Goal: Communication & Community: Participate in discussion

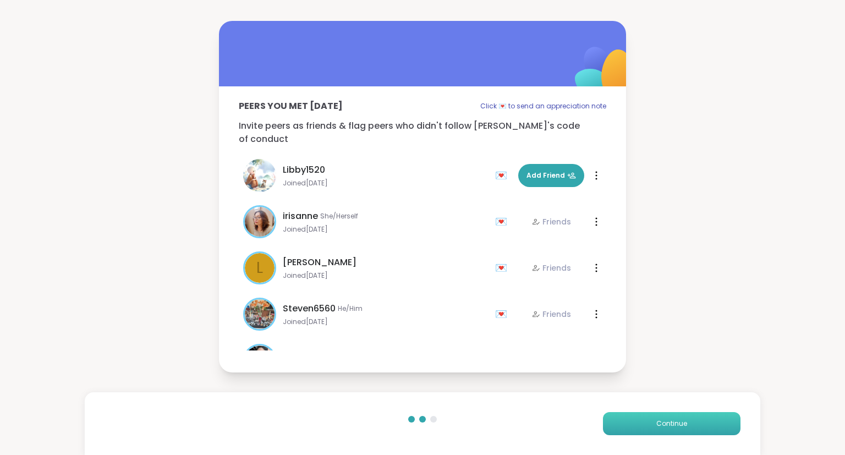
click at [666, 428] on span "Continue" at bounding box center [671, 423] width 31 height 10
click at [665, 434] on button "Continue" at bounding box center [671, 423] width 137 height 23
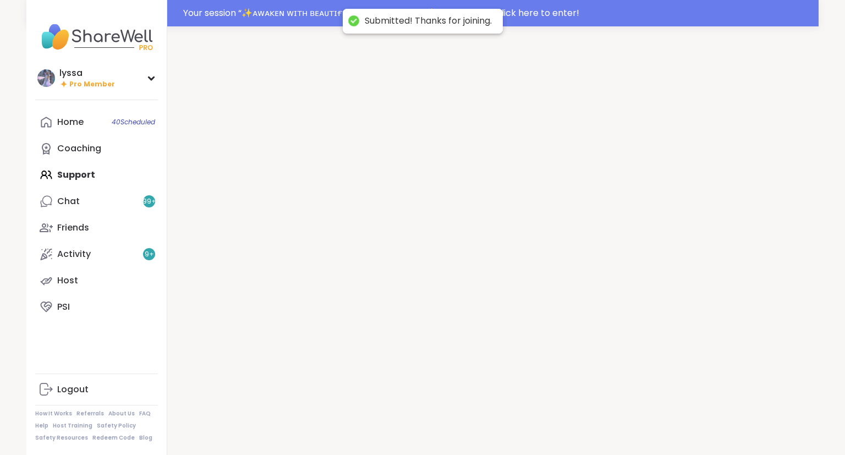
click at [679, 423] on div at bounding box center [492, 253] width 651 height 455
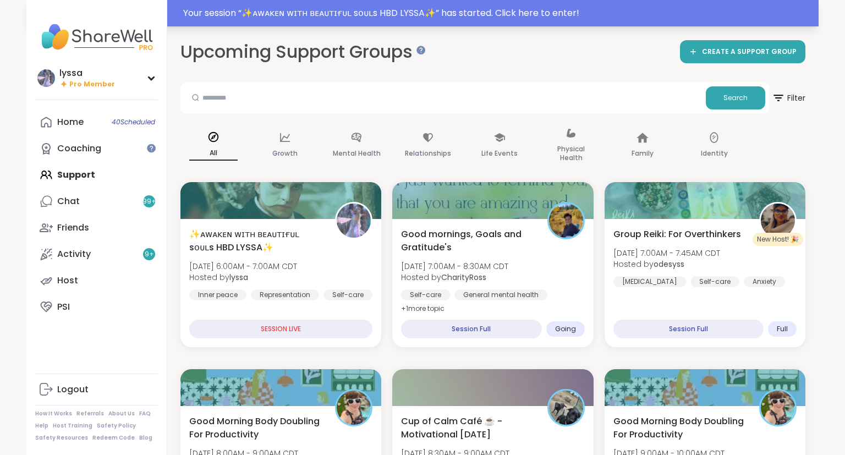
click at [740, 12] on div "Your session “ ✨ᴀᴡᴀᴋᴇɴ ᴡɪᴛʜ ʙᴇᴀᴜᴛɪғᴜʟ sᴏᴜʟs HBD LYSSA✨ ” has started. Click her…" at bounding box center [497, 13] width 628 height 13
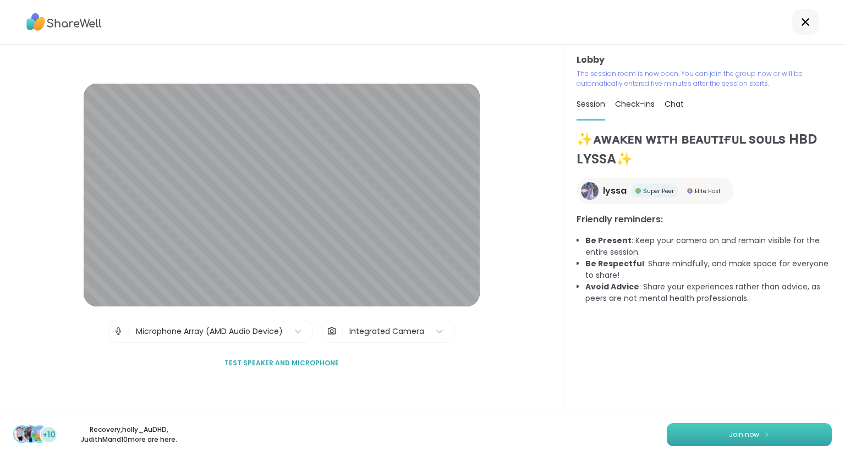
click at [776, 436] on button "Join now" at bounding box center [748, 434] width 165 height 23
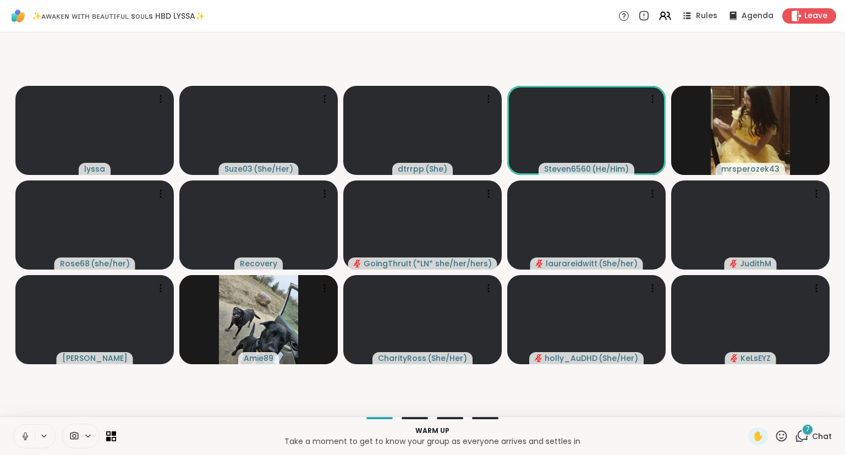
click at [782, 430] on icon at bounding box center [781, 436] width 14 height 14
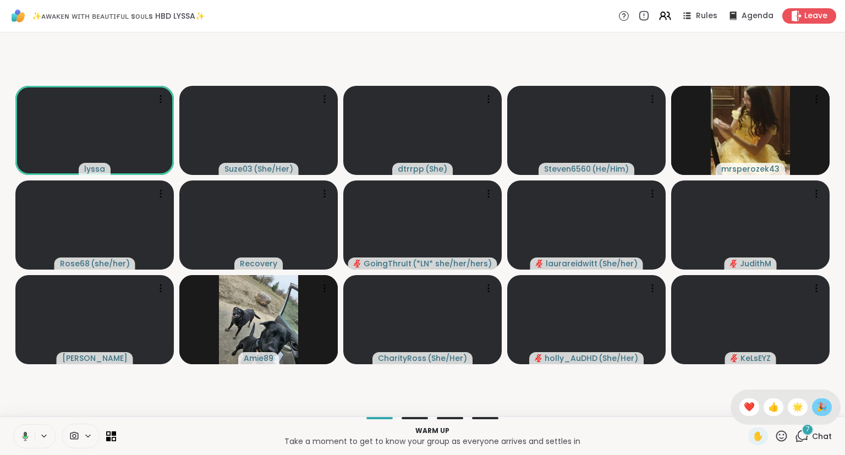
click at [821, 404] on span "🎉" at bounding box center [821, 406] width 11 height 13
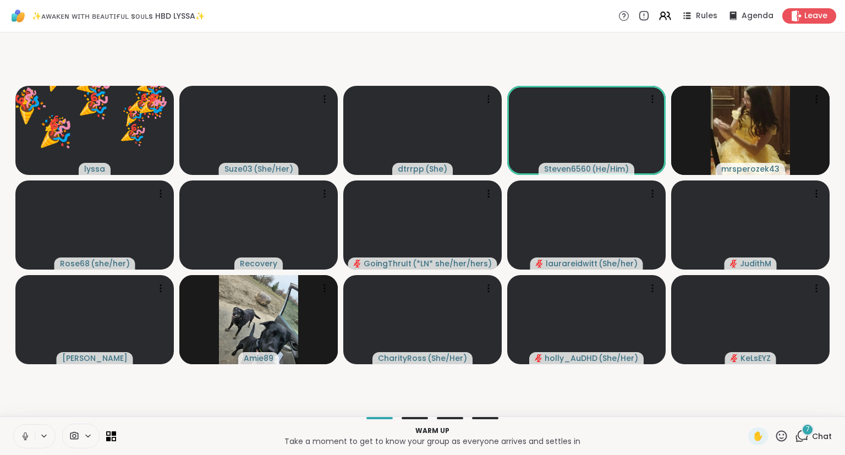
click at [781, 434] on icon at bounding box center [781, 436] width 14 height 14
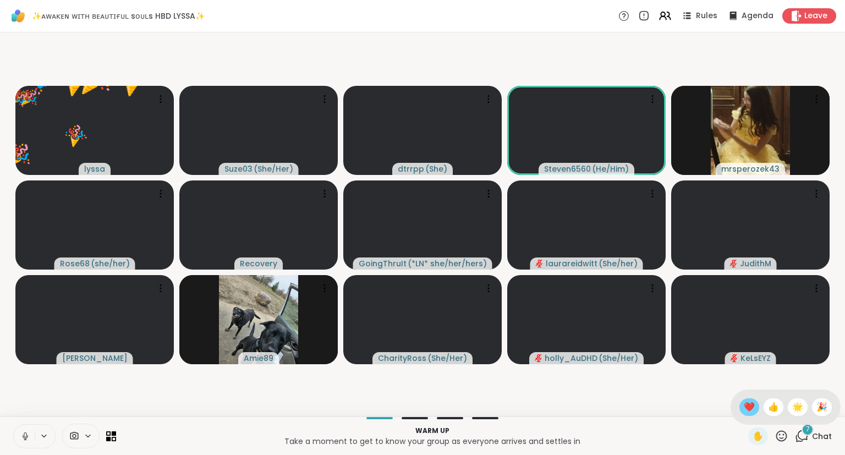
click at [743, 405] on span "❤️" at bounding box center [748, 406] width 11 height 13
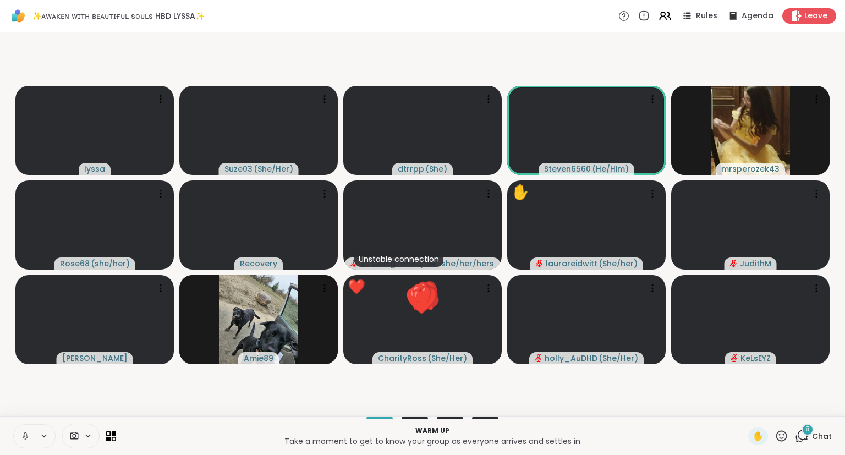
click at [776, 440] on icon at bounding box center [781, 436] width 14 height 14
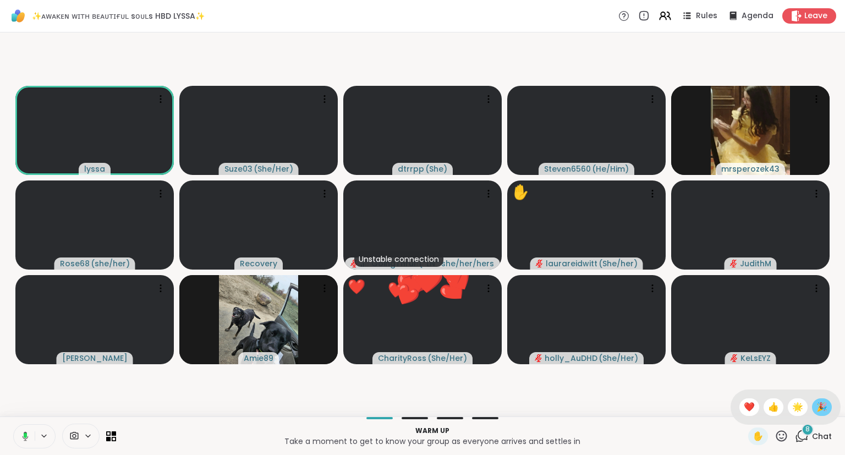
click at [813, 408] on div "🎉" at bounding box center [822, 407] width 20 height 18
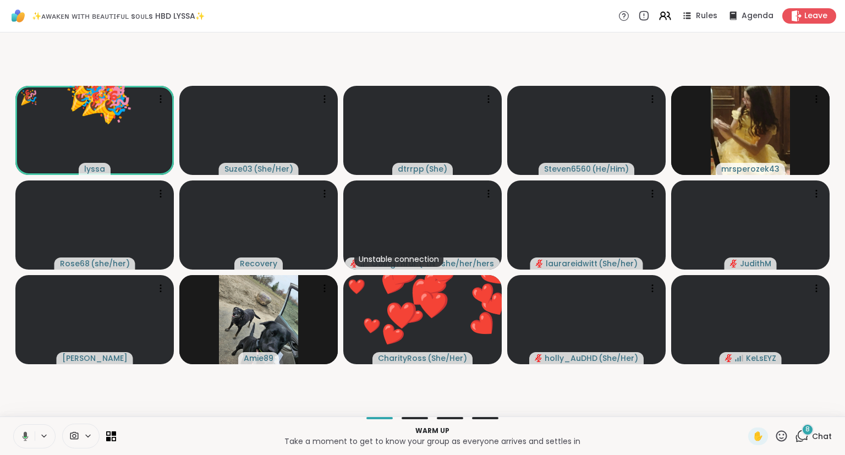
click at [775, 438] on div "✋" at bounding box center [768, 436] width 40 height 18
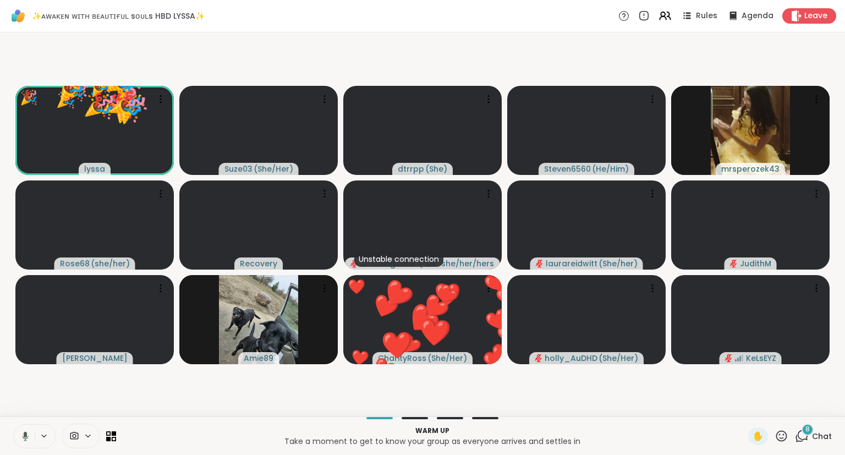
click at [798, 412] on video-player-container "🎉 lyssa 🎉 🎉 🎉 🎉 🎉 🎉 🎉 🎉 🎉 🎉 🎉 🎉 🎉 🎉 🎉 🎉 🎉 🎉 🎉 🎉 🎉 🎉 🎉 🎉 Suze03 ( She/Her ) dtrr…" at bounding box center [422, 224] width 831 height 375
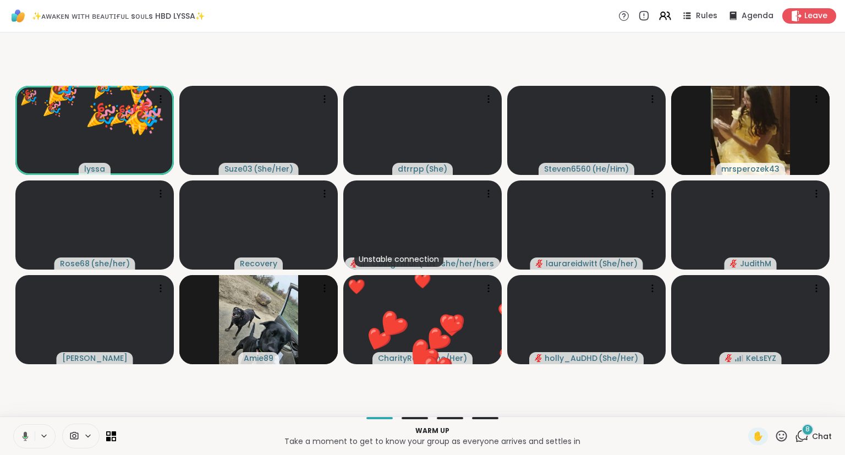
click at [778, 444] on div "✋" at bounding box center [768, 436] width 40 height 18
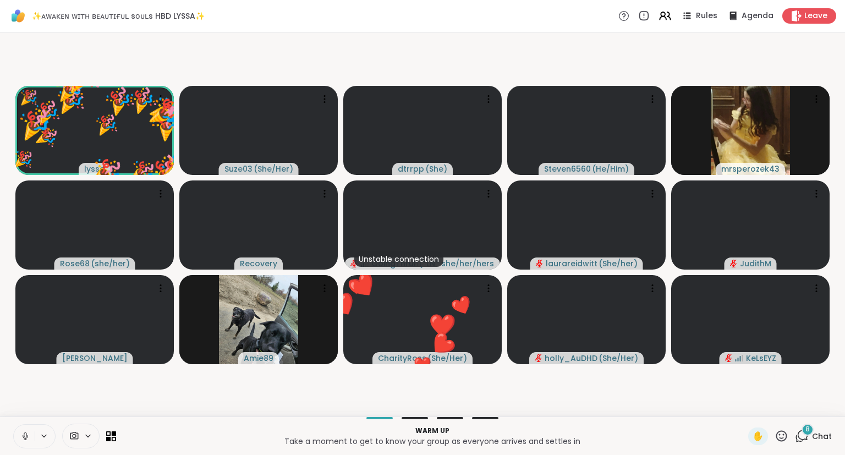
click at [777, 443] on div "✋" at bounding box center [768, 436] width 40 height 18
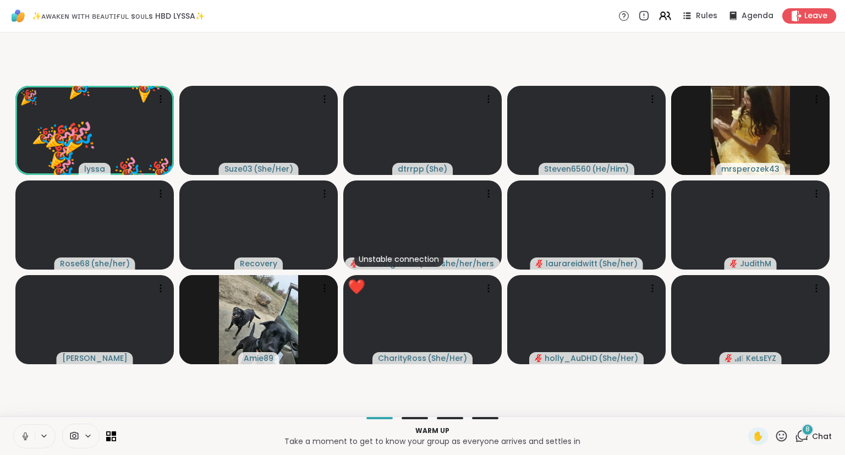
click at [778, 443] on icon at bounding box center [781, 436] width 14 height 14
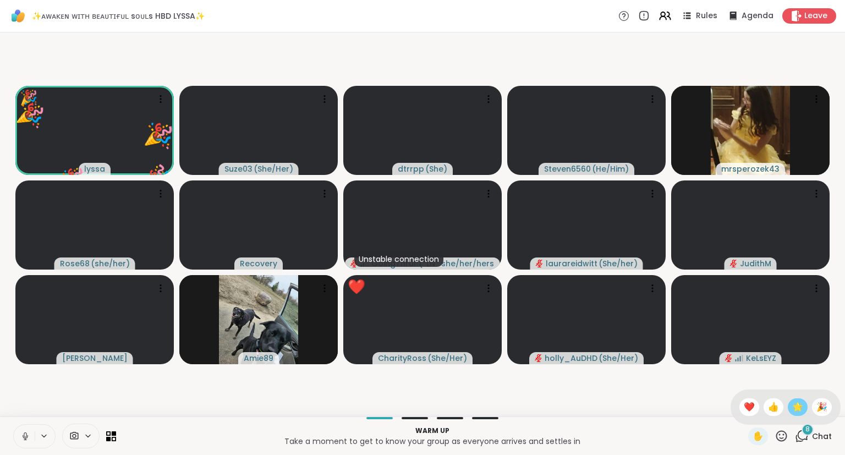
click at [794, 411] on span "🌟" at bounding box center [797, 406] width 11 height 13
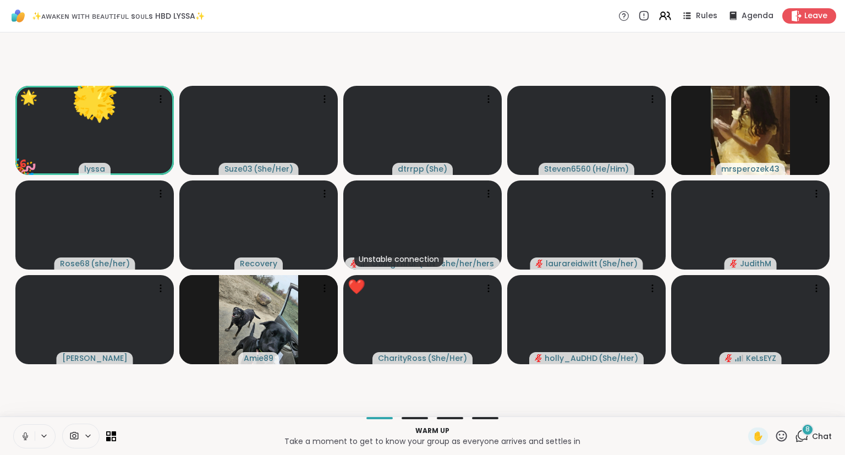
click at [777, 441] on icon at bounding box center [781, 436] width 14 height 14
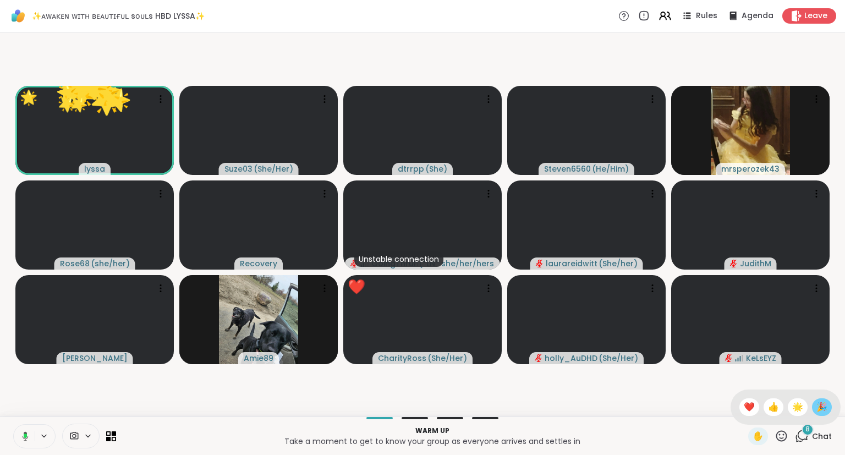
click at [819, 411] on span "🎉" at bounding box center [821, 406] width 11 height 13
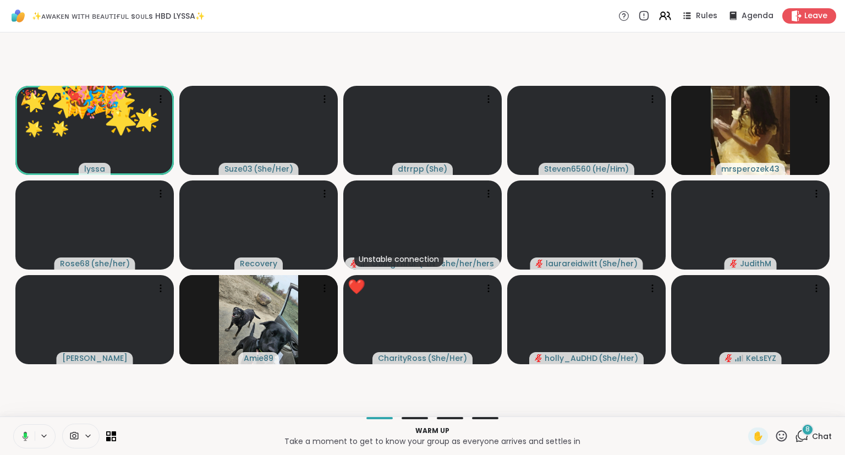
click at [777, 440] on icon at bounding box center [781, 436] width 14 height 14
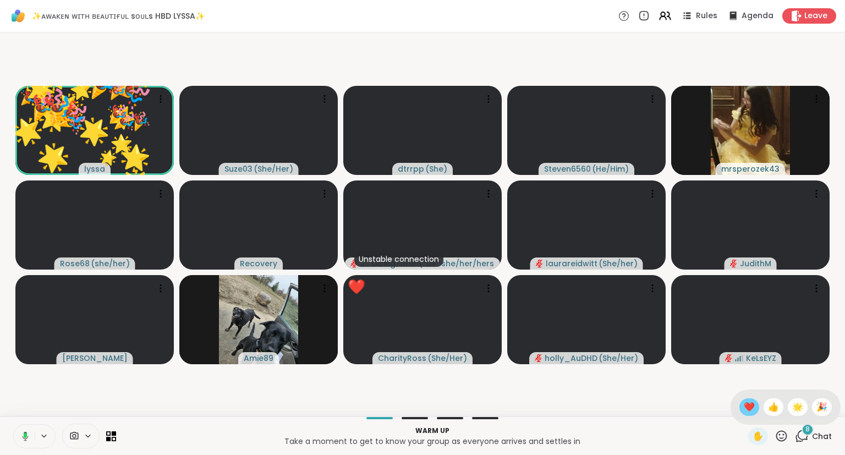
click at [749, 412] on span "❤️" at bounding box center [748, 406] width 11 height 13
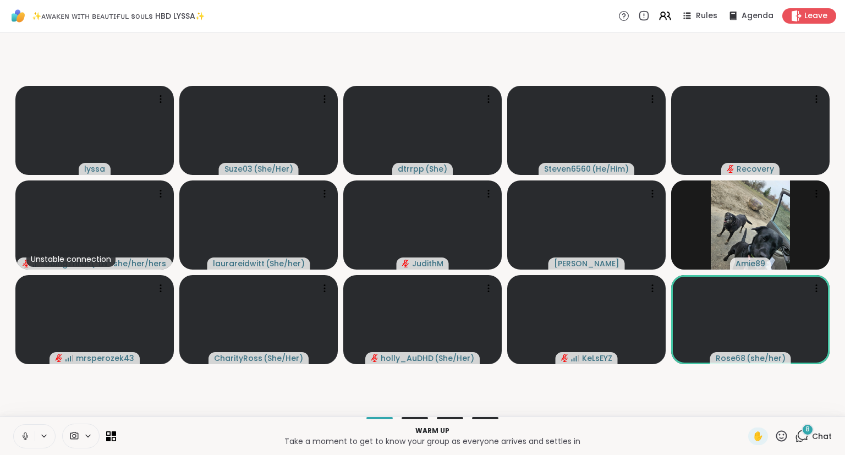
click at [783, 442] on icon at bounding box center [781, 436] width 14 height 14
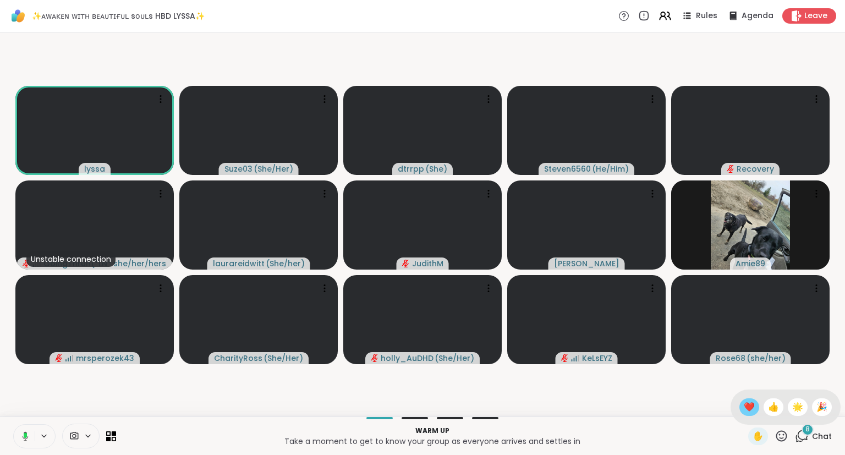
click at [742, 414] on div "❤️" at bounding box center [749, 407] width 20 height 18
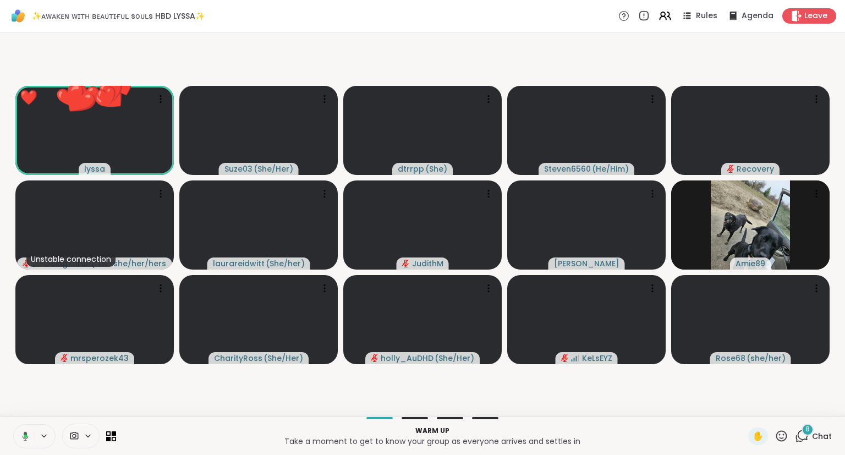
click at [783, 439] on icon at bounding box center [781, 435] width 11 height 11
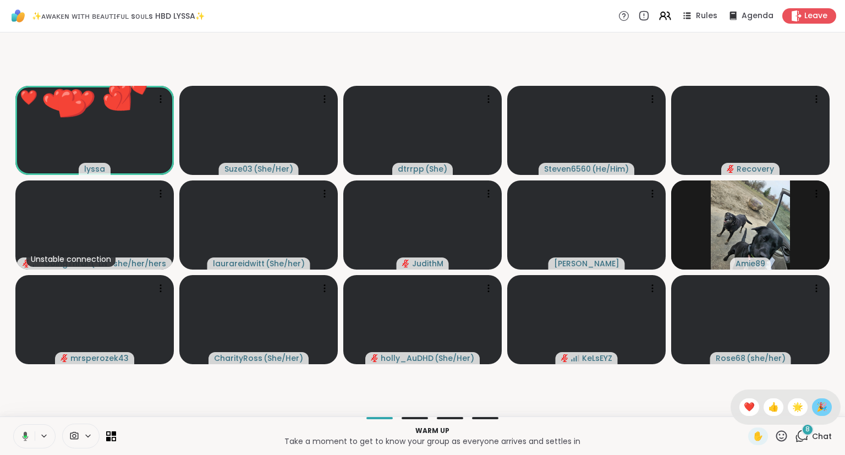
click at [817, 409] on span "🎉" at bounding box center [821, 406] width 11 height 13
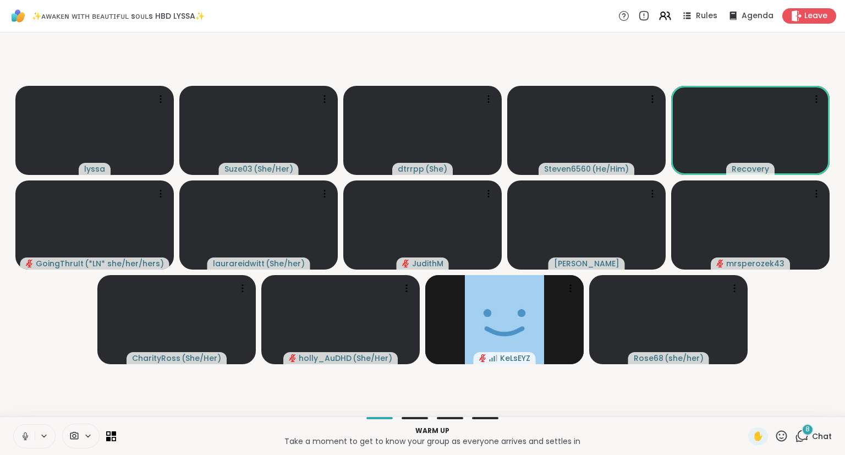
click at [25, 434] on icon at bounding box center [25, 436] width 10 height 10
click at [20, 428] on button at bounding box center [24, 435] width 21 height 23
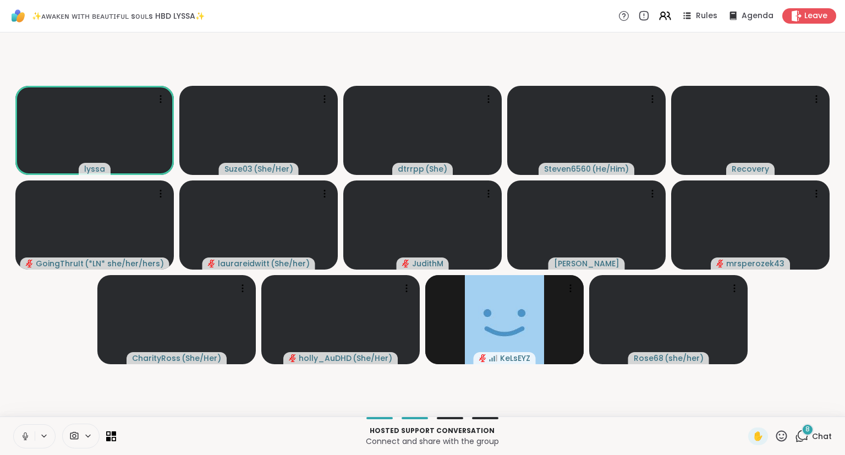
click at [27, 433] on icon at bounding box center [25, 436] width 10 height 10
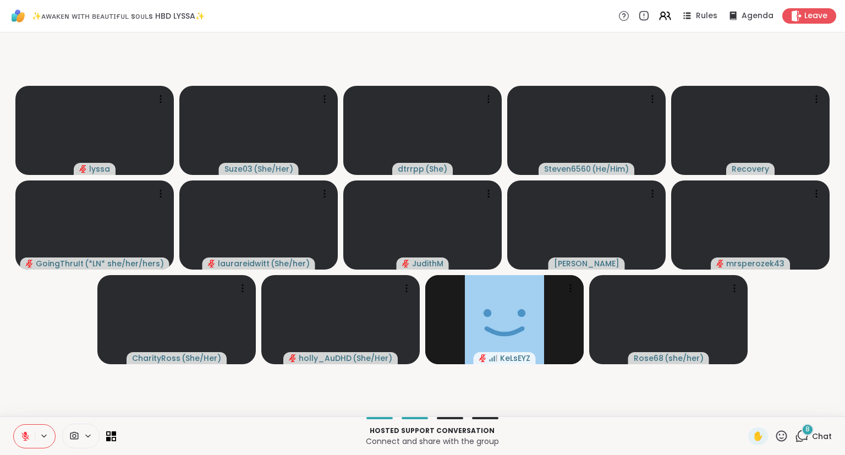
click at [20, 436] on icon at bounding box center [25, 436] width 10 height 10
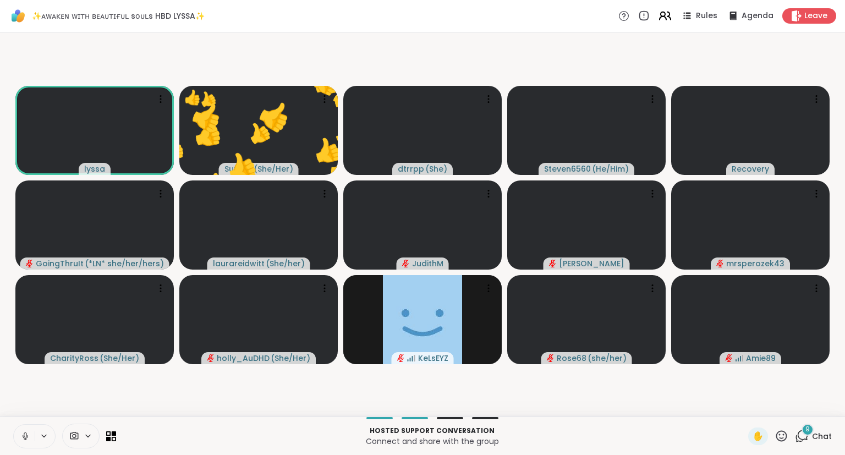
click at [666, 18] on icon at bounding box center [665, 16] width 14 height 14
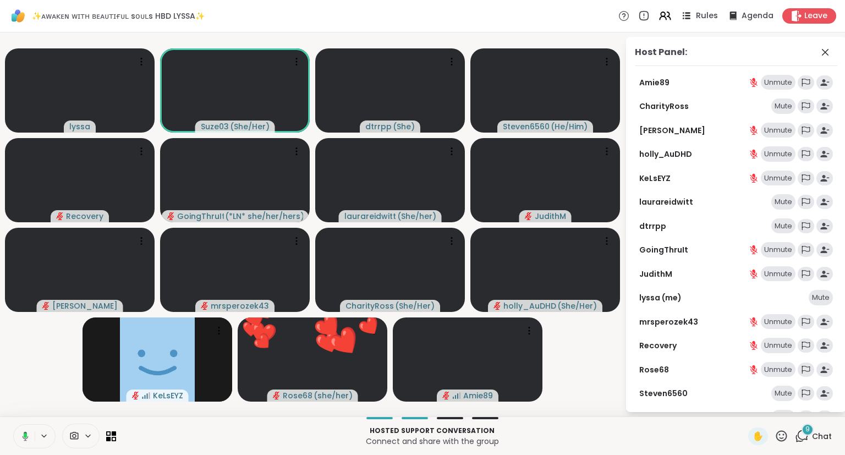
click at [703, 13] on span "Rules" at bounding box center [707, 16] width 23 height 12
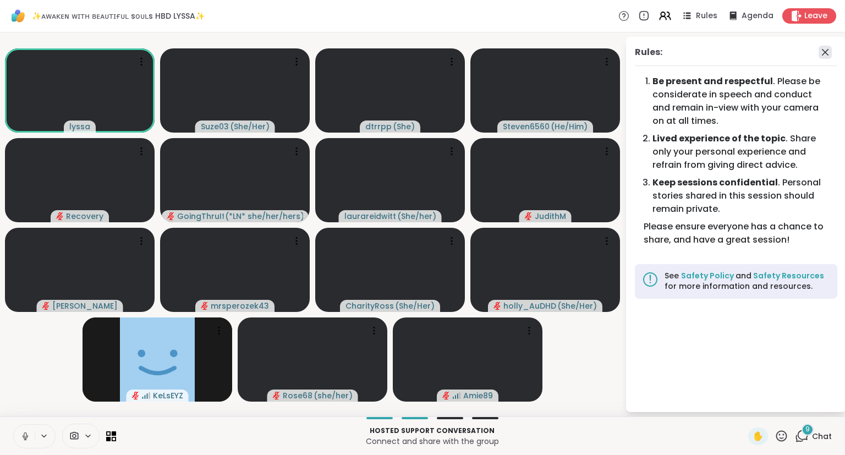
click at [827, 53] on icon at bounding box center [824, 52] width 13 height 13
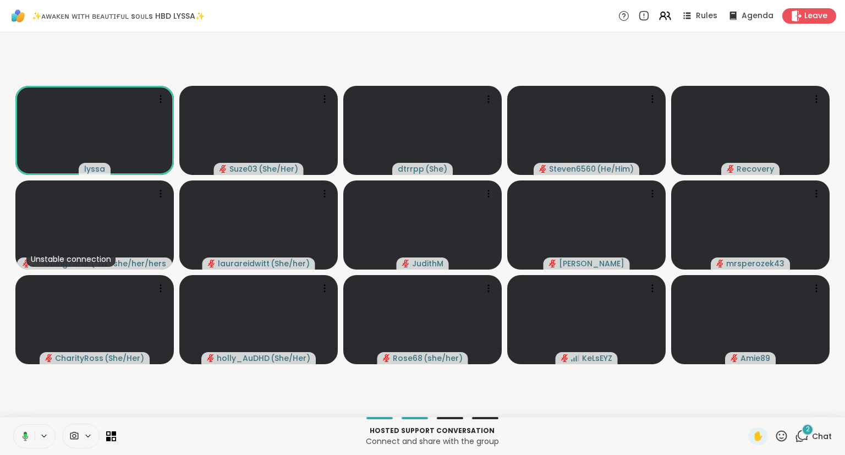
click at [701, 64] on video-player-container "lyssa Suze03 ( She/Her ) dtrrpp ( She ) Steven6560 ( He/Him ) Recovery Unstable…" at bounding box center [422, 224] width 831 height 375
click at [666, 16] on icon at bounding box center [662, 17] width 7 height 3
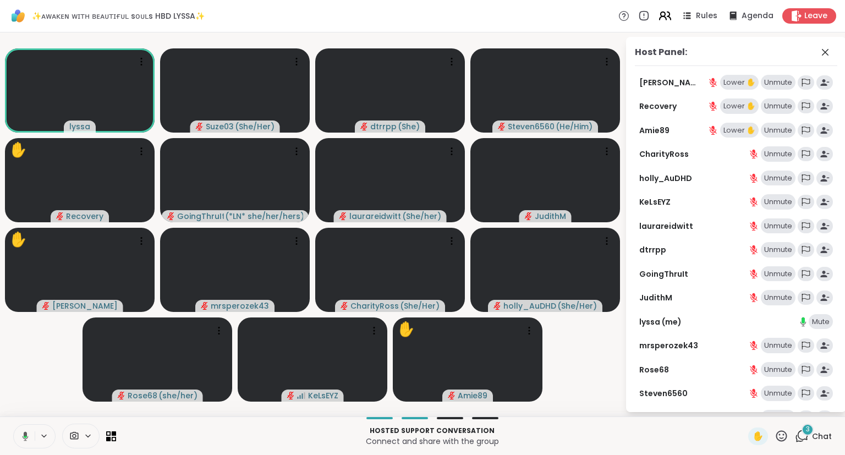
click at [666, 16] on icon at bounding box center [662, 17] width 7 height 3
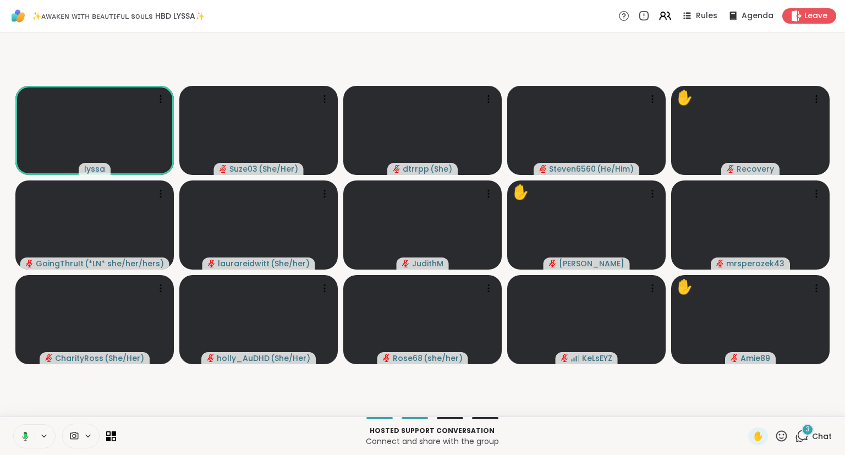
click at [22, 435] on icon at bounding box center [24, 436] width 10 height 10
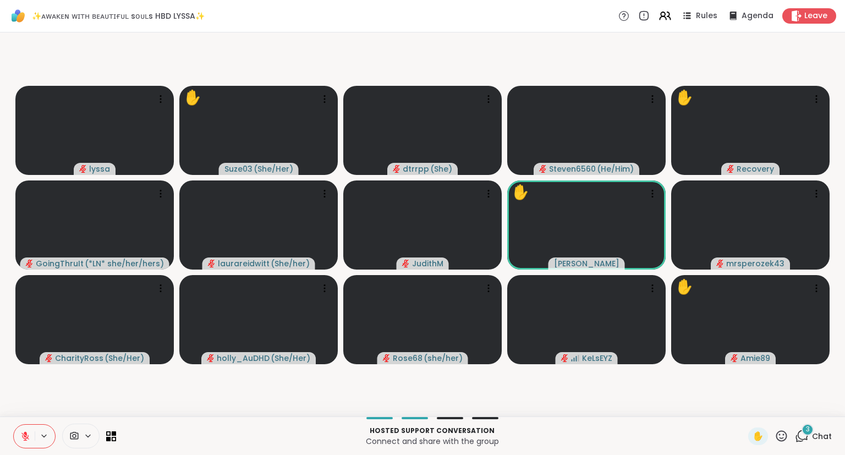
click at [780, 435] on icon at bounding box center [781, 435] width 11 height 11
click at [813, 412] on div "🎉" at bounding box center [822, 407] width 20 height 18
click at [779, 442] on icon at bounding box center [781, 436] width 14 height 14
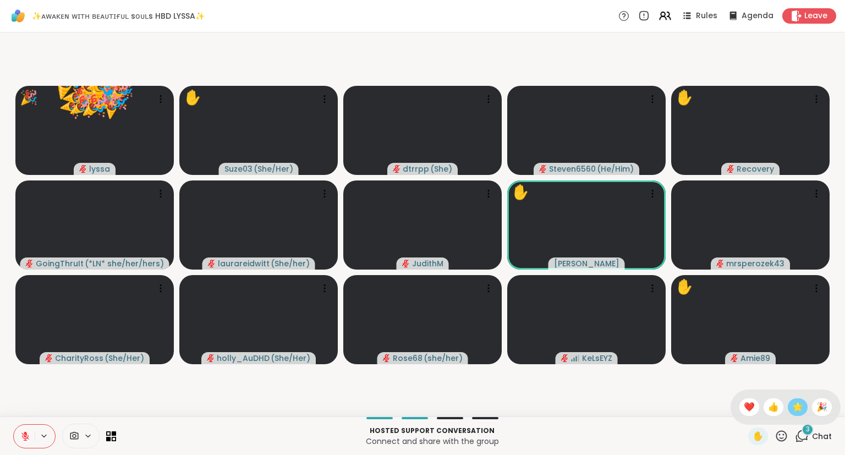
click at [793, 410] on span "🌟" at bounding box center [797, 406] width 11 height 13
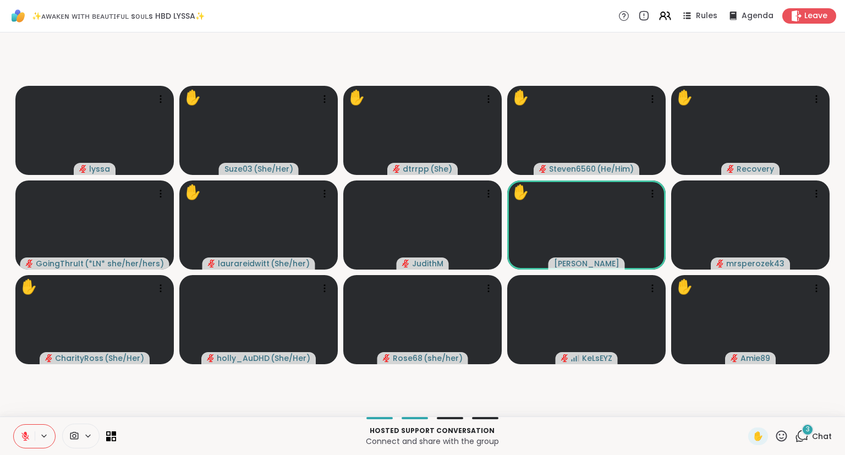
click at [779, 441] on icon at bounding box center [781, 436] width 14 height 14
click at [744, 411] on span "❤️" at bounding box center [748, 406] width 11 height 13
click at [786, 440] on icon at bounding box center [781, 436] width 14 height 14
click at [743, 412] on span "❤️" at bounding box center [748, 406] width 11 height 13
click at [815, 438] on span "Chat" at bounding box center [822, 435] width 20 height 11
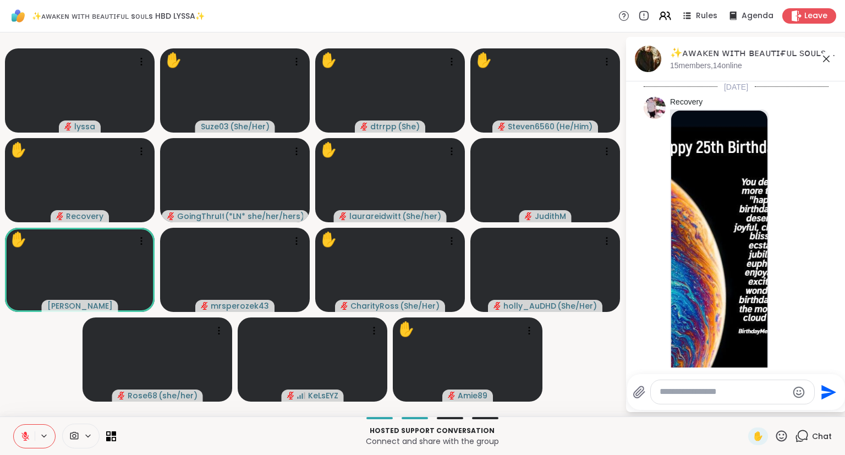
scroll to position [3144, 0]
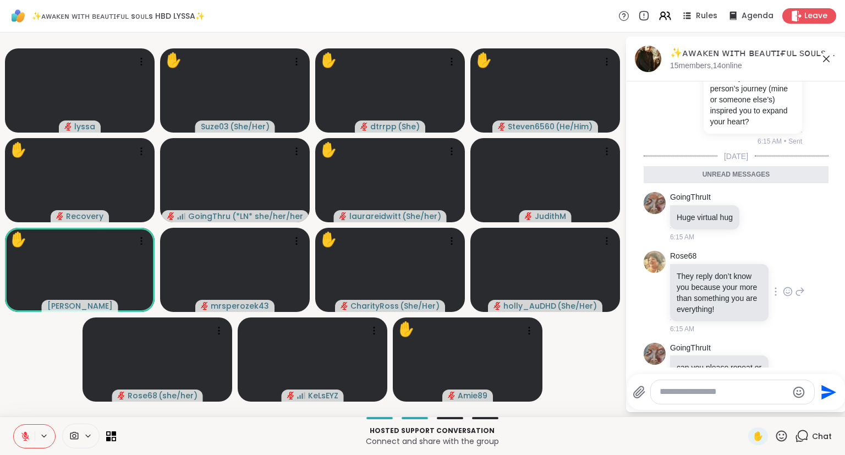
drag, startPoint x: 792, startPoint y: 224, endPoint x: 788, endPoint y: 252, distance: 28.2
click at [788, 252] on div "Rose68 They reply don’t know you because your more than something you are every…" at bounding box center [737, 292] width 135 height 83
click at [786, 286] on icon at bounding box center [787, 291] width 10 height 11
click at [697, 269] on div "Select Reaction: Heart" at bounding box center [700, 274] width 10 height 10
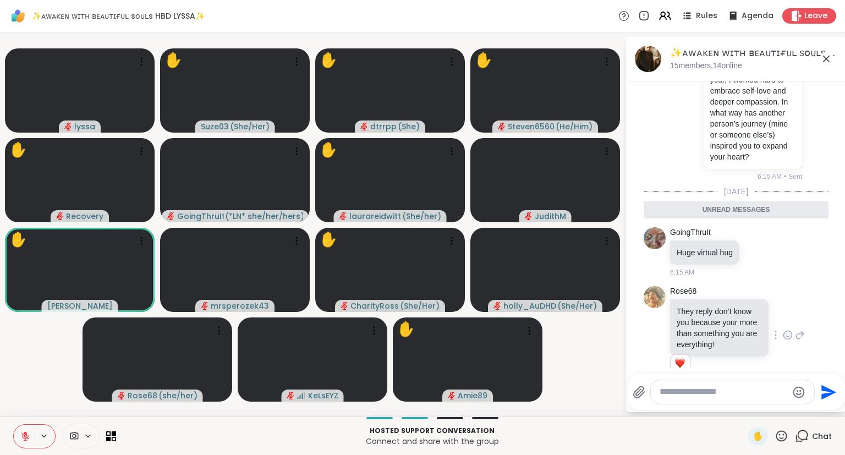
scroll to position [3160, 0]
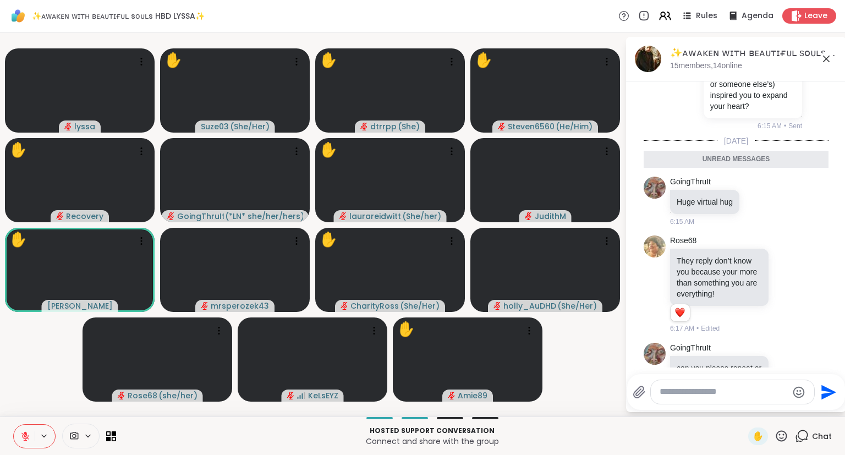
click at [790, 367] on icon at bounding box center [787, 372] width 10 height 11
click at [702, 350] on div "Select Reaction: Heart" at bounding box center [700, 355] width 10 height 10
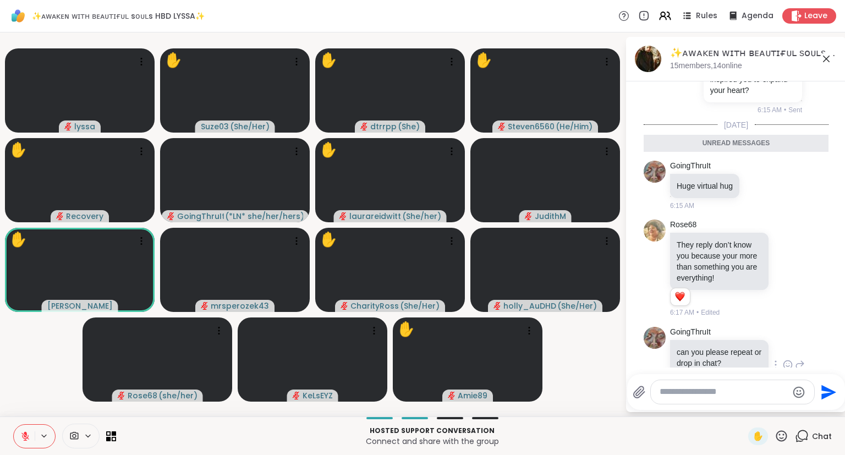
click at [709, 387] on textarea "Type your message" at bounding box center [723, 392] width 128 height 12
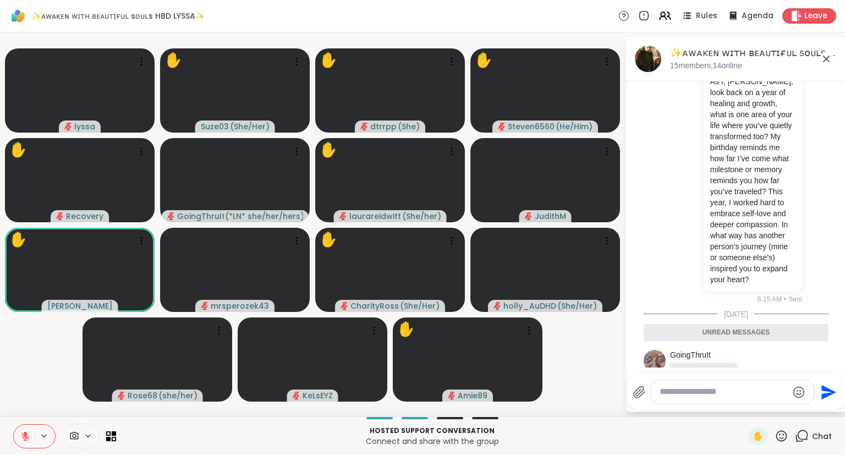
scroll to position [2958, 0]
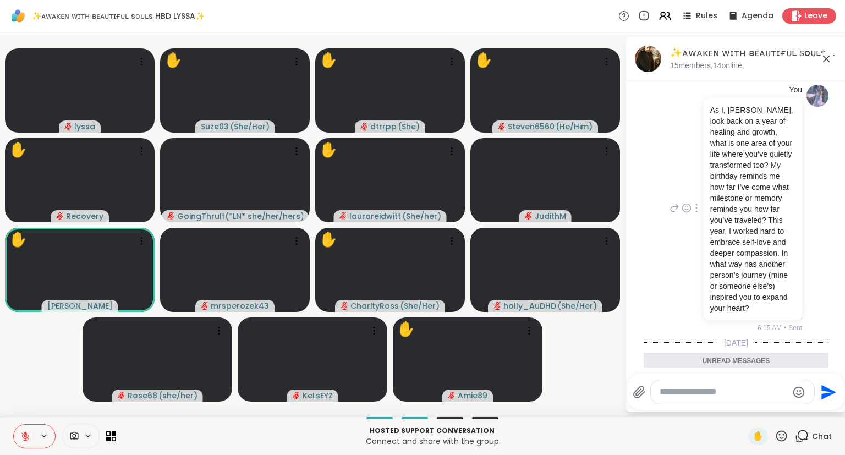
click at [674, 205] on icon at bounding box center [674, 209] width 8 height 8
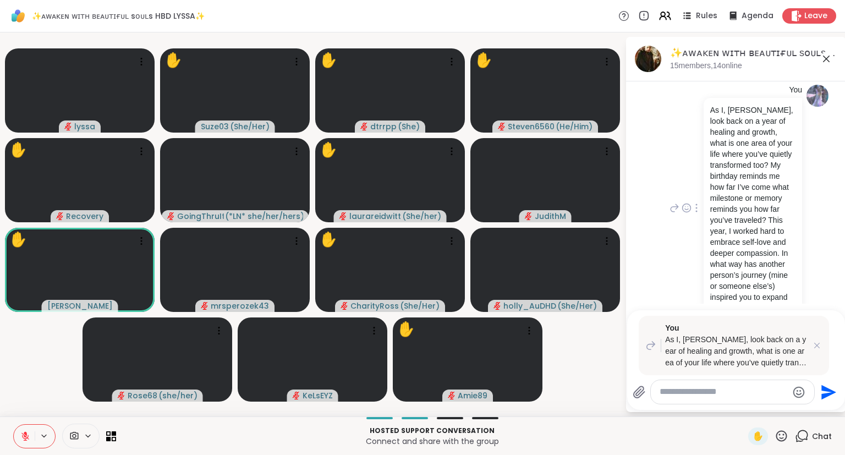
scroll to position [3239, 0]
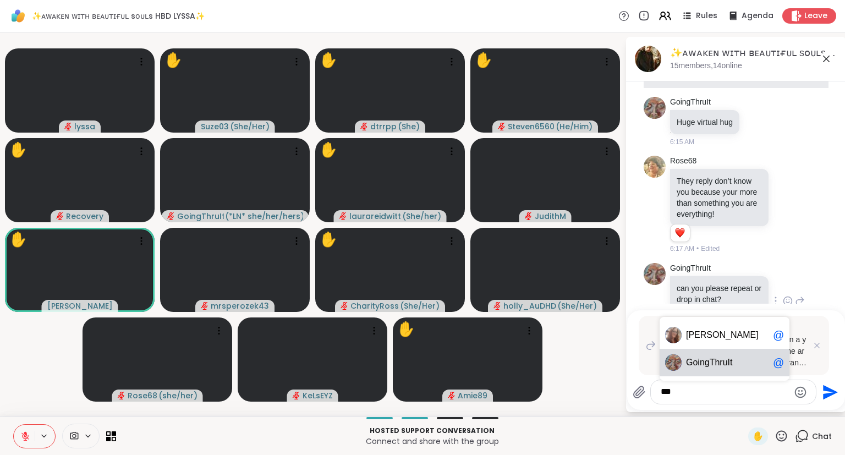
click at [699, 356] on div "Go ingThruIt @" at bounding box center [724, 362] width 130 height 27
type textarea "**********"
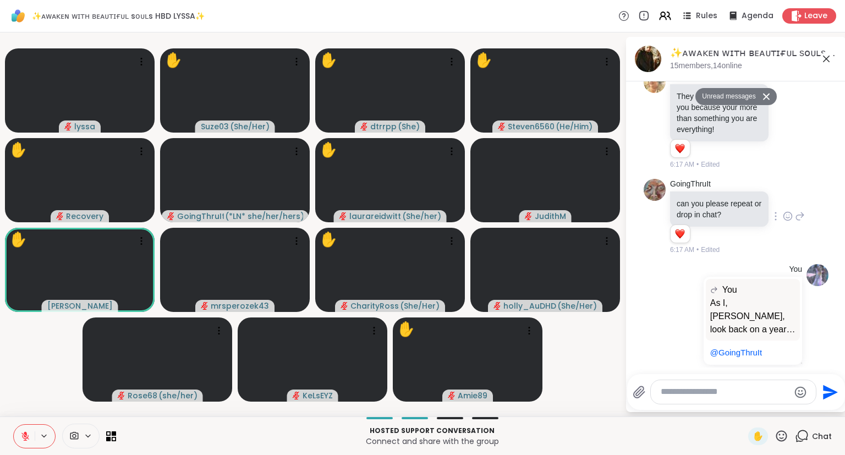
scroll to position [3271, 0]
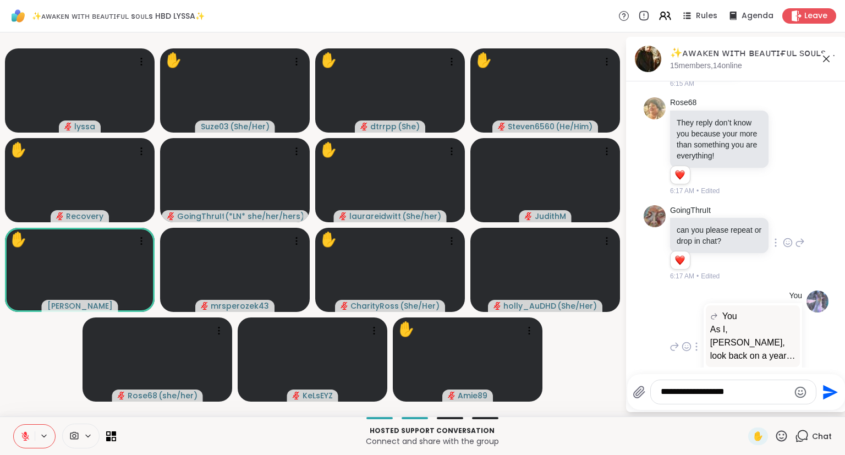
type textarea "**********"
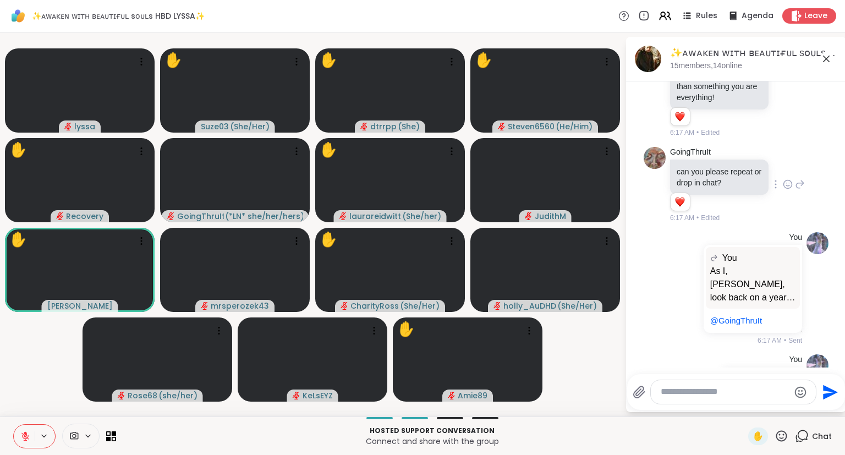
click at [826, 57] on icon at bounding box center [825, 58] width 13 height 13
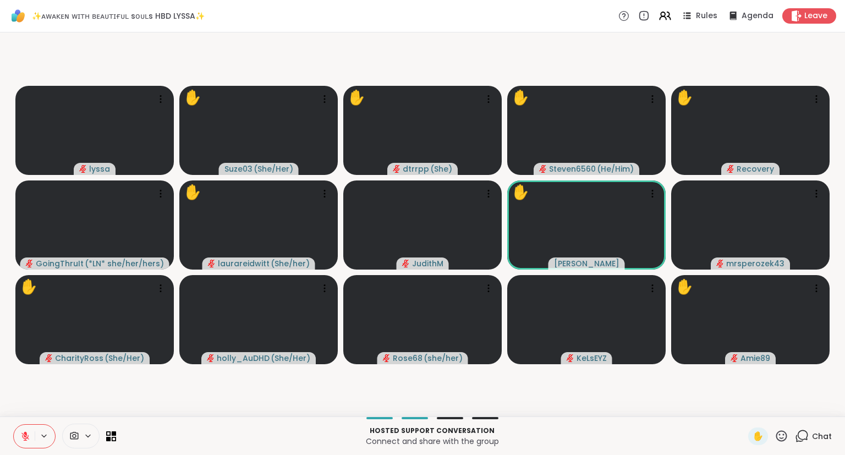
click at [782, 435] on icon at bounding box center [781, 436] width 14 height 14
click at [744, 407] on span "❤️" at bounding box center [748, 406] width 11 height 13
click at [802, 437] on icon at bounding box center [801, 436] width 14 height 14
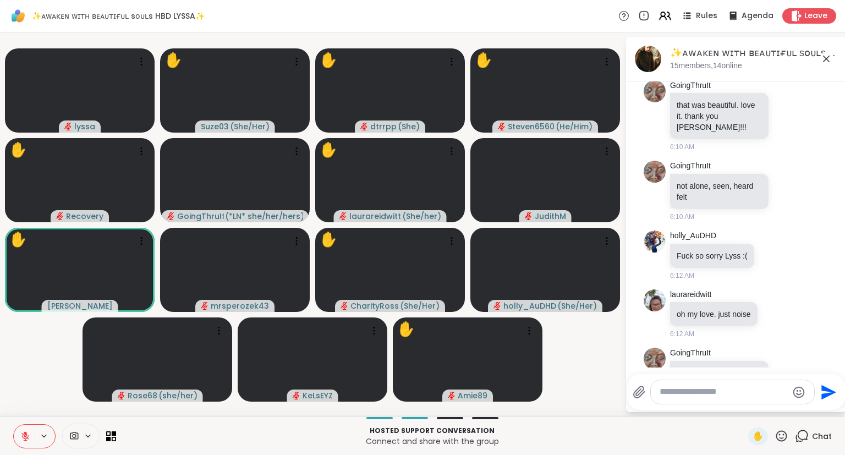
scroll to position [2261, 0]
click at [771, 250] on icon at bounding box center [773, 255] width 10 height 11
click at [769, 233] on div "Select Reaction: Heart" at bounding box center [773, 238] width 10 height 10
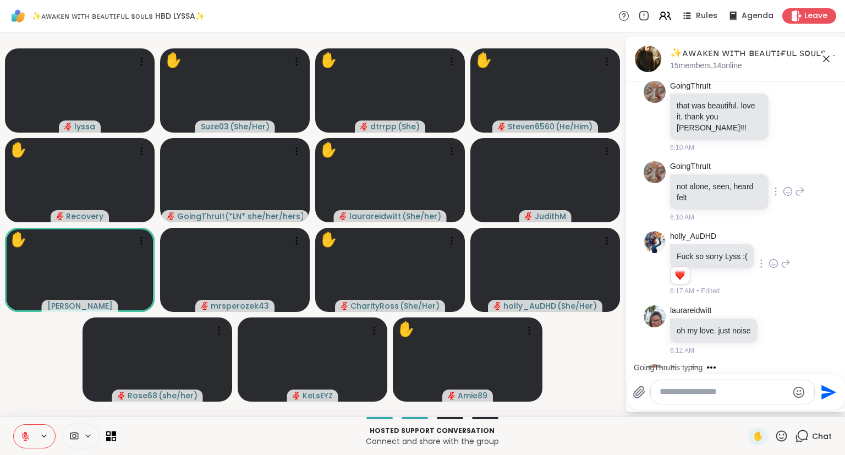
scroll to position [2090, 0]
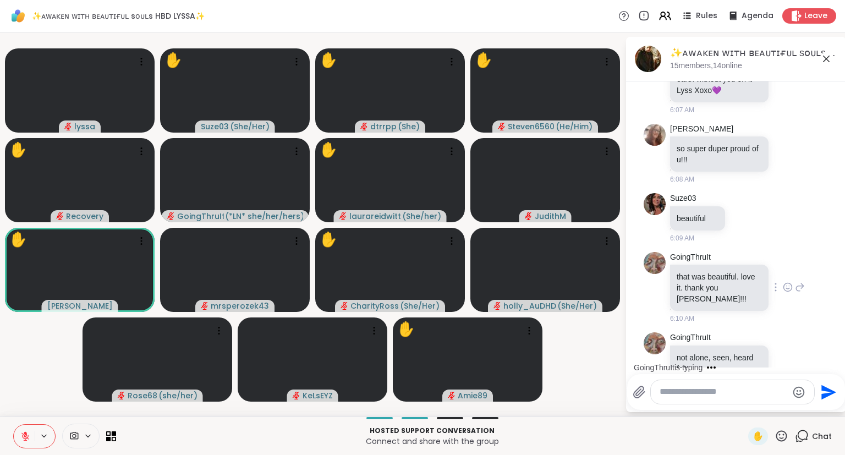
click at [786, 282] on icon at bounding box center [787, 287] width 10 height 11
click at [700, 264] on div "Select Reaction: Heart" at bounding box center [700, 269] width 10 height 10
click at [786, 149] on icon at bounding box center [787, 153] width 8 height 8
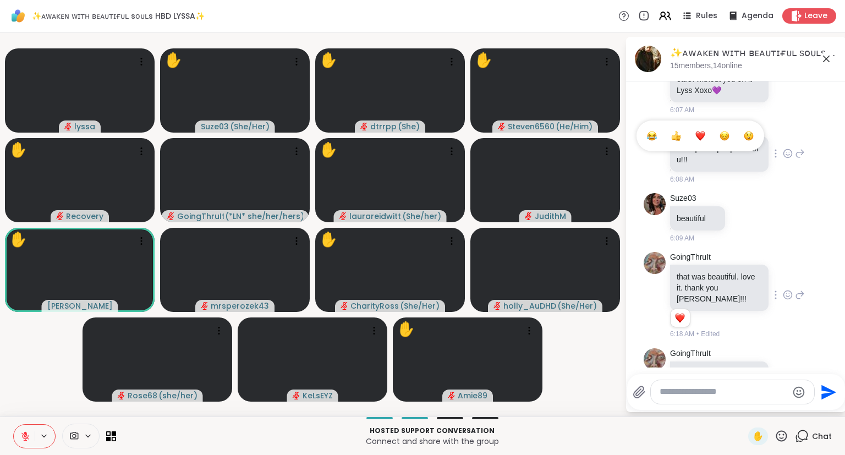
click at [697, 131] on div "Select Reaction: Heart" at bounding box center [700, 136] width 10 height 10
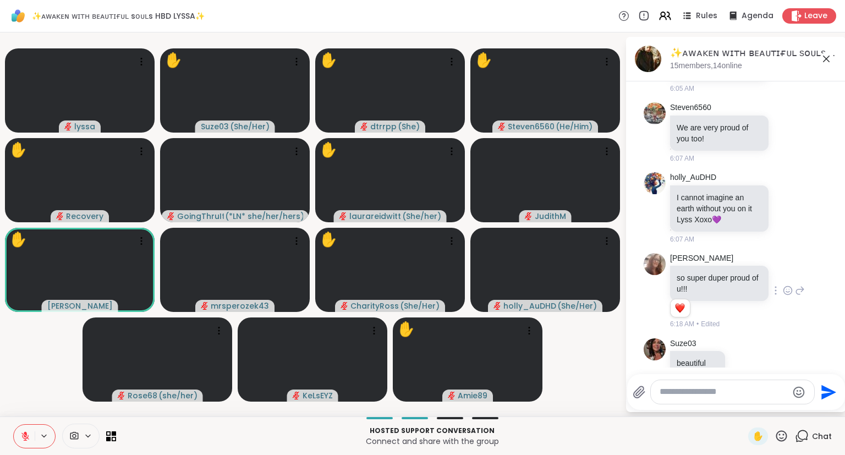
scroll to position [1959, 0]
click at [787, 203] on icon at bounding box center [787, 208] width 10 height 11
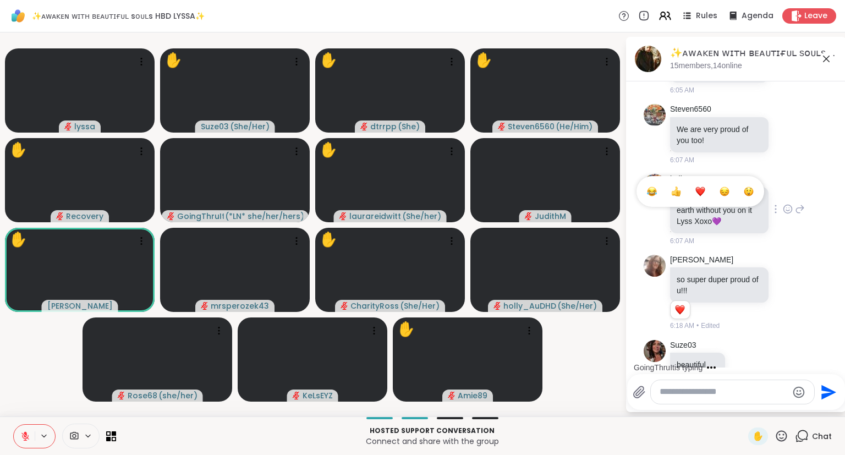
click at [699, 186] on div "Select Reaction: Heart" at bounding box center [700, 191] width 10 height 10
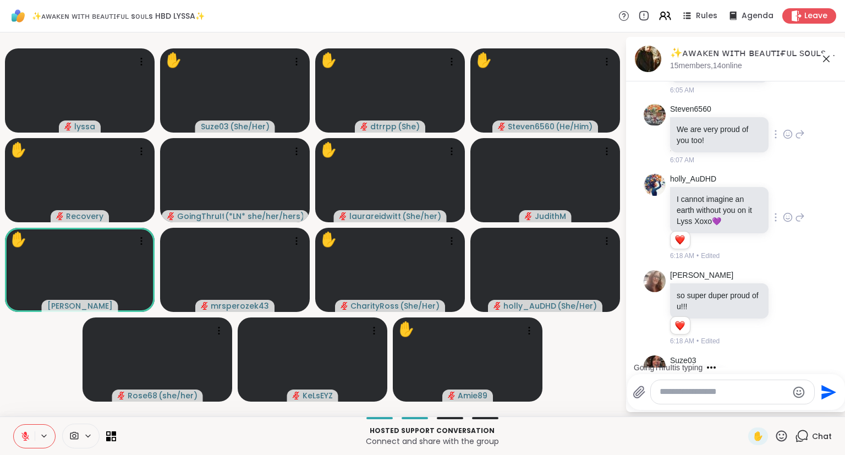
click at [787, 129] on icon at bounding box center [787, 134] width 10 height 11
click at [702, 112] on div "Select Reaction: Heart" at bounding box center [700, 117] width 10 height 10
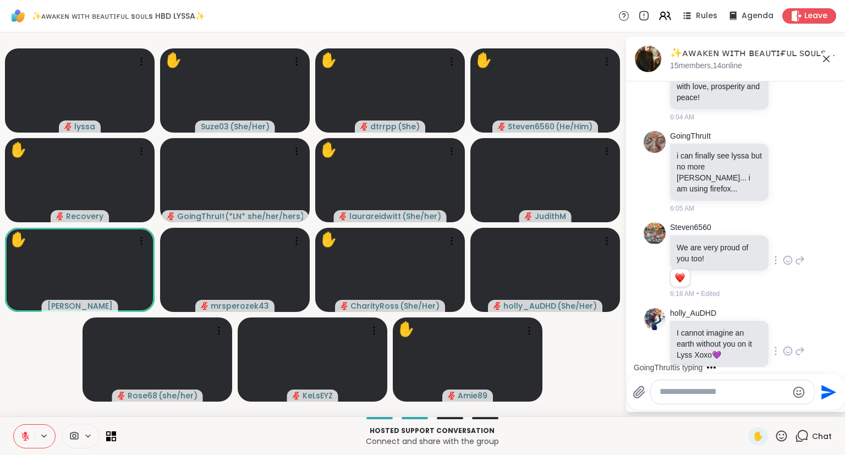
scroll to position [1839, 0]
click at [785, 168] on icon at bounding box center [787, 173] width 10 height 11
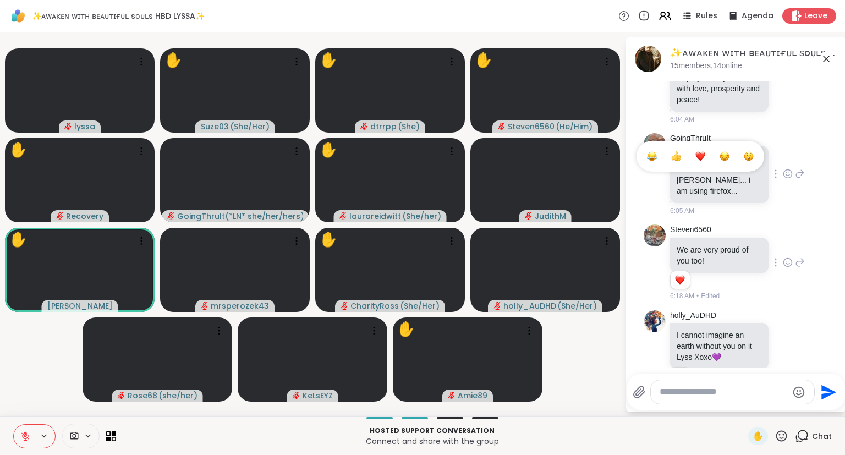
click at [697, 152] on div "Select Reaction: Heart" at bounding box center [700, 156] width 10 height 10
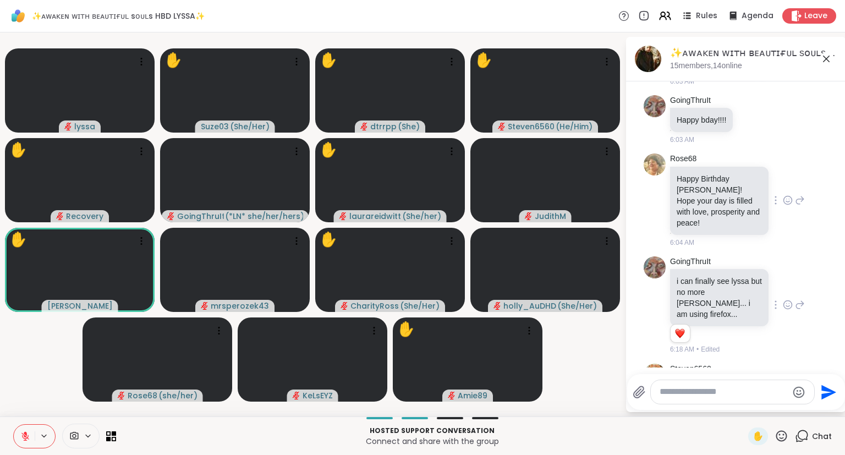
scroll to position [1708, 0]
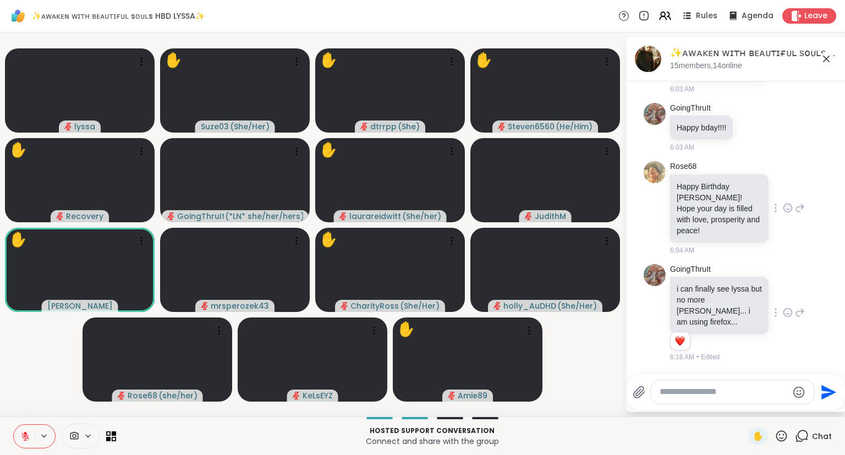
click at [786, 209] on icon at bounding box center [787, 207] width 10 height 11
click at [696, 194] on div "Select Reaction: Heart" at bounding box center [700, 190] width 10 height 10
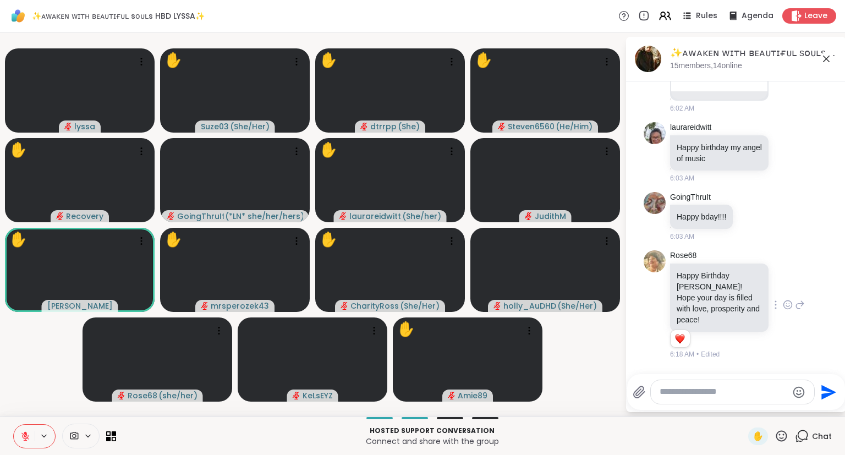
scroll to position [1604, 0]
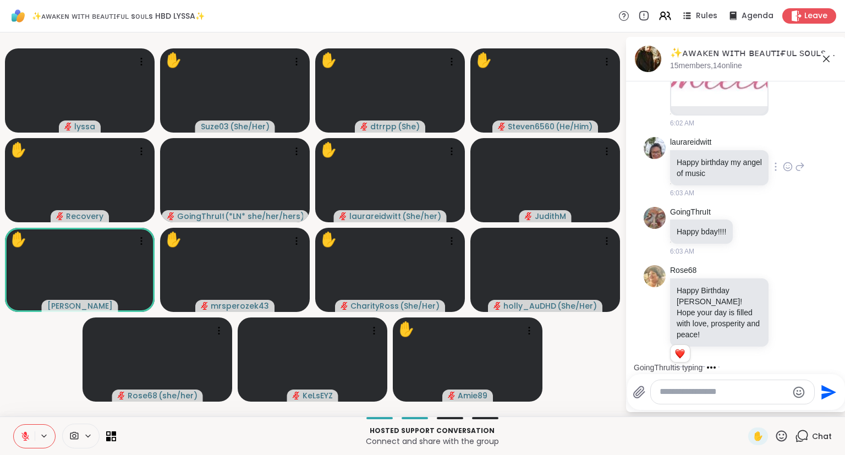
click at [785, 172] on icon at bounding box center [787, 166] width 10 height 11
click at [706, 160] on button "Select Reaction: Heart" at bounding box center [700, 149] width 22 height 22
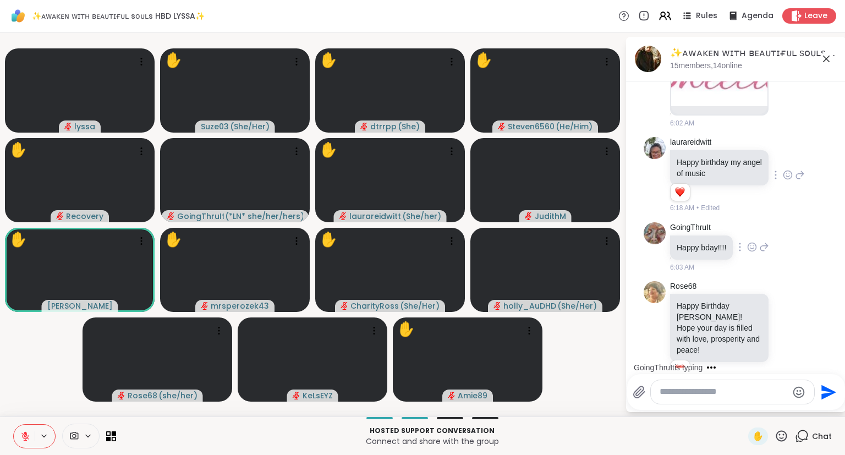
click at [752, 252] on icon at bounding box center [752, 246] width 10 height 11
click at [752, 234] on div "Select Reaction: Heart" at bounding box center [752, 229] width 10 height 10
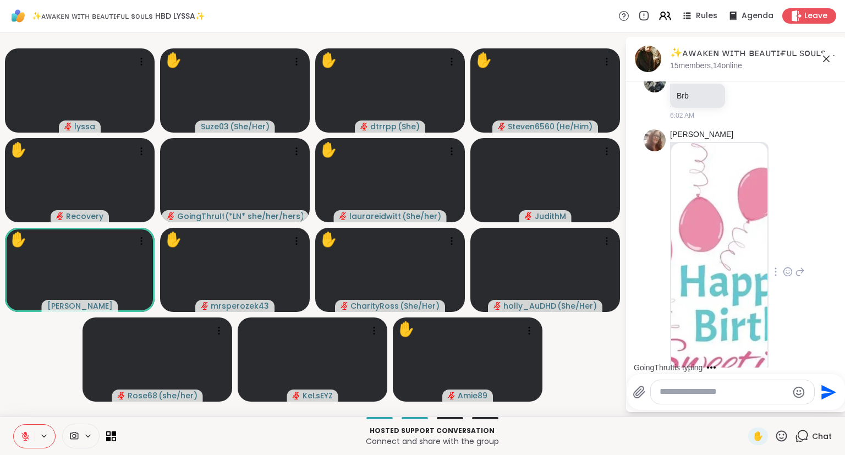
scroll to position [1319, 0]
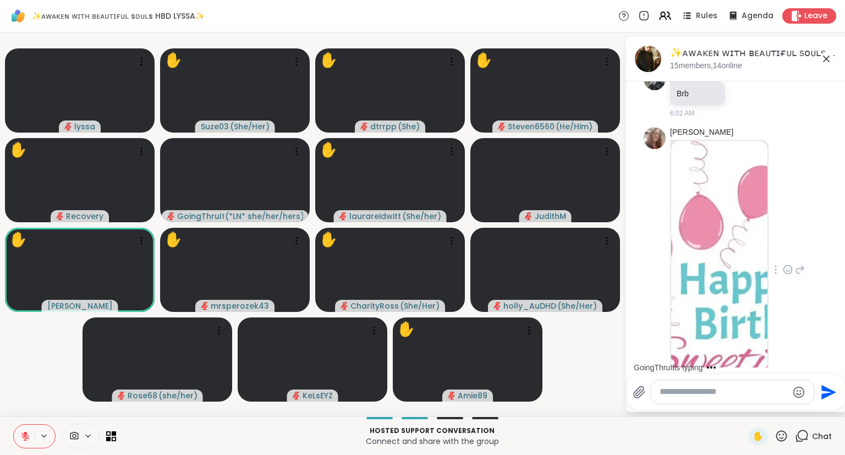
click at [787, 275] on icon at bounding box center [787, 269] width 10 height 11
click at [791, 257] on div "Select Reaction: Heart" at bounding box center [787, 252] width 10 height 10
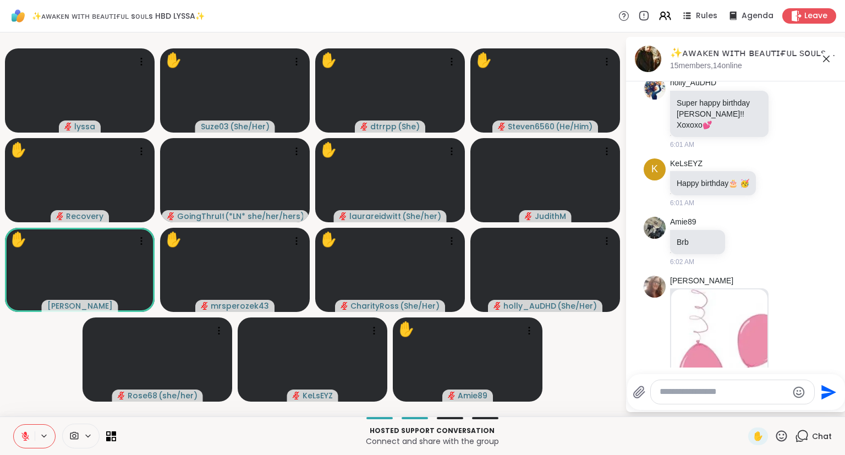
scroll to position [1171, 0]
click at [793, 119] on div at bounding box center [787, 112] width 34 height 13
click at [786, 118] on icon at bounding box center [787, 112] width 10 height 11
click at [705, 100] on div "Select Reaction: Heart" at bounding box center [700, 95] width 10 height 10
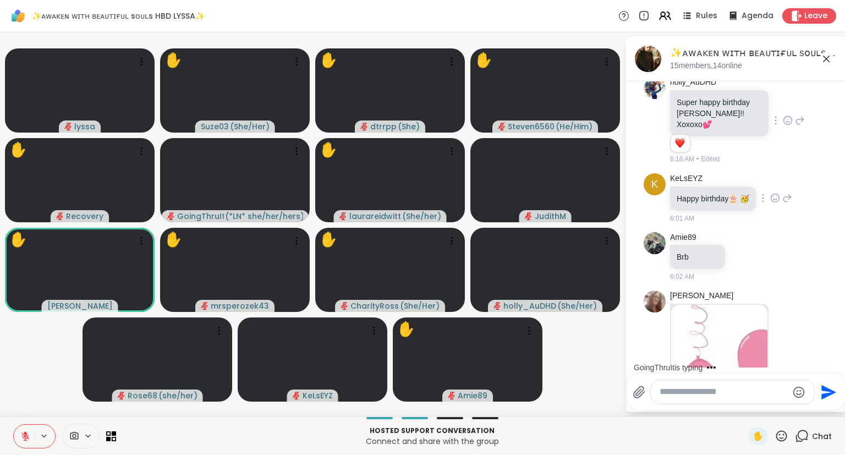
click at [778, 203] on icon at bounding box center [775, 197] width 10 height 11
click at [777, 185] on div "Select Reaction: Heart" at bounding box center [775, 180] width 10 height 10
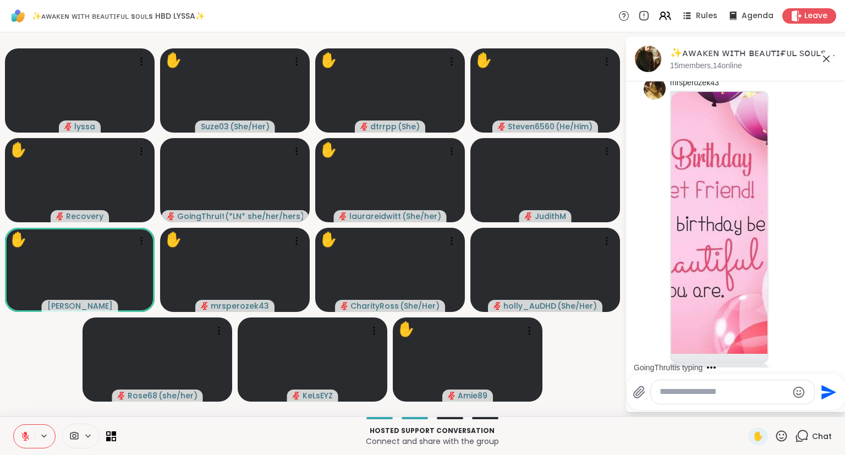
scroll to position [810, 0]
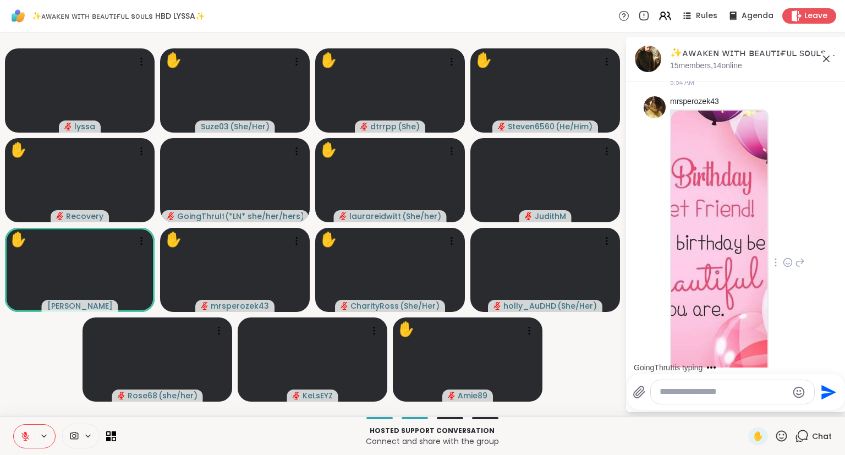
click at [784, 267] on icon at bounding box center [787, 262] width 8 height 8
click at [701, 250] on div "Select Reaction: Heart" at bounding box center [700, 245] width 10 height 10
click at [780, 444] on div "✋" at bounding box center [768, 436] width 40 height 18
click at [780, 439] on icon at bounding box center [781, 436] width 14 height 14
click at [739, 407] on div "❤️" at bounding box center [749, 407] width 20 height 18
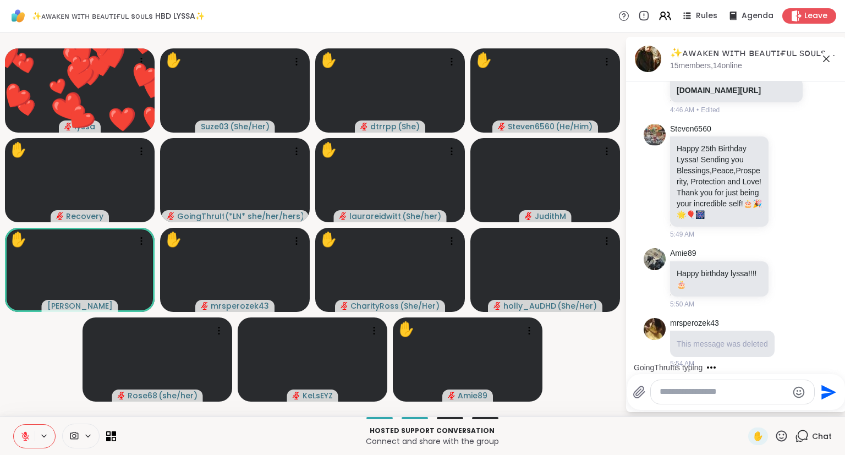
scroll to position [528, 0]
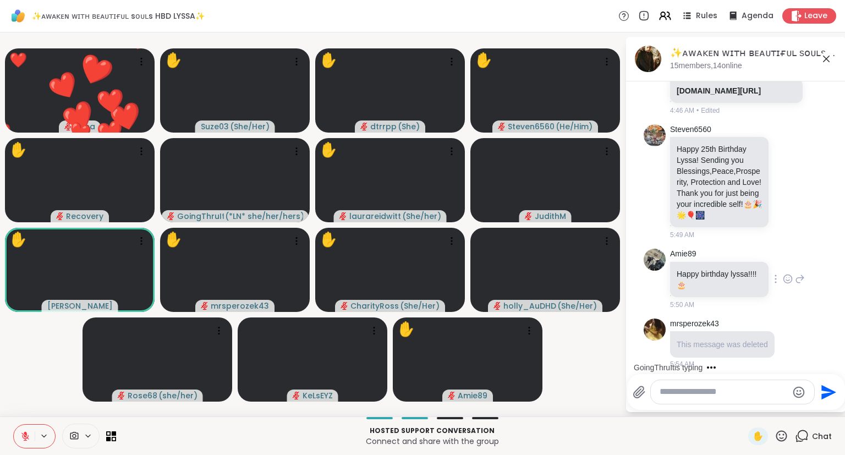
click at [785, 310] on div "Amie89 Happy birthday lyssa!!!! 🎂 5:50 AM" at bounding box center [737, 279] width 135 height 61
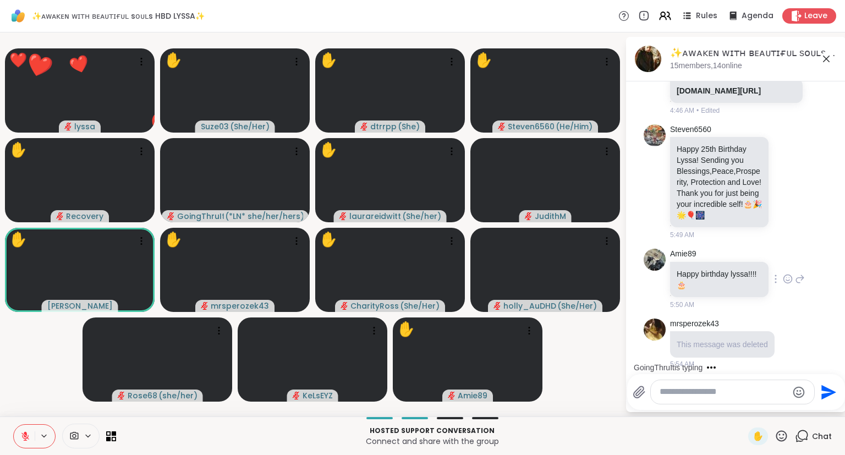
click at [784, 283] on icon at bounding box center [787, 278] width 8 height 8
click at [704, 266] on div "Select Reaction: Heart" at bounding box center [700, 261] width 10 height 10
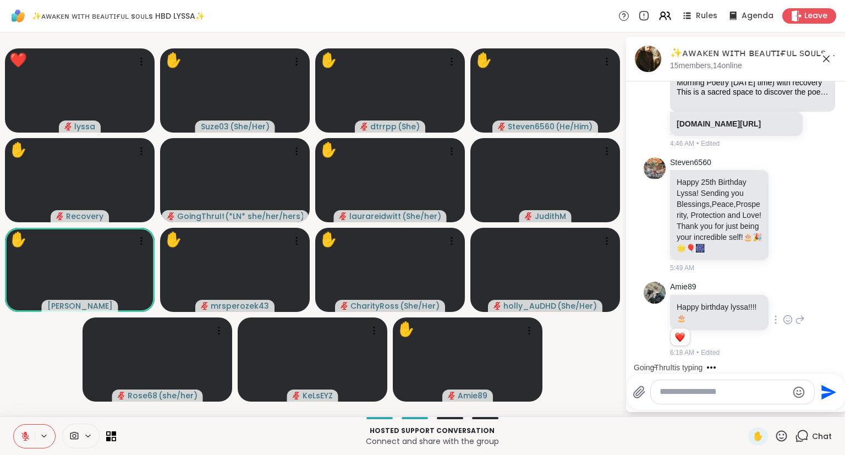
scroll to position [489, 0]
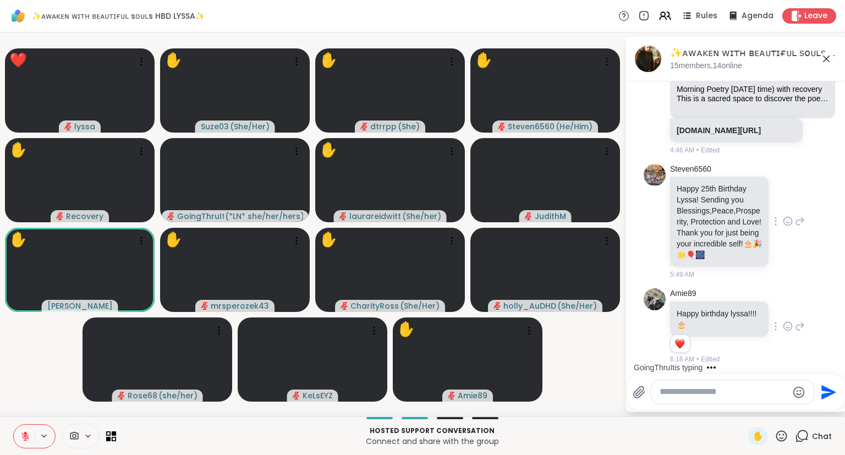
click at [777, 260] on div "Steven6560 Happy 25th Birthday Lyssa! Sending you Blessings,Peace,Prosperity, P…" at bounding box center [737, 222] width 135 height 116
click at [785, 227] on icon at bounding box center [787, 221] width 10 height 11
click at [701, 208] on div "Select Reaction: Heart" at bounding box center [700, 203] width 10 height 10
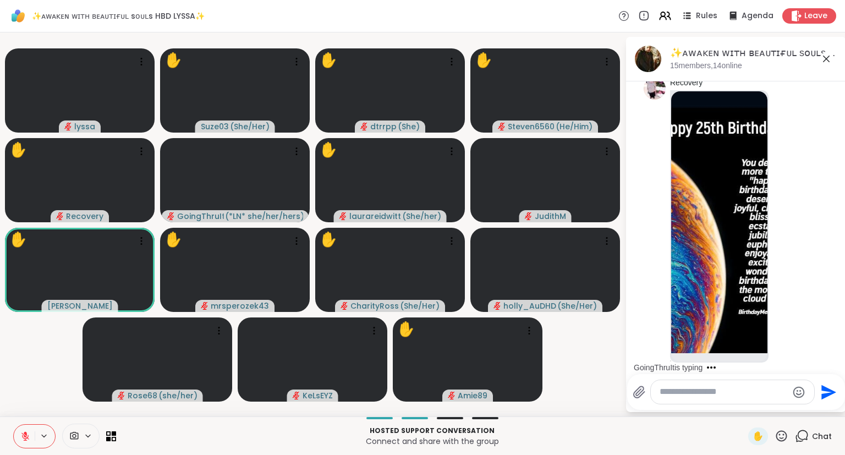
scroll to position [0, 0]
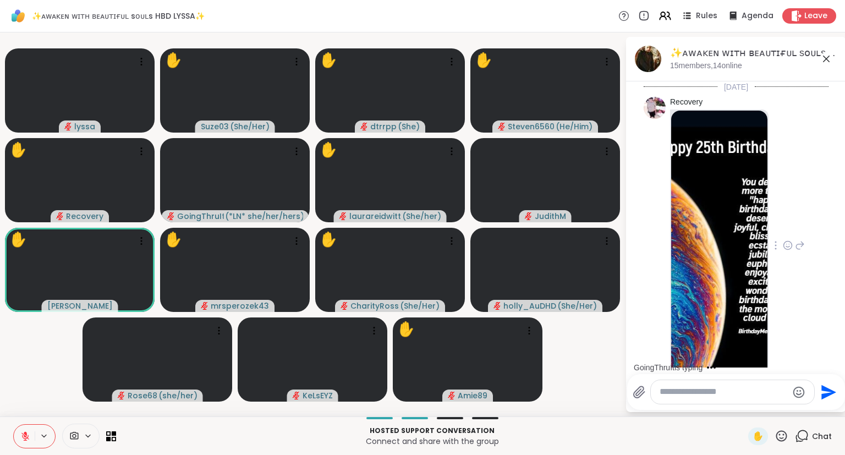
click at [802, 291] on div "Recovery 4:43 AM" at bounding box center [737, 246] width 135 height 298
click at [784, 242] on icon at bounding box center [787, 245] width 10 height 11
click at [791, 228] on div "Select Reaction: Heart" at bounding box center [787, 228] width 10 height 10
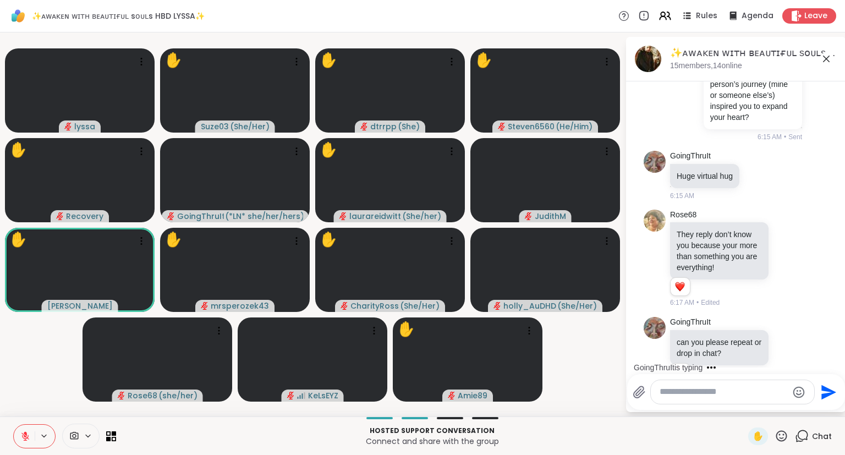
scroll to position [3570, 0]
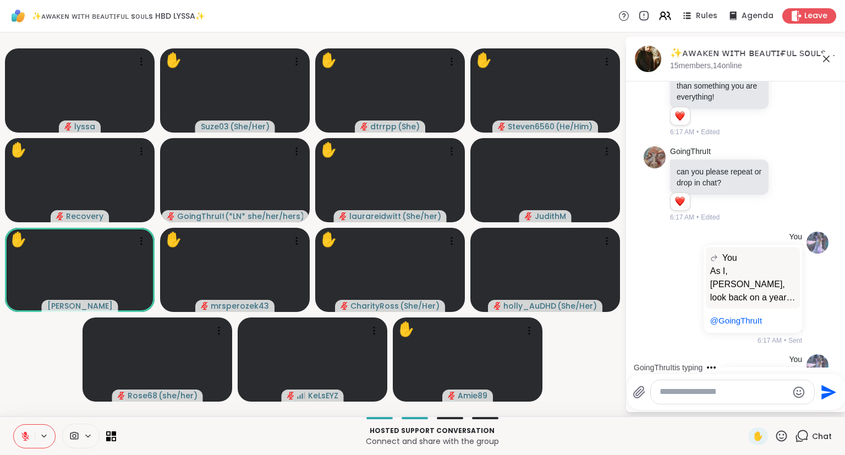
click at [790, 435] on div "✋ Chat" at bounding box center [790, 436] width 84 height 18
click at [27, 432] on icon at bounding box center [25, 436] width 10 height 10
click at [782, 437] on icon at bounding box center [781, 436] width 14 height 14
click at [743, 403] on span "❤️" at bounding box center [748, 406] width 11 height 13
click at [826, 57] on icon at bounding box center [825, 58] width 13 height 13
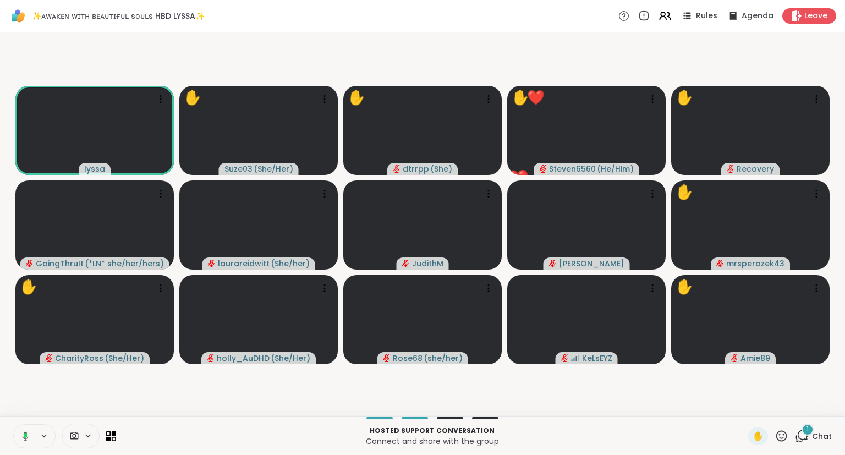
click at [664, 30] on div "✨ᴀᴡᴀᴋᴇɴ ᴡɪᴛʜ ʙᴇᴀᴜᴛɪғᴜʟ sᴏᴜʟs HBD LYSSA✨ Rules Agenda Leave" at bounding box center [422, 16] width 845 height 32
click at [667, 18] on icon at bounding box center [665, 16] width 14 height 14
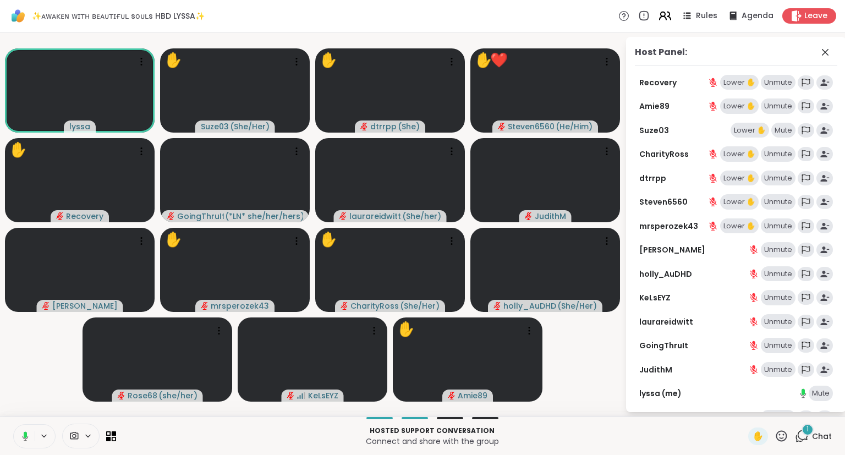
click at [671, 21] on icon at bounding box center [665, 16] width 14 height 14
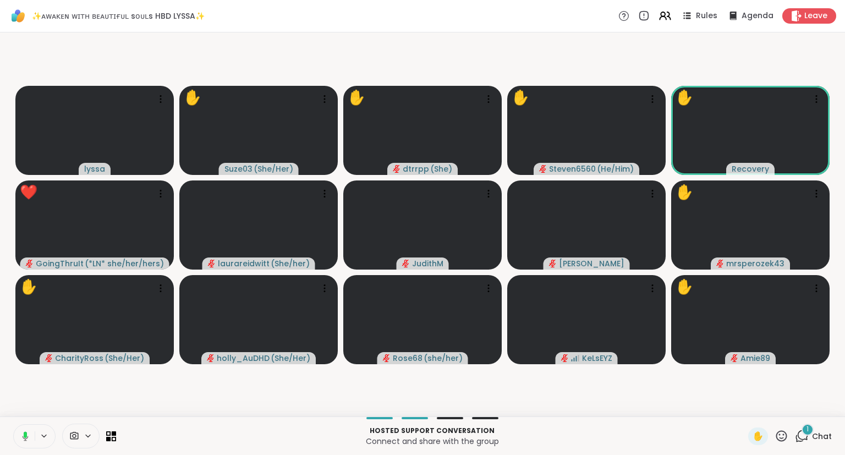
click at [18, 428] on button at bounding box center [23, 435] width 23 height 23
click at [21, 437] on icon at bounding box center [25, 436] width 10 height 10
click at [787, 432] on icon at bounding box center [781, 436] width 14 height 14
click at [739, 408] on div "❤️" at bounding box center [749, 407] width 20 height 18
click at [784, 441] on icon at bounding box center [781, 436] width 14 height 14
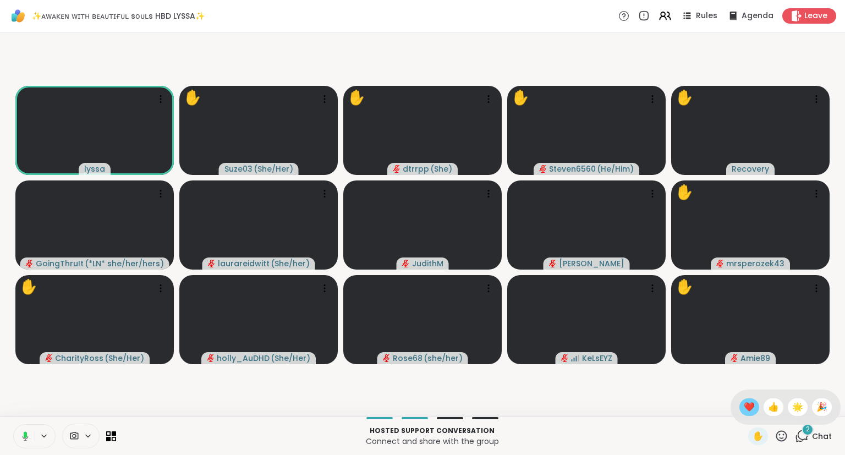
click at [746, 404] on span "❤️" at bounding box center [748, 406] width 11 height 13
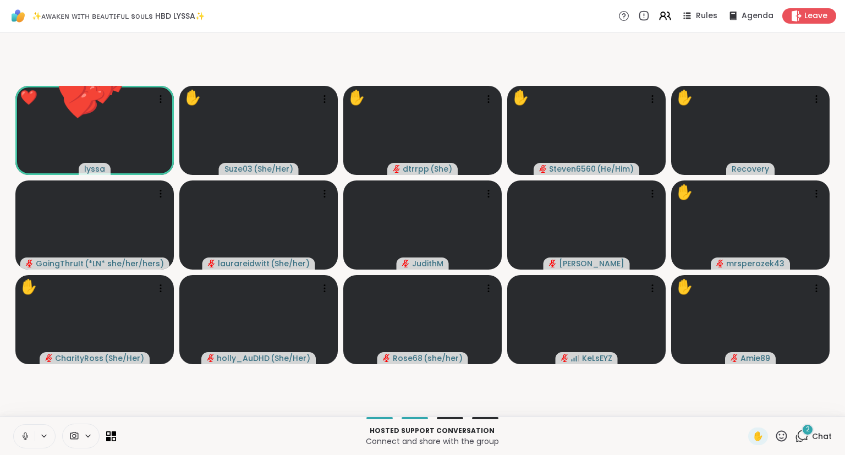
click at [782, 439] on icon at bounding box center [781, 435] width 11 height 11
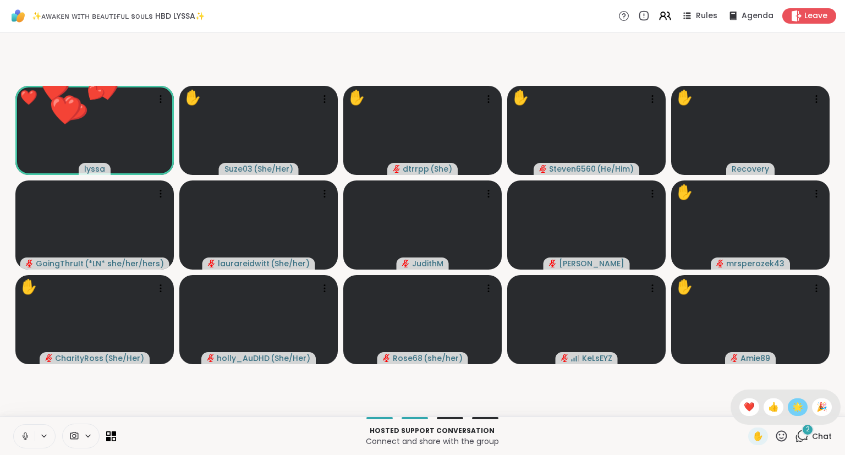
click at [801, 408] on span "🌟" at bounding box center [797, 406] width 11 height 13
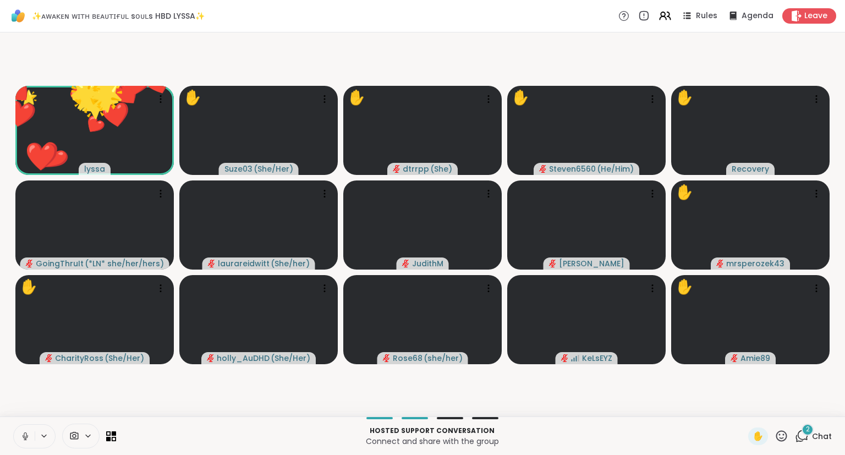
click at [778, 435] on icon at bounding box center [781, 436] width 14 height 14
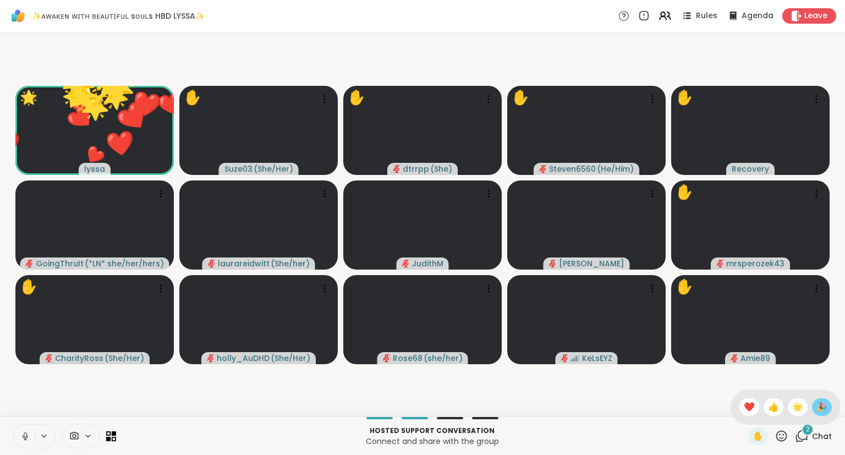
click at [812, 409] on div "🎉" at bounding box center [822, 407] width 20 height 18
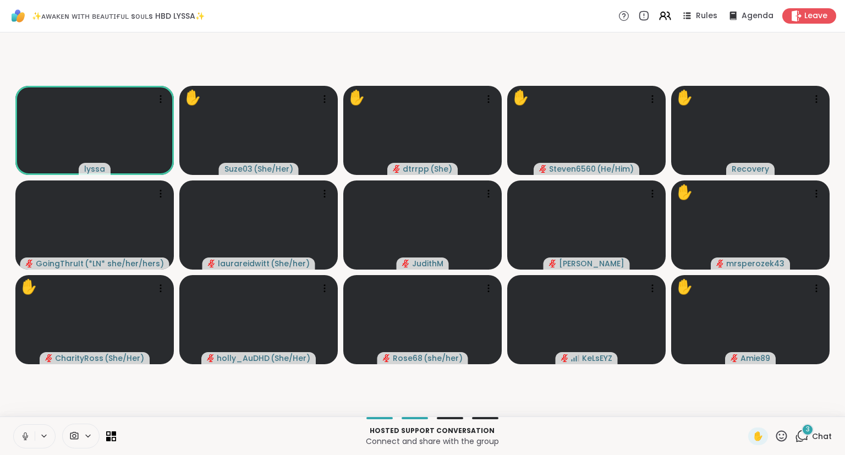
click at [660, 20] on div "Rules Agenda Leave" at bounding box center [727, 15] width 218 height 15
click at [666, 13] on icon at bounding box center [665, 16] width 14 height 14
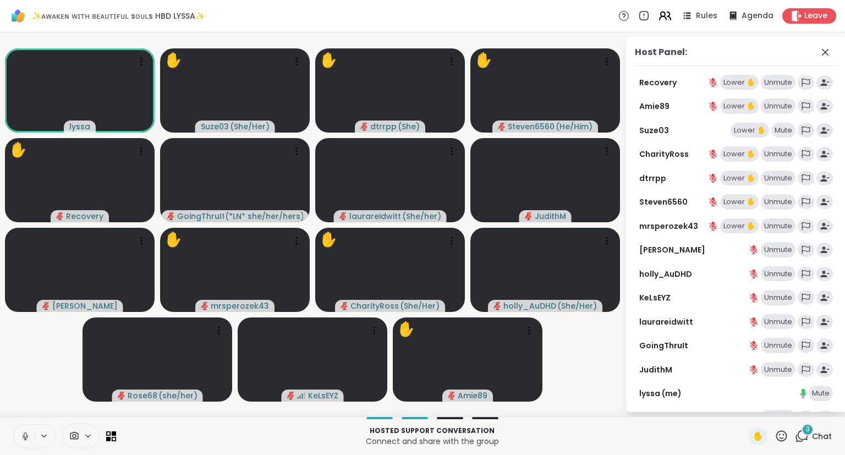
click at [666, 13] on icon at bounding box center [665, 16] width 14 height 14
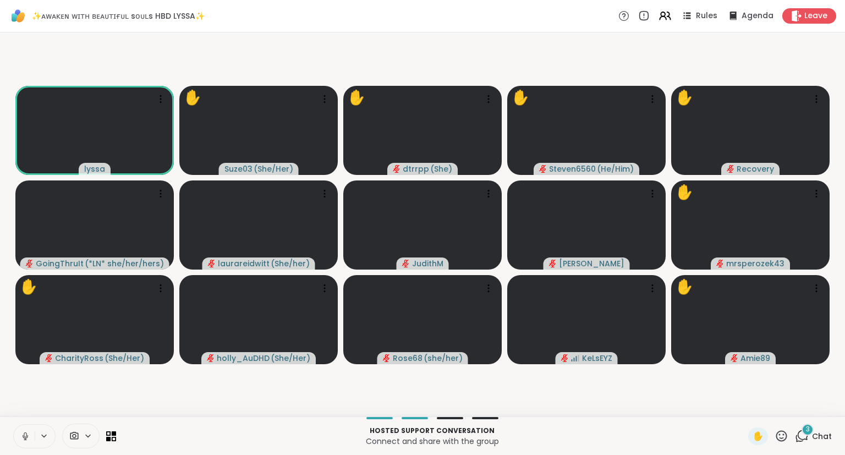
click at [25, 437] on icon at bounding box center [25, 436] width 10 height 10
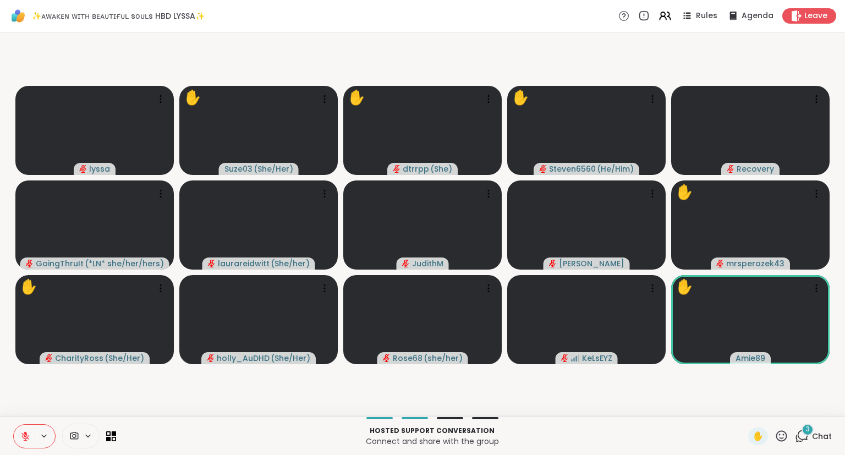
click at [782, 445] on div "✋" at bounding box center [768, 436] width 40 height 18
click at [783, 434] on icon at bounding box center [781, 436] width 14 height 14
click at [743, 413] on span "❤️" at bounding box center [748, 406] width 11 height 13
click at [780, 438] on icon at bounding box center [781, 436] width 14 height 14
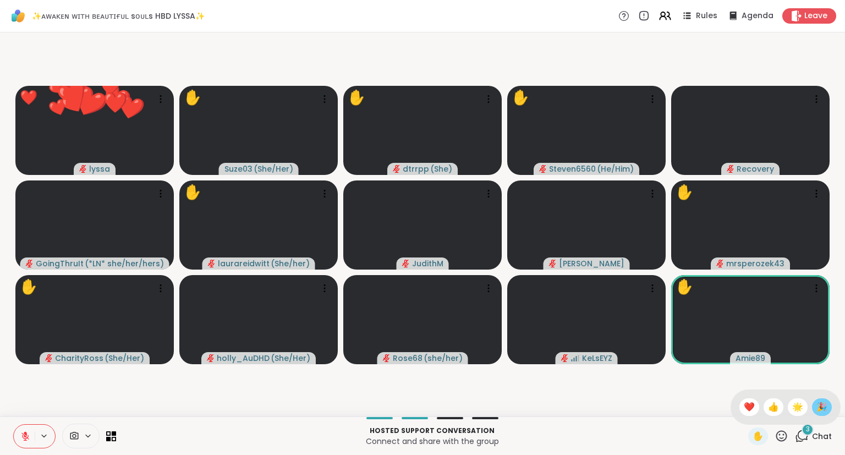
click at [821, 413] on span "🎉" at bounding box center [821, 406] width 11 height 13
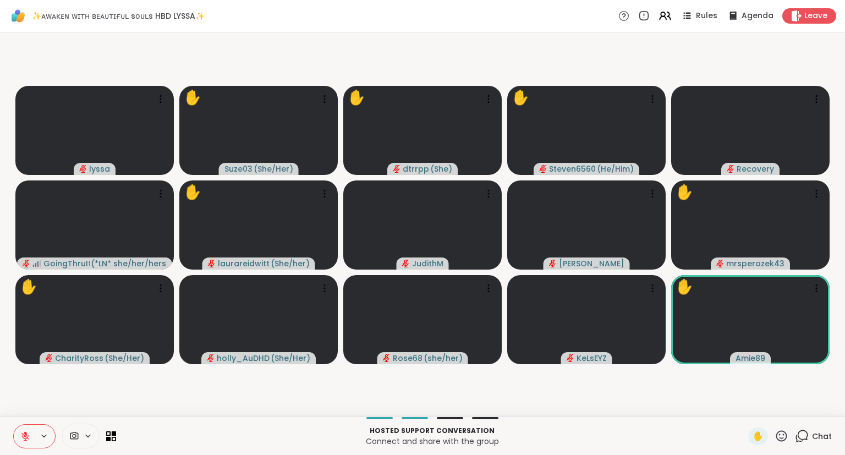
click at [777, 436] on icon at bounding box center [781, 435] width 11 height 11
click at [749, 408] on span "❤️" at bounding box center [748, 406] width 11 height 13
click at [777, 441] on icon at bounding box center [781, 436] width 14 height 14
click at [749, 410] on span "❤️" at bounding box center [748, 406] width 11 height 13
click at [779, 436] on icon at bounding box center [781, 436] width 14 height 14
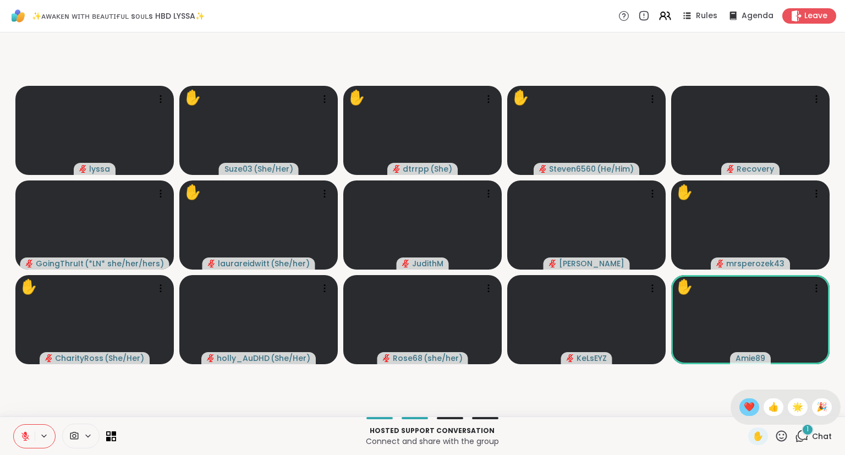
click at [743, 406] on span "❤️" at bounding box center [748, 406] width 11 height 13
click at [780, 437] on icon at bounding box center [781, 436] width 14 height 14
click at [746, 410] on span "❤️" at bounding box center [748, 406] width 11 height 13
click at [784, 435] on icon at bounding box center [781, 435] width 11 height 11
click at [748, 408] on span "❤️" at bounding box center [748, 406] width 11 height 13
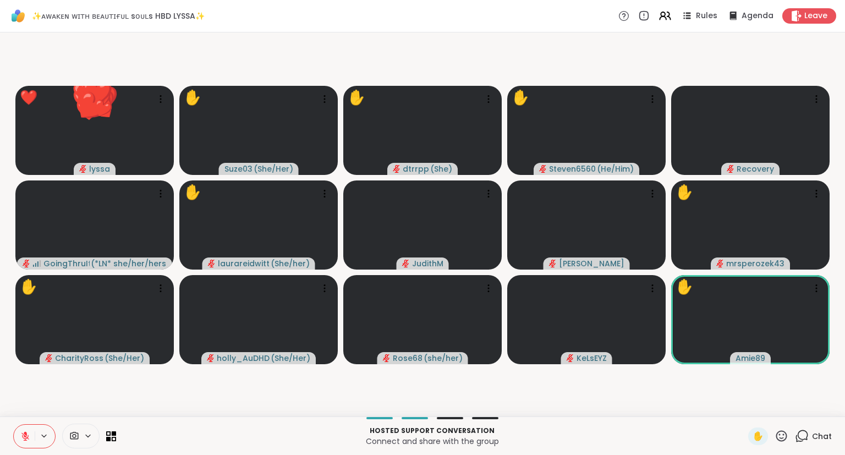
click at [780, 439] on icon at bounding box center [781, 436] width 14 height 14
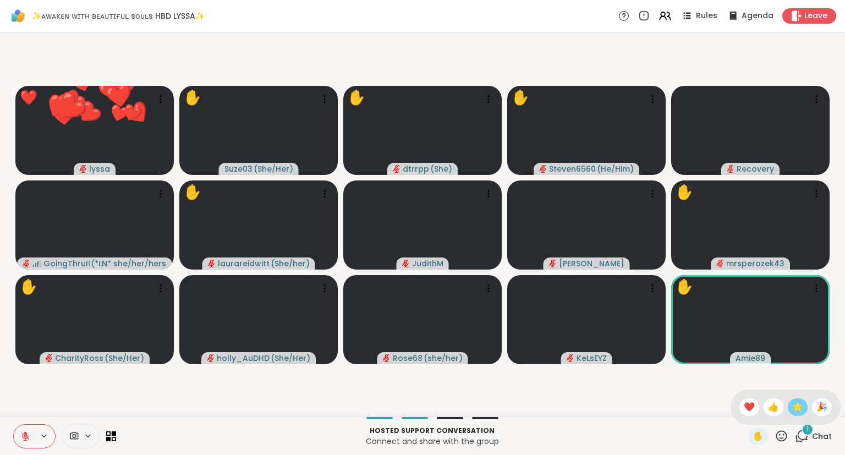
click at [799, 413] on span "🌟" at bounding box center [797, 406] width 11 height 13
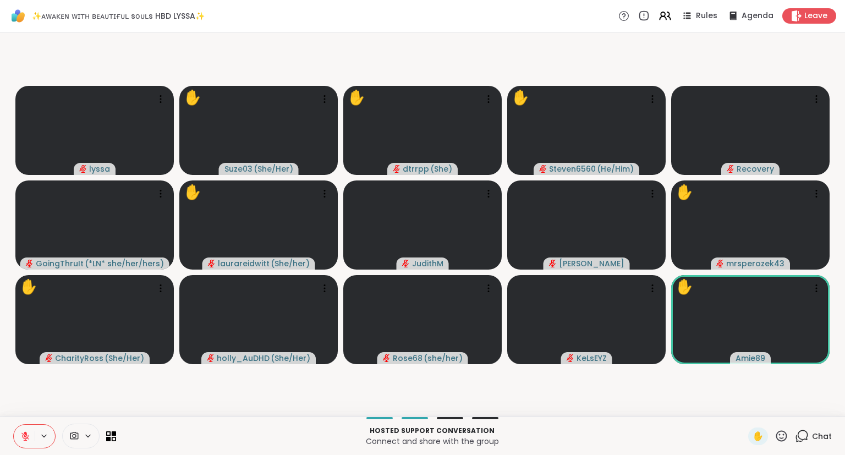
click at [26, 437] on icon at bounding box center [25, 436] width 8 height 8
click at [669, 16] on icon at bounding box center [665, 16] width 14 height 14
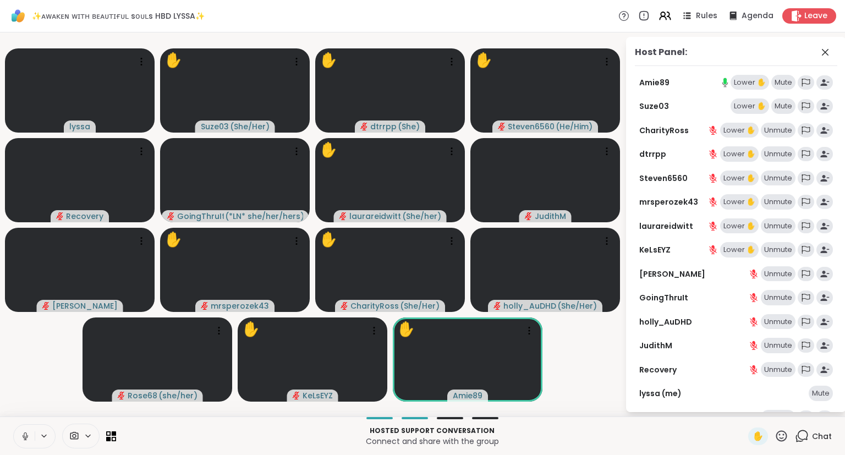
click at [614, 377] on video-player-container "lyssa ✋ Suze03 ( She/Her ) ✋ dtrrpp ( She ) ✋ Steven6560 ( He/Him ) Recovery Go…" at bounding box center [312, 224] width 611 height 375
click at [779, 439] on icon at bounding box center [781, 436] width 14 height 14
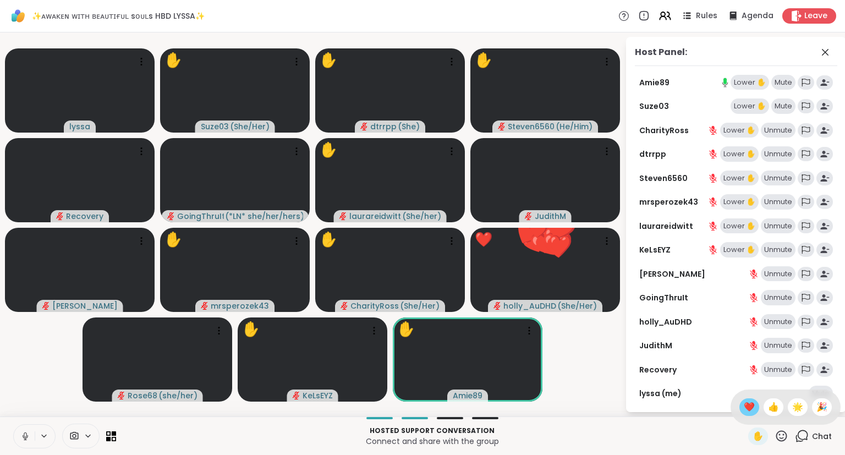
click at [743, 410] on span "❤️" at bounding box center [748, 406] width 11 height 13
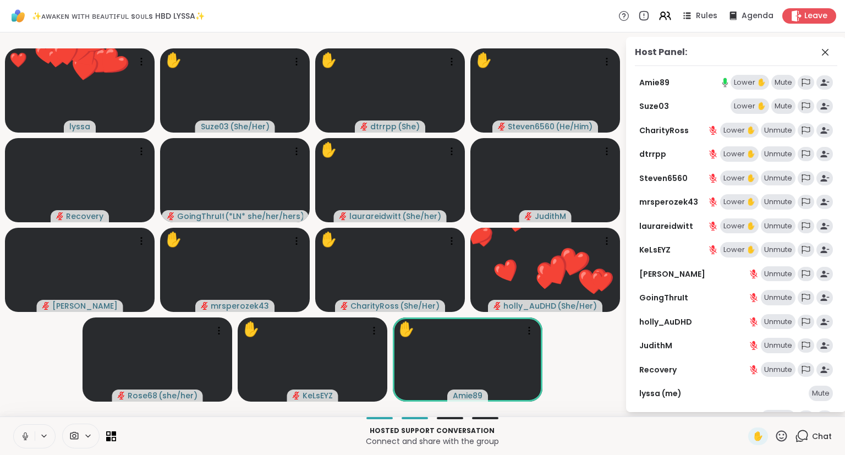
click at [777, 439] on icon at bounding box center [781, 436] width 14 height 14
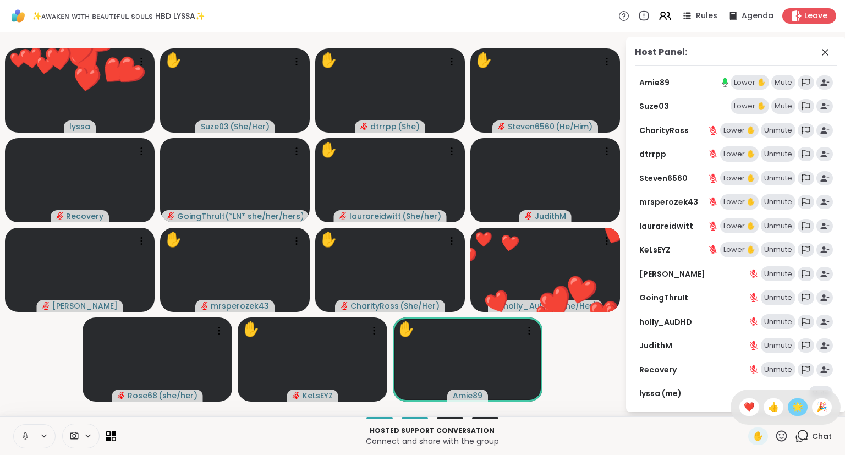
click at [799, 406] on span "🌟" at bounding box center [797, 406] width 11 height 13
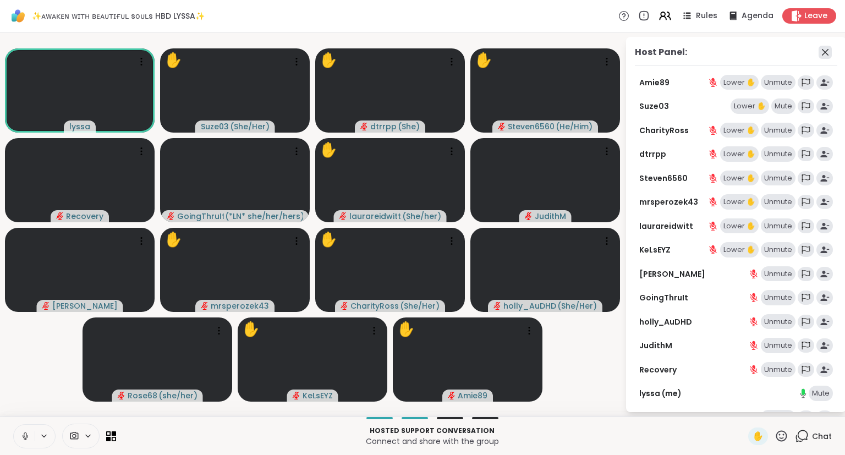
click at [828, 54] on icon at bounding box center [824, 52] width 13 height 13
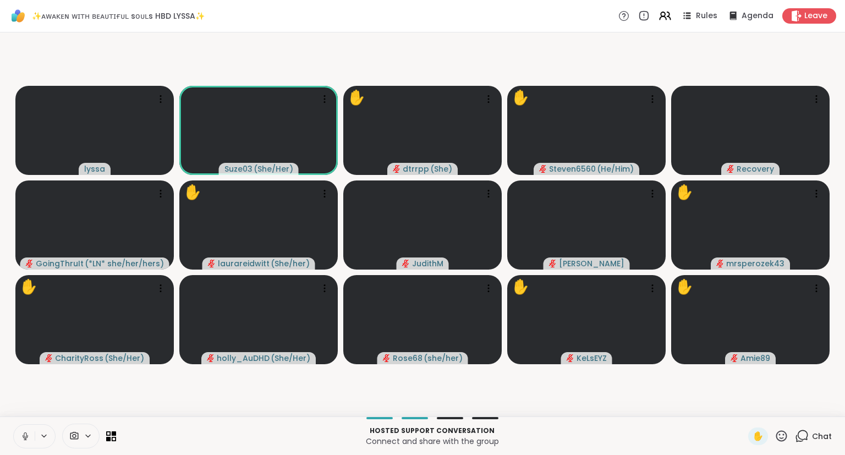
click at [780, 443] on div "✋" at bounding box center [768, 436] width 40 height 18
click at [780, 438] on icon at bounding box center [781, 435] width 11 height 11
click at [743, 408] on span "❤️" at bounding box center [748, 406] width 11 height 13
click at [783, 437] on icon at bounding box center [781, 436] width 14 height 14
click at [743, 407] on span "❤️" at bounding box center [748, 406] width 11 height 13
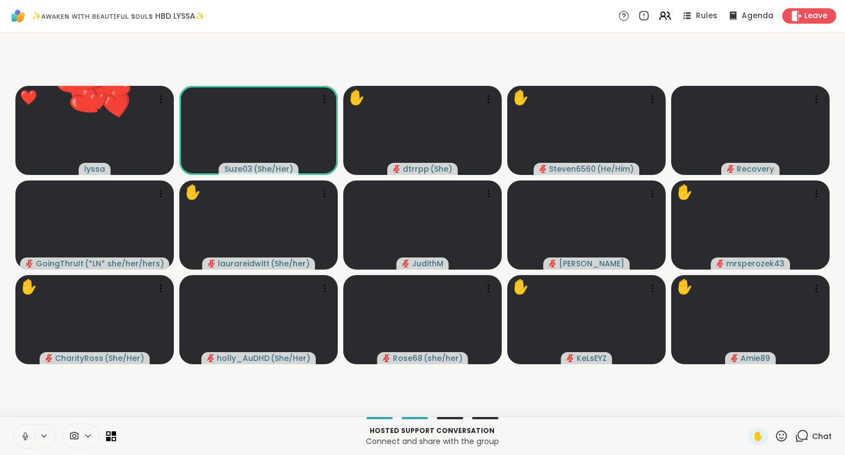
click at [776, 439] on icon at bounding box center [781, 436] width 14 height 14
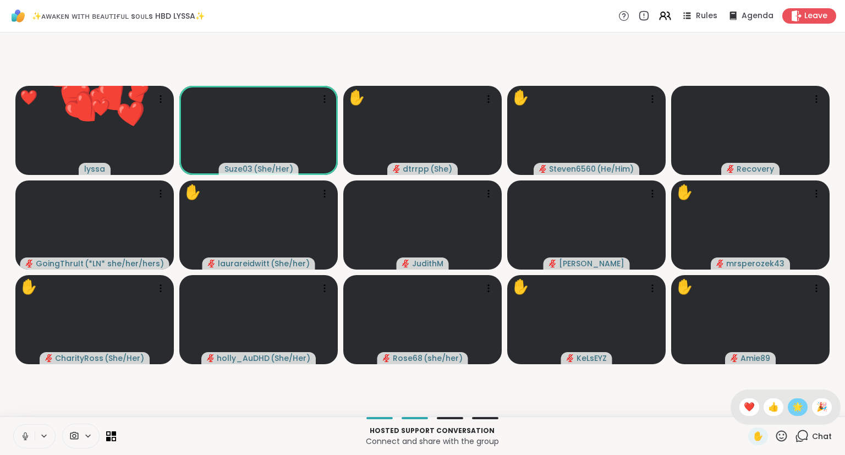
click at [794, 411] on span "🌟" at bounding box center [797, 406] width 11 height 13
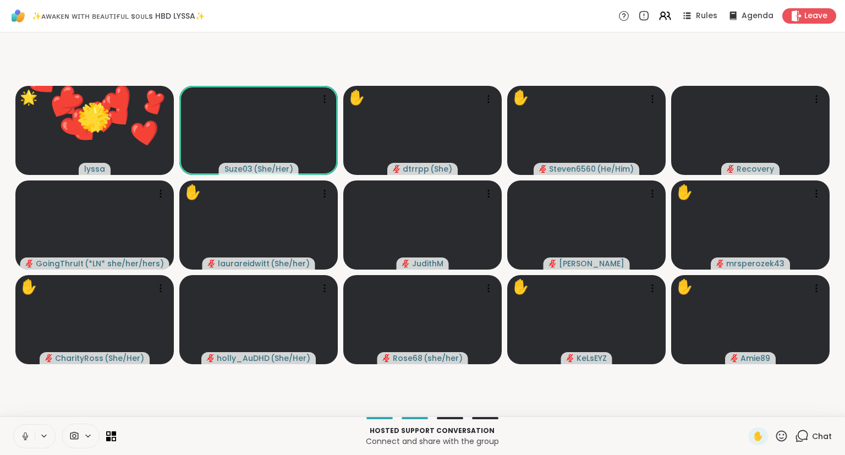
click at [779, 439] on icon at bounding box center [781, 436] width 14 height 14
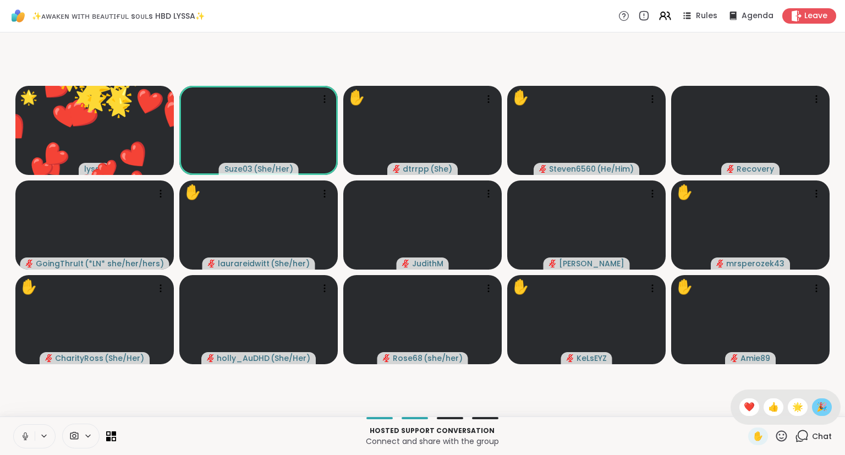
click at [819, 410] on span "🎉" at bounding box center [821, 406] width 11 height 13
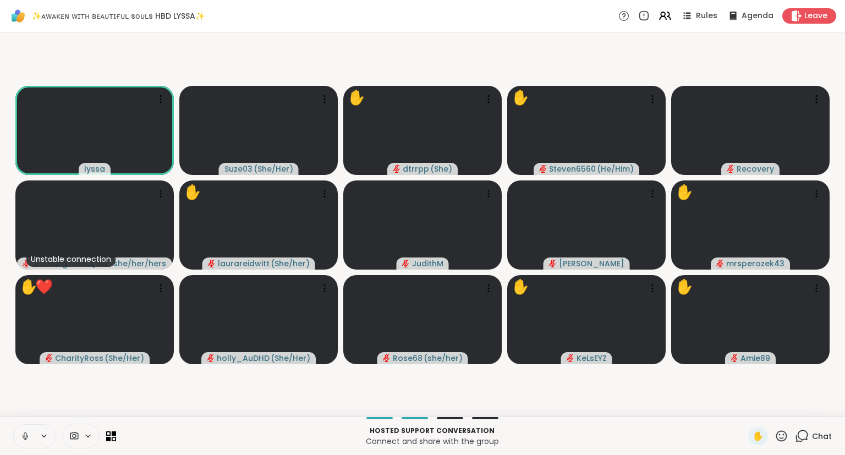
click at [778, 434] on icon at bounding box center [781, 436] width 14 height 14
click at [813, 406] on div "🎉" at bounding box center [822, 407] width 20 height 18
click at [779, 439] on icon at bounding box center [781, 436] width 14 height 14
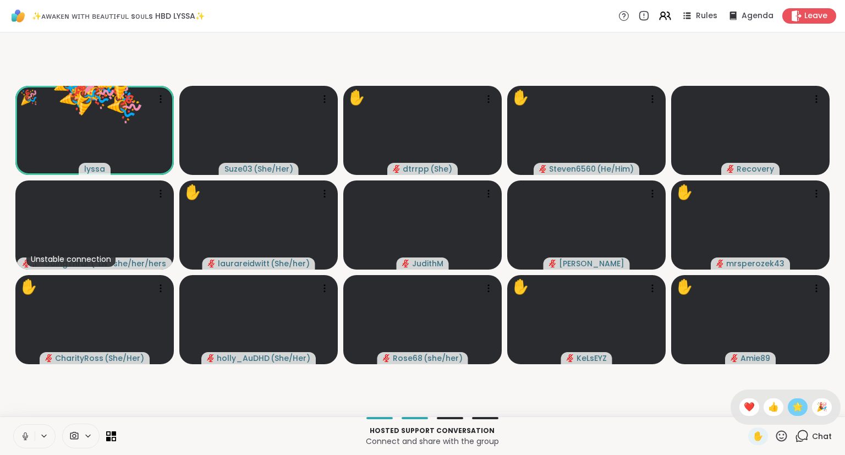
click at [793, 406] on span "🌟" at bounding box center [797, 406] width 11 height 13
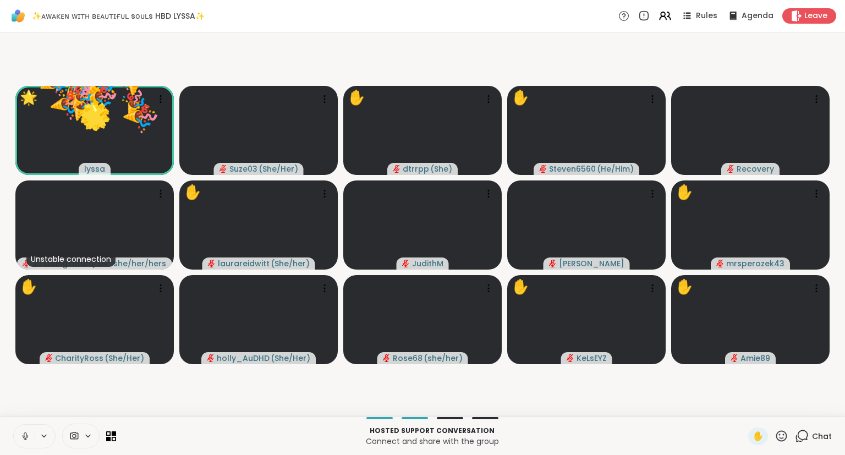
click at [779, 434] on icon at bounding box center [781, 436] width 14 height 14
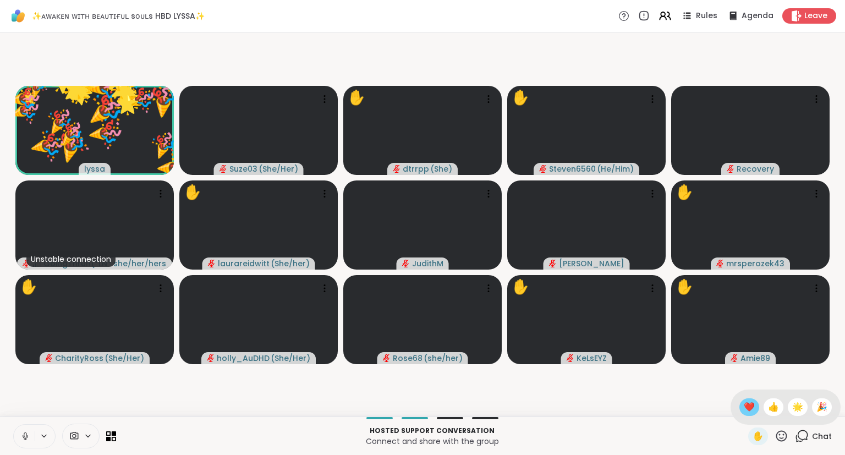
click at [744, 401] on span "❤️" at bounding box center [748, 406] width 11 height 13
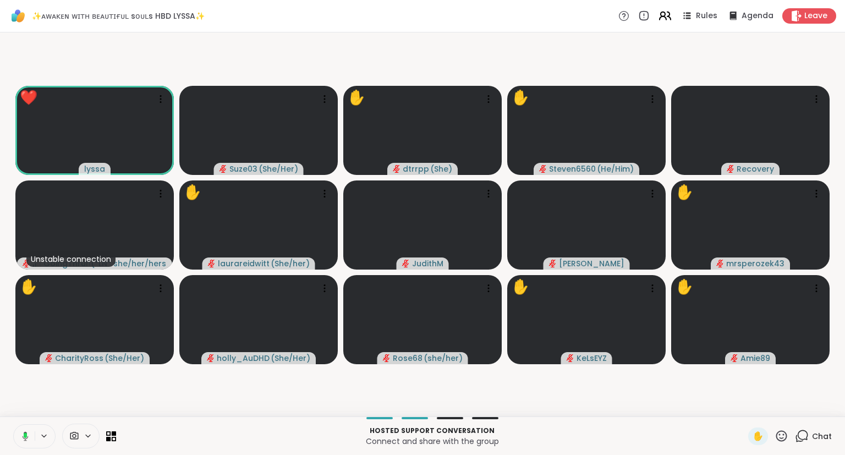
click at [668, 20] on icon at bounding box center [665, 16] width 14 height 14
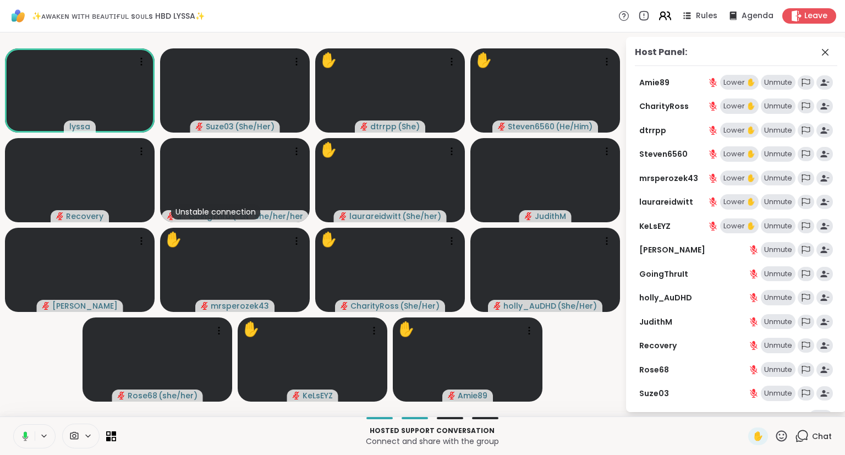
click at [666, 19] on icon at bounding box center [665, 16] width 14 height 14
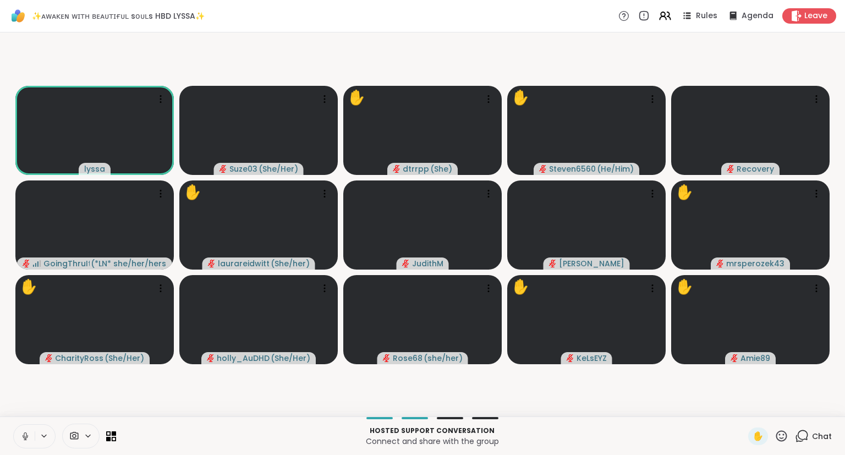
click at [23, 438] on icon at bounding box center [25, 436] width 10 height 10
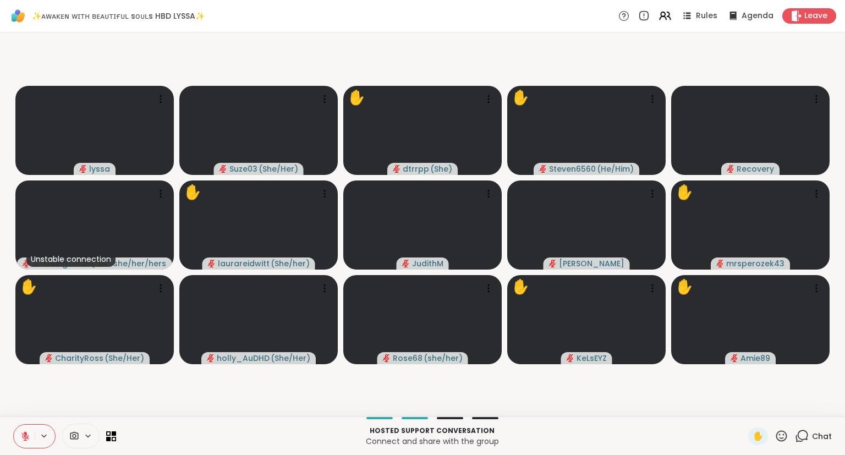
click at [23, 437] on icon at bounding box center [25, 436] width 8 height 8
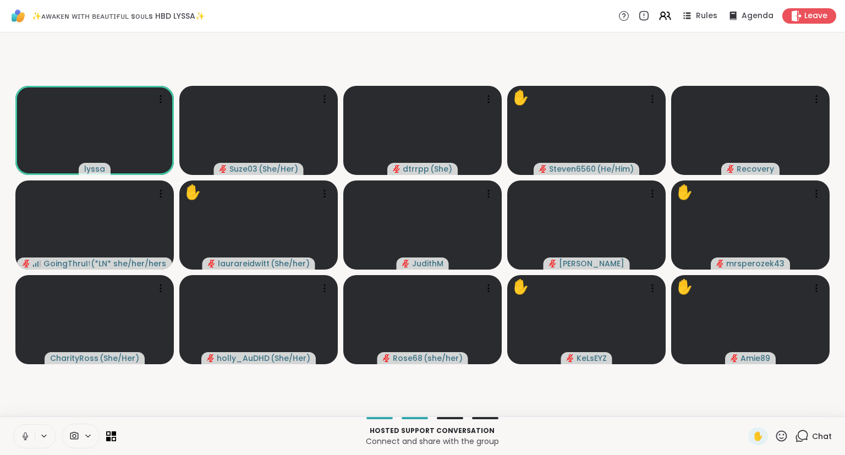
click at [27, 433] on icon at bounding box center [25, 436] width 10 height 10
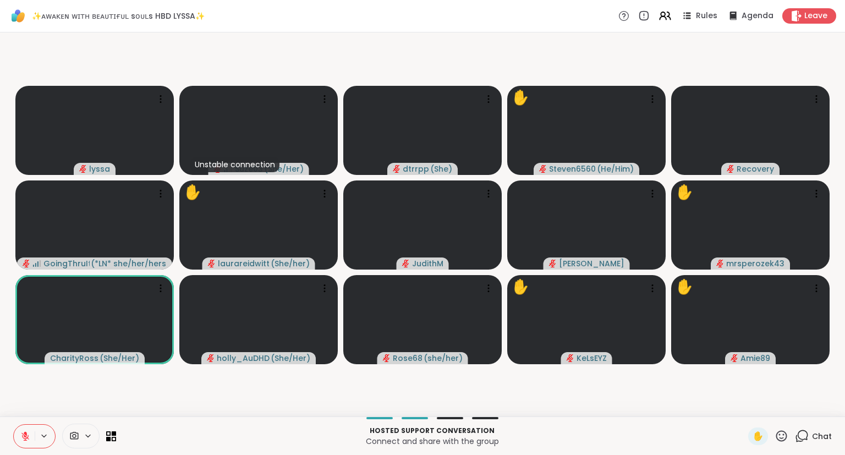
click at [35, 440] on button at bounding box center [45, 435] width 20 height 9
click at [26, 438] on icon at bounding box center [25, 436] width 10 height 10
click at [783, 438] on icon at bounding box center [781, 435] width 11 height 11
click at [817, 412] on span "🎉" at bounding box center [821, 406] width 11 height 13
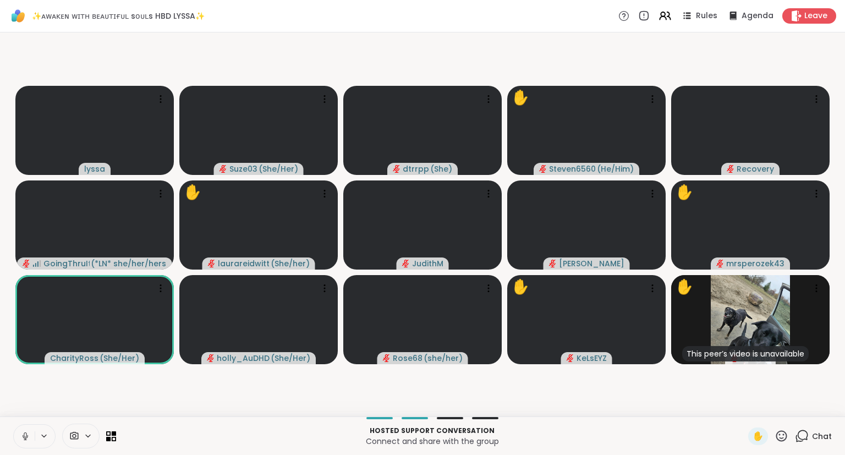
click at [771, 428] on div "✋" at bounding box center [768, 436] width 40 height 18
click at [782, 438] on icon at bounding box center [781, 436] width 14 height 14
click at [743, 408] on span "❤️" at bounding box center [748, 406] width 11 height 13
click at [776, 439] on icon at bounding box center [781, 436] width 14 height 14
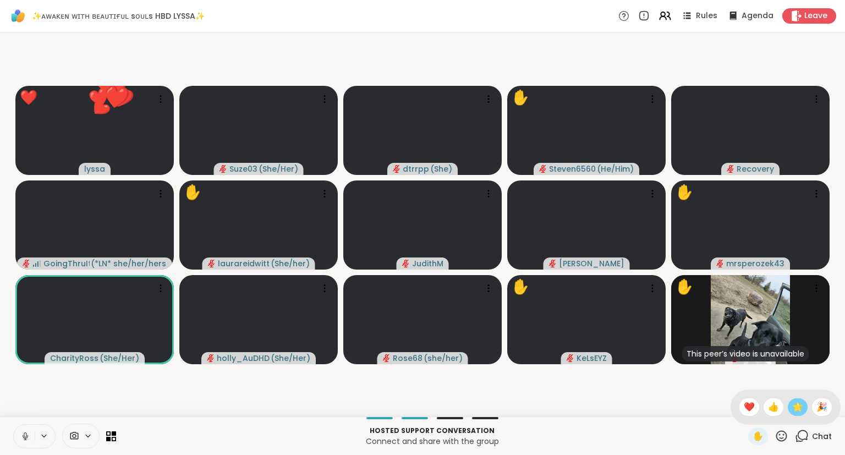
click at [796, 410] on span "🌟" at bounding box center [797, 406] width 11 height 13
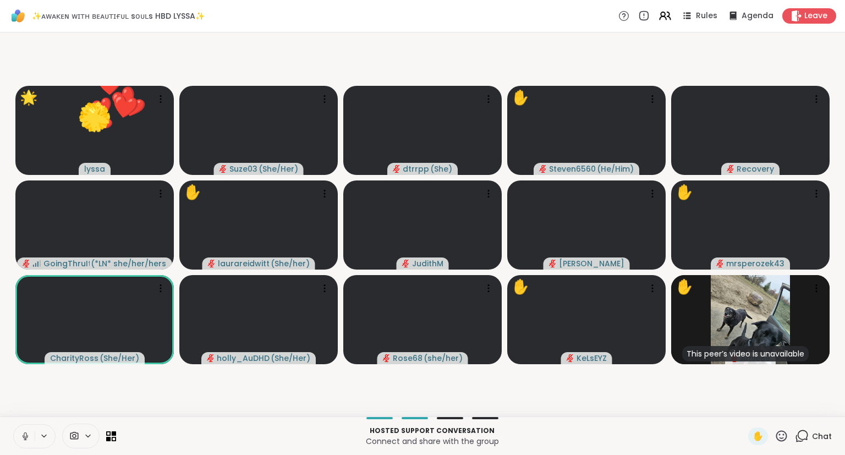
click at [780, 441] on icon at bounding box center [781, 436] width 14 height 14
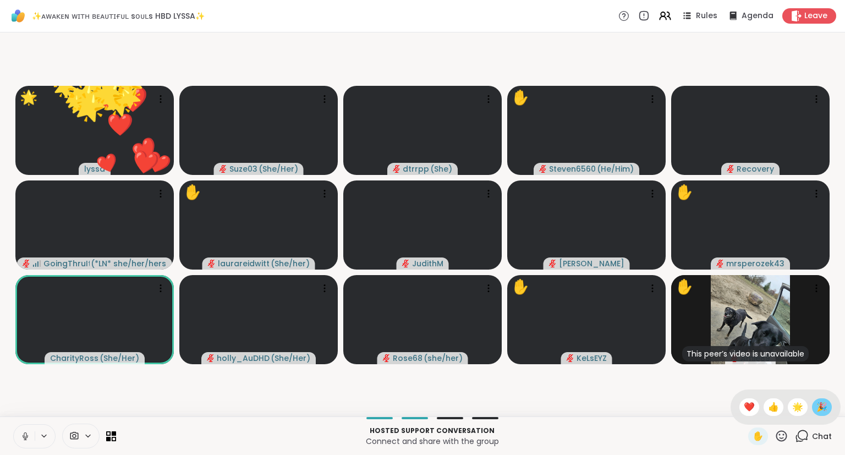
click at [816, 410] on span "🎉" at bounding box center [821, 406] width 11 height 13
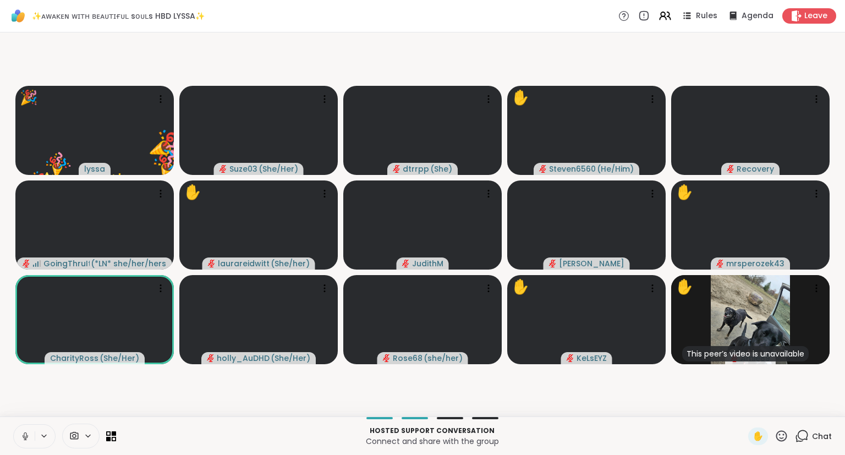
click at [823, 444] on div "Chat" at bounding box center [812, 436] width 37 height 18
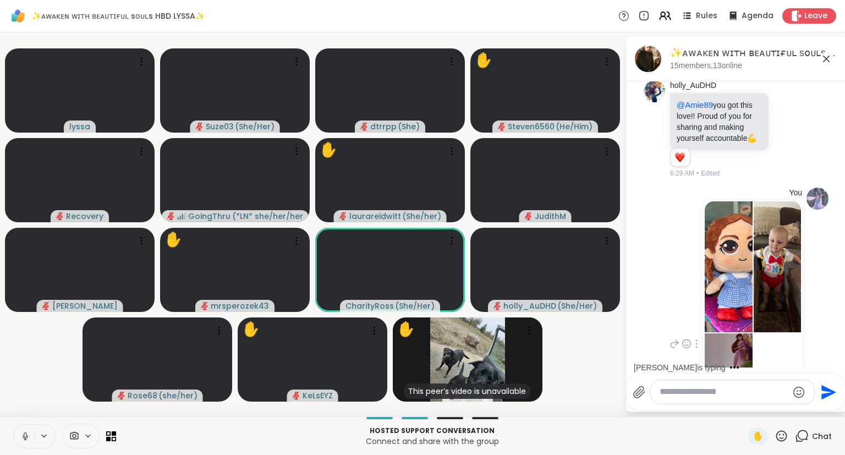
scroll to position [5605, 0]
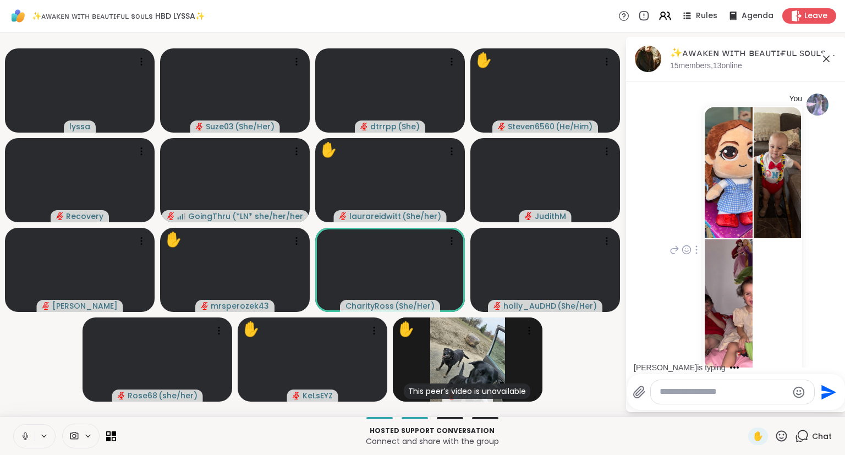
click at [725, 149] on img at bounding box center [728, 172] width 48 height 131
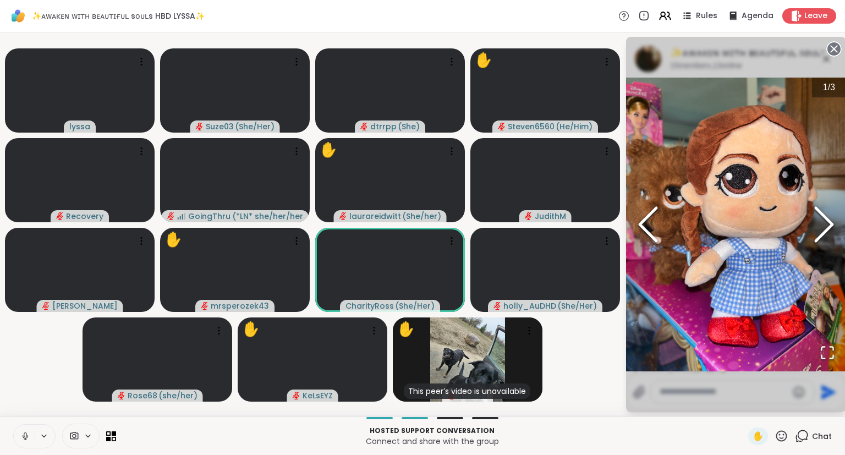
click at [836, 45] on circle at bounding box center [833, 48] width 13 height 13
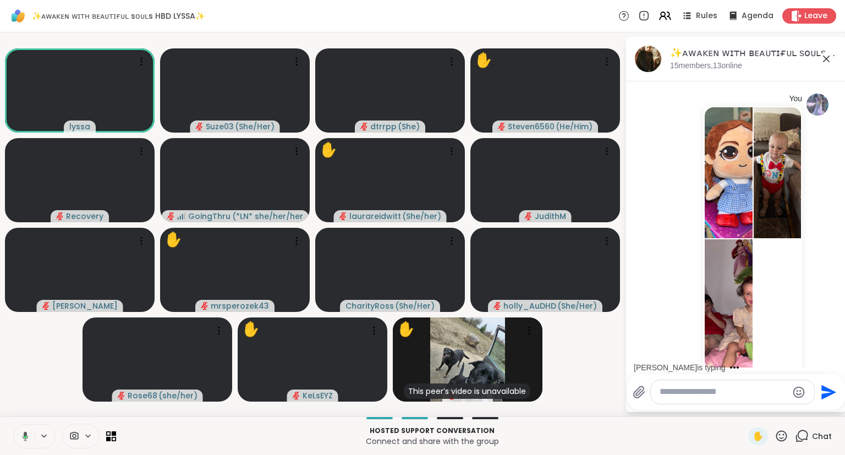
click at [824, 65] on icon at bounding box center [825, 58] width 13 height 13
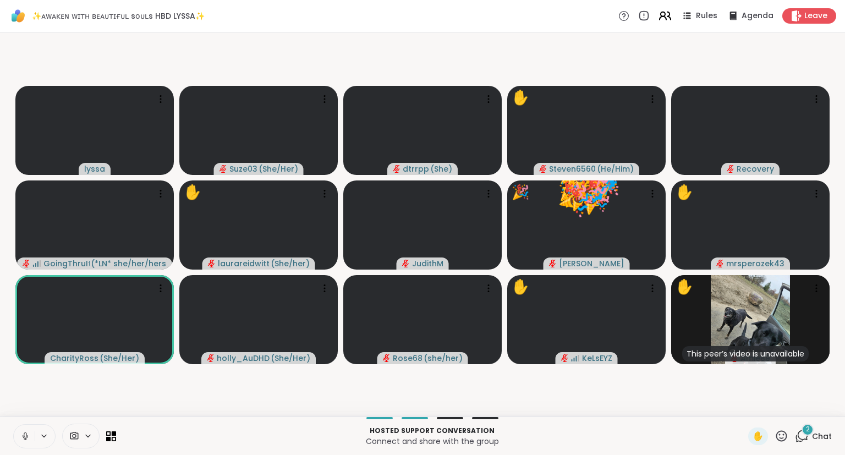
click at [664, 14] on icon at bounding box center [665, 16] width 14 height 14
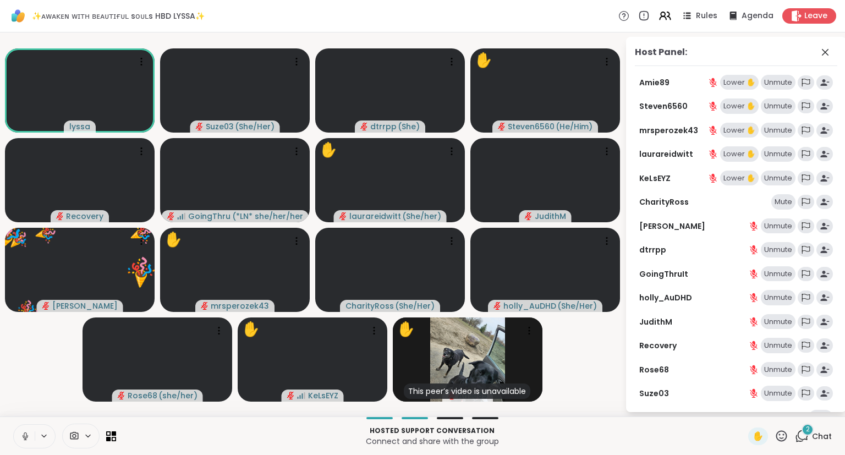
click at [818, 53] on div "Host Panel:" at bounding box center [735, 56] width 202 height 20
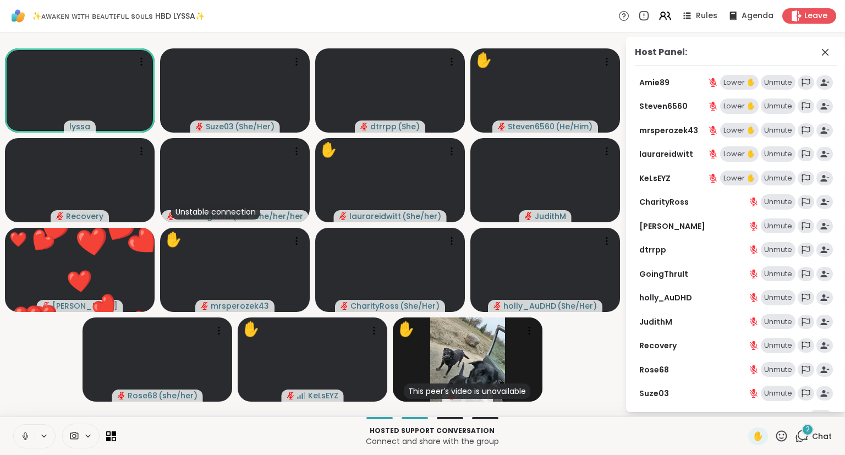
click at [19, 445] on button at bounding box center [24, 435] width 21 height 23
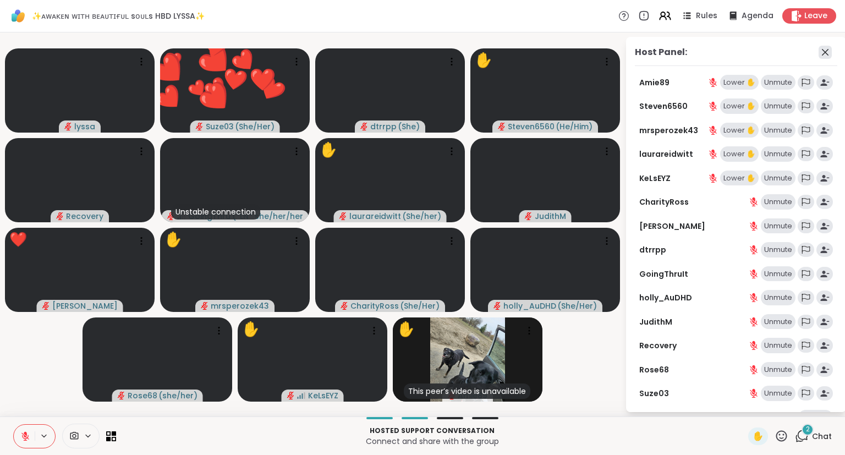
click at [824, 49] on icon at bounding box center [824, 52] width 13 height 13
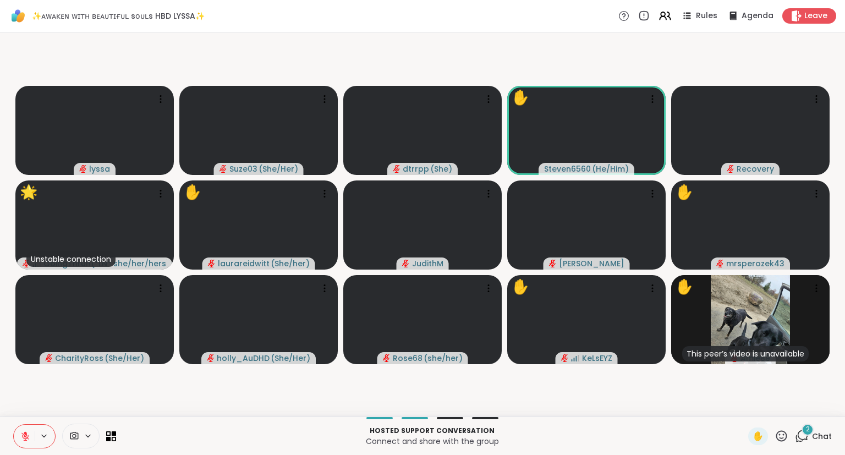
click at [21, 434] on icon at bounding box center [25, 436] width 10 height 10
click at [19, 436] on button at bounding box center [24, 435] width 21 height 23
click at [779, 439] on icon at bounding box center [781, 436] width 14 height 14
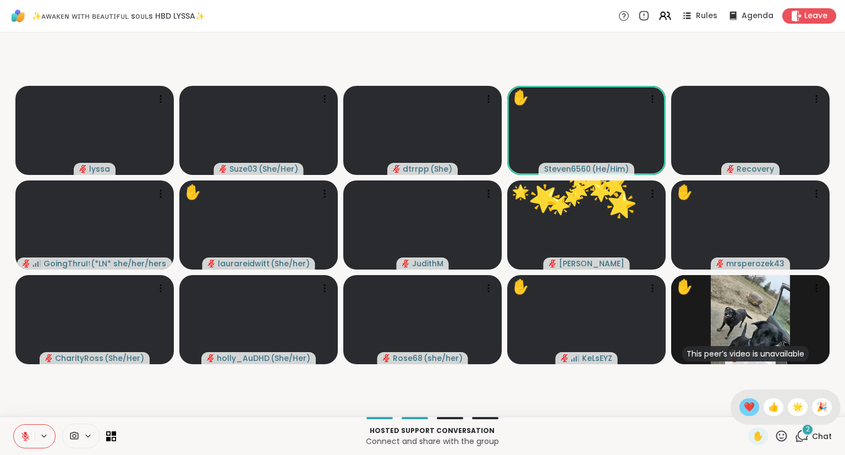
click at [743, 407] on span "❤️" at bounding box center [748, 406] width 11 height 13
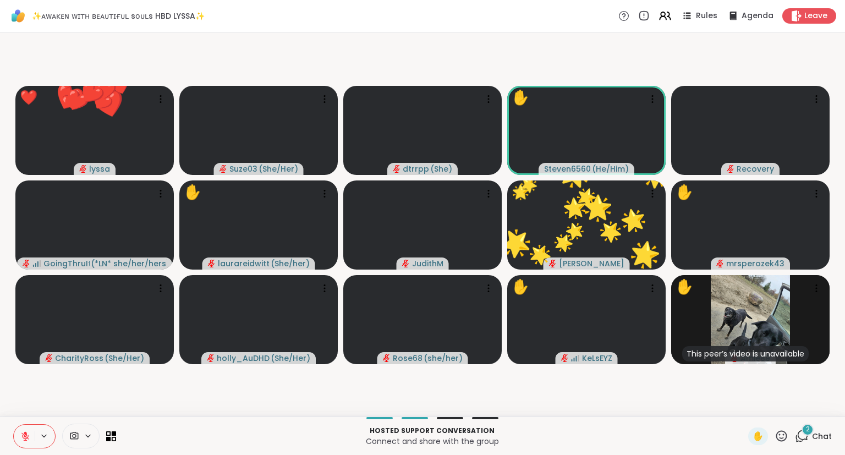
click at [783, 435] on icon at bounding box center [781, 435] width 11 height 11
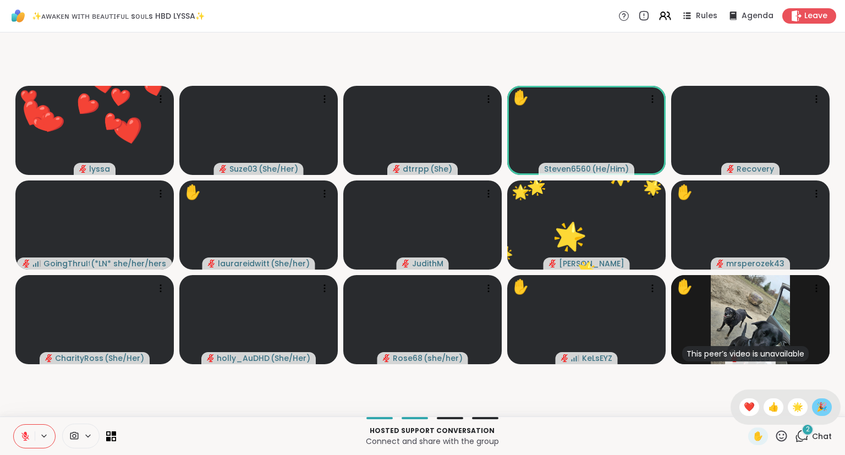
click at [814, 409] on div "🎉" at bounding box center [822, 407] width 20 height 18
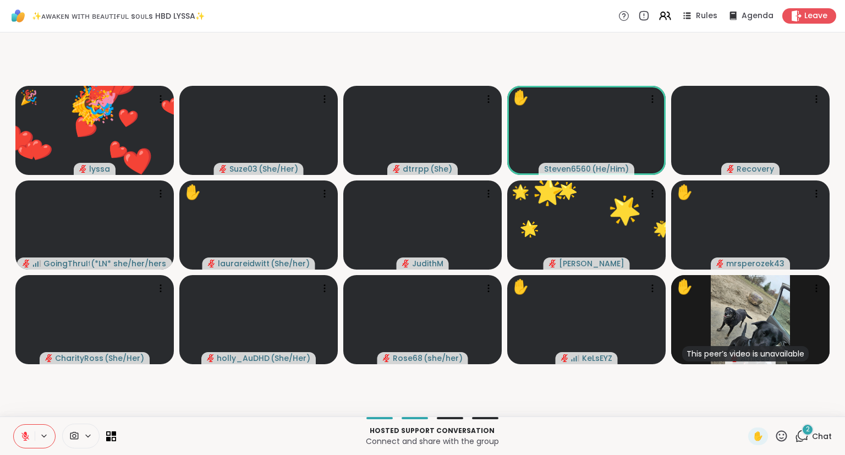
click at [810, 443] on div "2 Chat" at bounding box center [812, 436] width 37 height 18
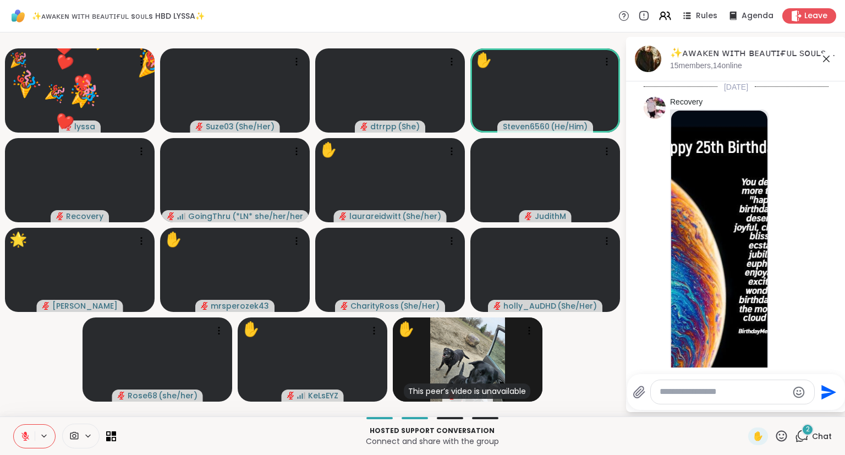
click at [746, 397] on textarea "Type your message" at bounding box center [723, 392] width 128 height 12
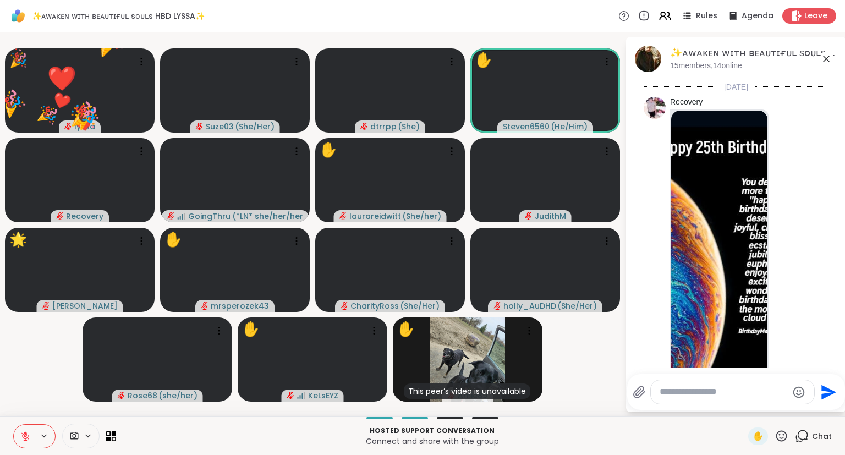
scroll to position [5805, 0]
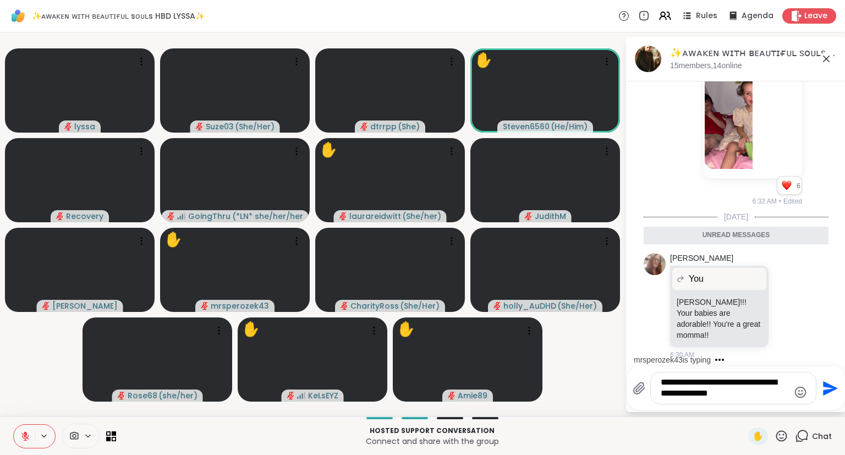
click at [678, 394] on textarea "**********" at bounding box center [724, 388] width 128 height 23
click at [776, 379] on textarea "**********" at bounding box center [724, 388] width 128 height 23
type textarea "**********"
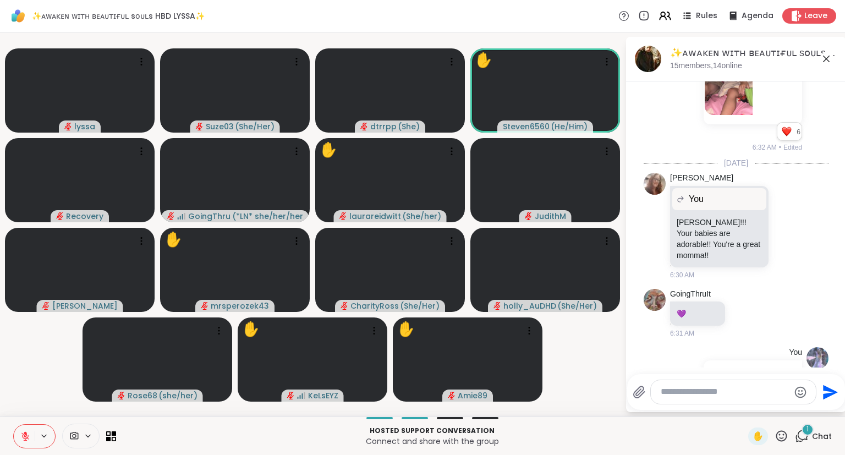
scroll to position [5929, 0]
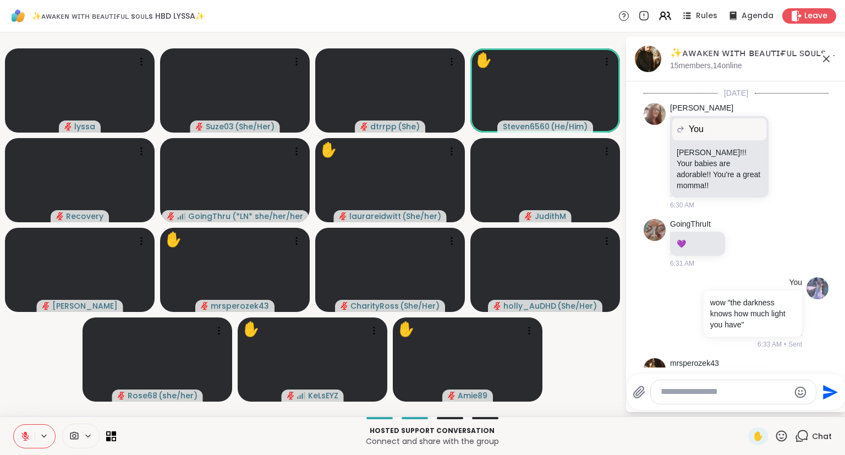
click at [784, 384] on icon at bounding box center [787, 388] width 8 height 8
click at [700, 365] on div "Select Reaction: Heart" at bounding box center [700, 370] width 10 height 10
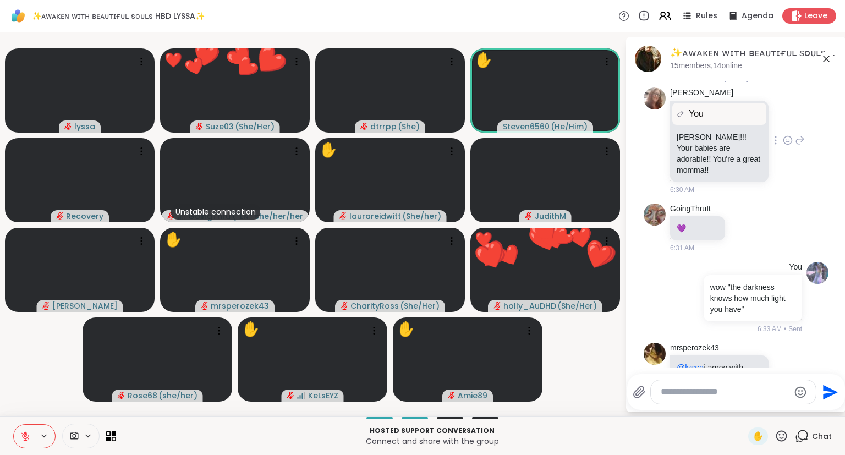
click at [788, 141] on icon at bounding box center [787, 141] width 3 height 1
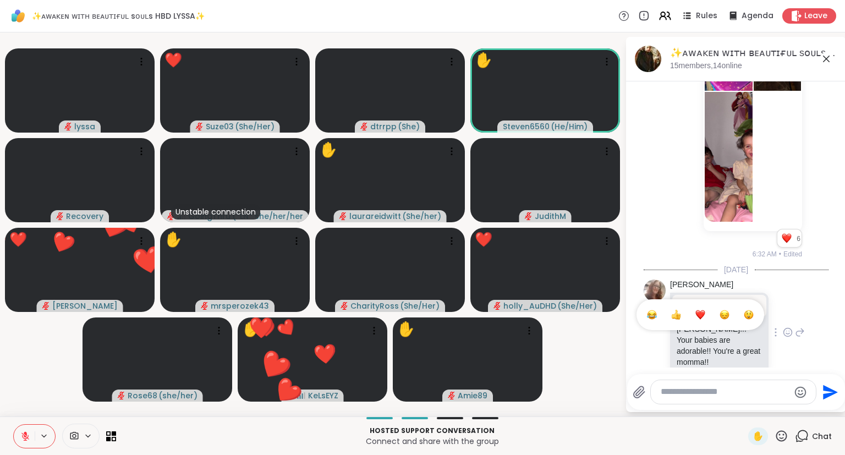
scroll to position [5754, 0]
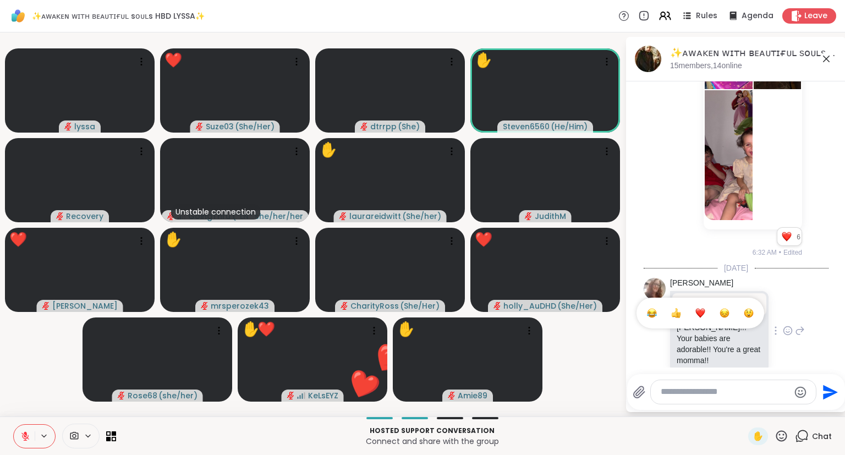
click at [698, 308] on div "Select Reaction: Heart" at bounding box center [700, 313] width 10 height 10
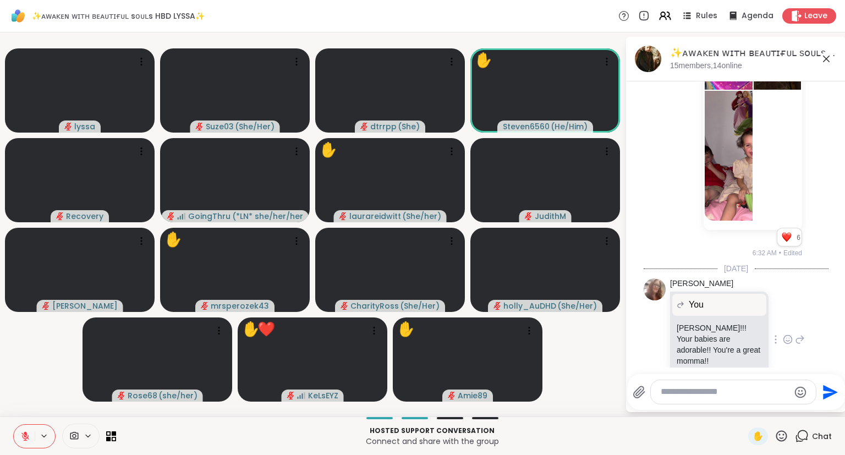
scroll to position [5755, 0]
click at [799, 332] on icon at bounding box center [799, 338] width 10 height 13
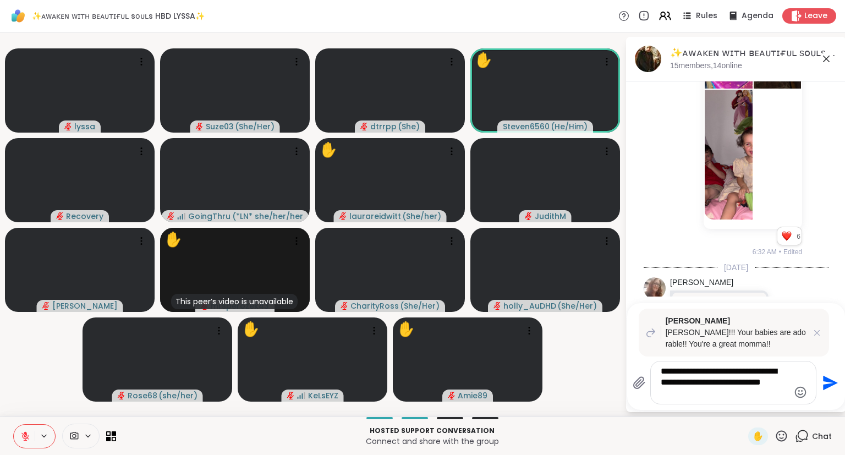
type textarea "**********"
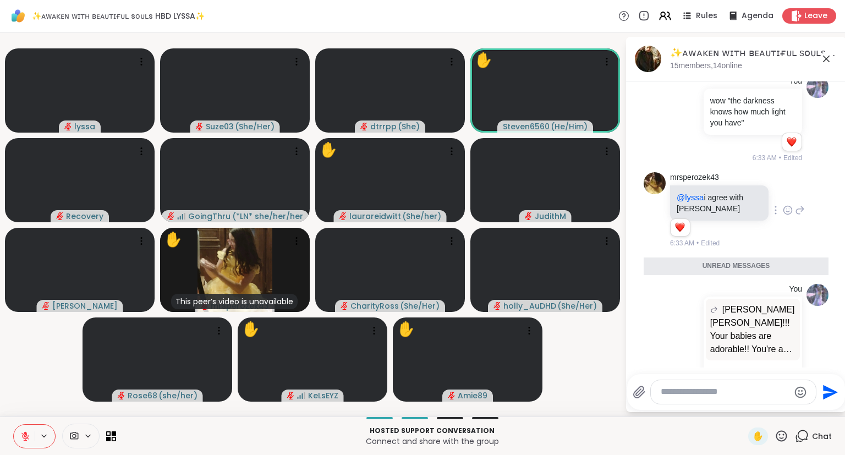
scroll to position [6120, 0]
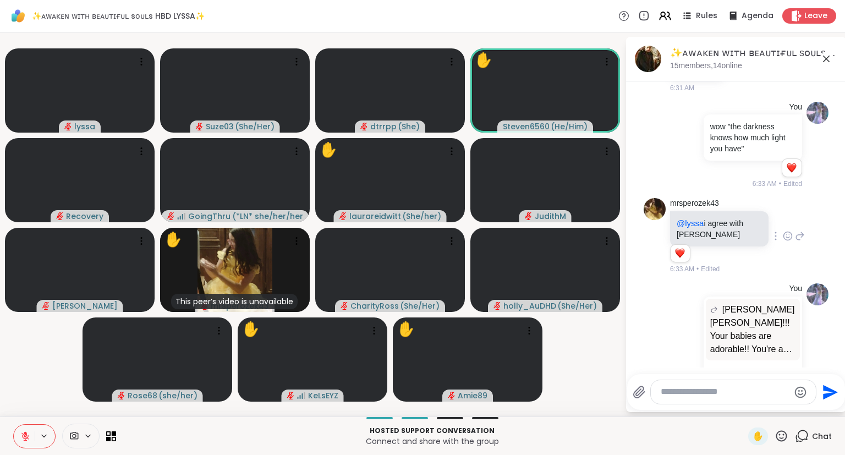
click at [822, 54] on icon at bounding box center [825, 58] width 13 height 13
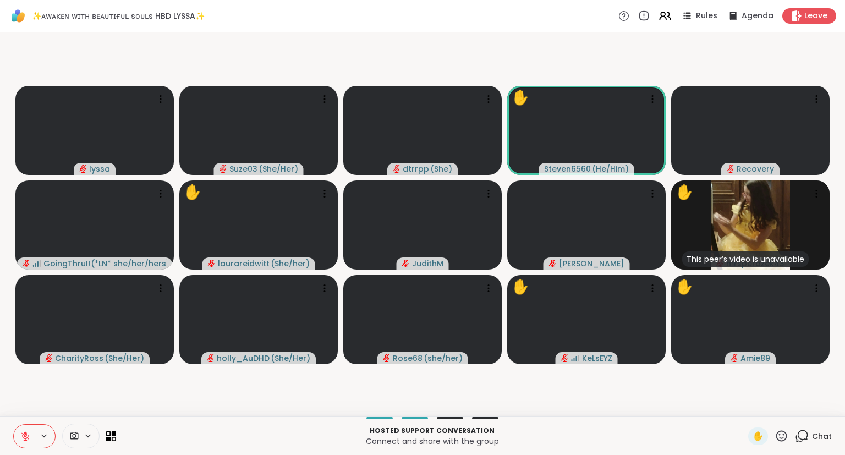
click at [783, 435] on icon at bounding box center [781, 435] width 11 height 11
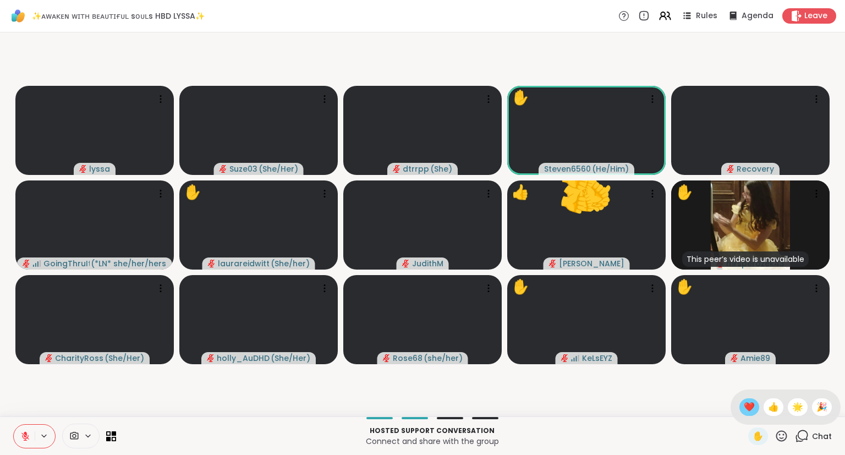
click at [746, 408] on span "❤️" at bounding box center [748, 406] width 11 height 13
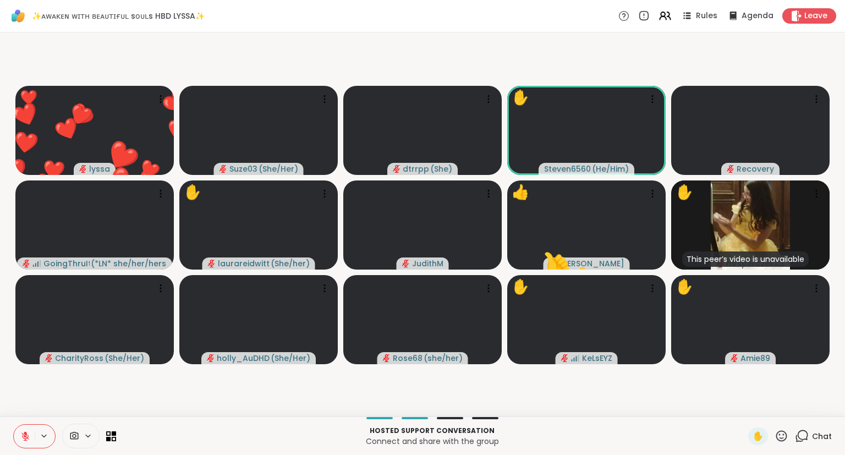
click at [18, 435] on button at bounding box center [24, 435] width 21 height 23
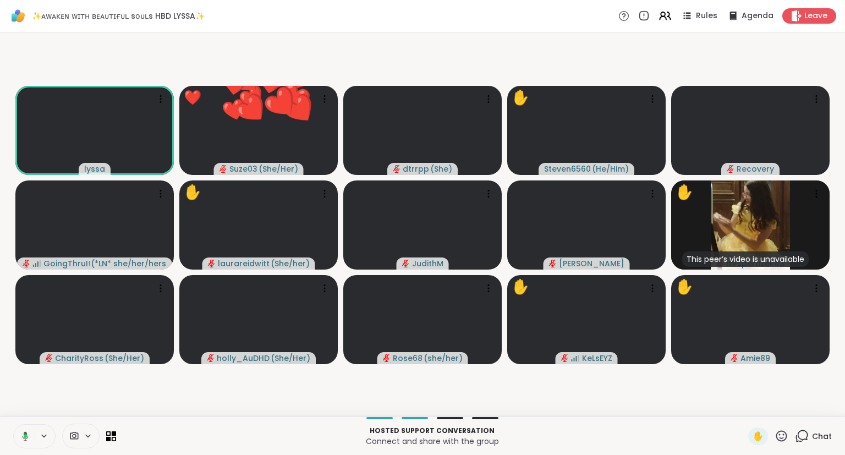
click at [784, 446] on div "Hosted support conversation Connect and share with the group ✋ Chat" at bounding box center [422, 435] width 845 height 38
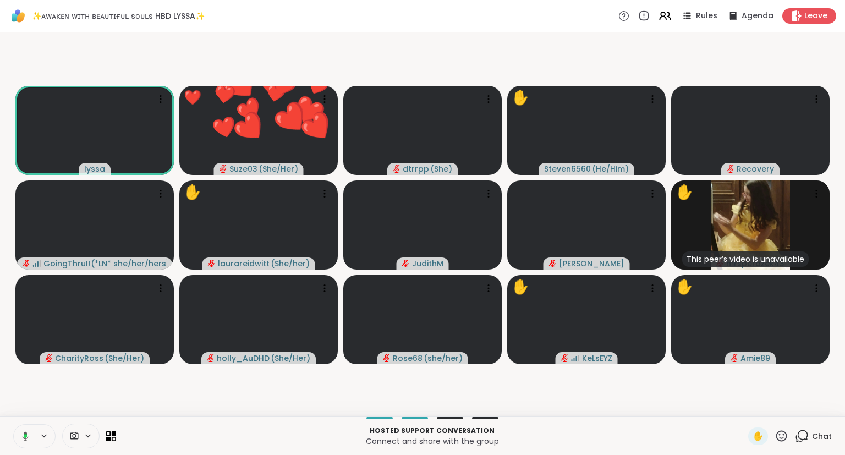
click at [776, 439] on icon at bounding box center [781, 436] width 14 height 14
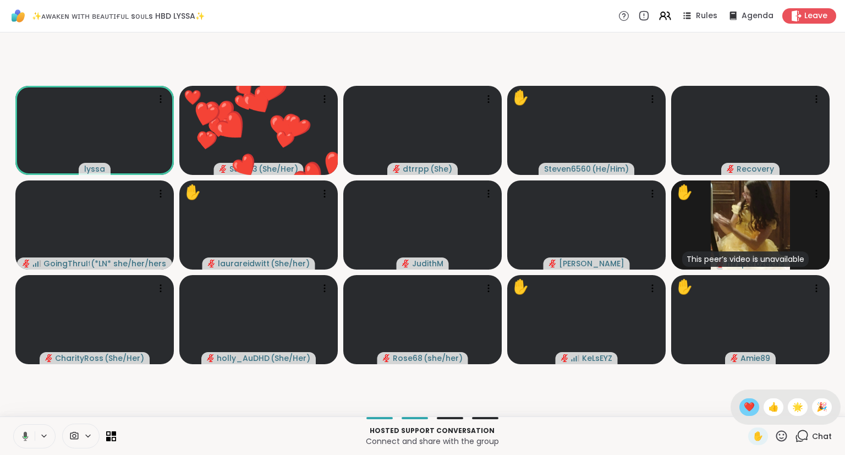
click at [744, 406] on span "❤️" at bounding box center [748, 406] width 11 height 13
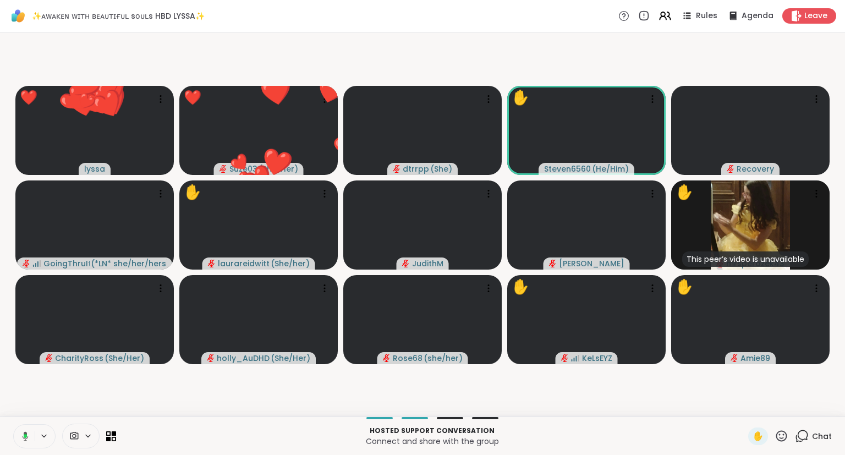
click at [780, 441] on icon at bounding box center [781, 435] width 11 height 11
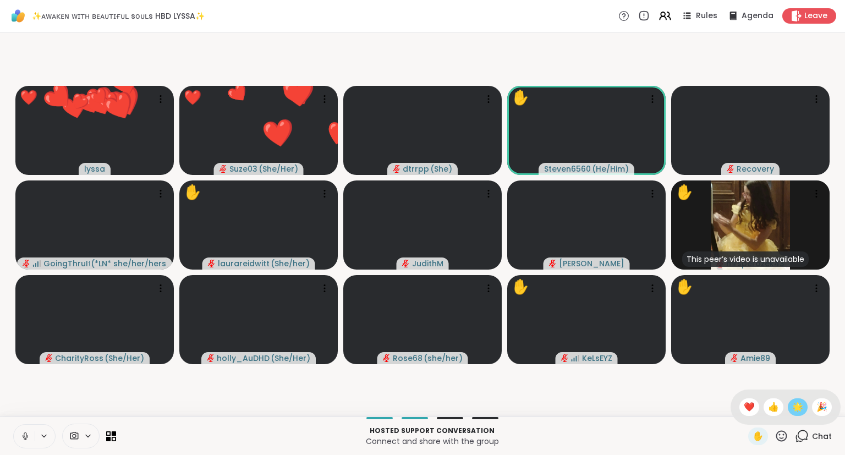
click at [797, 412] on span "🌟" at bounding box center [797, 406] width 11 height 13
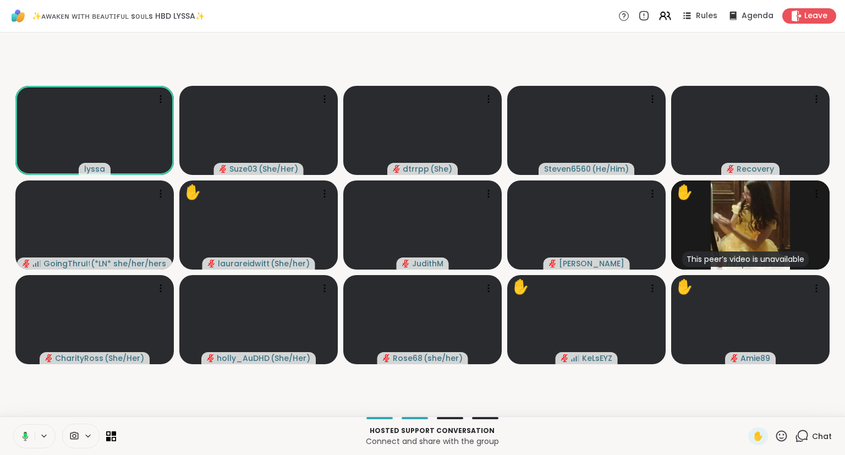
click at [818, 443] on div "Chat" at bounding box center [812, 436] width 37 height 18
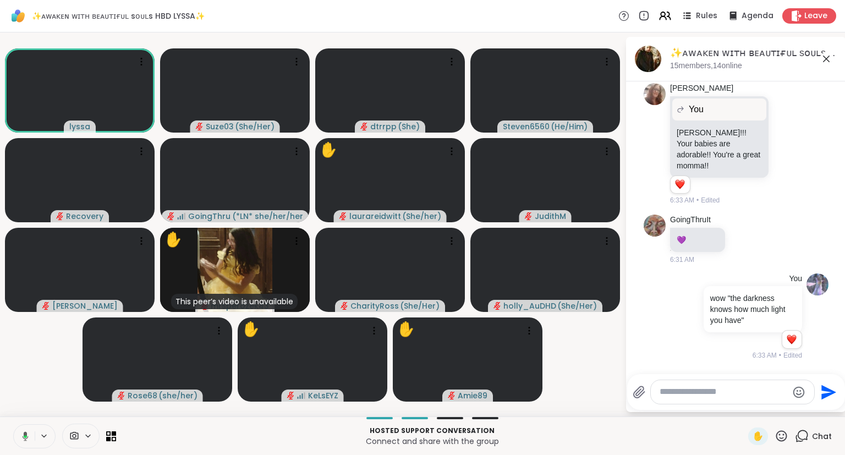
scroll to position [6125, 0]
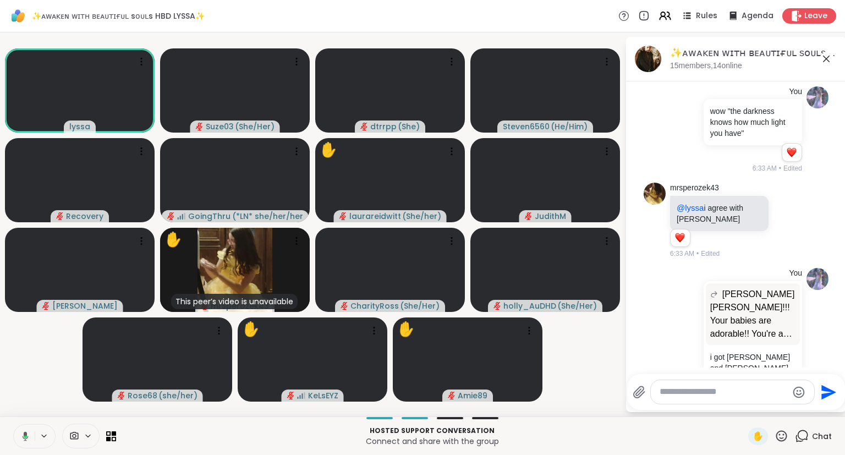
click at [828, 60] on icon at bounding box center [826, 59] width 7 height 7
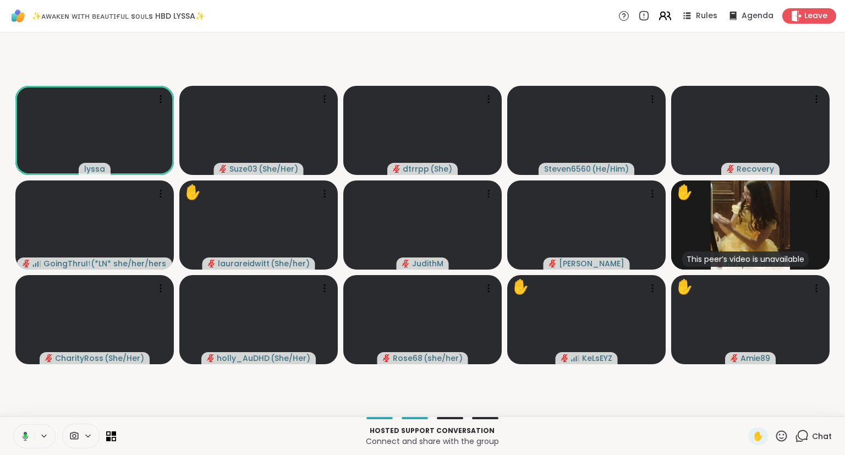
click at [668, 16] on icon at bounding box center [665, 16] width 14 height 14
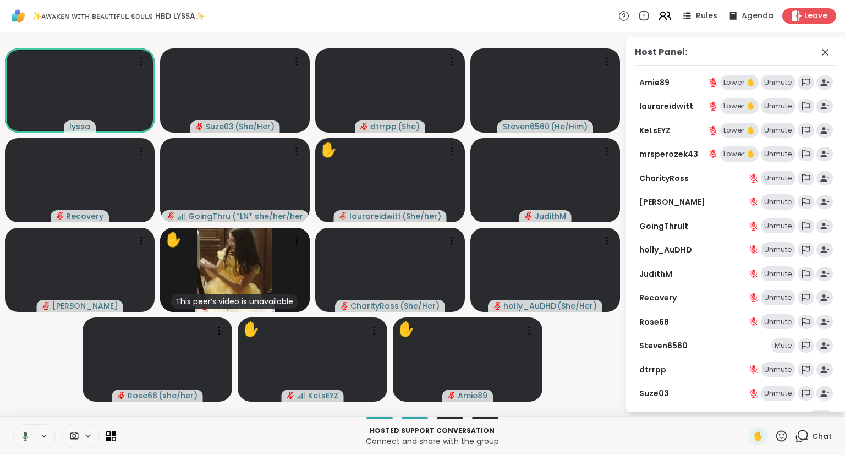
click at [669, 14] on icon at bounding box center [665, 16] width 14 height 14
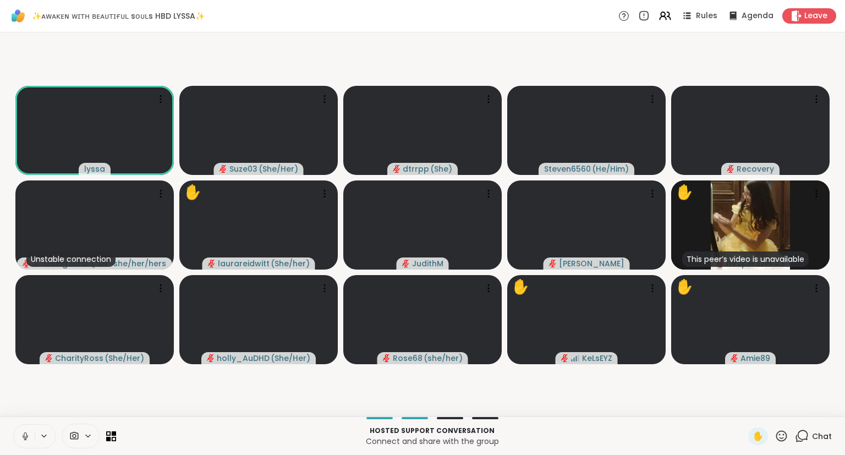
click at [22, 437] on icon at bounding box center [25, 436] width 10 height 10
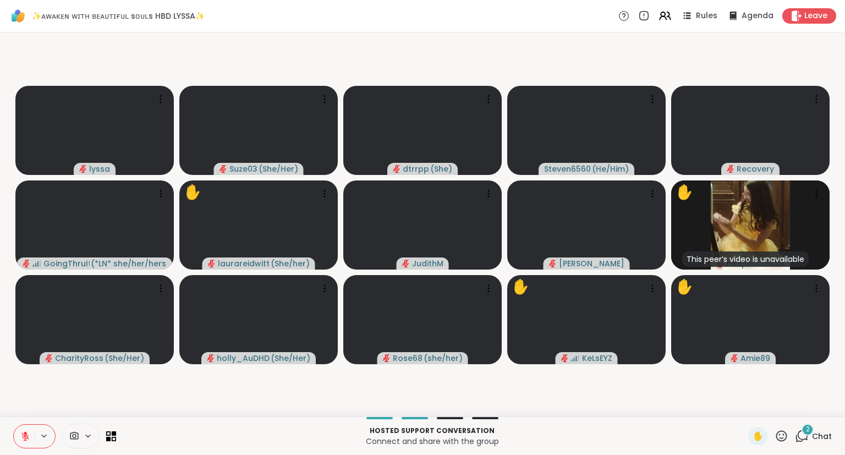
click at [27, 439] on icon at bounding box center [25, 436] width 10 height 10
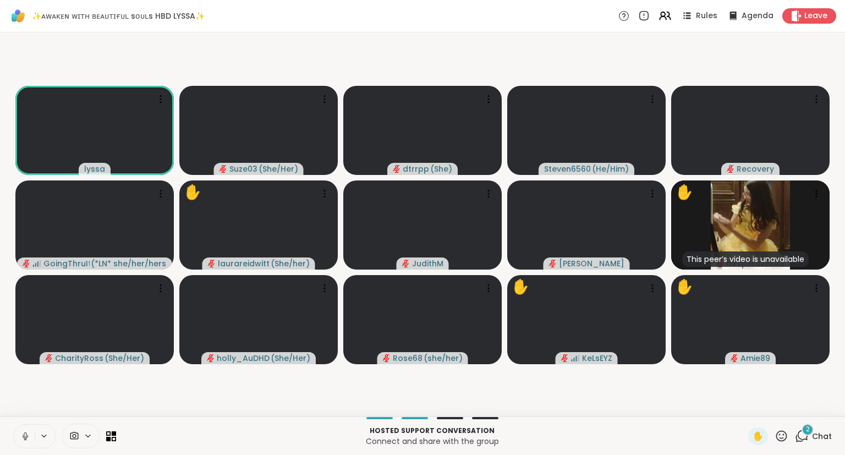
click at [25, 435] on icon at bounding box center [25, 436] width 10 height 10
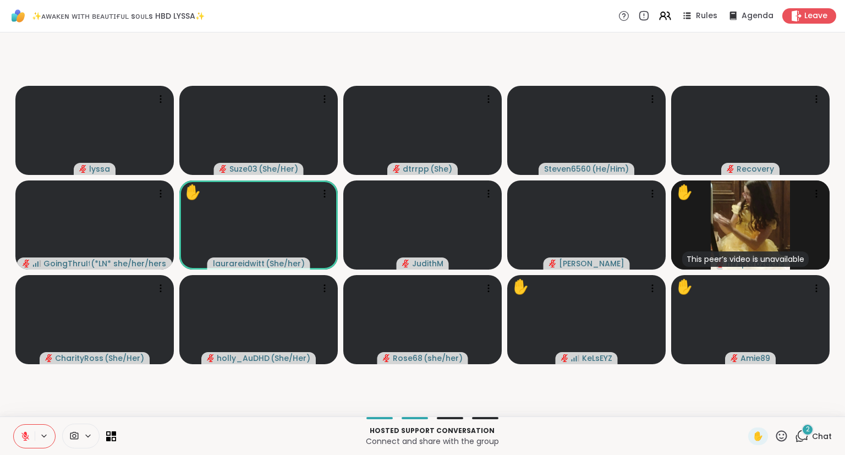
click at [23, 434] on icon at bounding box center [25, 436] width 8 height 8
click at [781, 441] on icon at bounding box center [781, 435] width 11 height 11
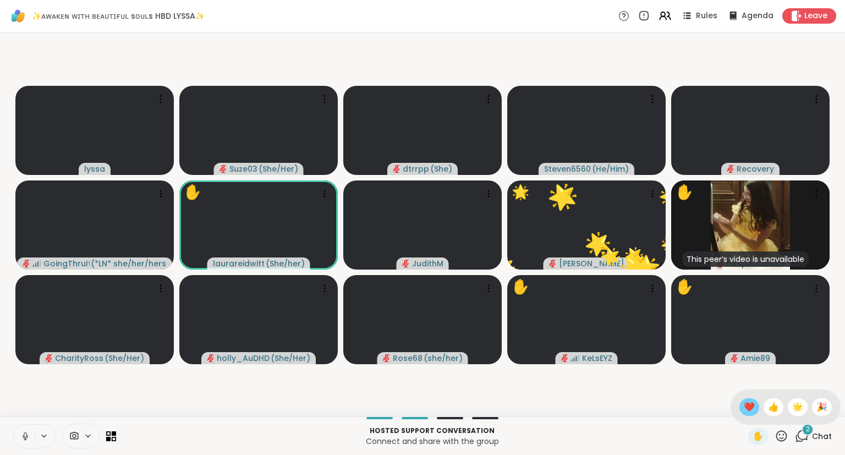
click at [745, 408] on span "❤️" at bounding box center [748, 406] width 11 height 13
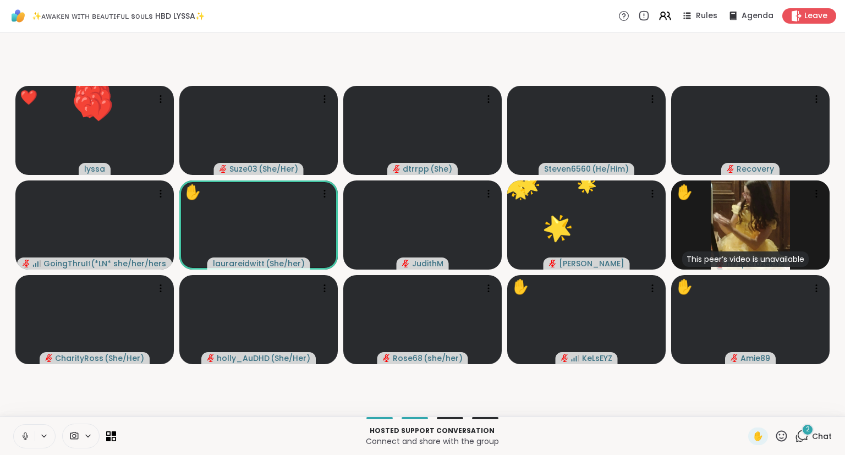
click at [778, 437] on icon at bounding box center [781, 436] width 14 height 14
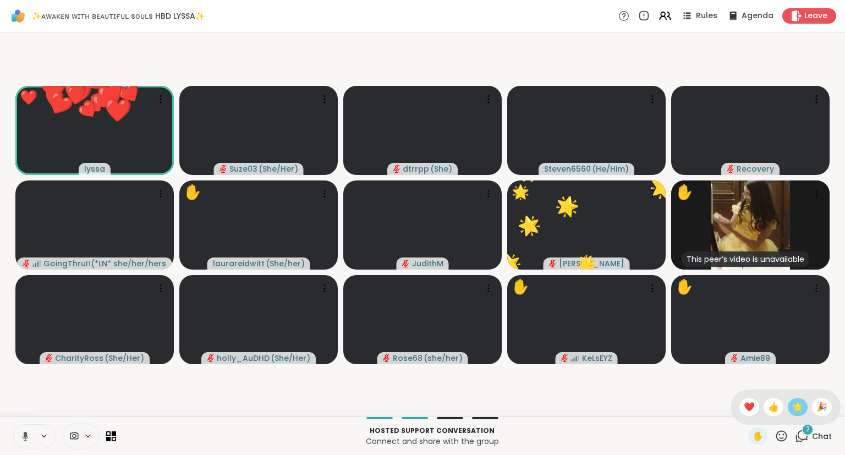
click at [794, 414] on div "🌟" at bounding box center [797, 407] width 20 height 18
click at [779, 438] on icon at bounding box center [781, 436] width 14 height 14
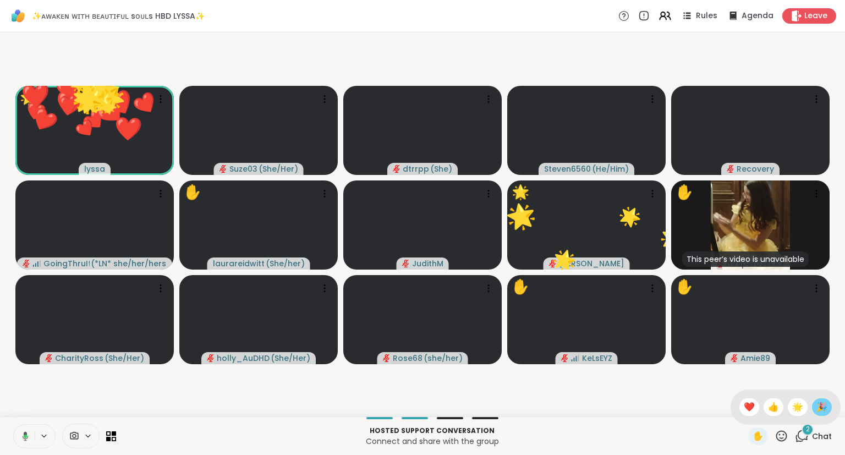
click at [816, 407] on span "🎉" at bounding box center [821, 406] width 11 height 13
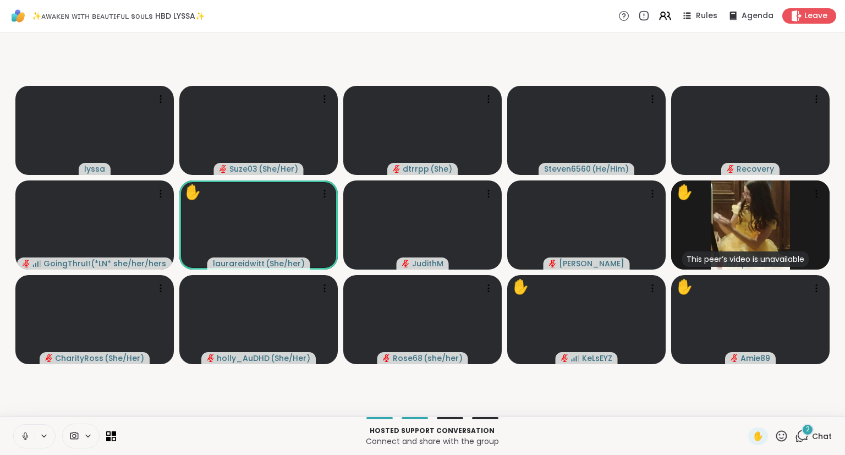
click at [782, 441] on icon at bounding box center [781, 435] width 11 height 11
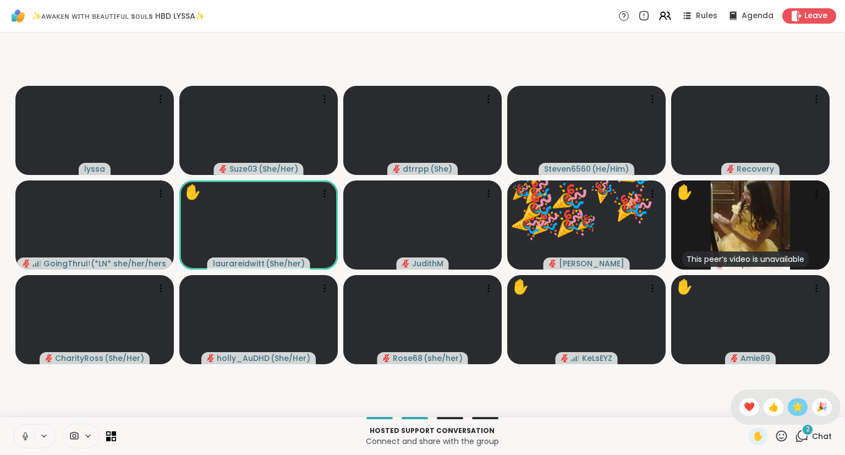
click at [796, 407] on span "🌟" at bounding box center [797, 406] width 11 height 13
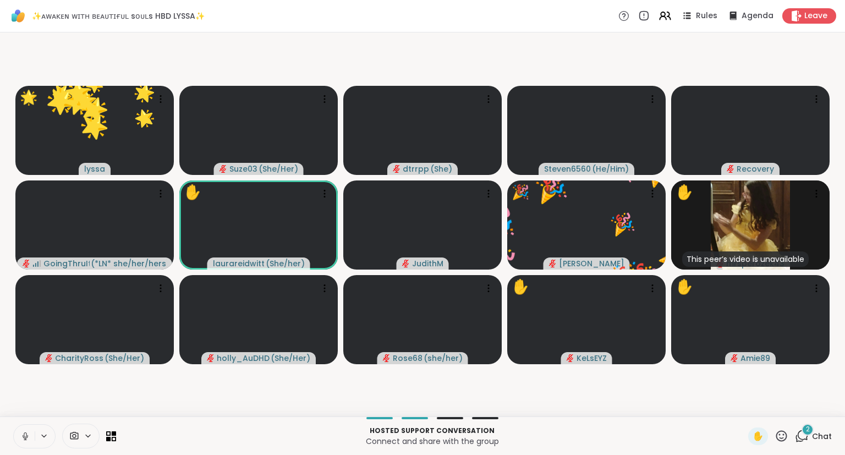
click at [785, 435] on icon at bounding box center [781, 436] width 14 height 14
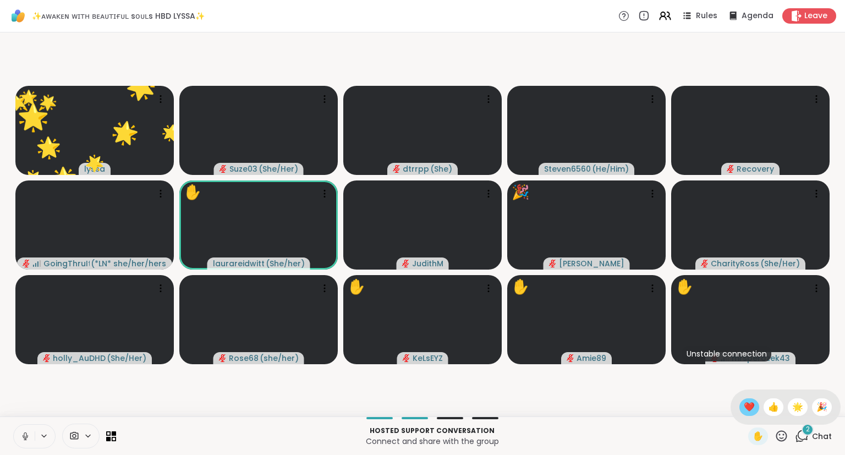
click at [743, 405] on span "❤️" at bounding box center [748, 406] width 11 height 13
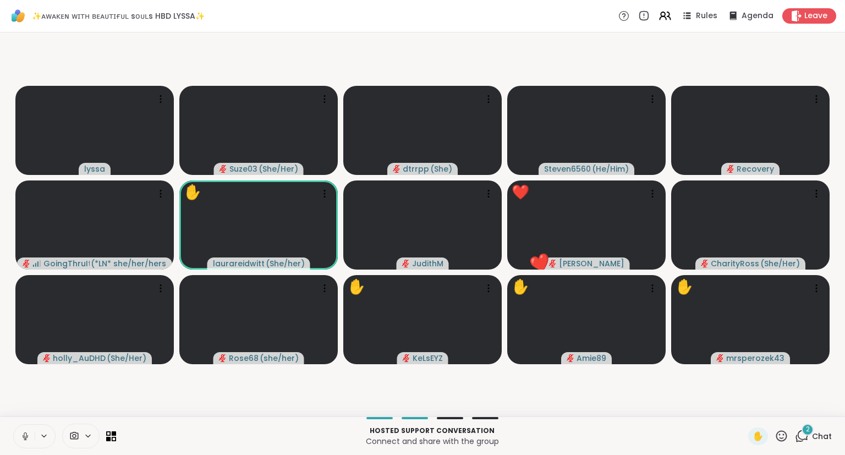
click at [781, 439] on icon at bounding box center [781, 436] width 14 height 14
click at [747, 405] on span "❤️" at bounding box center [748, 406] width 11 height 13
click at [779, 437] on icon at bounding box center [781, 436] width 14 height 14
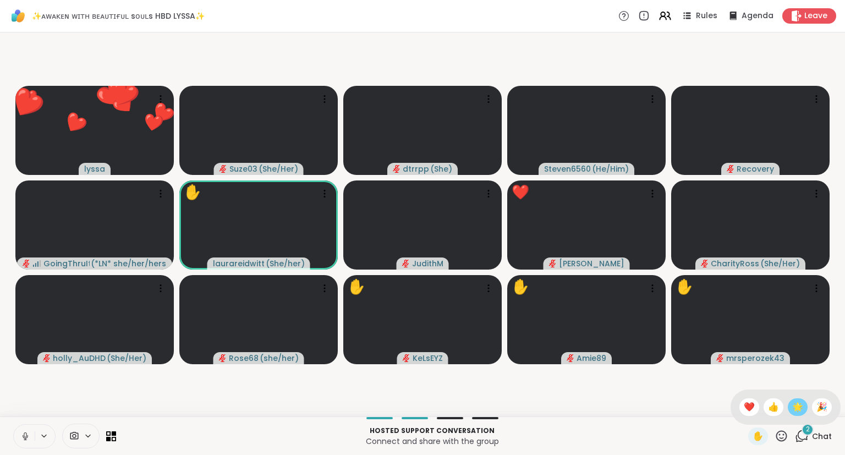
click at [798, 408] on span "🌟" at bounding box center [797, 406] width 11 height 13
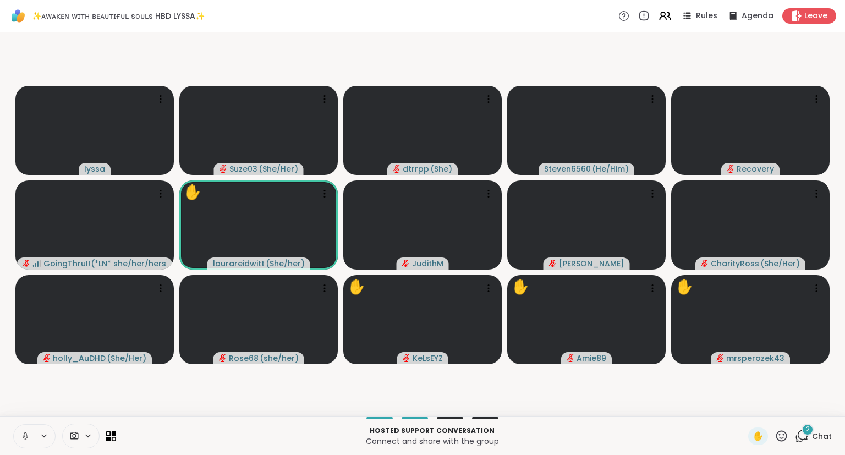
click at [779, 443] on icon at bounding box center [781, 436] width 14 height 14
click at [743, 410] on span "❤️" at bounding box center [748, 406] width 11 height 13
click at [787, 441] on icon at bounding box center [781, 436] width 14 height 14
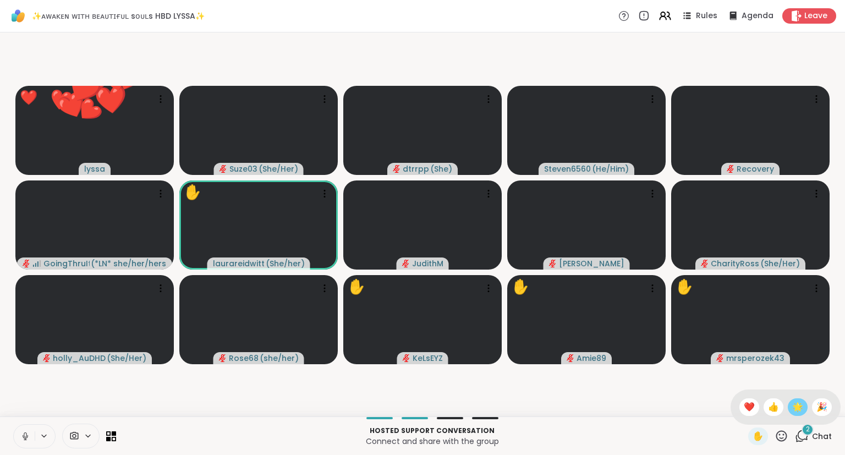
click at [795, 411] on span "🌟" at bounding box center [797, 406] width 11 height 13
click at [780, 436] on icon at bounding box center [781, 436] width 14 height 14
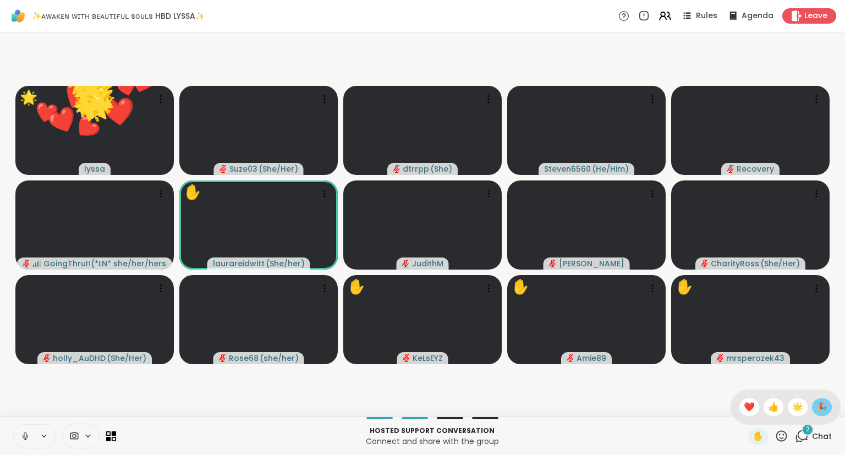
click at [823, 401] on span "🎉" at bounding box center [821, 406] width 11 height 13
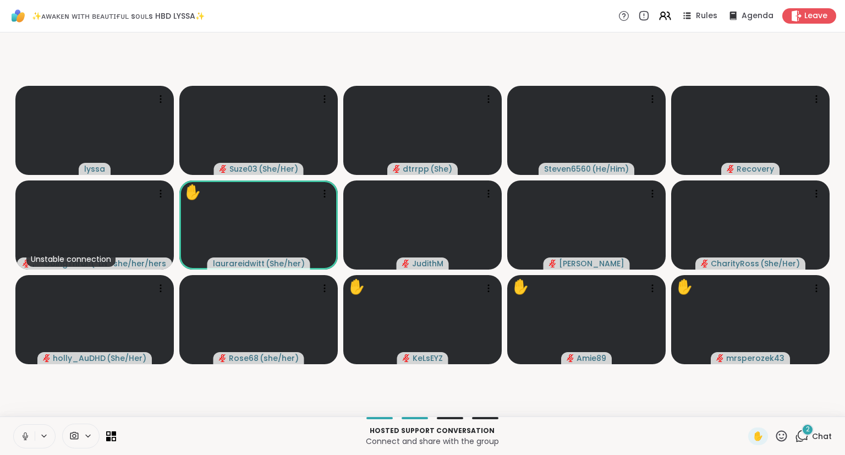
click at [779, 437] on icon at bounding box center [781, 436] width 14 height 14
click at [739, 409] on div "❤️" at bounding box center [749, 407] width 20 height 18
click at [779, 435] on icon at bounding box center [781, 436] width 14 height 14
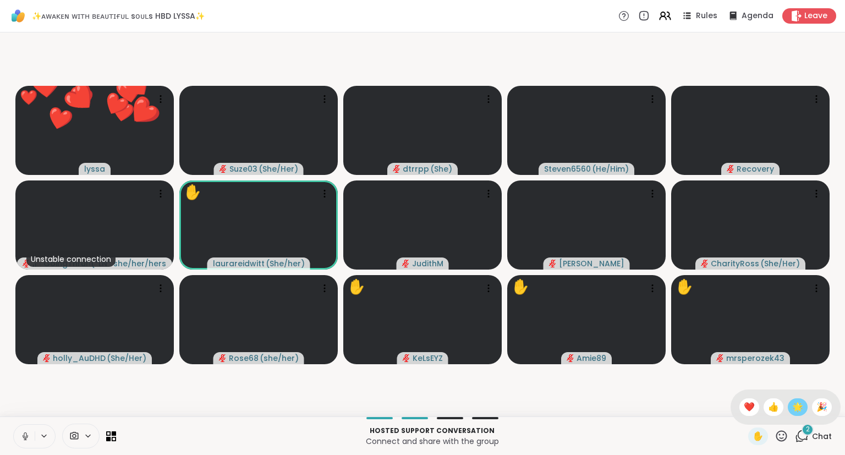
click at [795, 406] on span "🌟" at bounding box center [797, 406] width 11 height 13
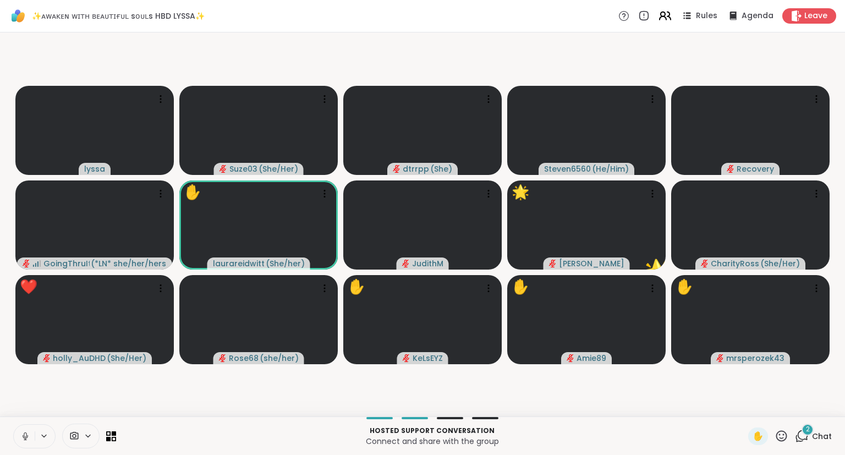
click at [669, 12] on icon at bounding box center [665, 16] width 14 height 14
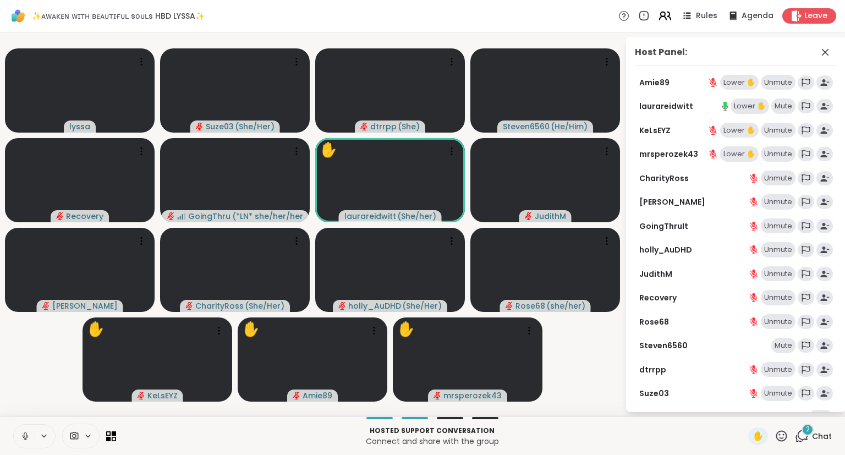
click at [670, 19] on icon at bounding box center [665, 16] width 14 height 14
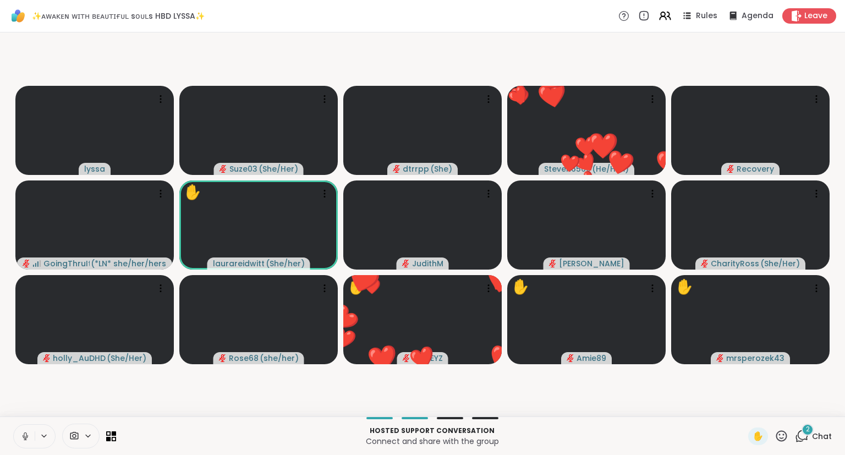
click at [785, 435] on icon at bounding box center [781, 436] width 14 height 14
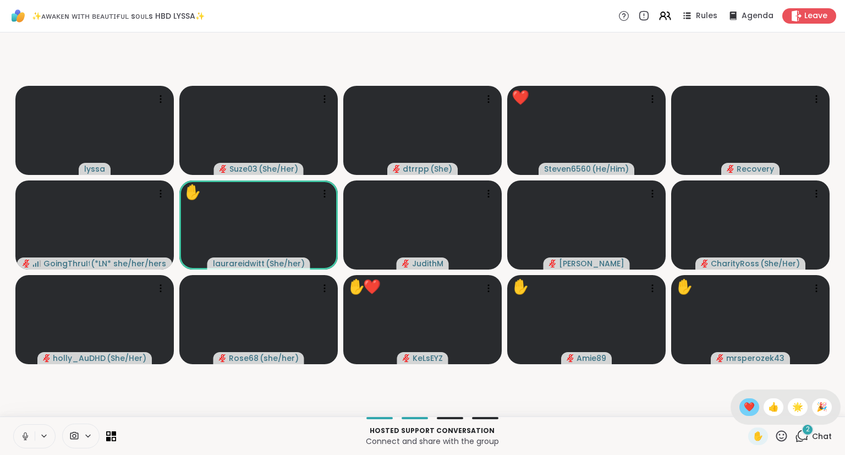
click at [743, 410] on span "❤️" at bounding box center [748, 406] width 11 height 13
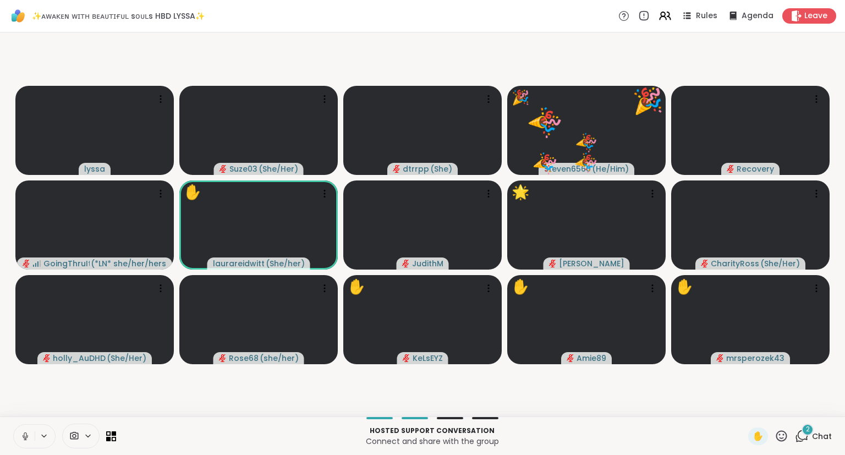
click at [774, 442] on div "✋" at bounding box center [768, 436] width 40 height 18
click at [780, 437] on icon at bounding box center [781, 436] width 14 height 14
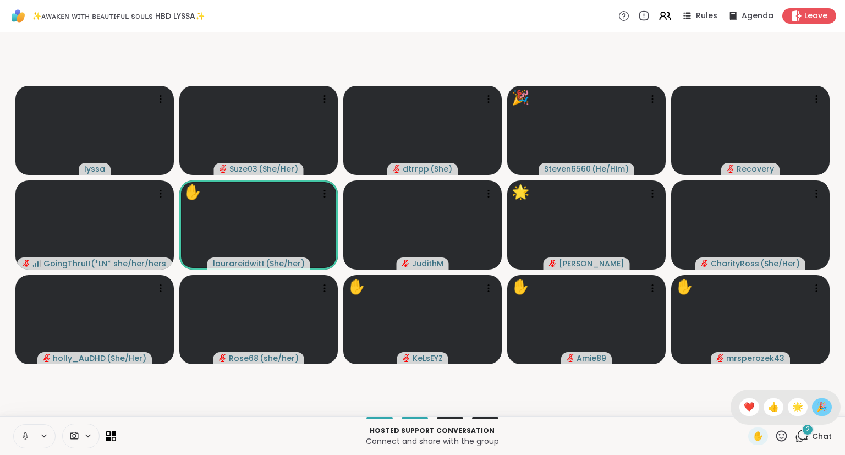
click at [818, 406] on span "🎉" at bounding box center [821, 406] width 11 height 13
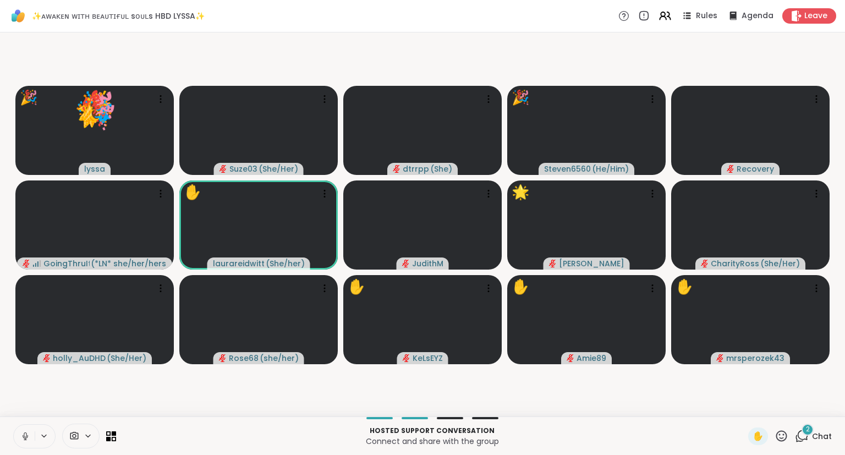
click at [778, 434] on icon at bounding box center [781, 436] width 14 height 14
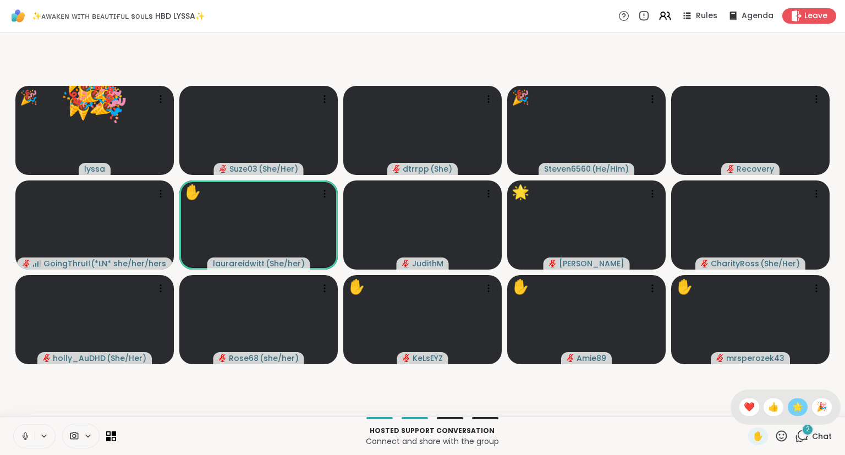
click at [795, 405] on span "🌟" at bounding box center [797, 406] width 11 height 13
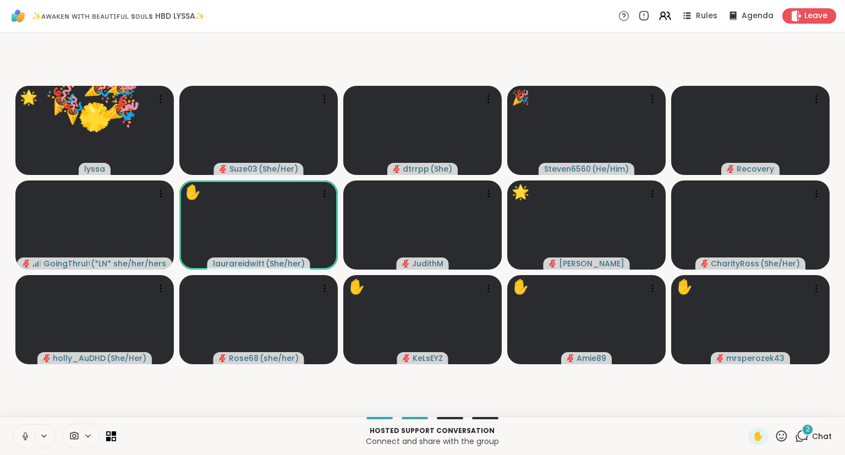
click at [777, 437] on icon at bounding box center [781, 436] width 14 height 14
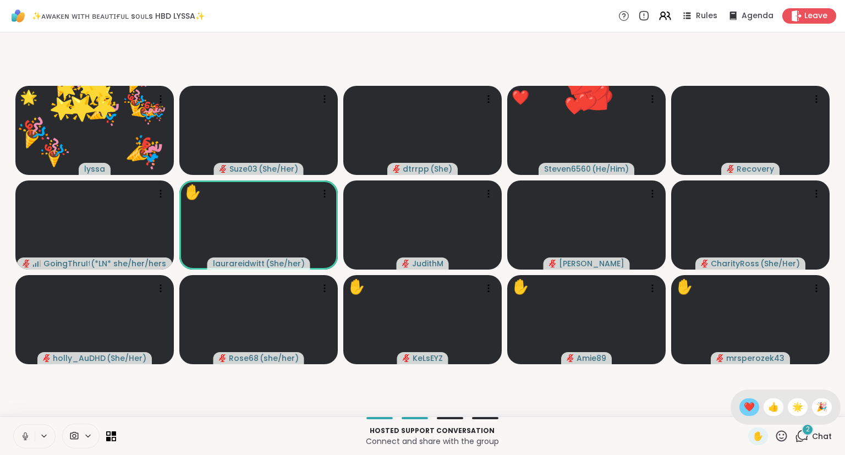
click at [749, 406] on span "❤️" at bounding box center [748, 406] width 11 height 13
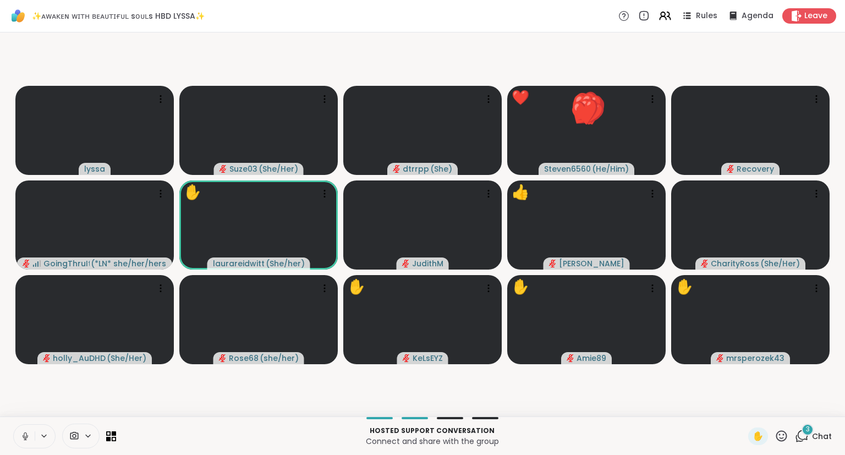
click at [781, 446] on div "Hosted support conversation Connect and share with the group ✋ 3 Chat" at bounding box center [422, 435] width 845 height 38
click at [779, 433] on icon at bounding box center [781, 435] width 11 height 11
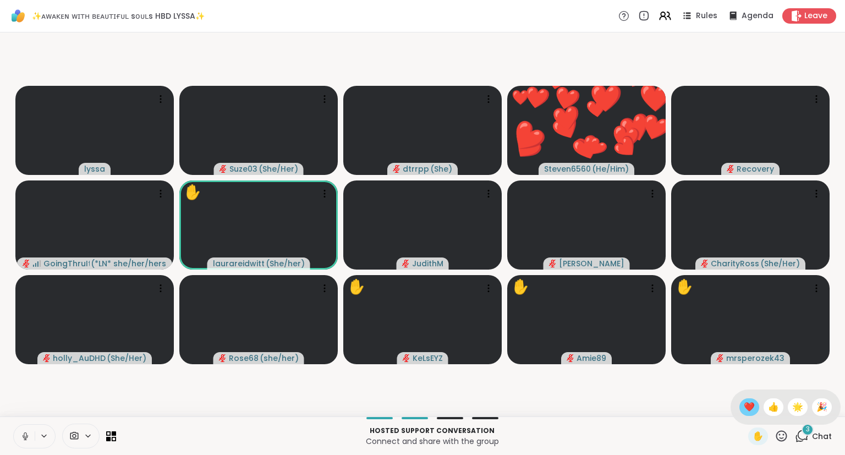
click at [743, 402] on span "❤️" at bounding box center [748, 406] width 11 height 13
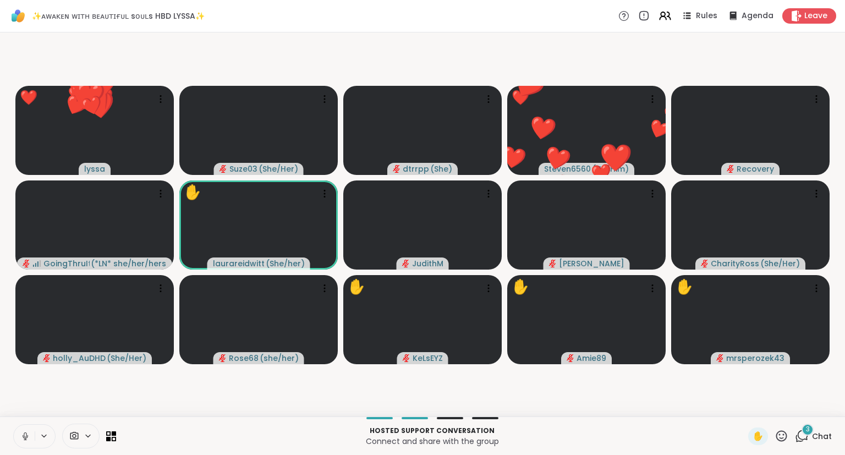
click at [776, 435] on icon at bounding box center [781, 436] width 14 height 14
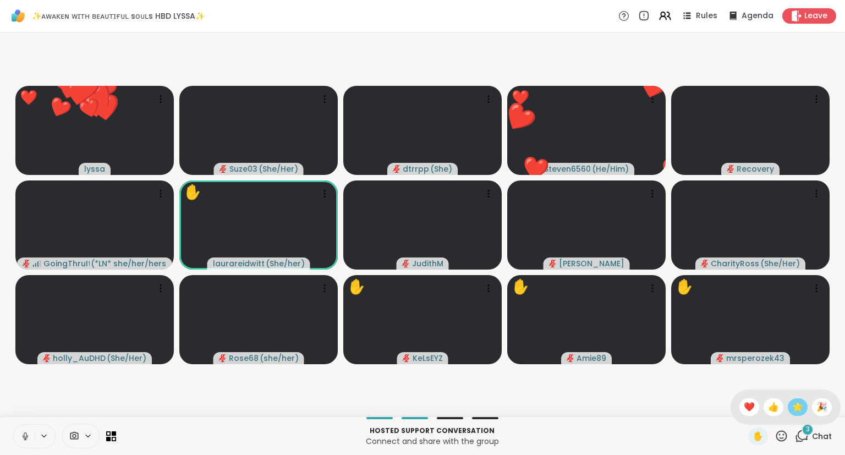
click at [793, 408] on span "🌟" at bounding box center [797, 406] width 11 height 13
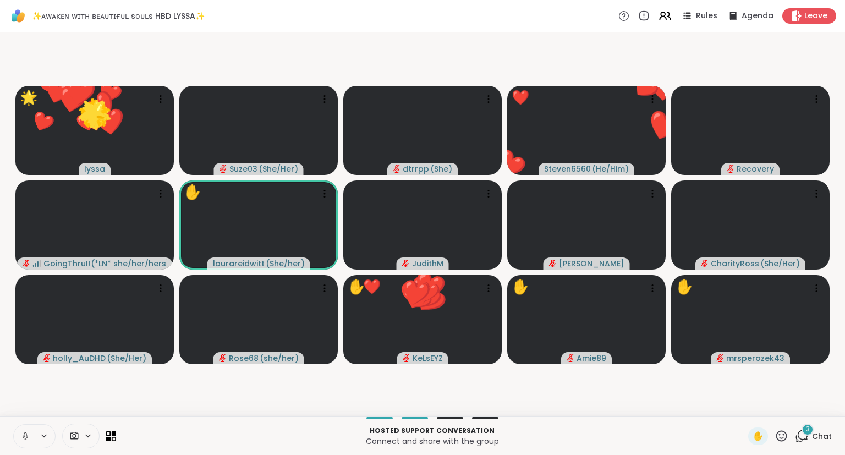
click at [777, 437] on icon at bounding box center [781, 436] width 14 height 14
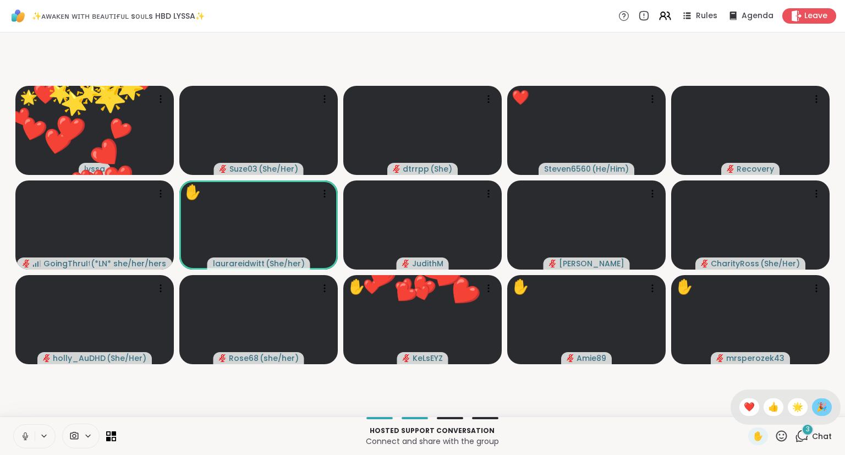
click at [816, 409] on span "🎉" at bounding box center [821, 406] width 11 height 13
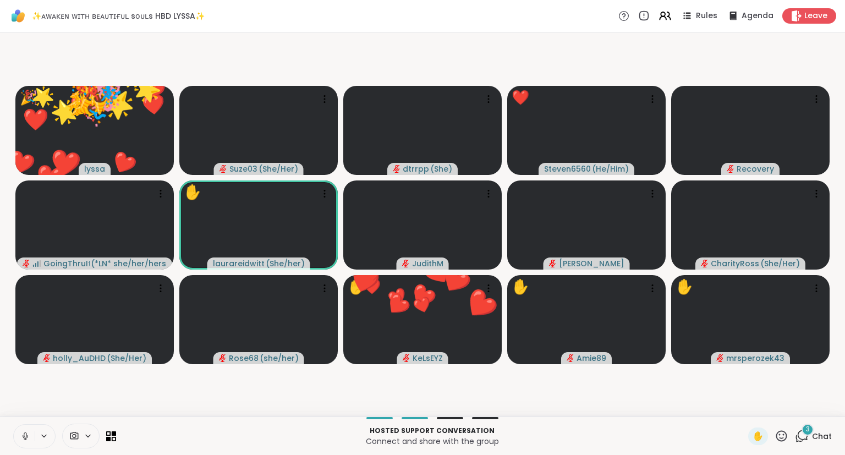
click at [783, 438] on icon at bounding box center [781, 435] width 11 height 11
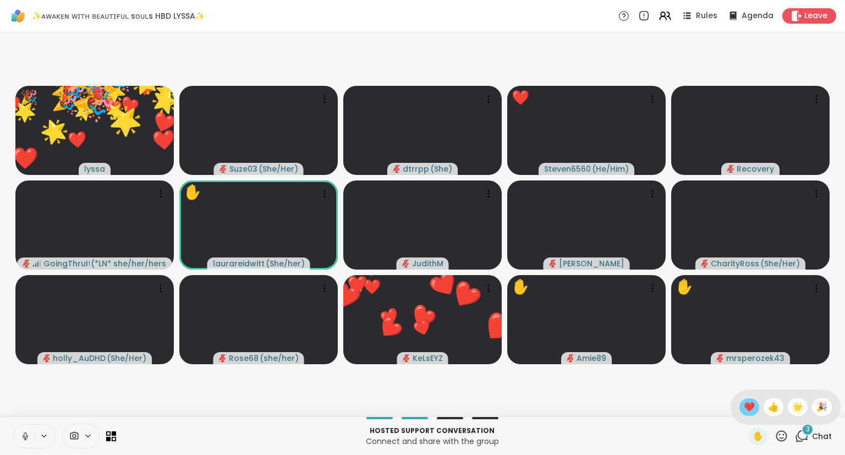
click at [745, 409] on span "❤️" at bounding box center [748, 406] width 11 height 13
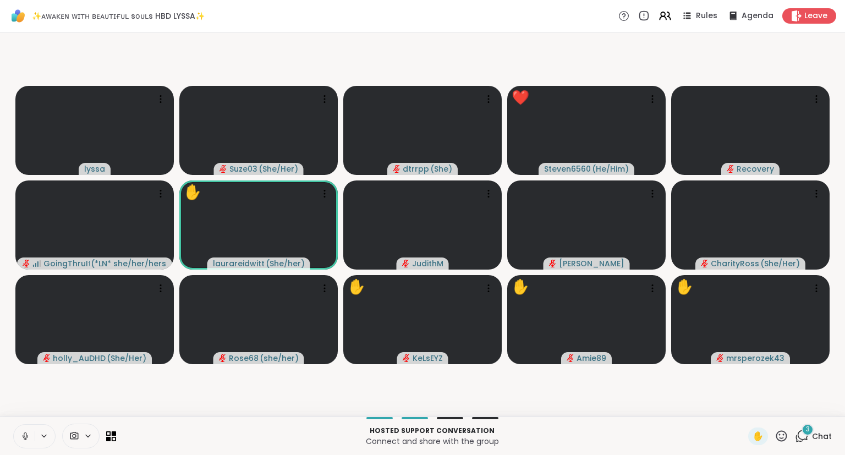
click at [784, 441] on icon at bounding box center [781, 436] width 14 height 14
click at [741, 414] on div "❤️" at bounding box center [749, 407] width 20 height 18
click at [775, 435] on icon at bounding box center [781, 436] width 14 height 14
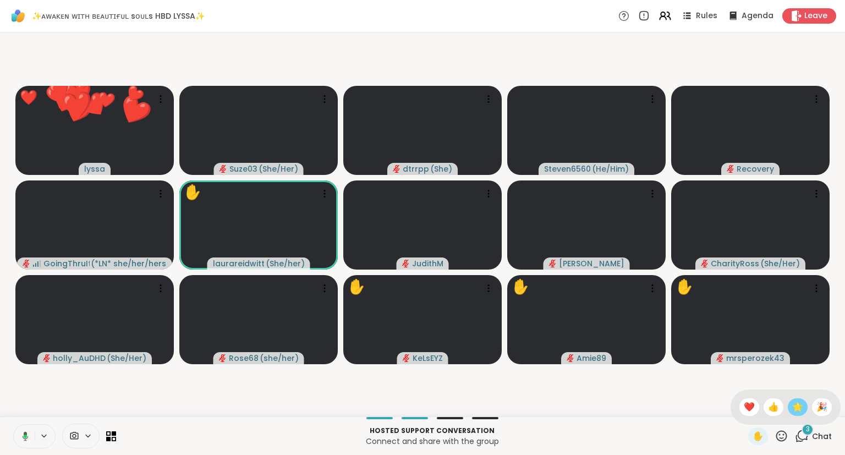
click at [787, 409] on div "🌟" at bounding box center [797, 407] width 20 height 18
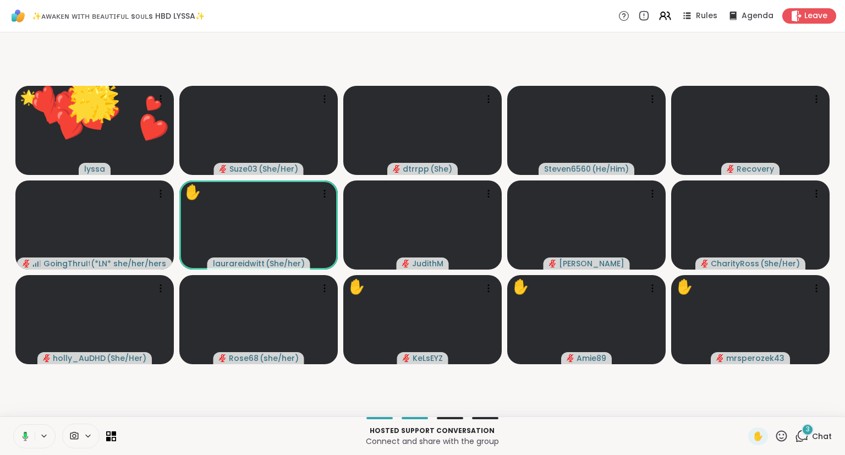
click at [776, 440] on icon at bounding box center [781, 436] width 14 height 14
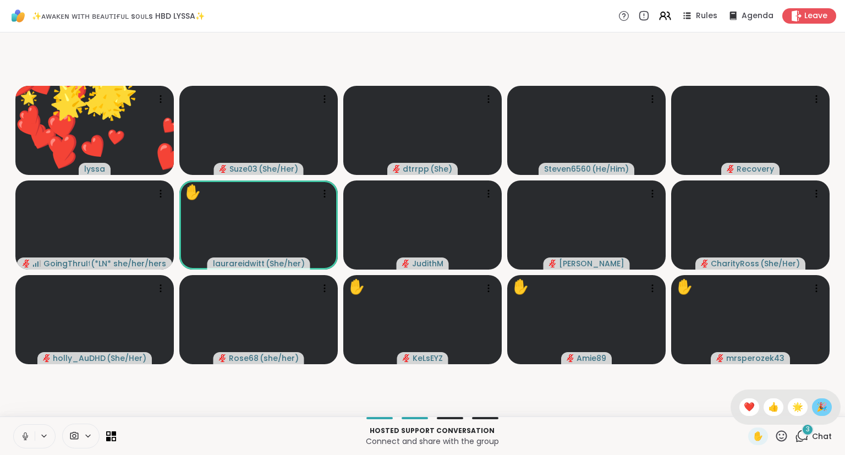
click at [816, 406] on span "🎉" at bounding box center [821, 406] width 11 height 13
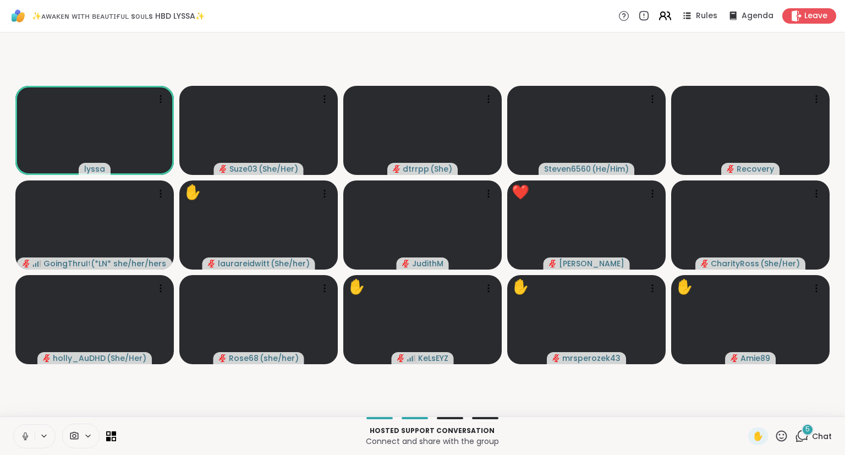
click at [670, 19] on icon at bounding box center [668, 16] width 3 height 8
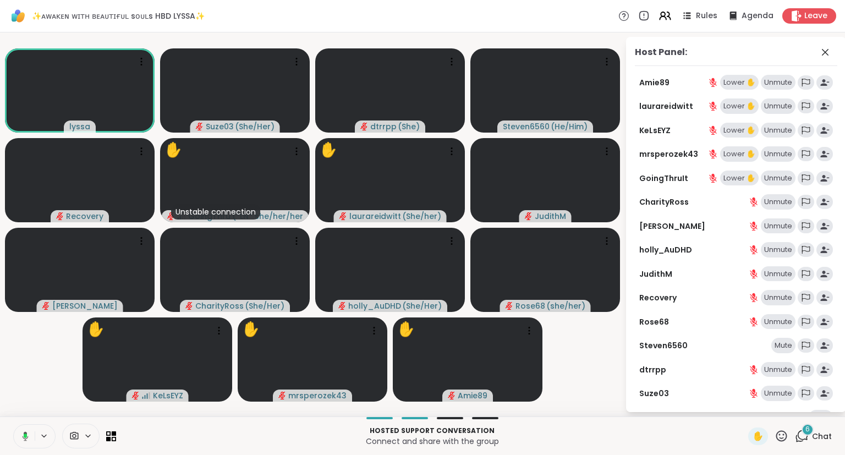
click at [30, 432] on button at bounding box center [23, 435] width 23 height 23
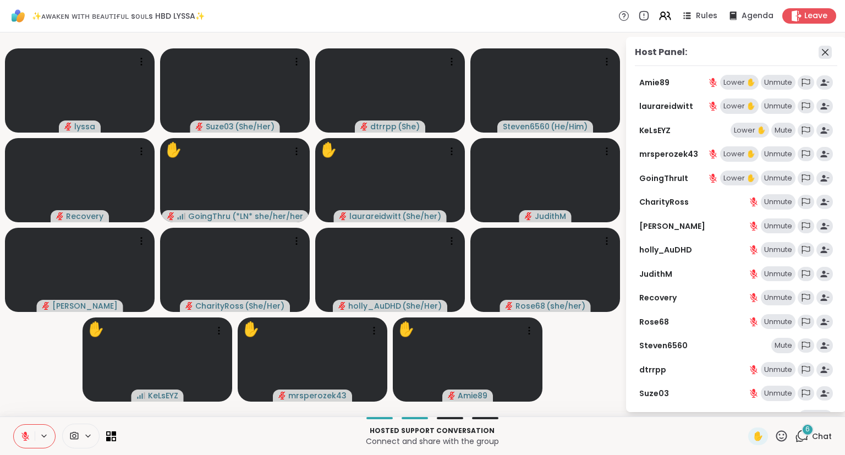
click at [825, 51] on icon at bounding box center [824, 52] width 13 height 13
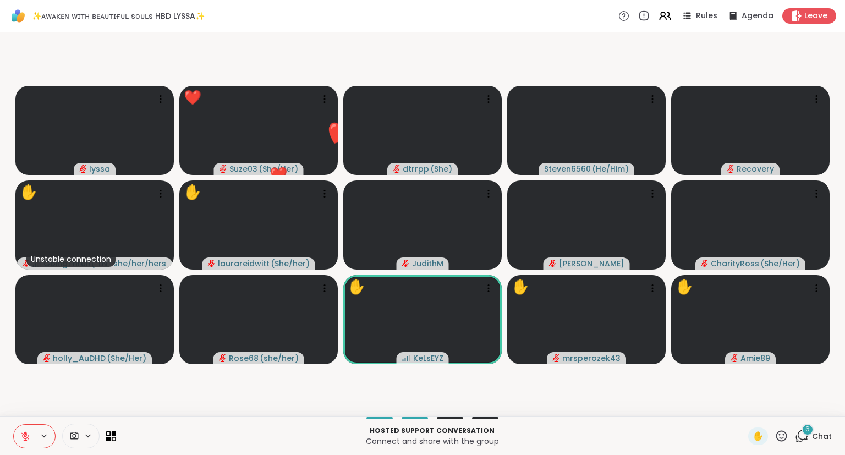
click at [782, 443] on div "✋" at bounding box center [768, 436] width 40 height 18
click at [786, 438] on icon at bounding box center [781, 436] width 14 height 14
click at [743, 410] on span "❤️" at bounding box center [748, 406] width 11 height 13
click at [783, 440] on icon at bounding box center [781, 436] width 14 height 14
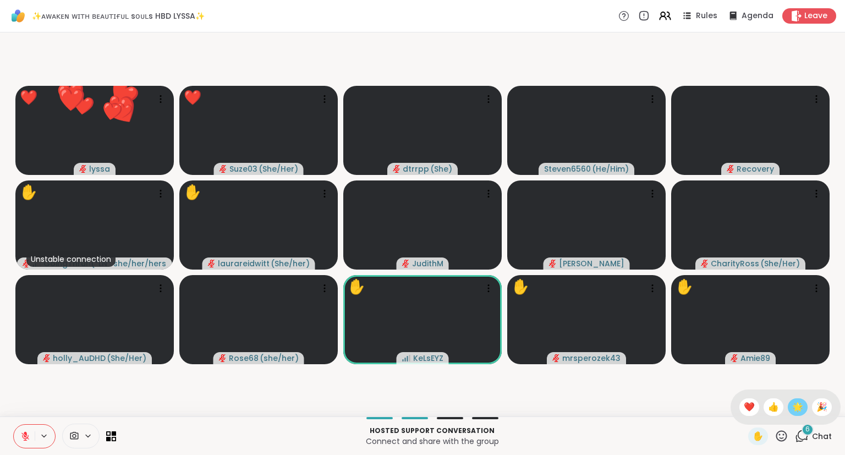
click at [794, 408] on span "🌟" at bounding box center [797, 406] width 11 height 13
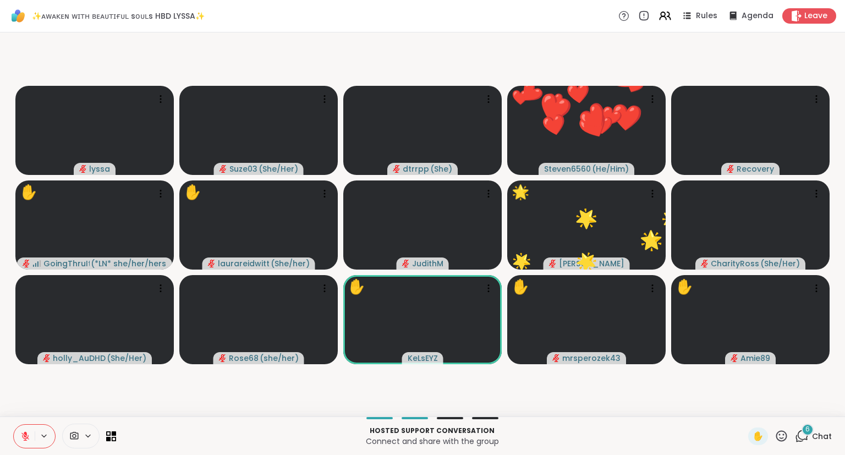
click at [781, 437] on icon at bounding box center [781, 436] width 14 height 14
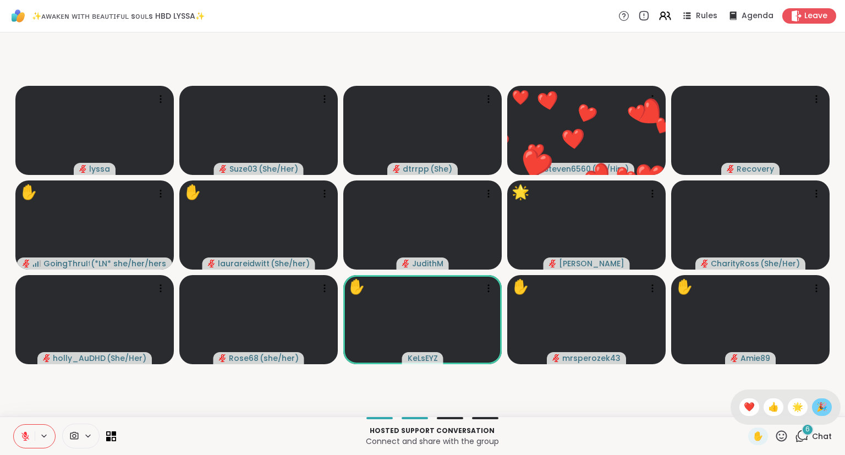
click at [816, 407] on span "🎉" at bounding box center [821, 406] width 11 height 13
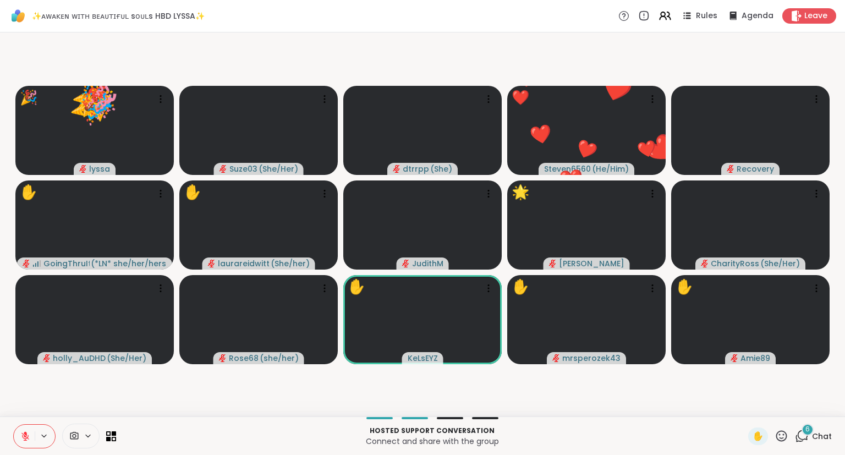
click at [780, 439] on icon at bounding box center [781, 436] width 14 height 14
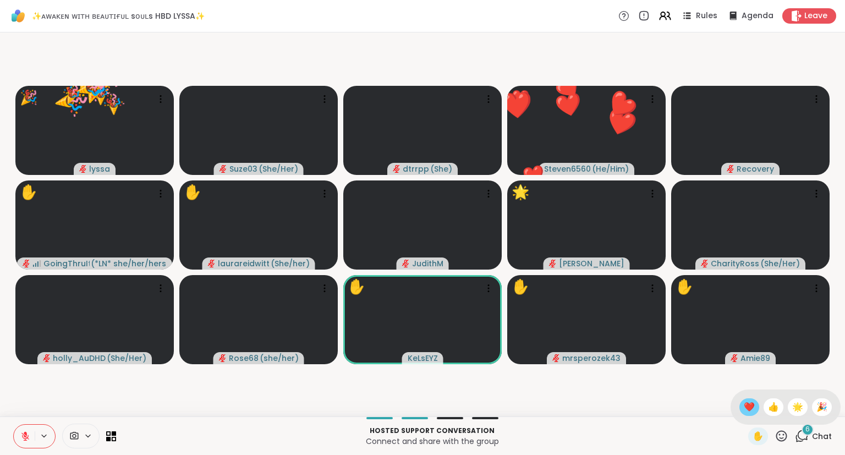
click at [746, 405] on span "❤️" at bounding box center [748, 406] width 11 height 13
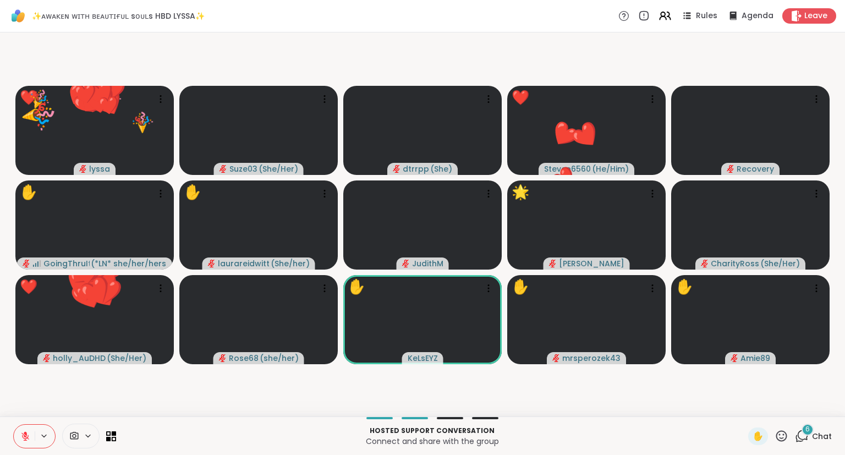
click at [773, 437] on div "✋" at bounding box center [768, 436] width 40 height 18
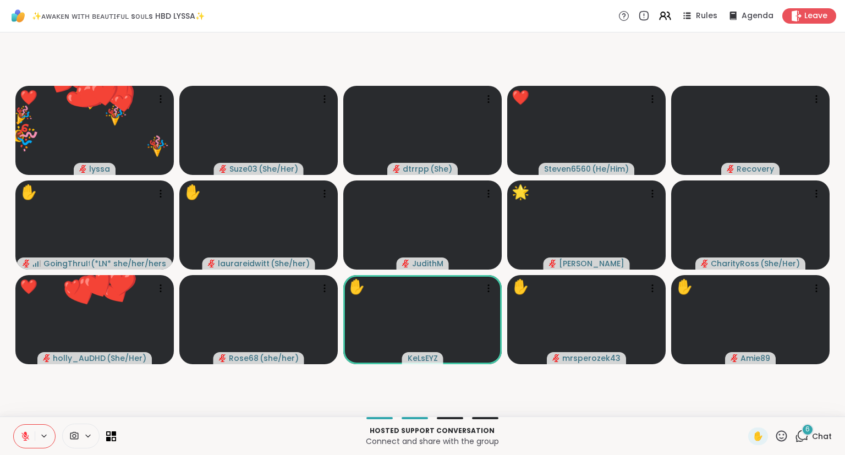
click at [788, 410] on video-player-container "❤️ lyssa 🎉 🎉 🎉 🎉 🎉 🎉 🎉 🎉 🎉 🎉 🎉 🎉 🎉 🎉 🎉 🎉 🎉 🎉 🎉 🎉 ❤️ ❤️ ❤️ ❤️ ❤️ ❤️ ❤️ ❤️ ❤️ ❤️ …" at bounding box center [422, 224] width 831 height 375
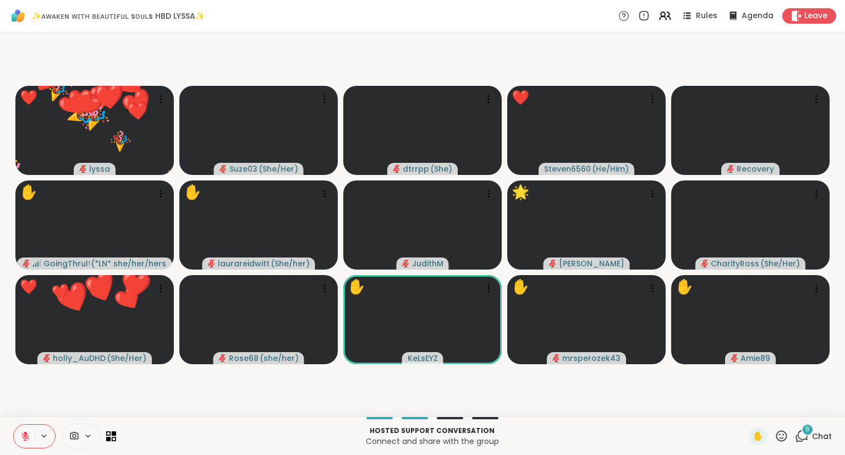
click at [779, 441] on icon at bounding box center [781, 435] width 11 height 11
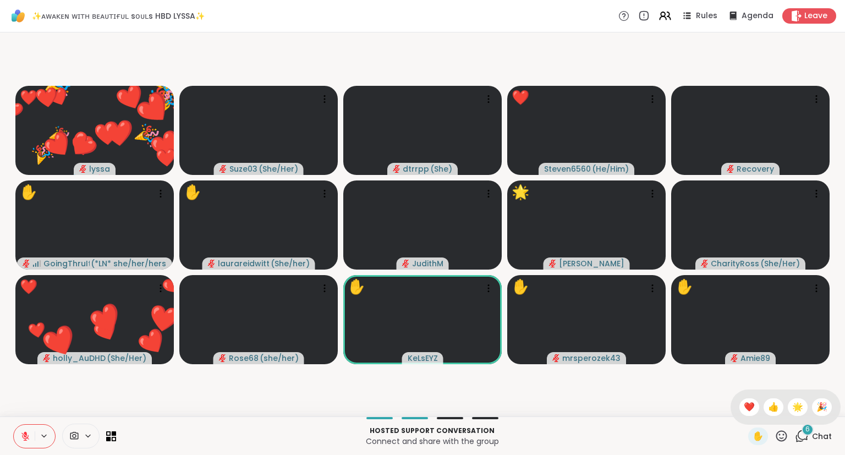
click at [798, 409] on span "🌟" at bounding box center [797, 406] width 11 height 13
click at [780, 440] on icon at bounding box center [781, 436] width 14 height 14
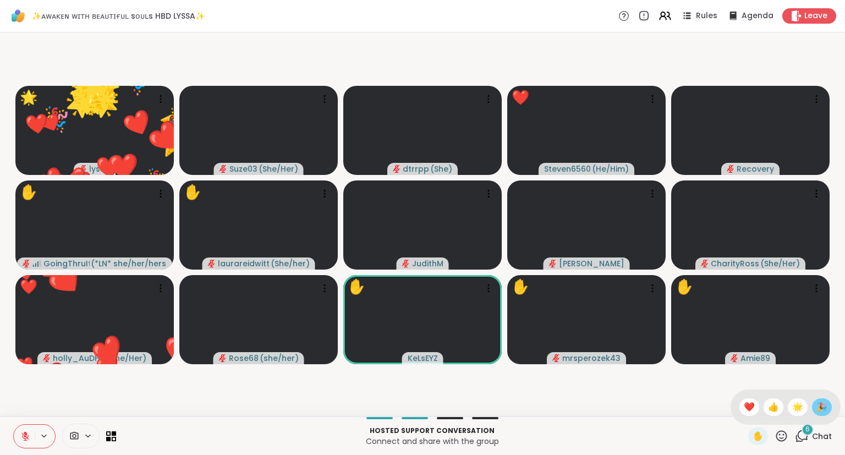
click at [817, 408] on span "🎉" at bounding box center [821, 406] width 11 height 13
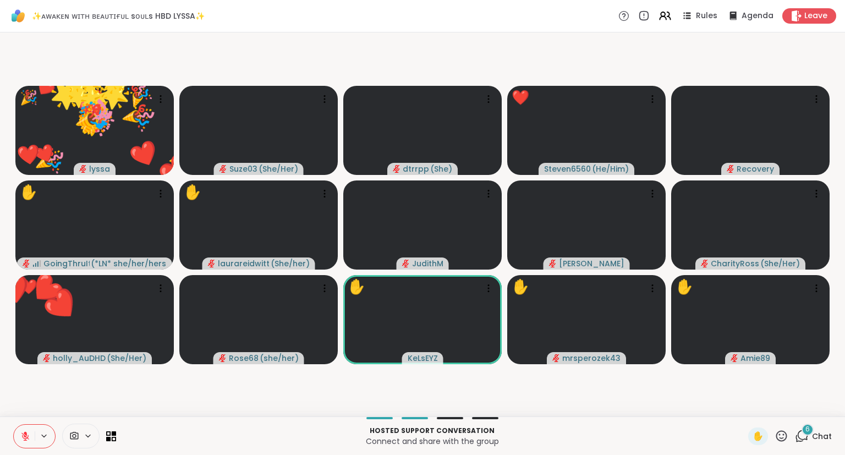
click at [782, 438] on icon at bounding box center [781, 436] width 14 height 14
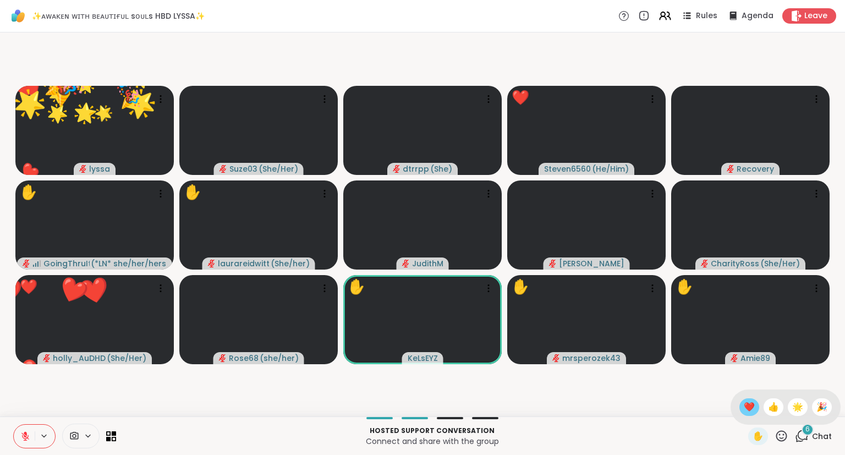
click at [749, 409] on span "❤️" at bounding box center [748, 406] width 11 height 13
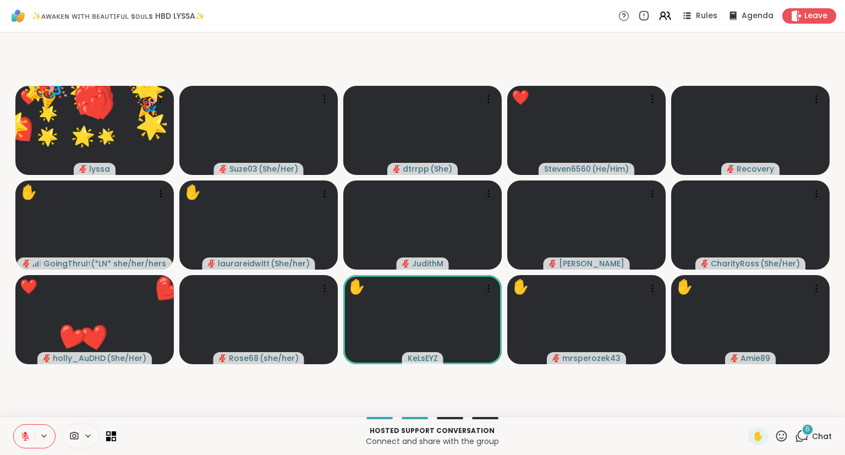
click at [779, 438] on icon at bounding box center [781, 436] width 14 height 14
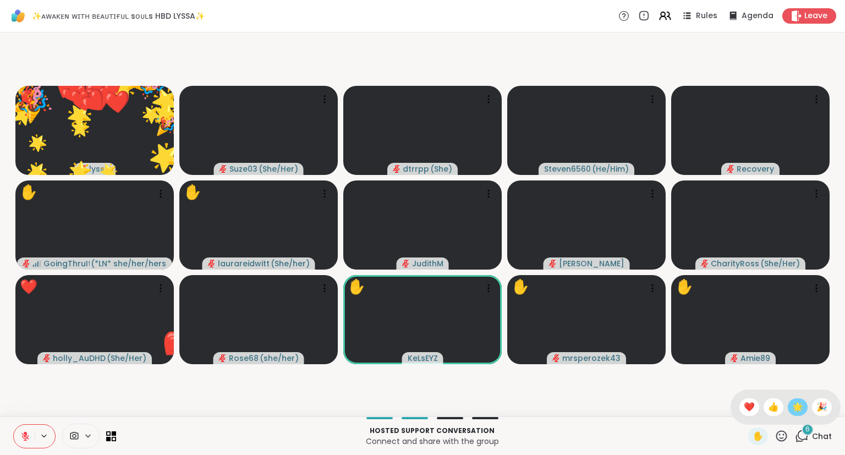
click at [797, 407] on span "🌟" at bounding box center [797, 406] width 11 height 13
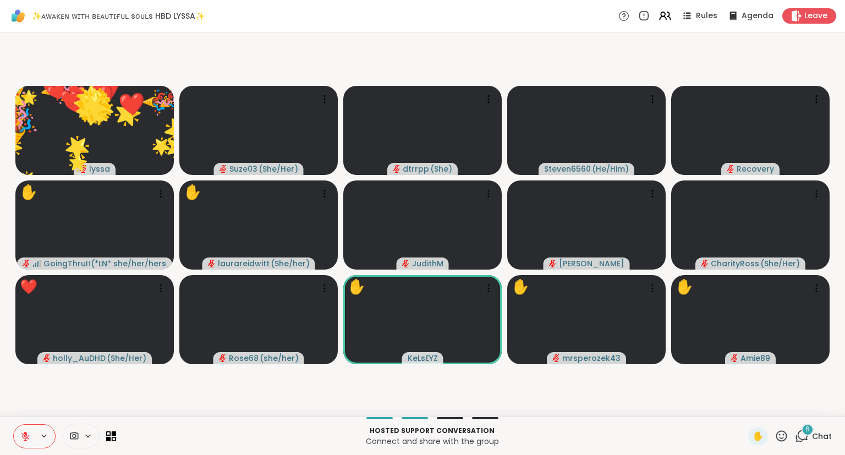
click at [780, 436] on icon at bounding box center [781, 436] width 14 height 14
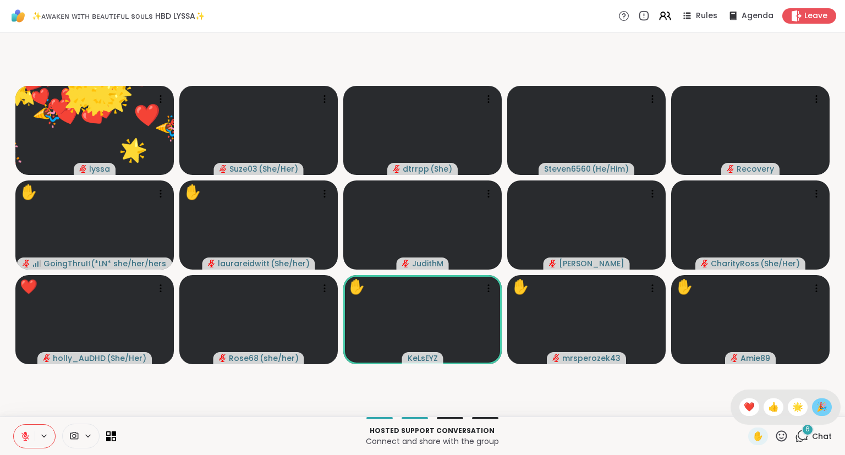
click at [819, 408] on span "🎉" at bounding box center [821, 406] width 11 height 13
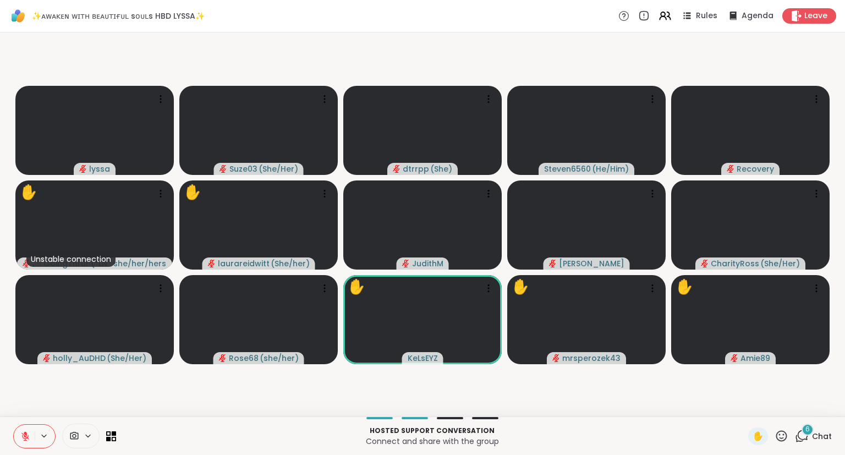
click at [30, 432] on icon at bounding box center [25, 436] width 10 height 10
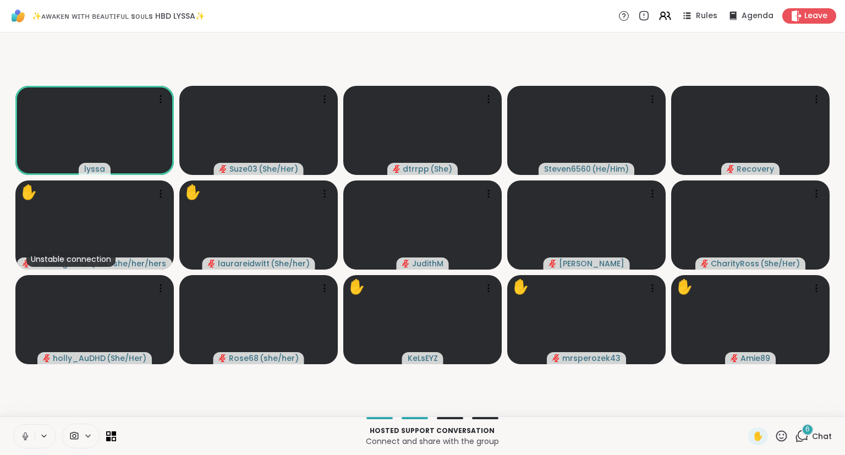
click at [24, 434] on icon at bounding box center [25, 434] width 3 height 5
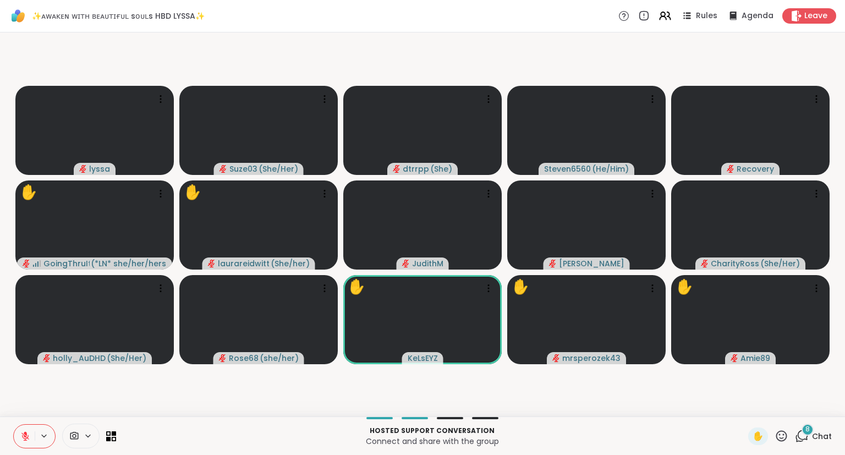
click at [776, 442] on icon at bounding box center [781, 436] width 14 height 14
click at [746, 409] on span "❤️" at bounding box center [748, 406] width 11 height 13
click at [780, 439] on icon at bounding box center [781, 436] width 14 height 14
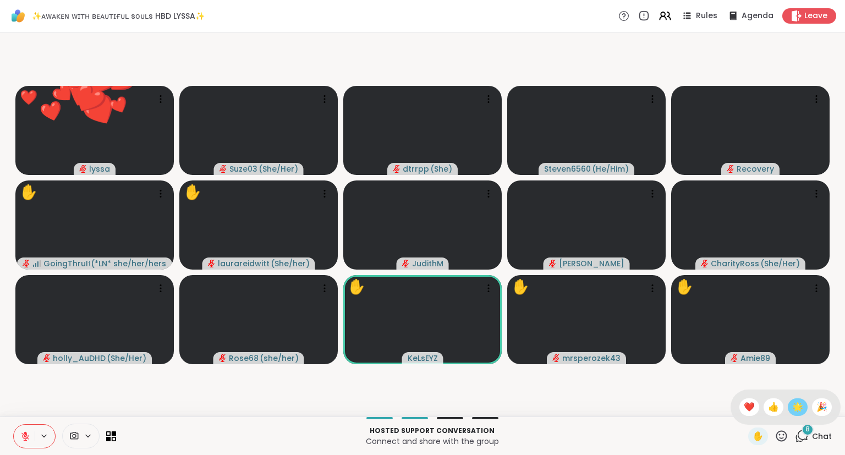
click at [795, 409] on span "🌟" at bounding box center [797, 406] width 11 height 13
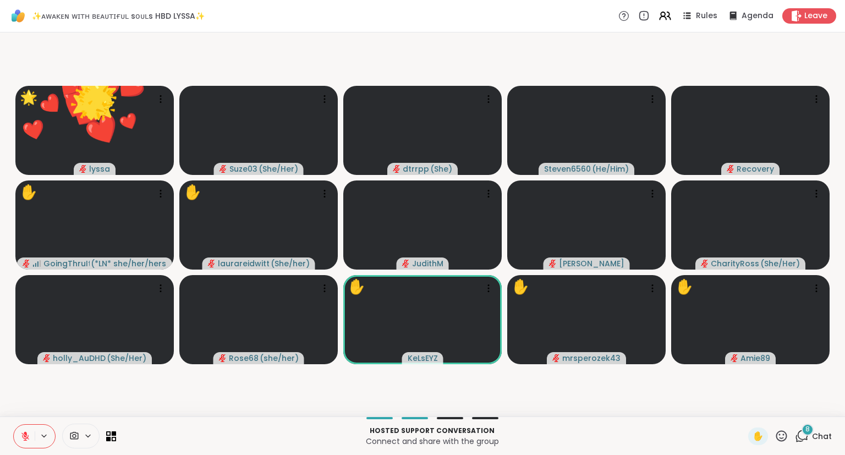
click at [777, 440] on icon at bounding box center [781, 436] width 14 height 14
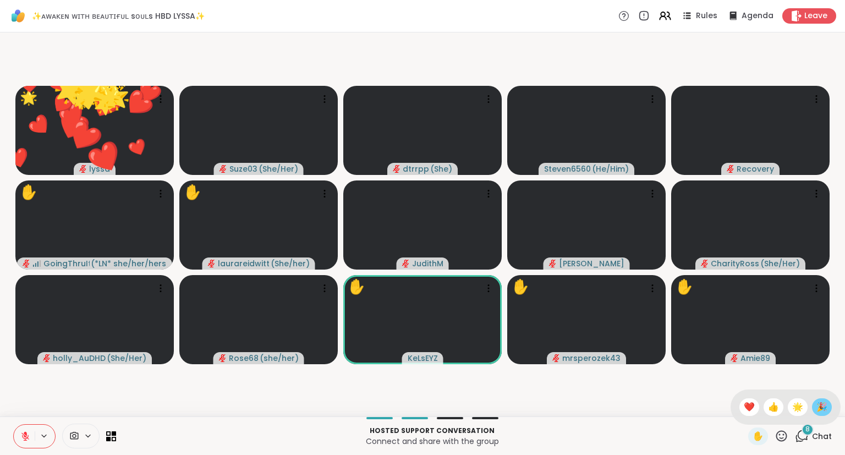
click at [819, 406] on span "🎉" at bounding box center [821, 406] width 11 height 13
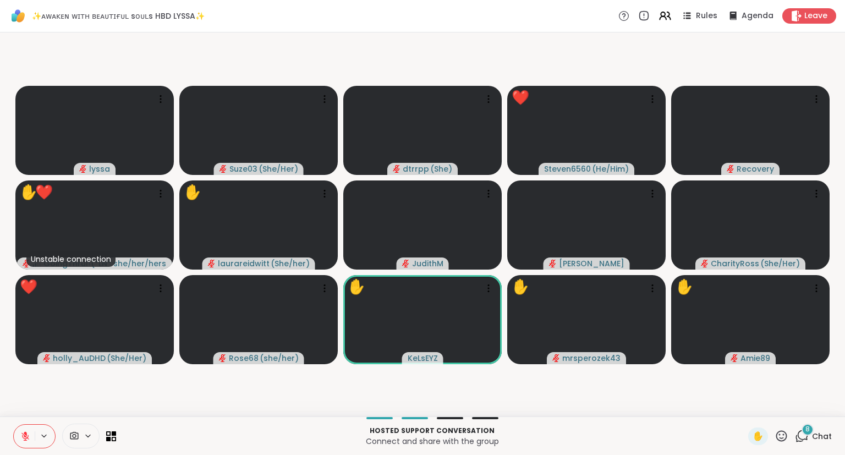
click at [802, 424] on div "Hosted support conversation Connect and share with the group ✋ 8 Chat" at bounding box center [422, 435] width 845 height 38
click at [817, 438] on span "Chat" at bounding box center [822, 435] width 20 height 11
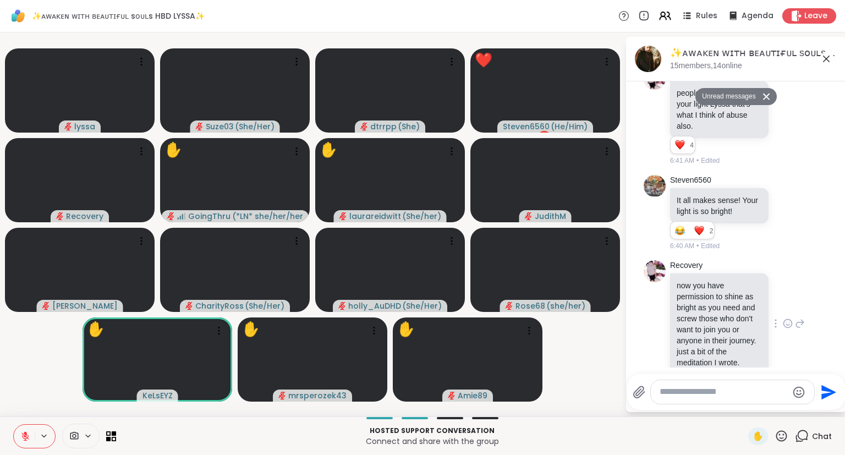
scroll to position [6766, 0]
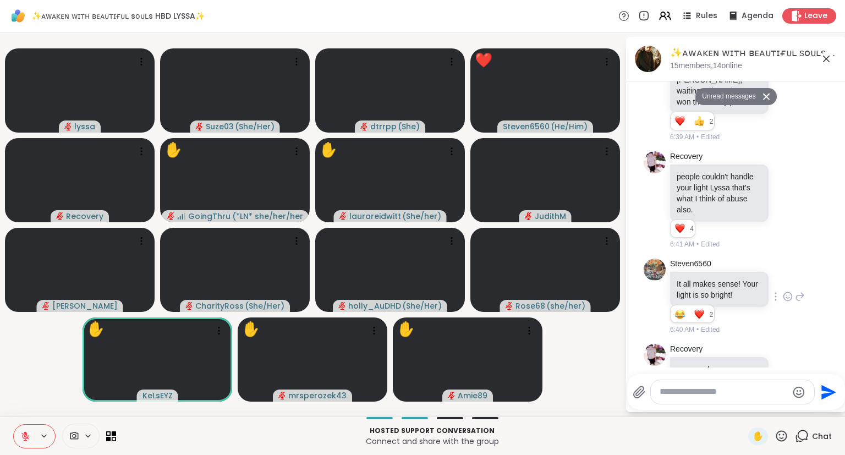
click at [786, 291] on icon at bounding box center [787, 296] width 10 height 11
click at [703, 274] on div "Select Reaction: Heart" at bounding box center [700, 279] width 10 height 10
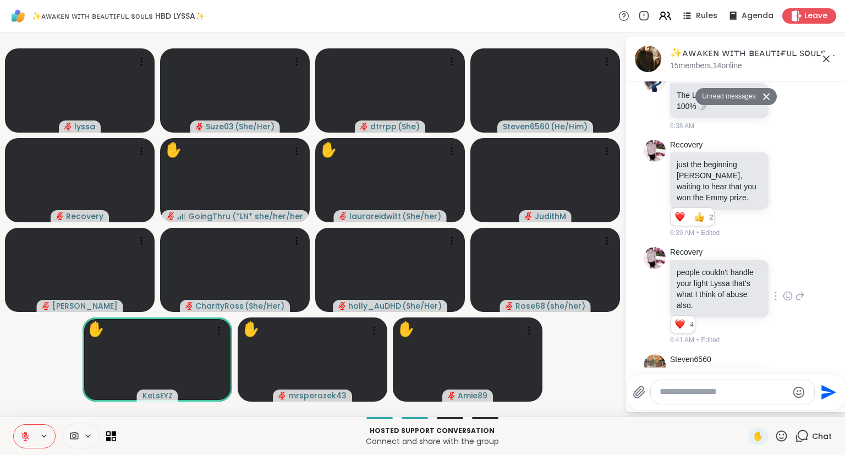
click at [786, 296] on icon at bounding box center [787, 296] width 3 height 1
click at [698, 273] on div "Select Reaction: Heart" at bounding box center [700, 278] width 10 height 10
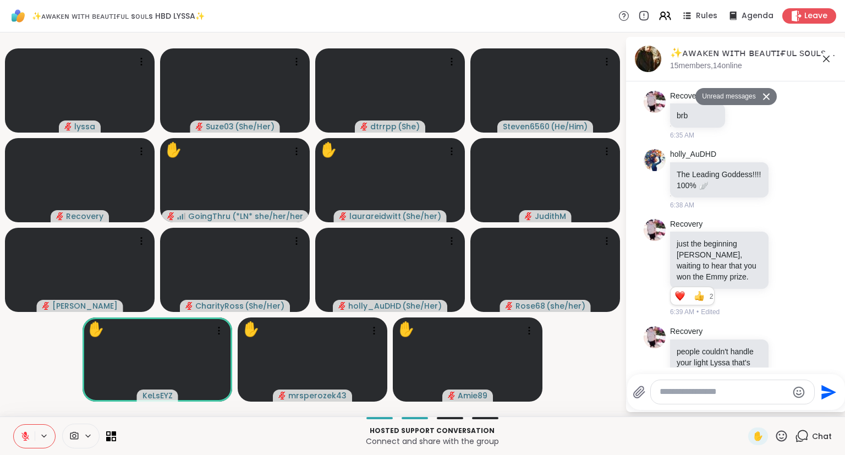
scroll to position [6580, 0]
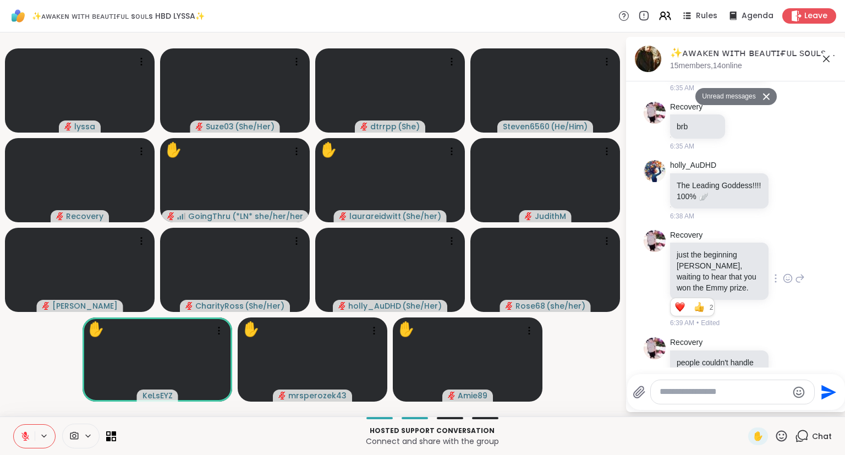
click at [784, 273] on icon at bounding box center [787, 278] width 10 height 11
click at [697, 256] on div "Select Reaction: Heart" at bounding box center [700, 261] width 10 height 10
click at [799, 272] on icon at bounding box center [799, 278] width 10 height 13
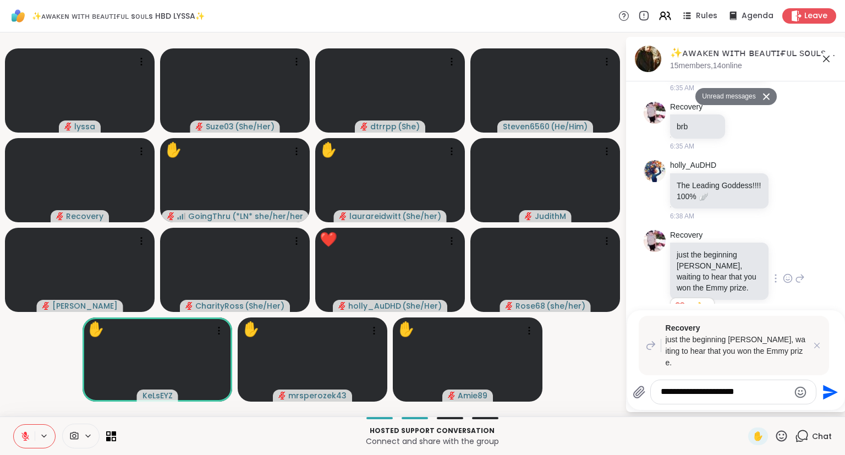
type textarea "**********"
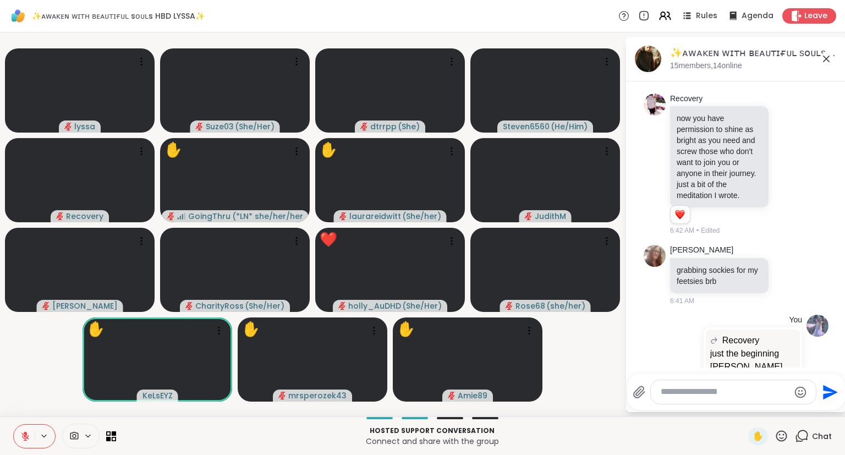
scroll to position [6964, 0]
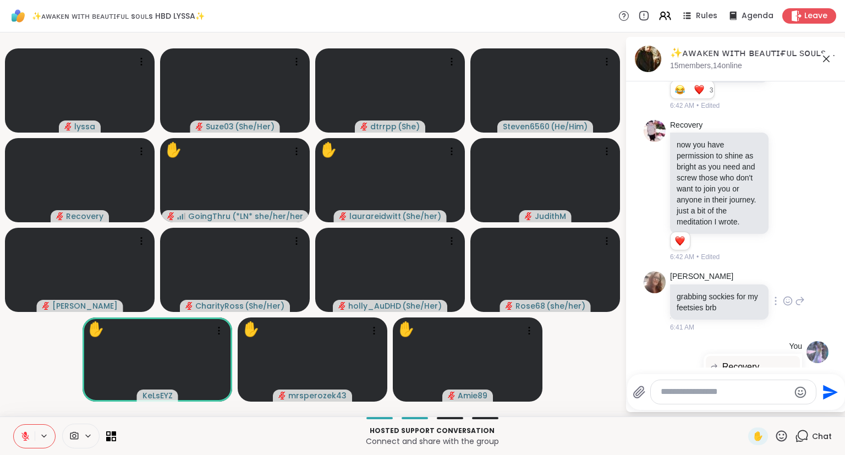
click at [788, 295] on icon at bounding box center [787, 300] width 10 height 11
click at [653, 278] on div "Select Reaction: Joy" at bounding box center [652, 283] width 10 height 10
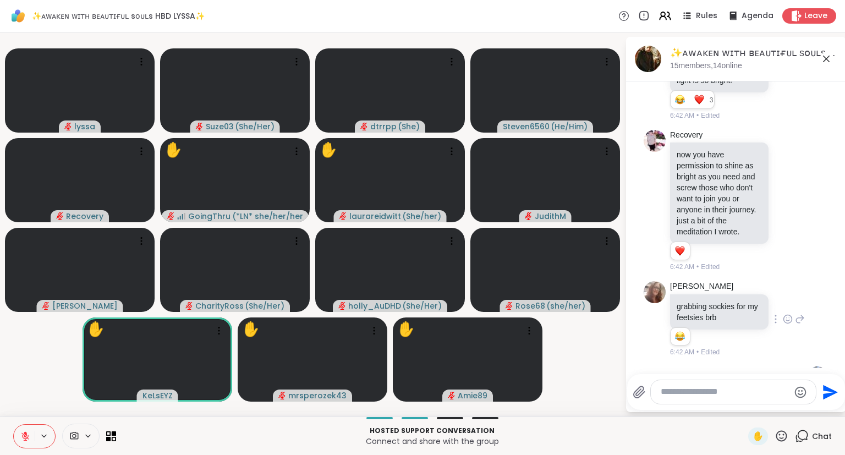
scroll to position [6980, 0]
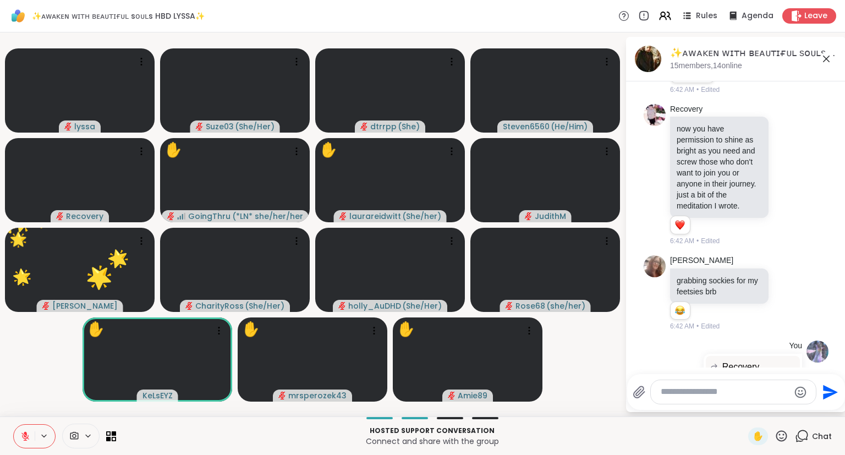
click at [785, 434] on icon at bounding box center [781, 436] width 14 height 14
click at [747, 405] on span "❤️" at bounding box center [748, 406] width 11 height 13
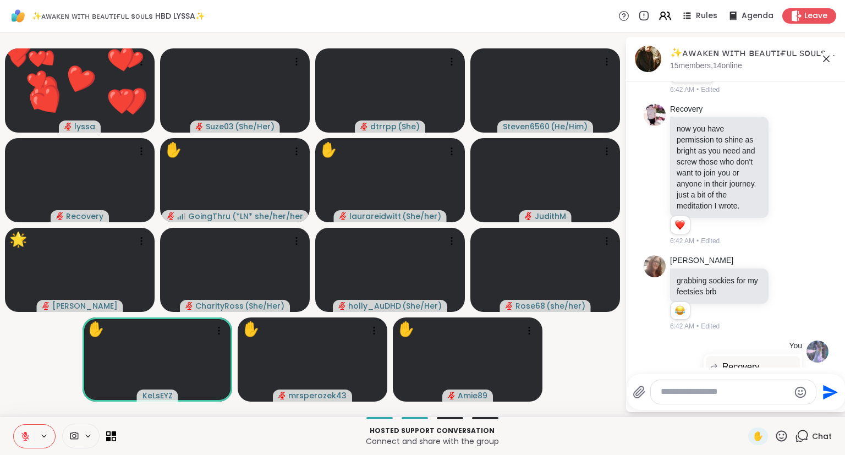
click at [825, 61] on icon at bounding box center [825, 58] width 13 height 13
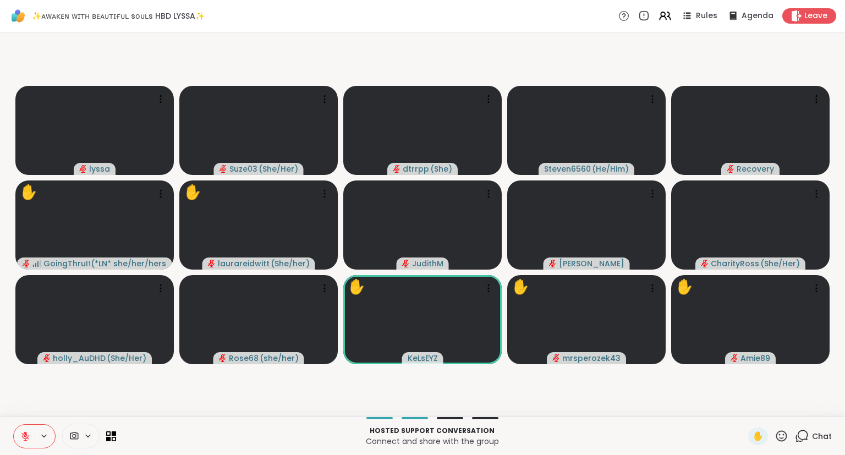
click at [28, 430] on button at bounding box center [24, 435] width 21 height 23
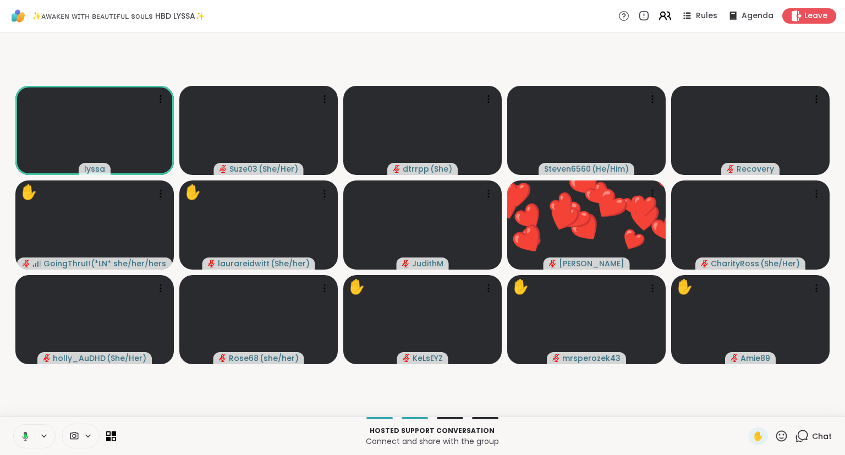
click at [670, 14] on icon at bounding box center [665, 16] width 14 height 14
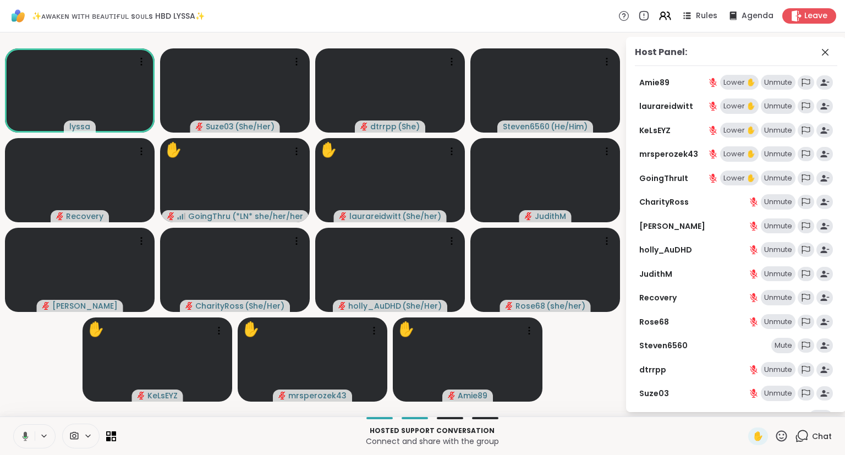
click at [29, 434] on button at bounding box center [23, 435] width 23 height 23
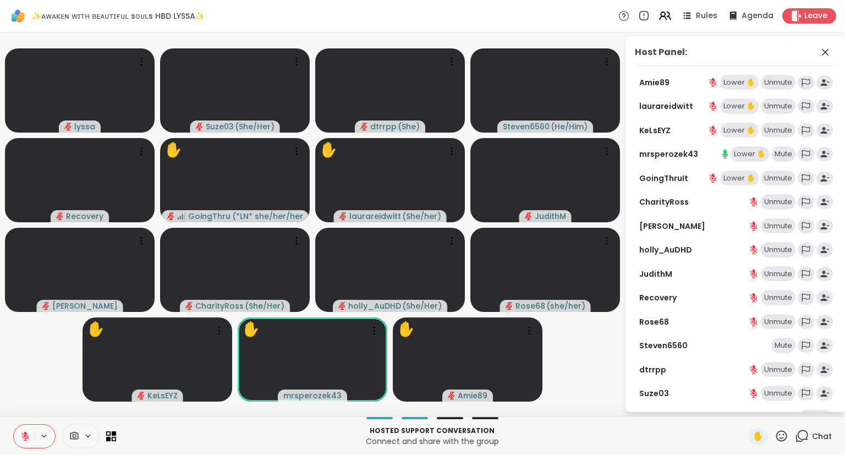
click at [779, 443] on div "✋" at bounding box center [768, 436] width 40 height 18
click at [778, 439] on icon at bounding box center [781, 435] width 11 height 11
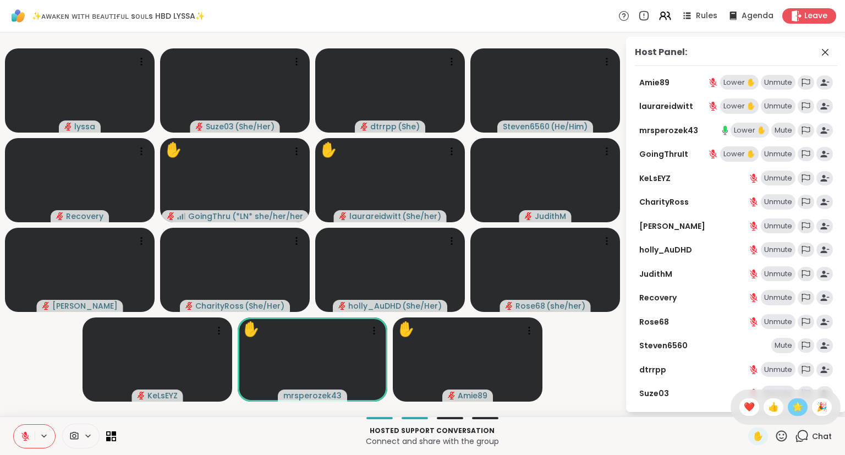
click at [790, 407] on div "🌟" at bounding box center [797, 407] width 20 height 18
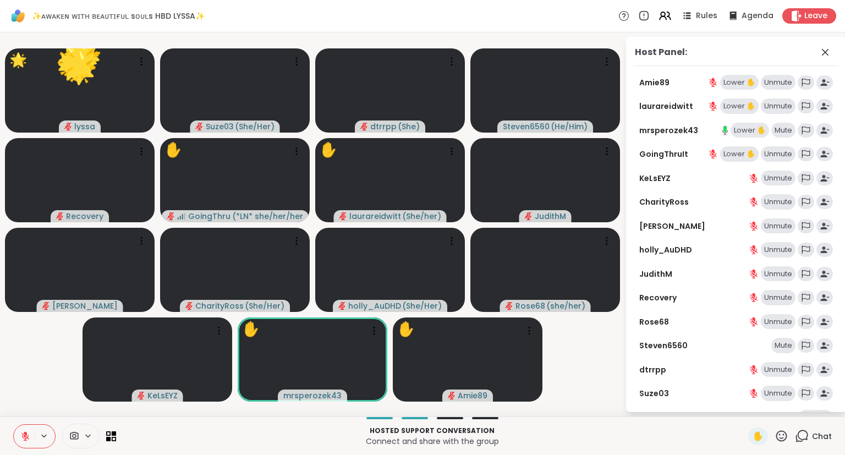
click at [776, 436] on icon at bounding box center [781, 436] width 14 height 14
click at [817, 408] on span "🎉" at bounding box center [821, 406] width 11 height 13
click at [825, 53] on icon at bounding box center [824, 52] width 13 height 13
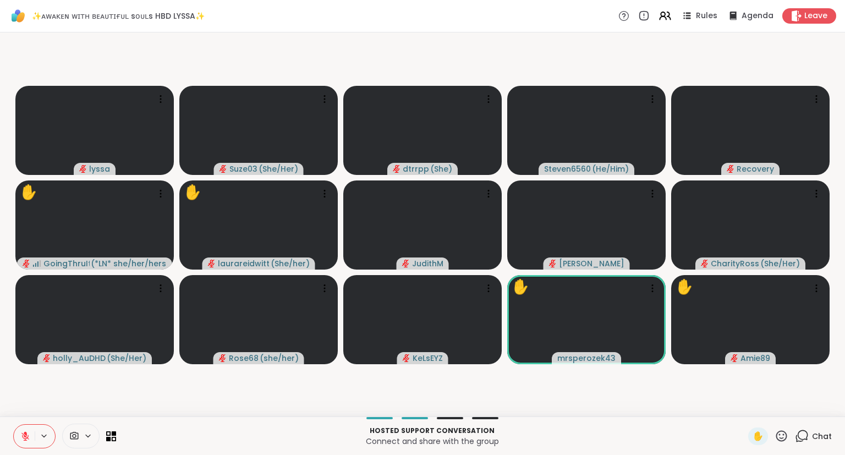
click at [779, 441] on icon at bounding box center [781, 435] width 11 height 11
click at [816, 412] on span "🎉" at bounding box center [821, 406] width 11 height 13
click at [781, 440] on icon at bounding box center [781, 436] width 14 height 14
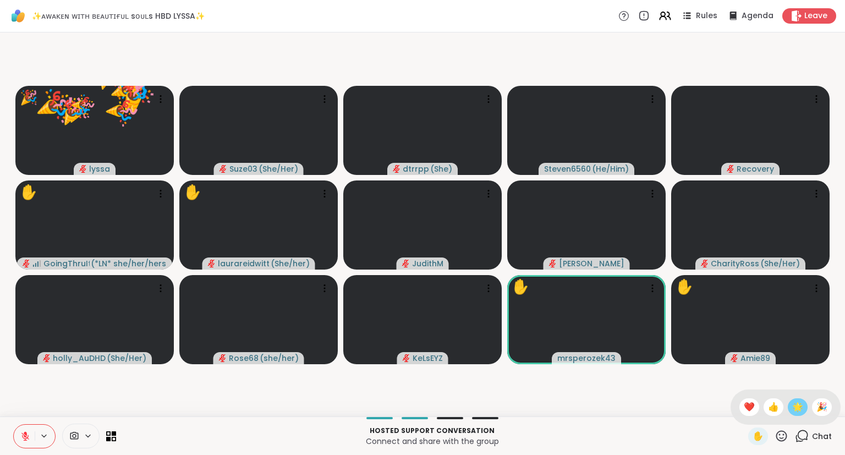
click at [795, 410] on span "🌟" at bounding box center [797, 406] width 11 height 13
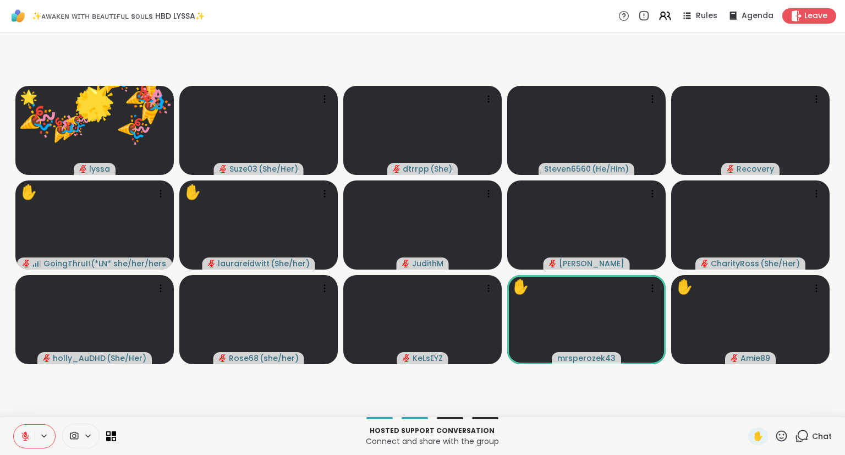
click at [777, 439] on icon at bounding box center [781, 435] width 11 height 11
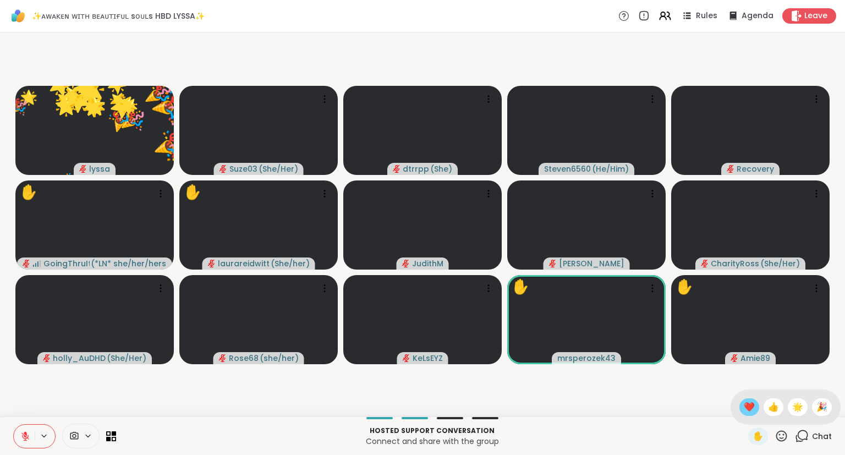
click at [743, 410] on span "❤️" at bounding box center [748, 406] width 11 height 13
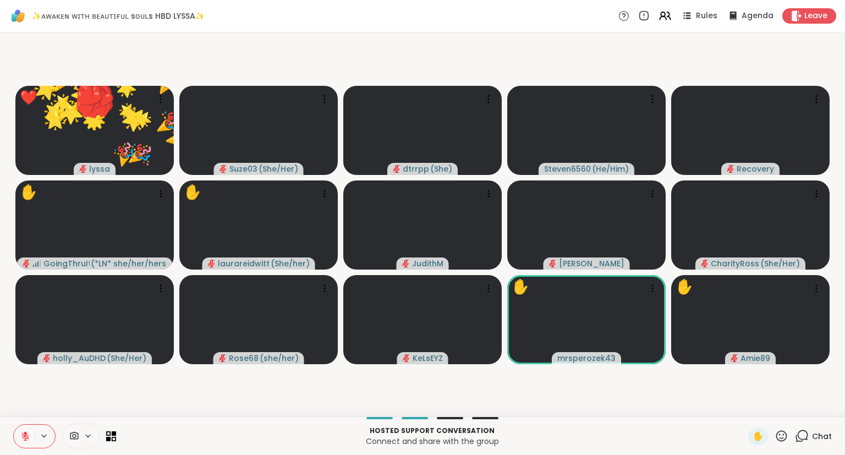
click at [780, 440] on icon at bounding box center [781, 435] width 11 height 11
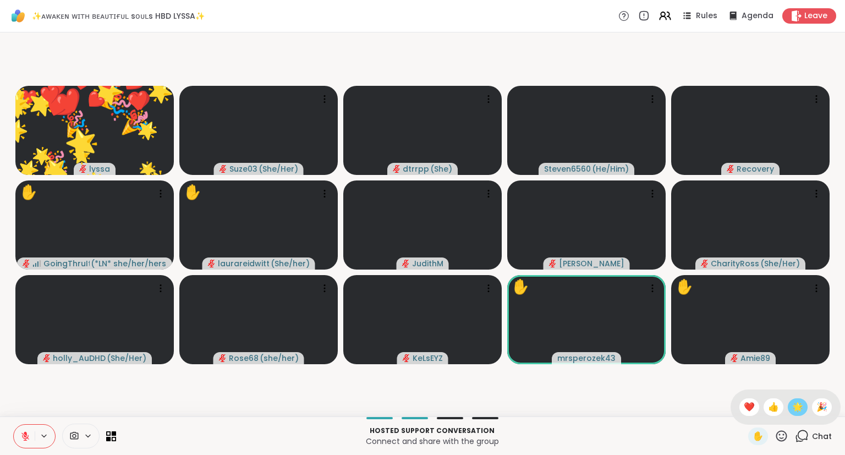
click at [792, 410] on span "🌟" at bounding box center [797, 406] width 11 height 13
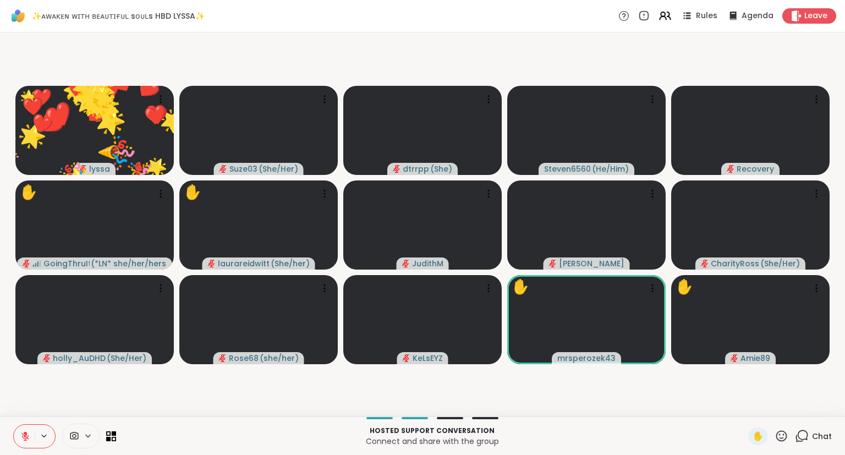
click at [775, 438] on icon at bounding box center [781, 436] width 14 height 14
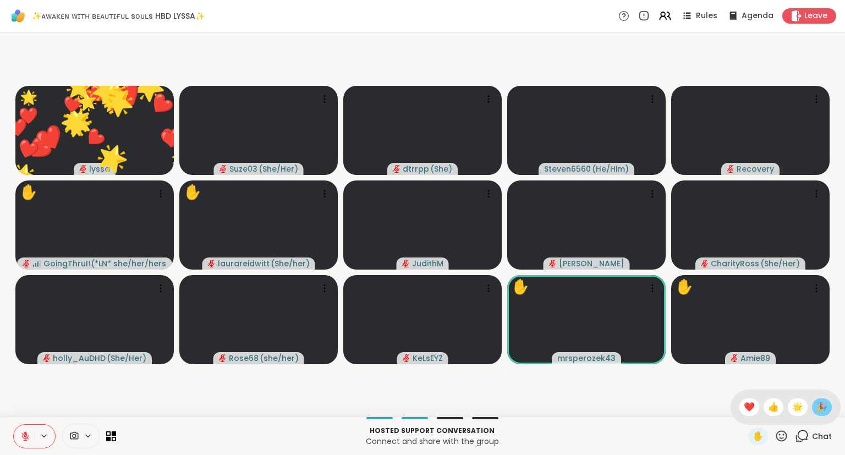
click at [814, 405] on div "🎉" at bounding box center [822, 407] width 20 height 18
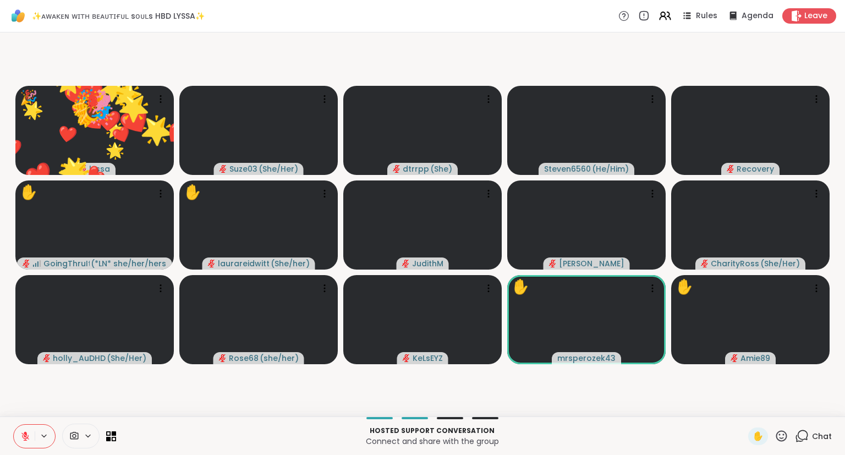
click at [843, 339] on div "🎉 lyssa 🎉 🎉 🎉 🎉 🎉 🎉 🎉 🎉 🎉 🎉 🎉 🎉 🎉 🎉 🎉 🎉 🎉 🎉 🎉 🎉 🎉 🎉 🎉 🎉 🎉 🎉 🎉 🎉 🎉 🎉 🌟 🌟 🌟 🌟 🌟 🌟…" at bounding box center [422, 224] width 845 height 384
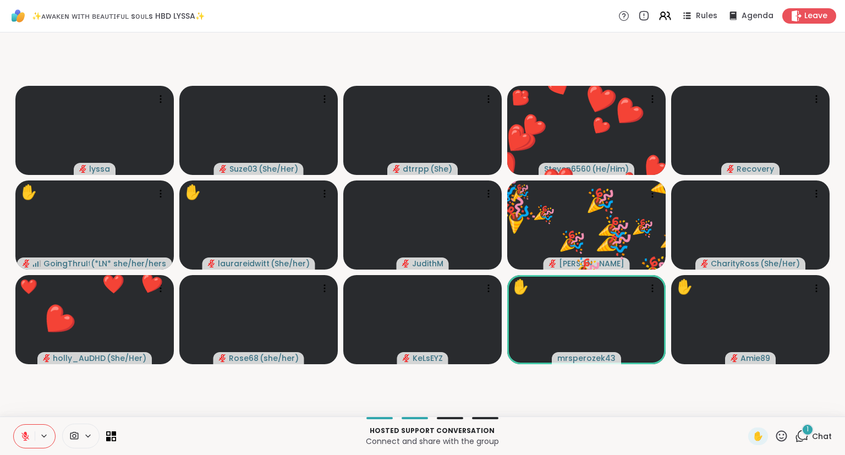
click at [778, 437] on icon at bounding box center [781, 436] width 14 height 14
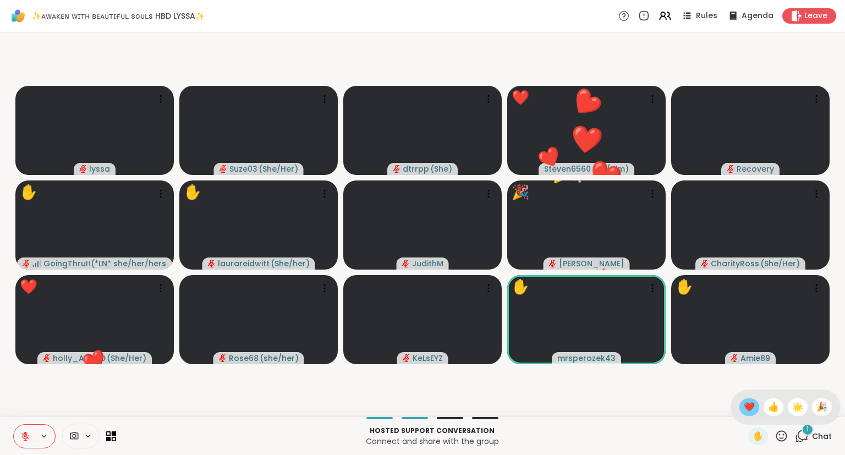
click at [747, 402] on span "❤️" at bounding box center [748, 406] width 11 height 13
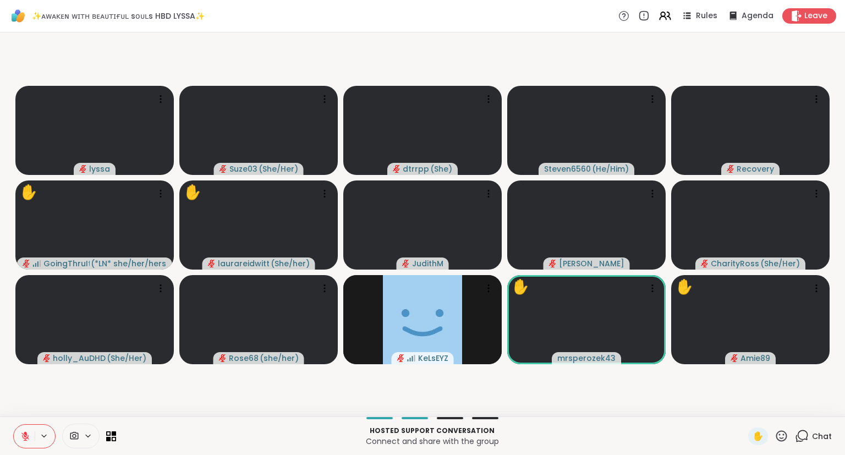
click at [25, 439] on icon at bounding box center [25, 436] width 10 height 10
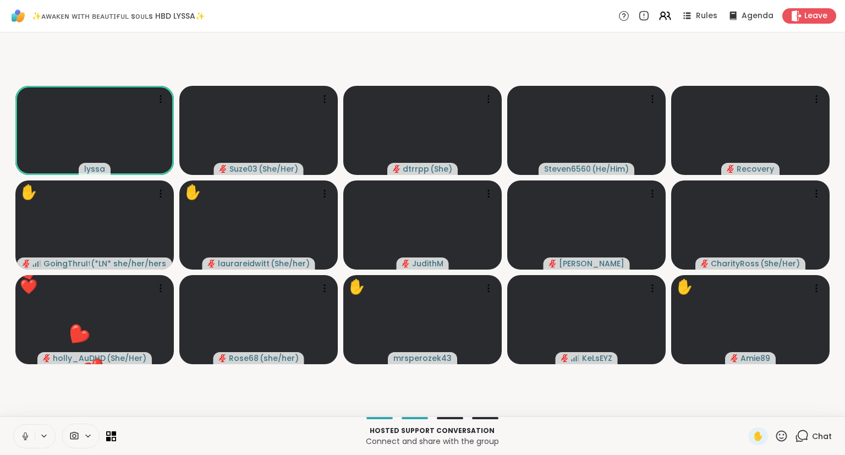
click at [777, 439] on icon at bounding box center [781, 435] width 11 height 11
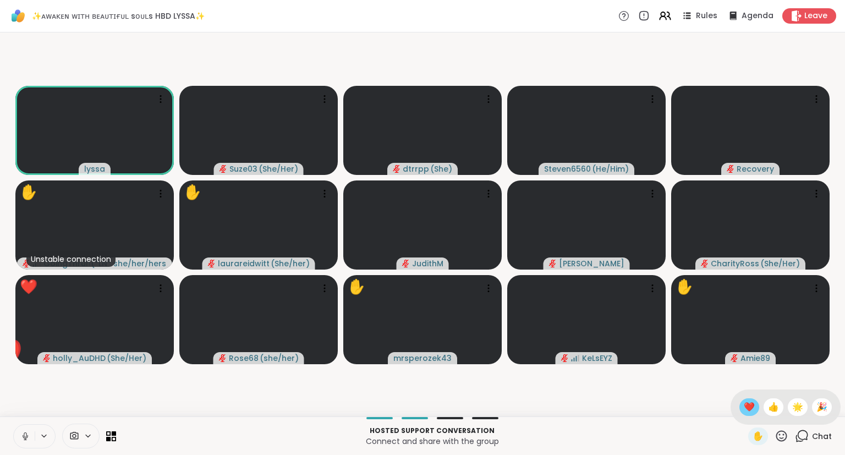
click at [747, 407] on span "❤️" at bounding box center [748, 406] width 11 height 13
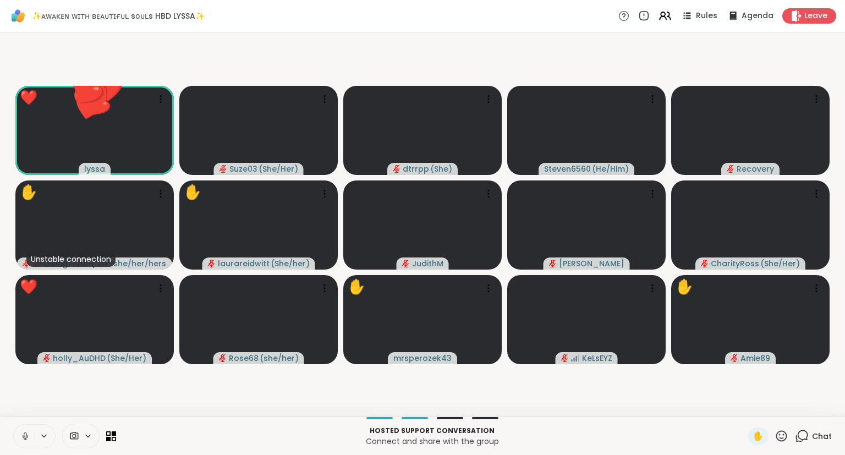
click at [773, 436] on div "✋" at bounding box center [768, 436] width 40 height 18
click at [777, 441] on icon at bounding box center [781, 436] width 14 height 14
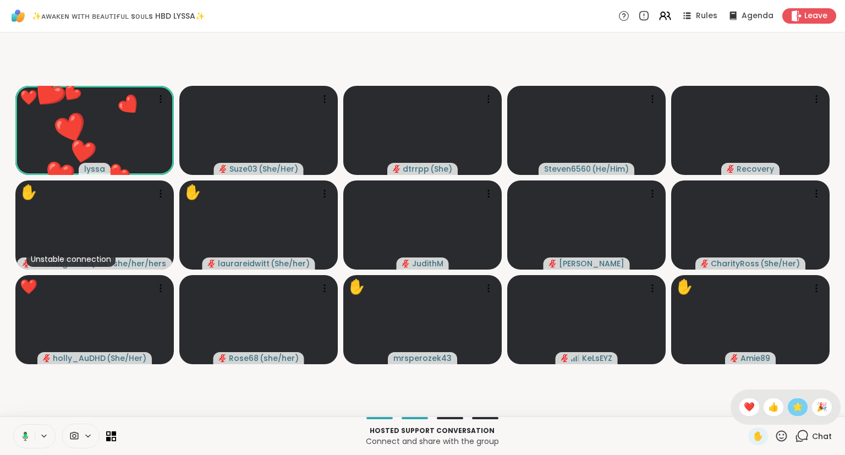
click at [792, 410] on span "🌟" at bounding box center [797, 406] width 11 height 13
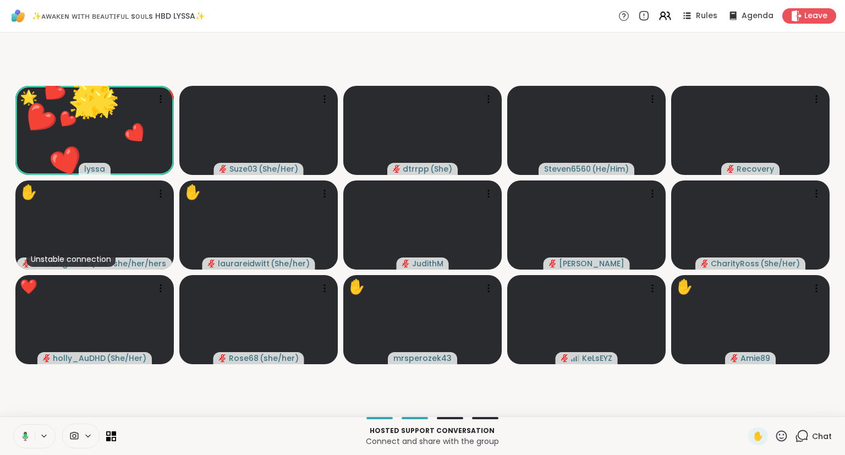
click at [776, 439] on icon at bounding box center [781, 436] width 14 height 14
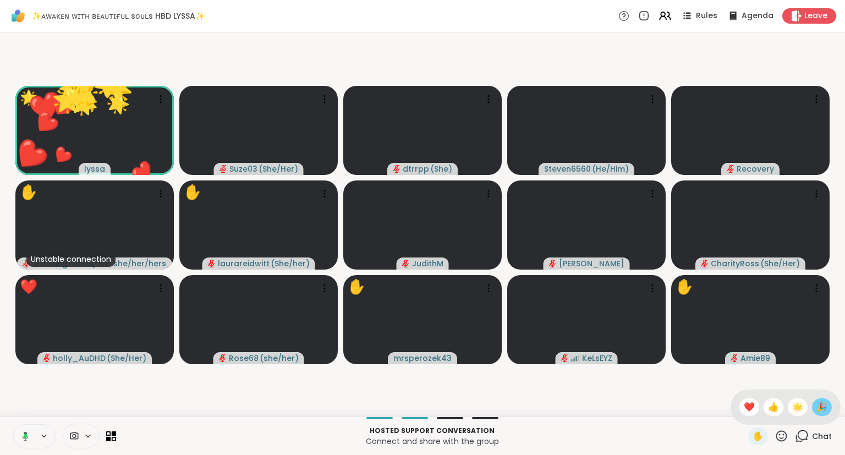
click at [812, 405] on div "🎉" at bounding box center [822, 407] width 20 height 18
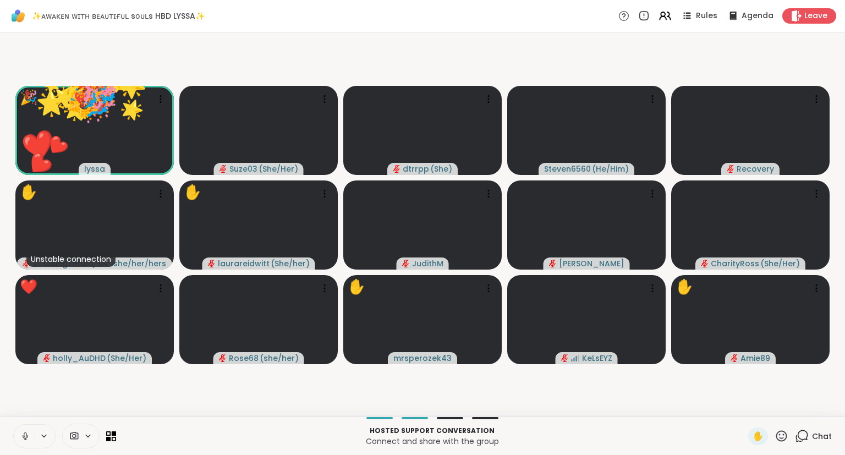
click at [786, 438] on icon at bounding box center [781, 436] width 14 height 14
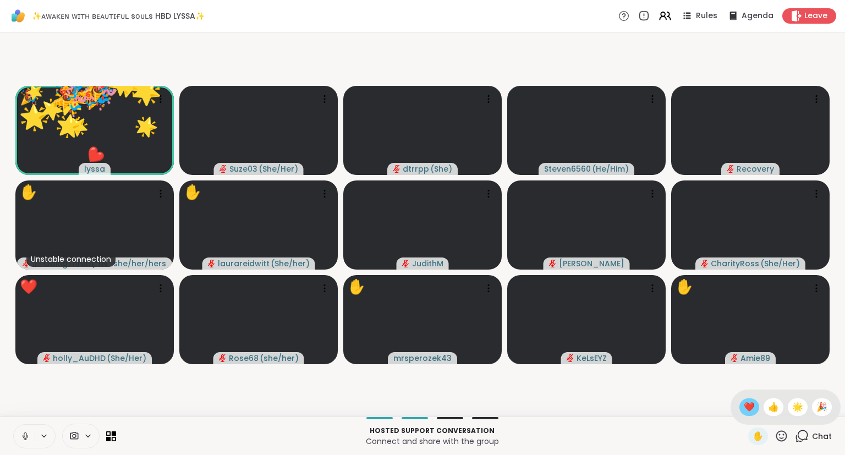
click at [748, 409] on span "❤️" at bounding box center [748, 406] width 11 height 13
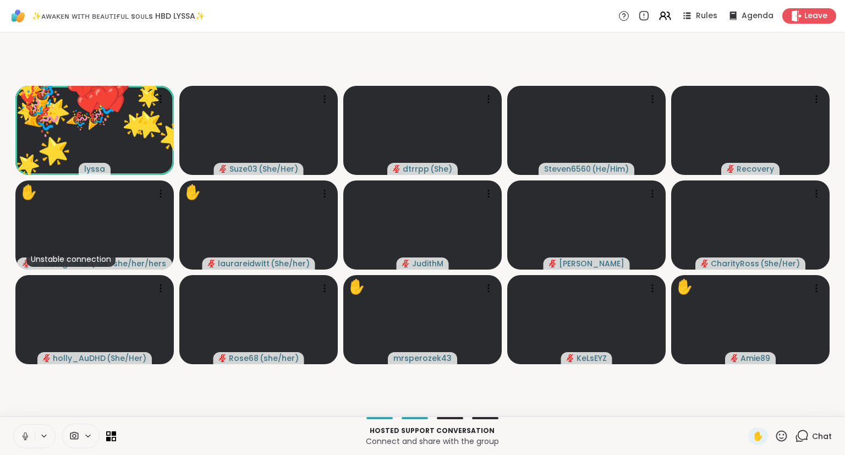
click at [774, 445] on div "Hosted support conversation Connect and share with the group ✋ Chat" at bounding box center [422, 435] width 845 height 38
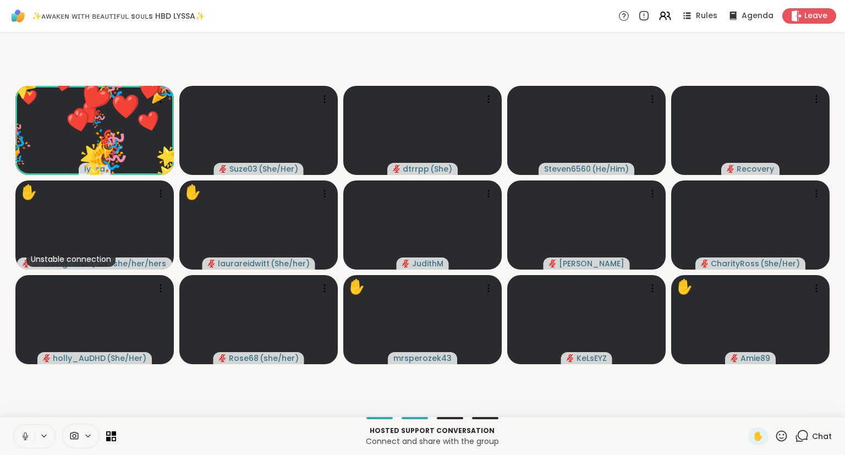
click at [777, 441] on icon at bounding box center [781, 436] width 14 height 14
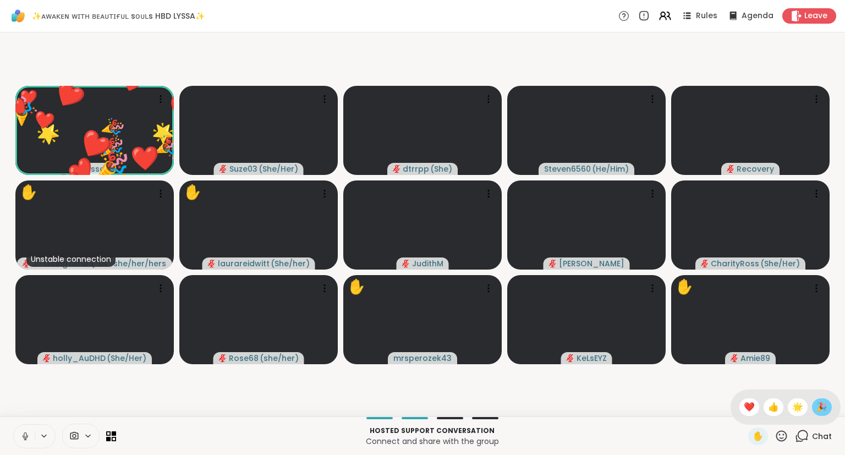
click at [819, 409] on span "🎉" at bounding box center [821, 406] width 11 height 13
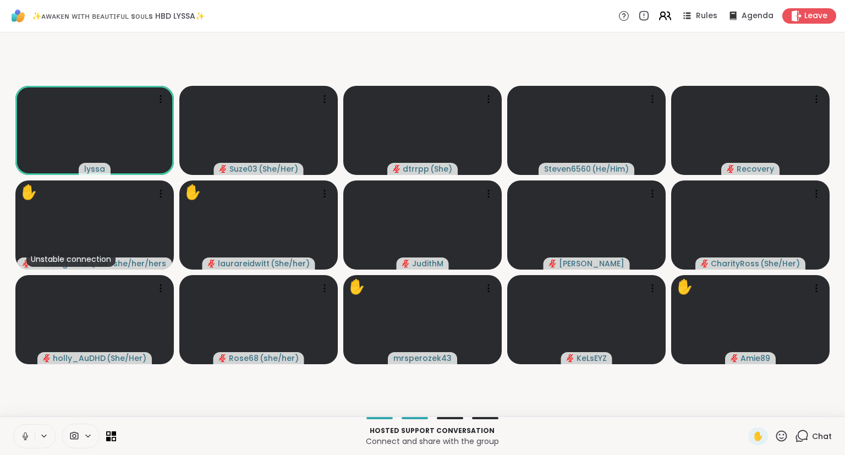
click at [670, 16] on icon at bounding box center [668, 16] width 3 height 8
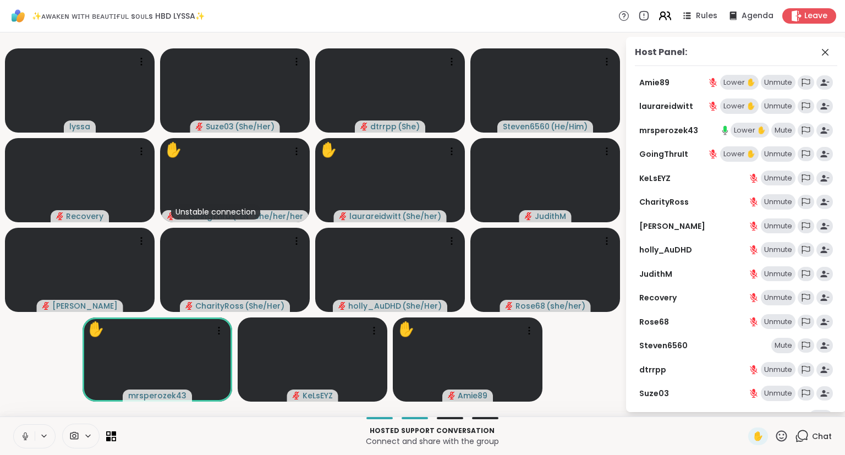
click at [670, 16] on icon at bounding box center [668, 16] width 3 height 8
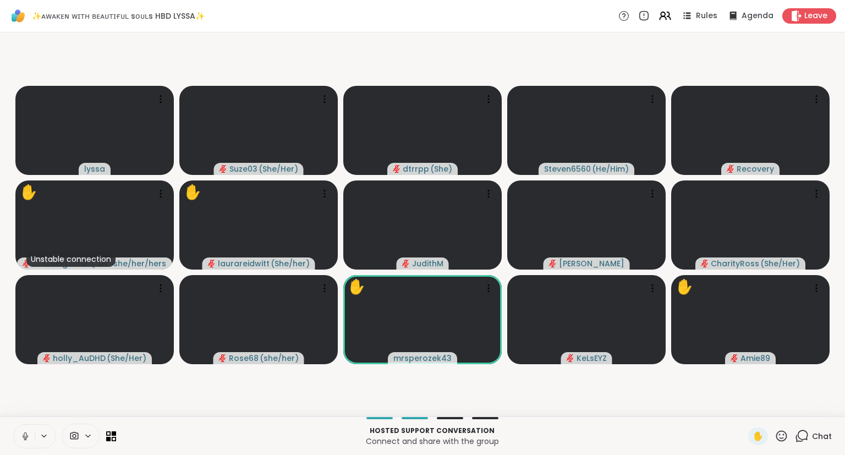
click at [780, 432] on icon at bounding box center [781, 435] width 11 height 11
click at [743, 404] on span "❤️" at bounding box center [748, 406] width 11 height 13
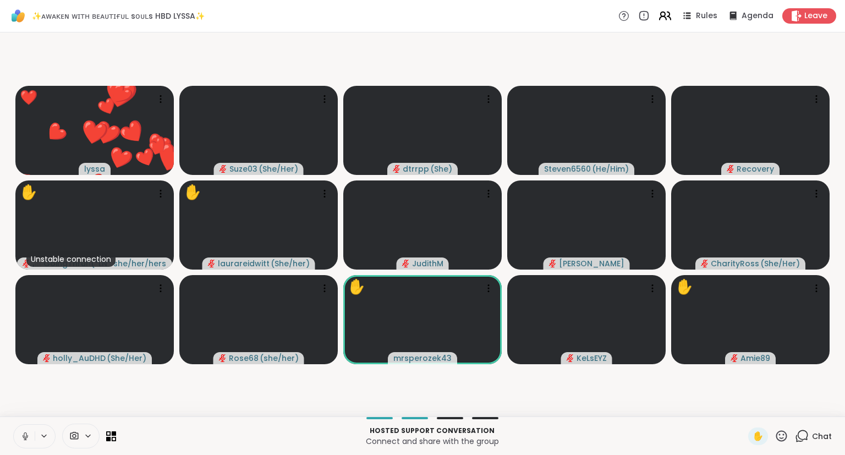
click at [665, 16] on icon at bounding box center [662, 14] width 4 height 4
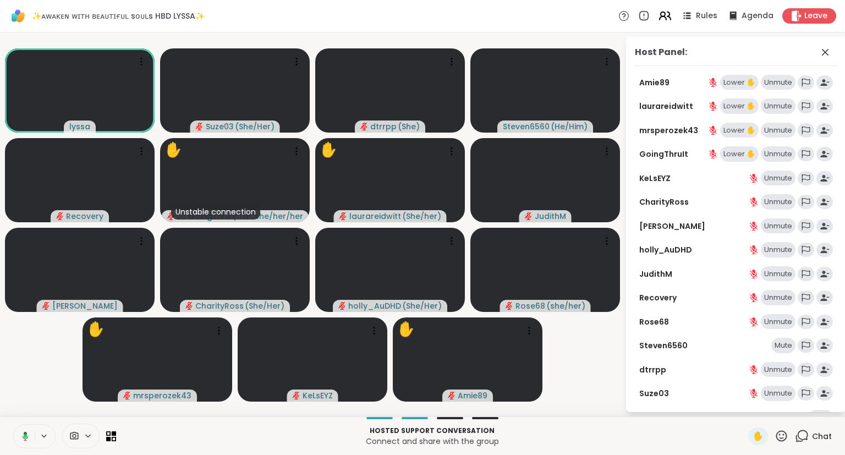
click at [665, 16] on icon at bounding box center [662, 14] width 4 height 4
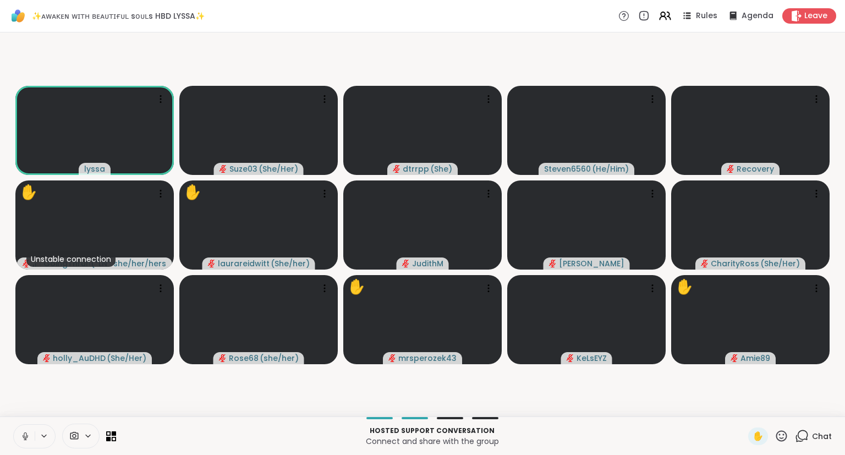
click at [23, 435] on icon at bounding box center [25, 436] width 10 height 10
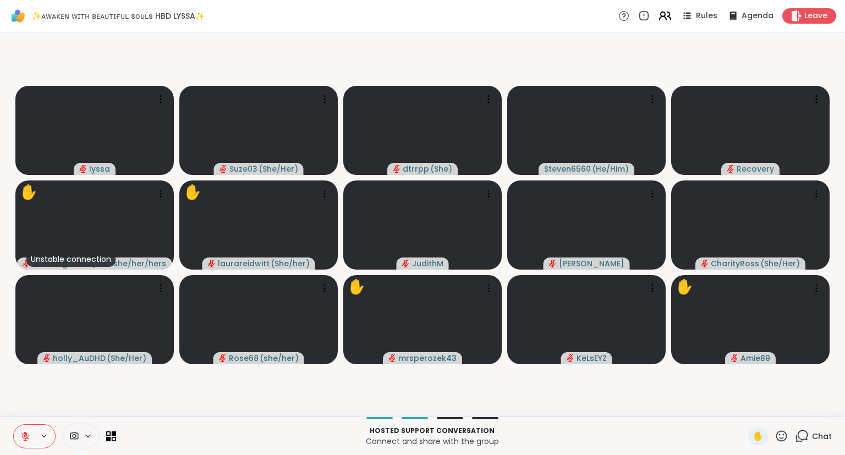
click at [665, 14] on icon at bounding box center [662, 14] width 4 height 4
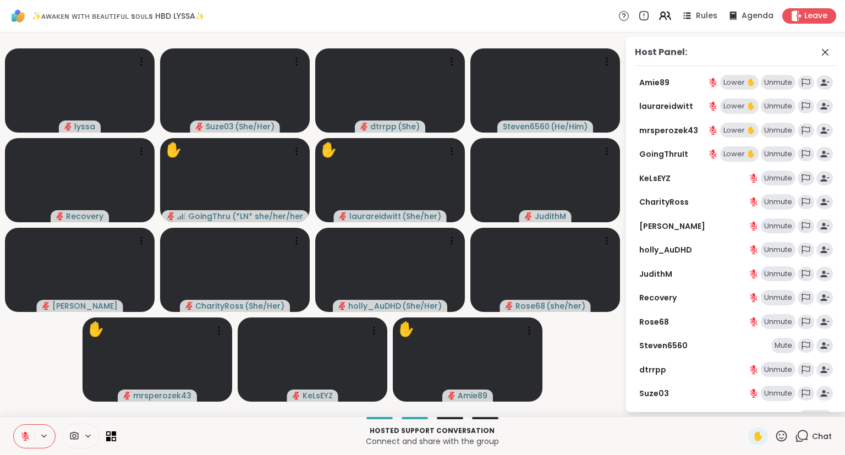
click at [733, 151] on div "Lower ✋" at bounding box center [739, 153] width 38 height 15
click at [729, 128] on div "Lower ✋" at bounding box center [739, 130] width 38 height 15
click at [725, 104] on div "Lower ✋" at bounding box center [739, 105] width 38 height 15
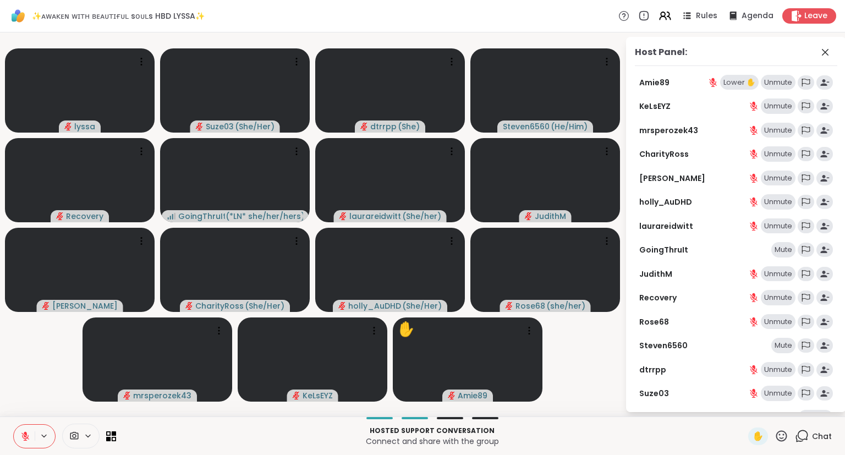
click at [727, 82] on div "Lower ✋" at bounding box center [739, 82] width 38 height 15
click at [596, 368] on video-player-container "lyssa Suze03 ( She/Her ) dtrrpp ( She ) Steven6560 ( He/Him ) Recovery GoingThr…" at bounding box center [312, 224] width 611 height 375
click at [828, 49] on icon at bounding box center [824, 52] width 7 height 7
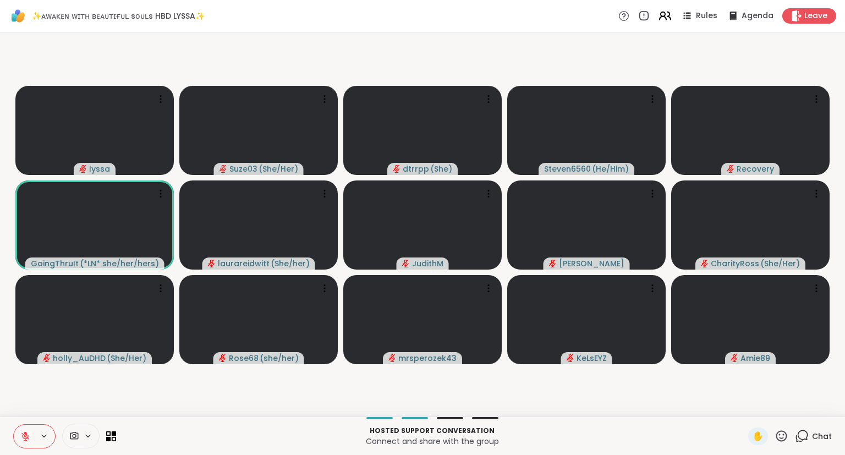
click at [666, 13] on icon at bounding box center [665, 16] width 14 height 14
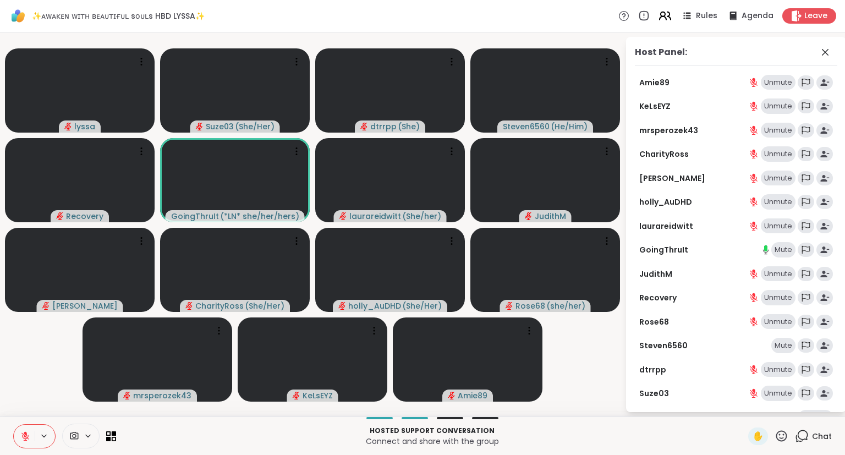
click at [669, 15] on icon at bounding box center [665, 16] width 14 height 14
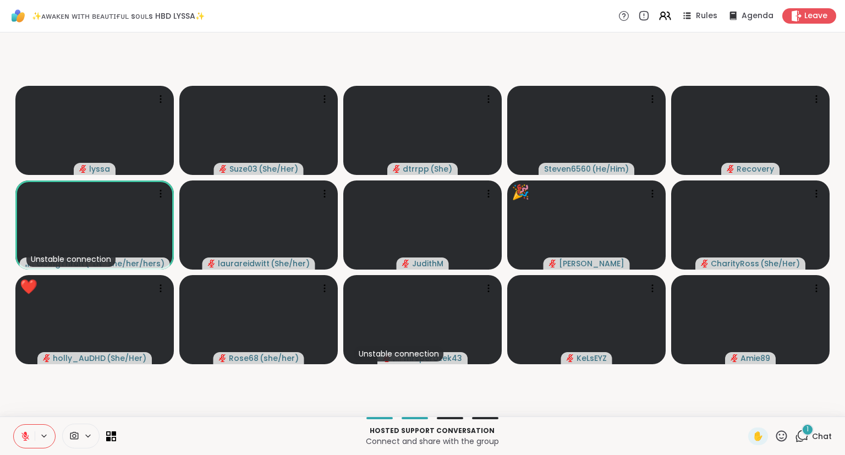
click at [27, 438] on icon at bounding box center [25, 436] width 8 height 8
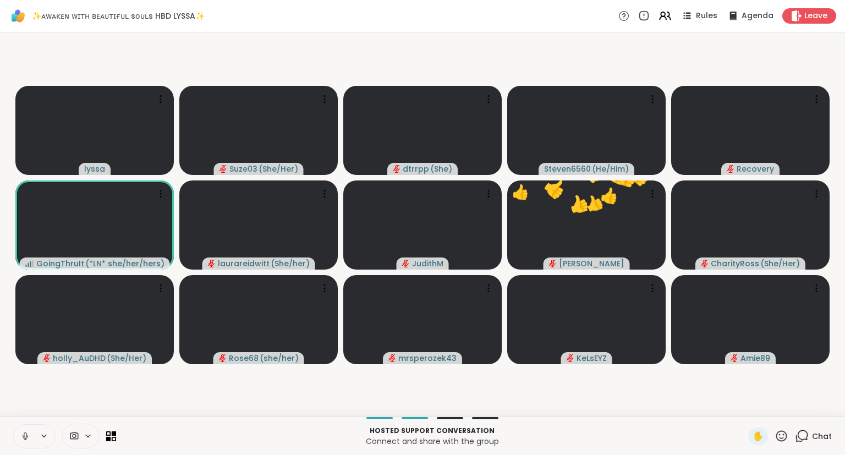
click at [25, 429] on button at bounding box center [24, 435] width 21 height 23
click at [26, 439] on icon at bounding box center [25, 436] width 8 height 8
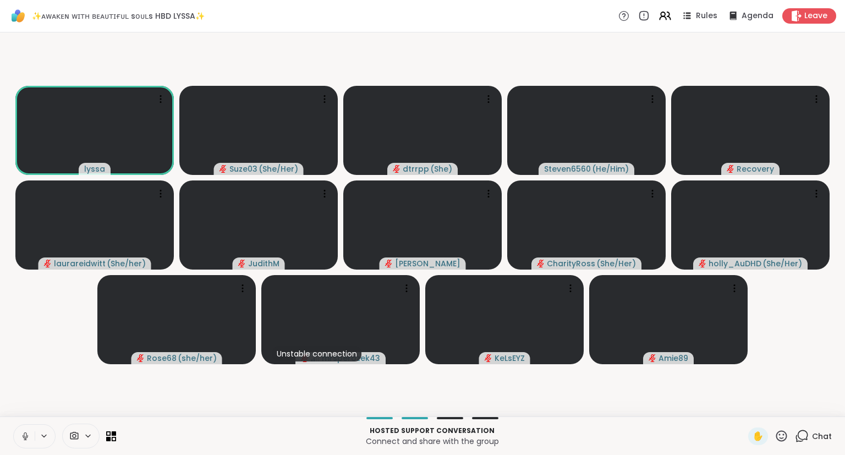
click at [807, 443] on icon at bounding box center [801, 436] width 14 height 14
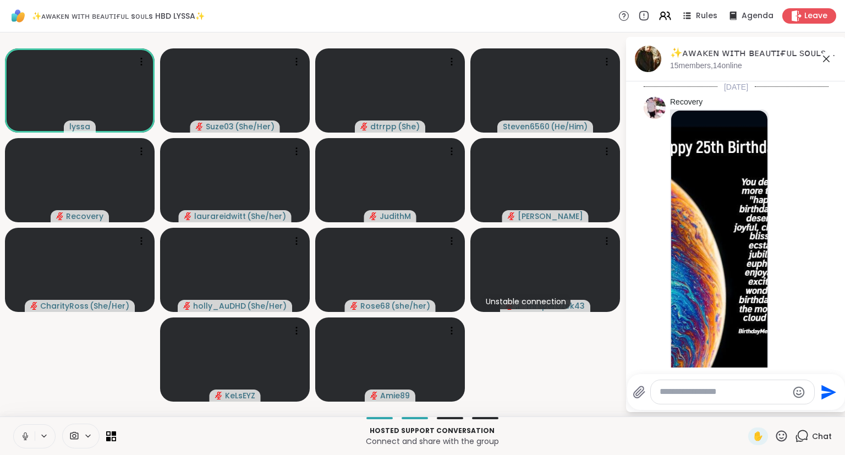
scroll to position [7537, 0]
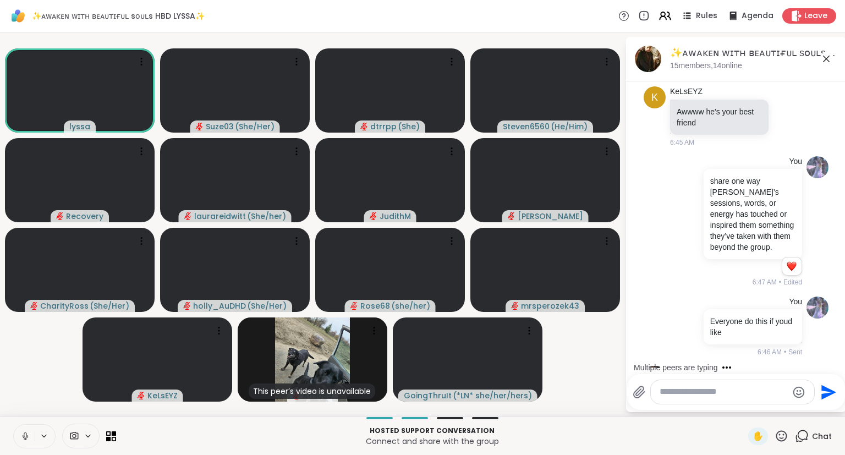
click at [21, 438] on icon at bounding box center [25, 436] width 10 height 10
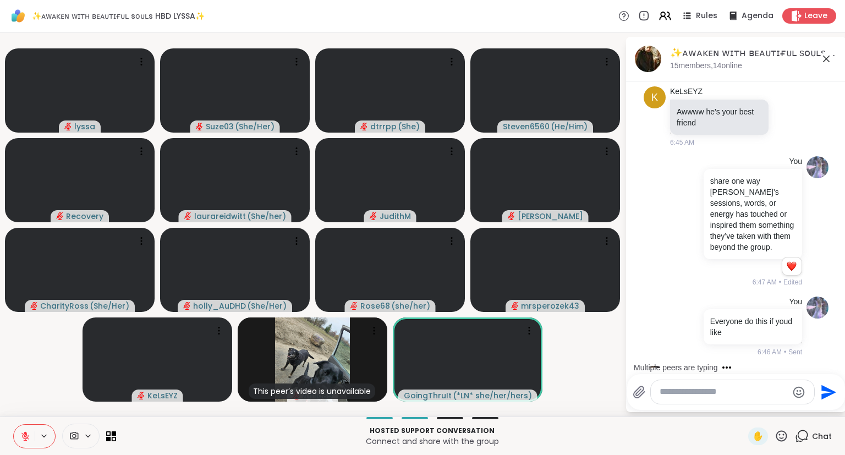
click at [827, 58] on icon at bounding box center [826, 59] width 7 height 7
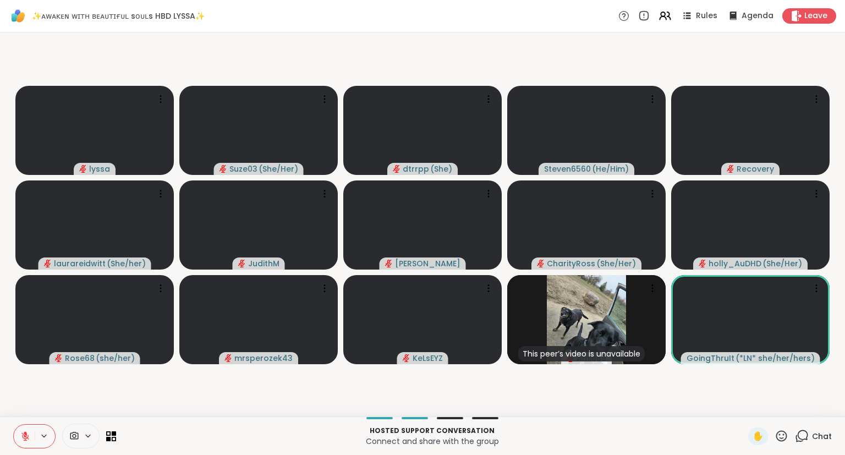
click at [814, 437] on span "Chat" at bounding box center [822, 435] width 20 height 11
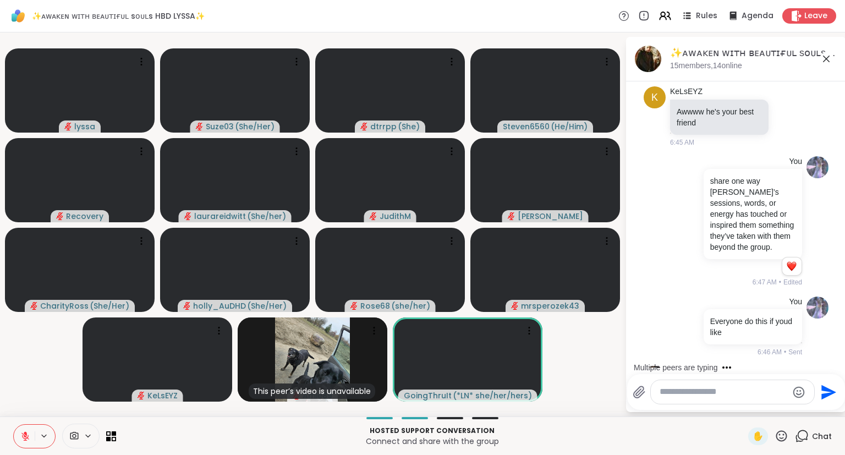
click at [828, 67] on div "✨ᴀᴡᴀᴋᴇɴ ᴡɪᴛʜ ʙᴇᴀᴜᴛɪғᴜʟ sᴏᴜʟs HBD LYSSA✨, [DATE] members, 14 online" at bounding box center [753, 58] width 167 height 25
click at [820, 62] on icon at bounding box center [825, 58] width 13 height 13
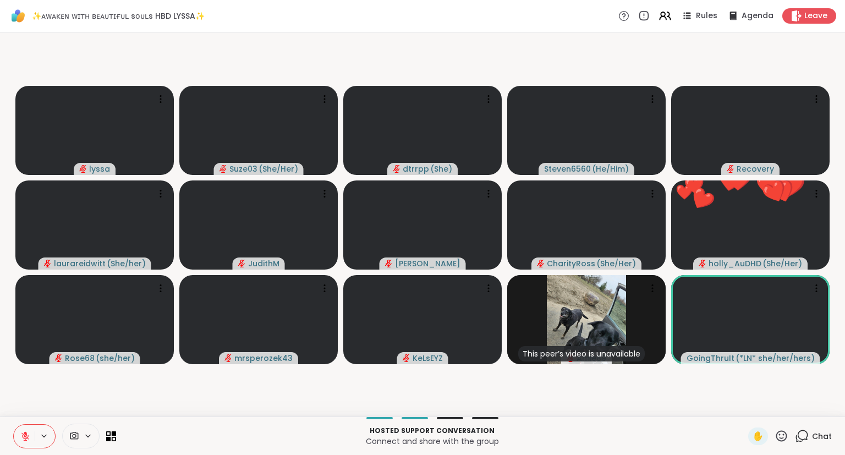
click at [777, 440] on icon at bounding box center [781, 436] width 14 height 14
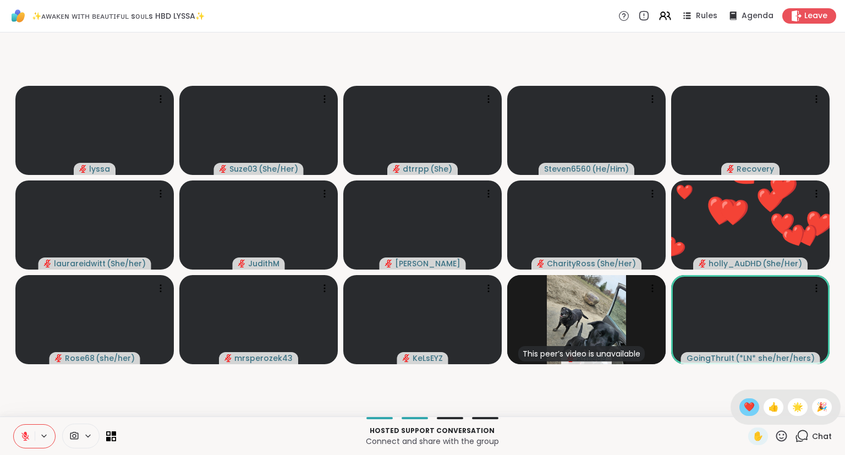
click at [744, 409] on span "❤️" at bounding box center [748, 406] width 11 height 13
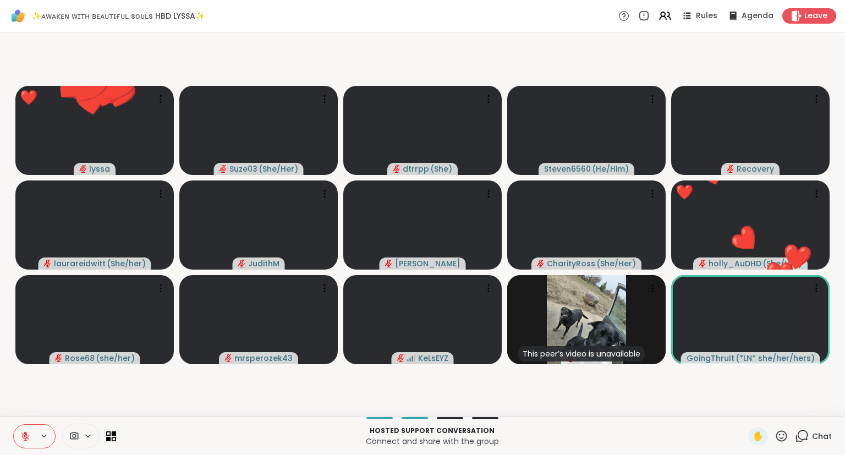
click at [777, 444] on div "✋" at bounding box center [768, 436] width 40 height 18
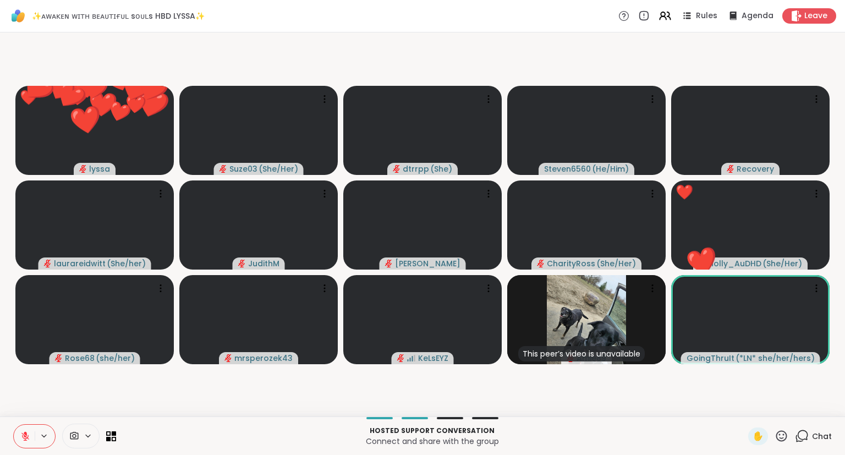
click at [780, 438] on icon at bounding box center [781, 436] width 14 height 14
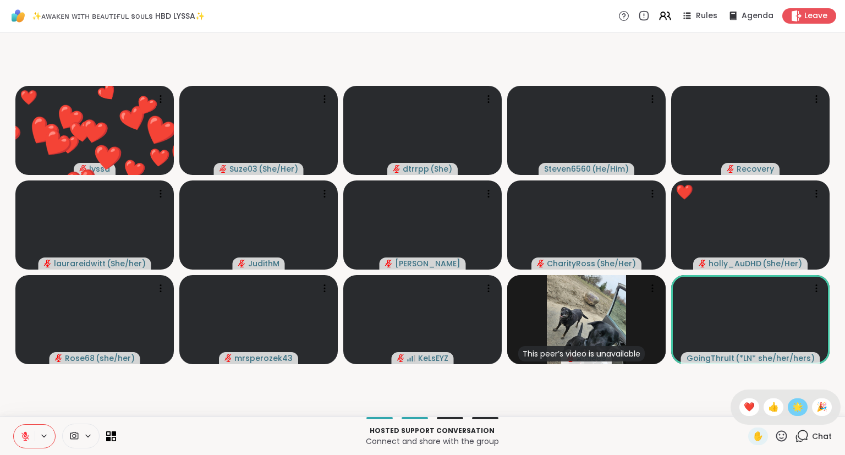
click at [793, 404] on span "🌟" at bounding box center [797, 406] width 11 height 13
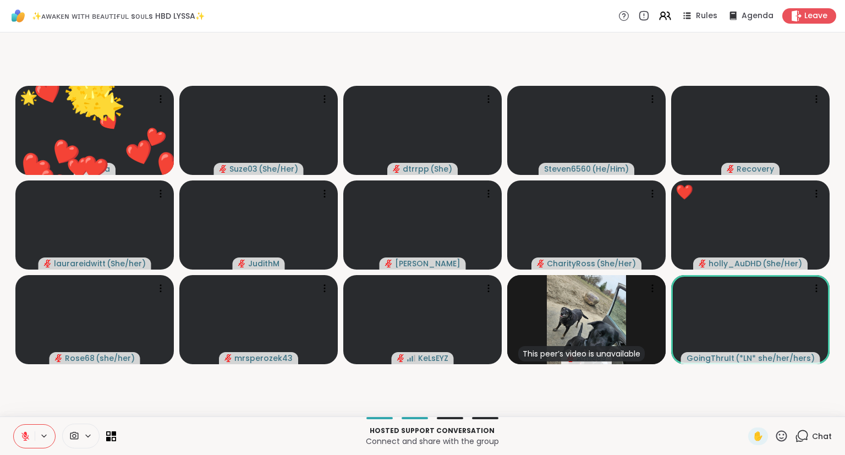
click at [780, 438] on icon at bounding box center [781, 435] width 11 height 11
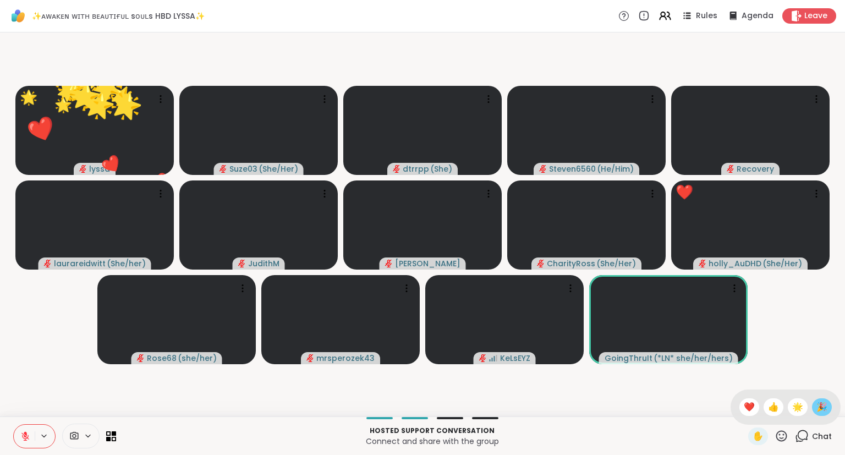
click at [816, 407] on span "🎉" at bounding box center [821, 406] width 11 height 13
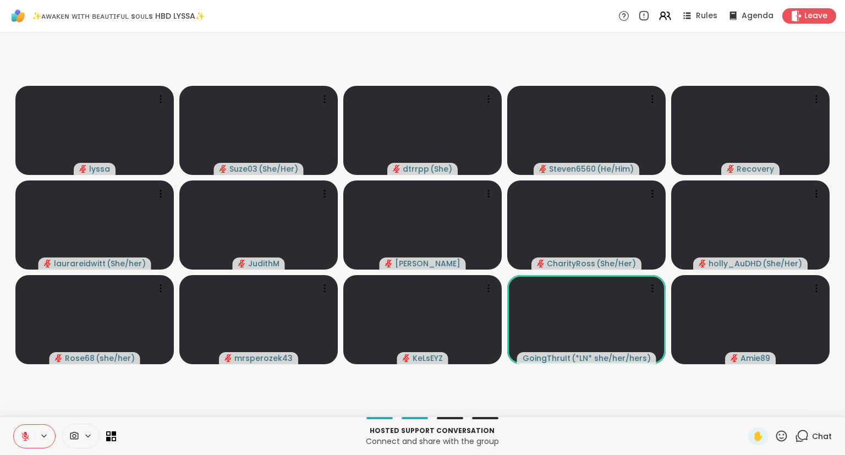
click at [779, 439] on icon at bounding box center [781, 436] width 14 height 14
click at [743, 407] on span "❤️" at bounding box center [748, 406] width 11 height 13
click at [777, 437] on icon at bounding box center [781, 436] width 14 height 14
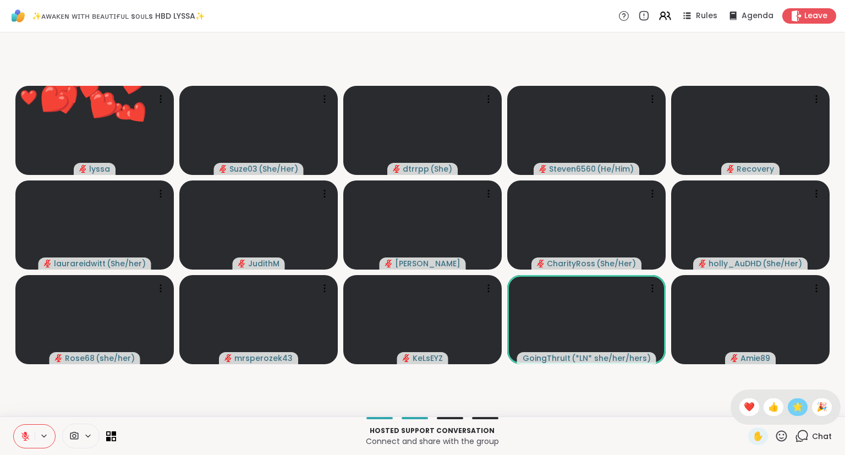
click at [793, 410] on span "🌟" at bounding box center [797, 406] width 11 height 13
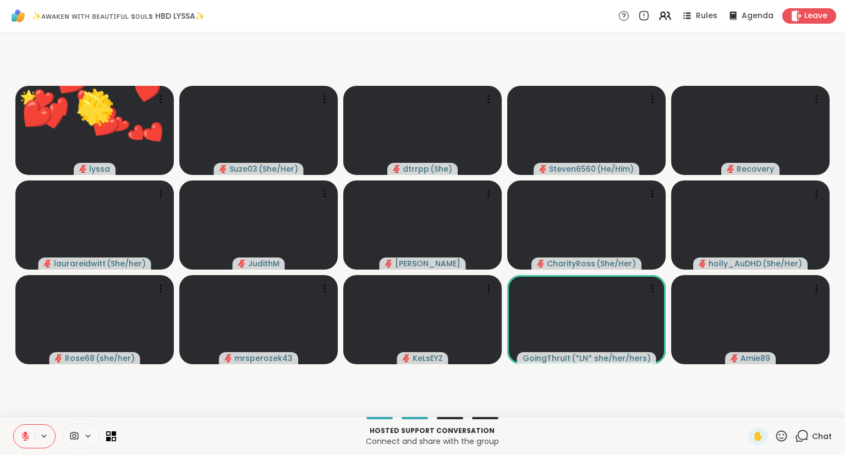
click at [780, 437] on icon at bounding box center [781, 436] width 14 height 14
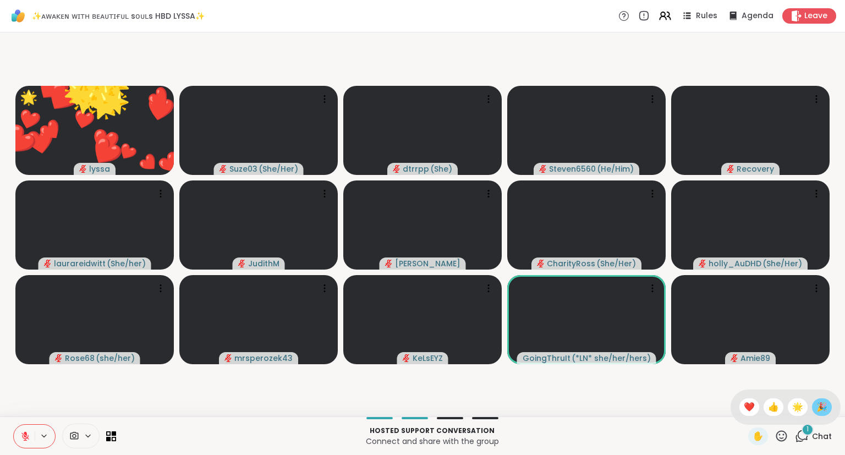
click at [824, 406] on span "🎉" at bounding box center [821, 406] width 11 height 13
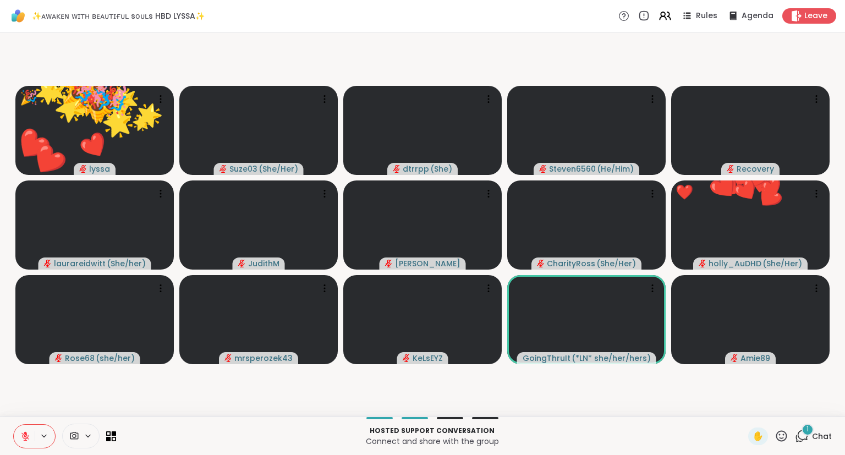
click at [780, 432] on icon at bounding box center [781, 435] width 11 height 11
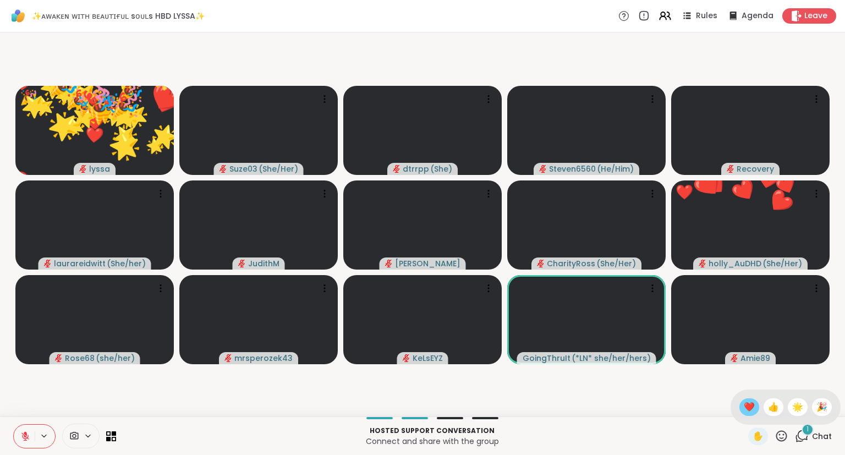
click at [743, 408] on span "❤️" at bounding box center [748, 406] width 11 height 13
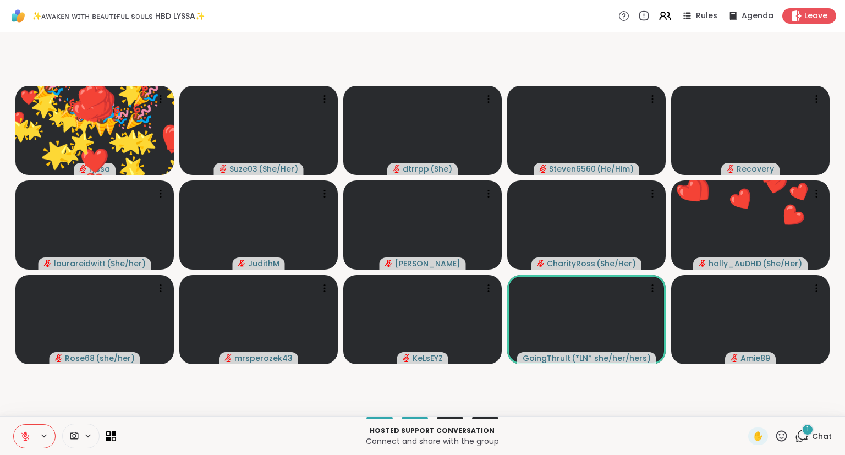
click at [782, 437] on icon at bounding box center [781, 436] width 14 height 14
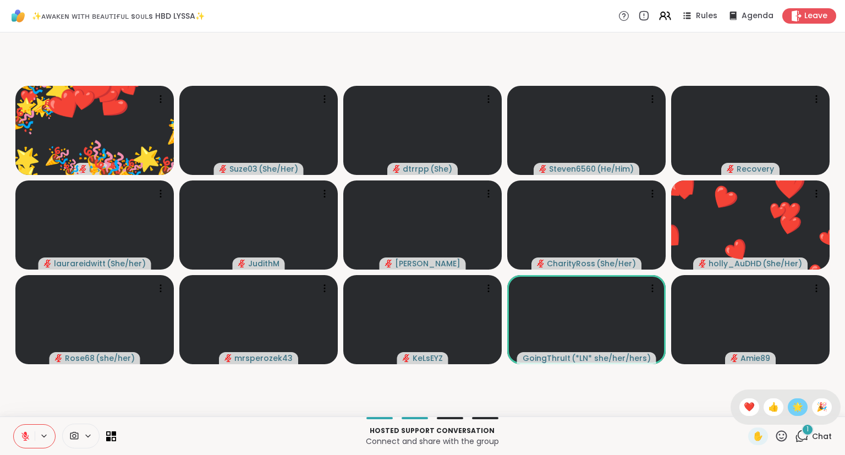
click at [794, 408] on span "🌟" at bounding box center [797, 406] width 11 height 13
click at [777, 437] on icon at bounding box center [781, 436] width 14 height 14
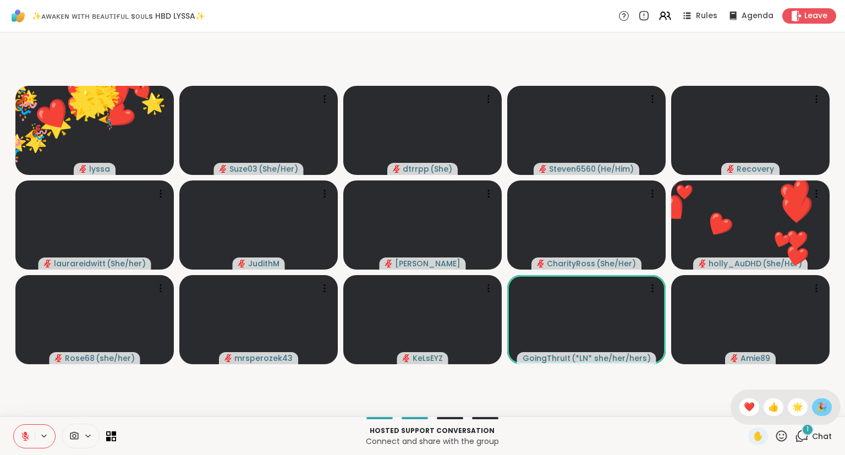
click at [823, 403] on span "🎉" at bounding box center [821, 406] width 11 height 13
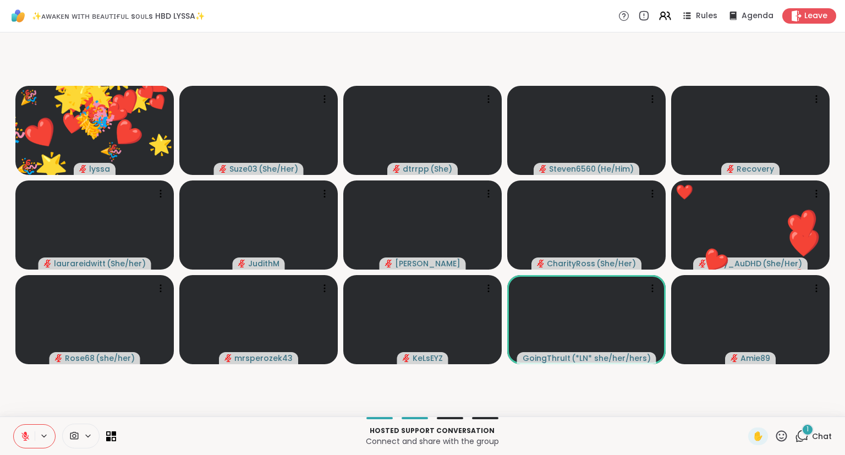
click at [812, 439] on div "1 Chat" at bounding box center [812, 436] width 37 height 18
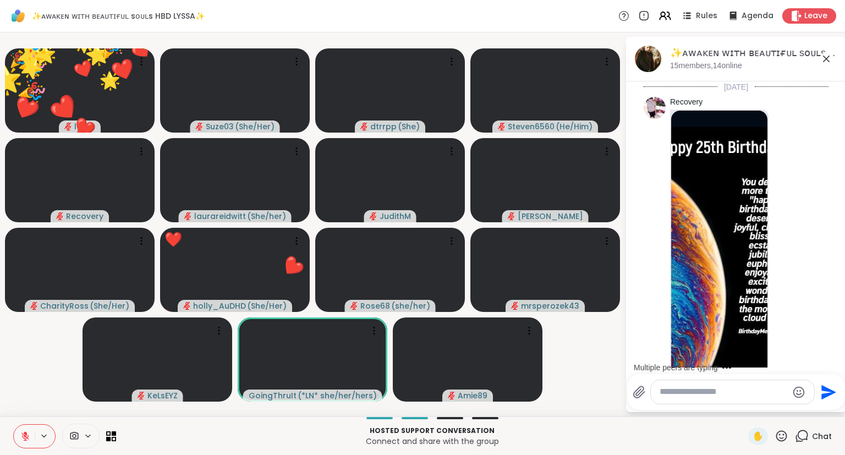
scroll to position [7951, 0]
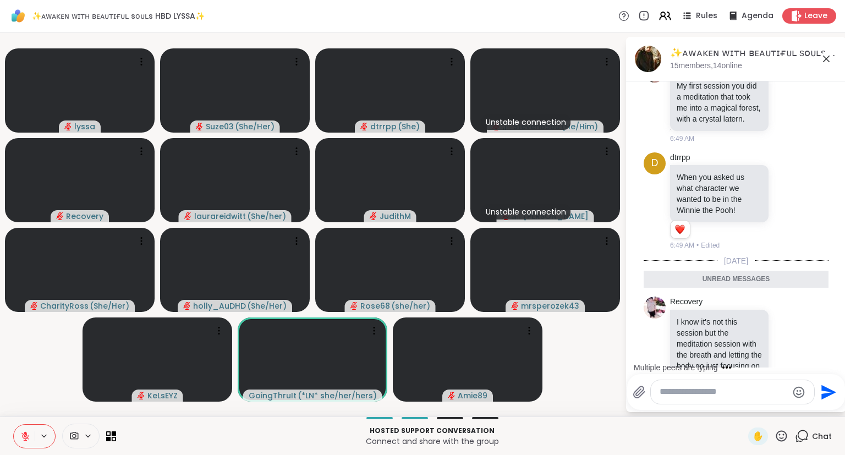
click at [785, 371] on icon at bounding box center [787, 376] width 10 height 11
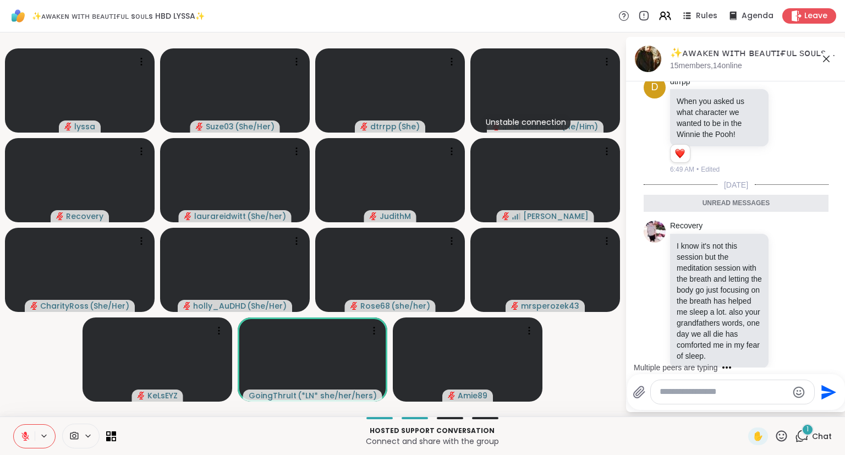
click at [702, 385] on div "Amie89 When youre running your sessions you bring that sense of peace and its r…" at bounding box center [735, 436] width 185 height 103
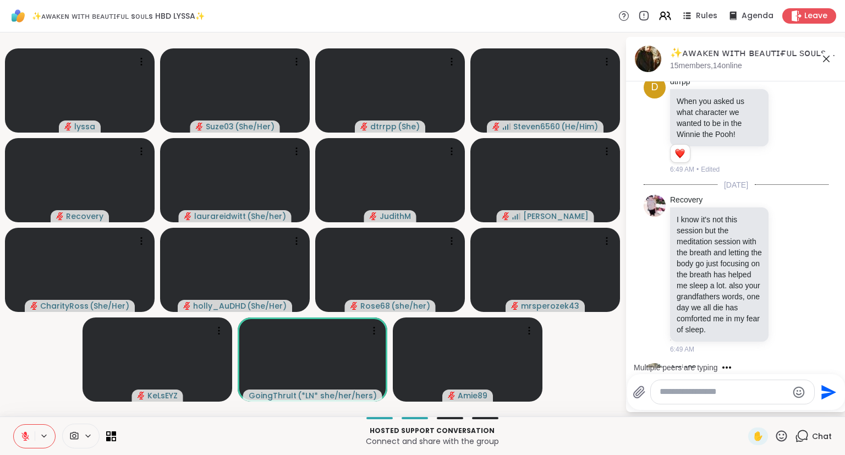
click at [785, 404] on icon at bounding box center [787, 409] width 10 height 11
click at [700, 387] on div "Select Reaction: Heart" at bounding box center [700, 392] width 10 height 10
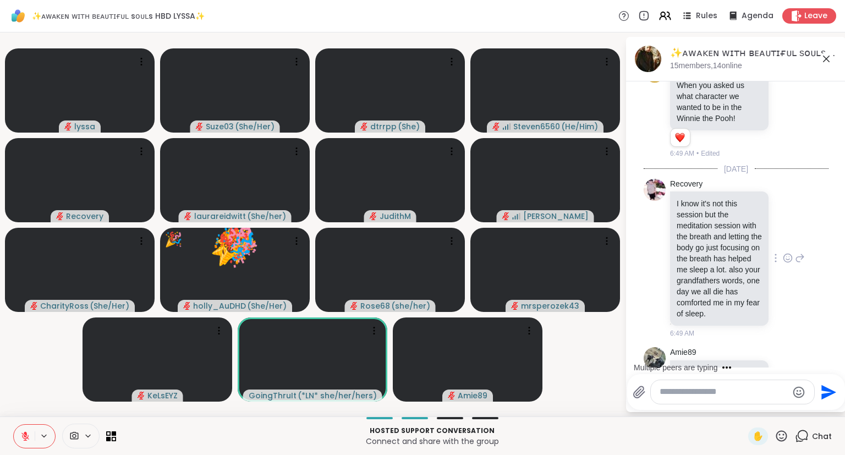
scroll to position [7921, 0]
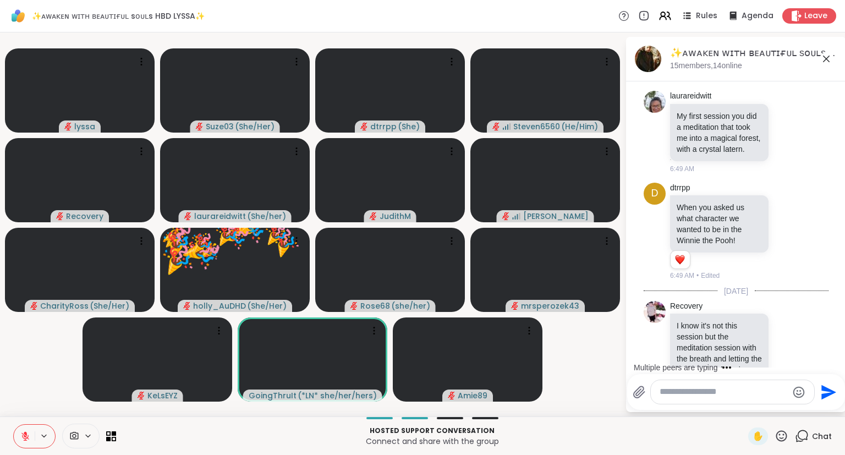
click at [788, 374] on icon at bounding box center [787, 379] width 10 height 11
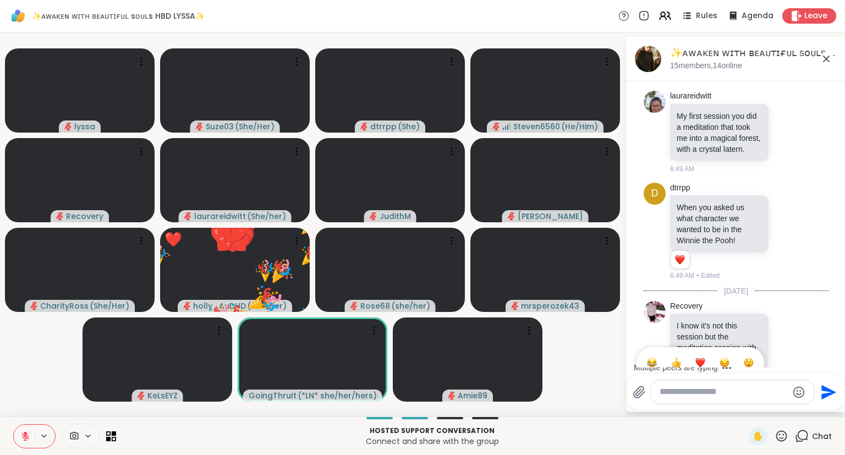
click at [702, 357] on div "Select Reaction: Heart" at bounding box center [700, 362] width 10 height 10
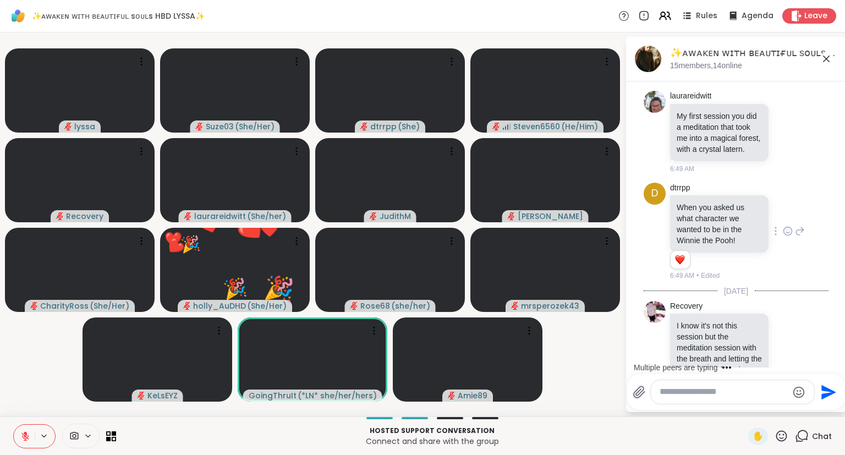
scroll to position [7873, 0]
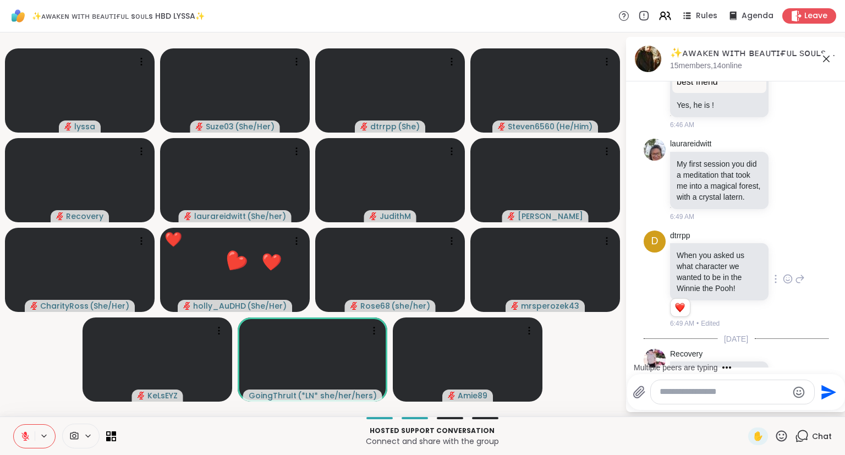
click at [788, 280] on icon at bounding box center [787, 280] width 3 height 1
click at [703, 256] on div "Select Reaction: Heart" at bounding box center [700, 261] width 10 height 10
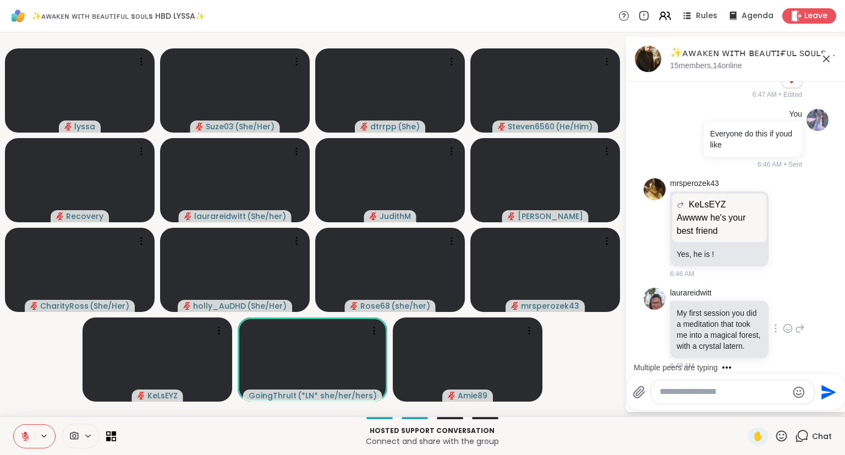
click at [788, 323] on icon at bounding box center [787, 328] width 10 height 11
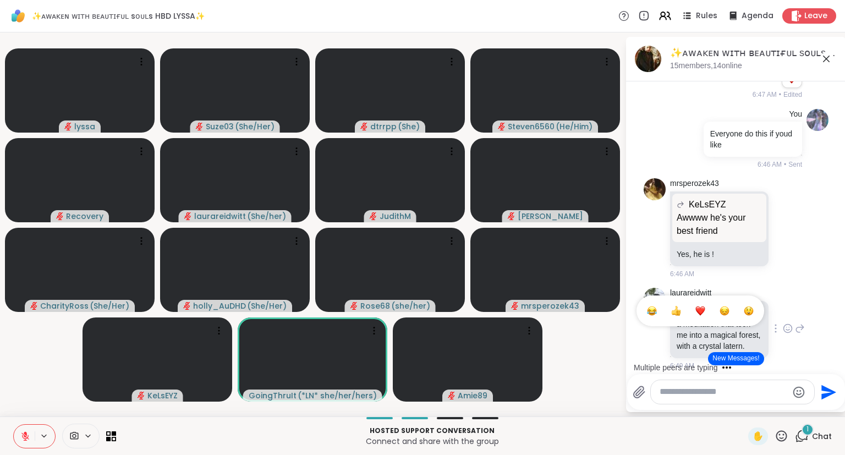
click at [696, 306] on div "Select Reaction: Heart" at bounding box center [700, 311] width 10 height 10
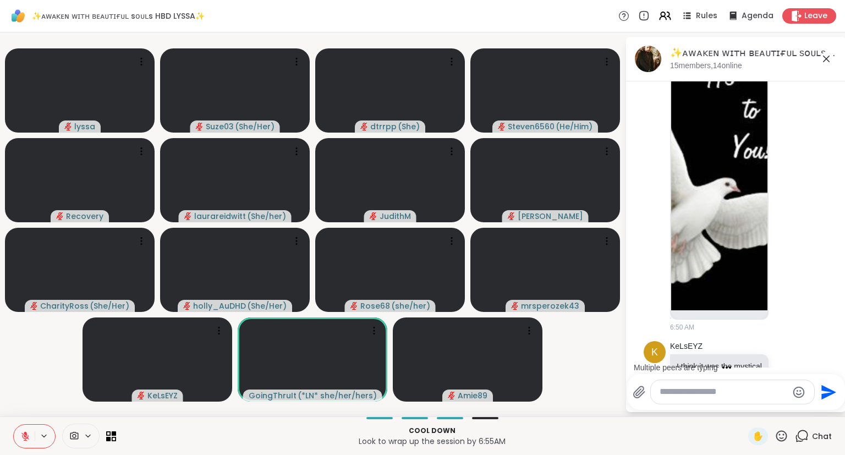
scroll to position [8505, 0]
click at [788, 393] on icon at bounding box center [787, 398] width 10 height 11
click at [698, 376] on div "Select Reaction: Heart" at bounding box center [700, 381] width 10 height 10
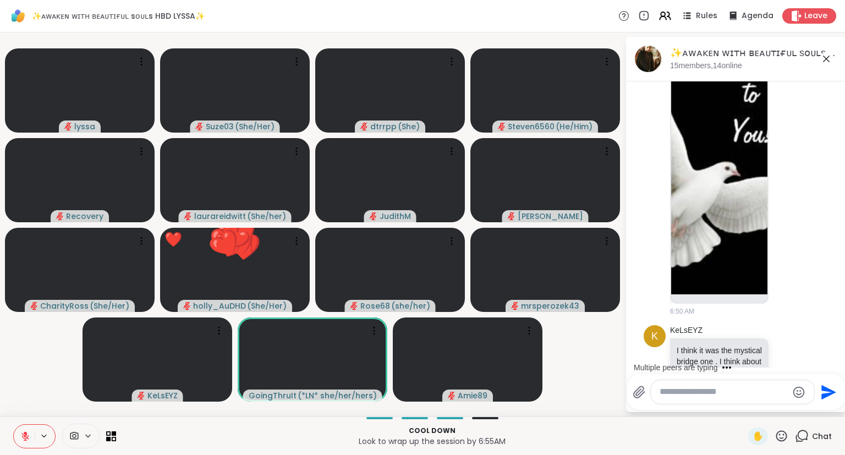
click at [15, 428] on button at bounding box center [24, 435] width 21 height 23
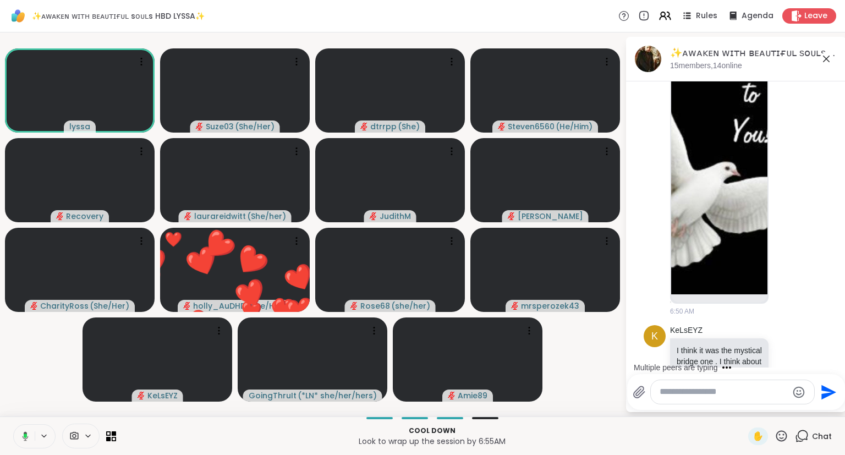
click at [827, 61] on icon at bounding box center [825, 58] width 13 height 13
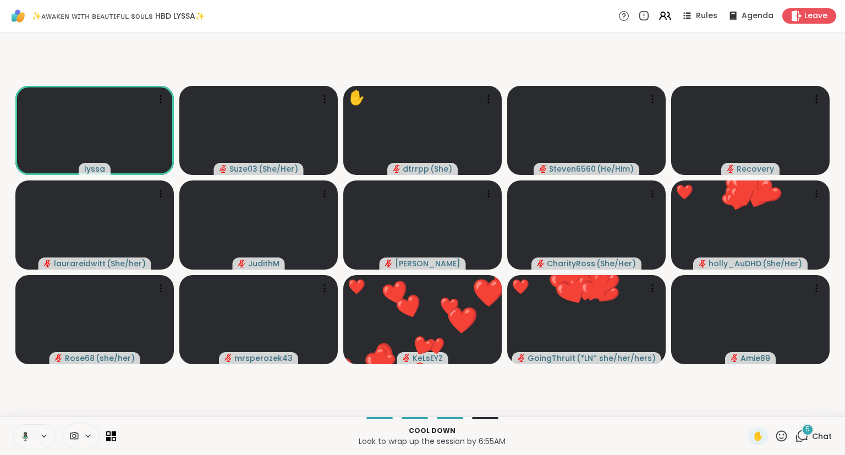
click at [777, 439] on icon at bounding box center [781, 436] width 14 height 14
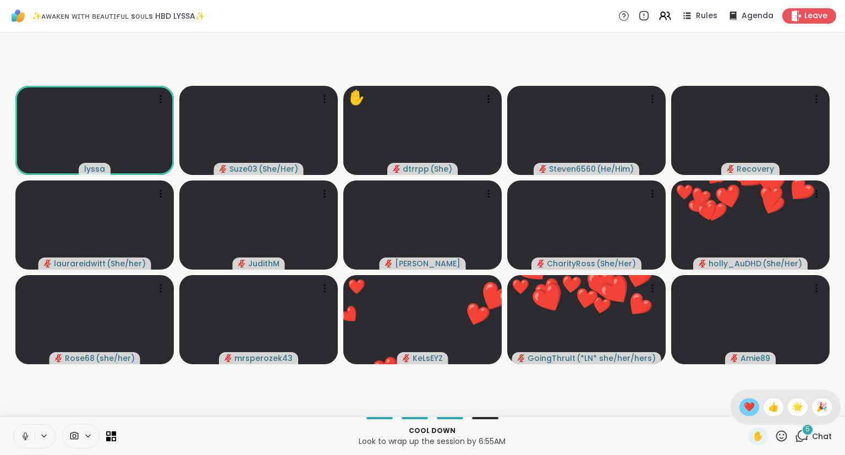
click at [746, 409] on span "❤️" at bounding box center [748, 406] width 11 height 13
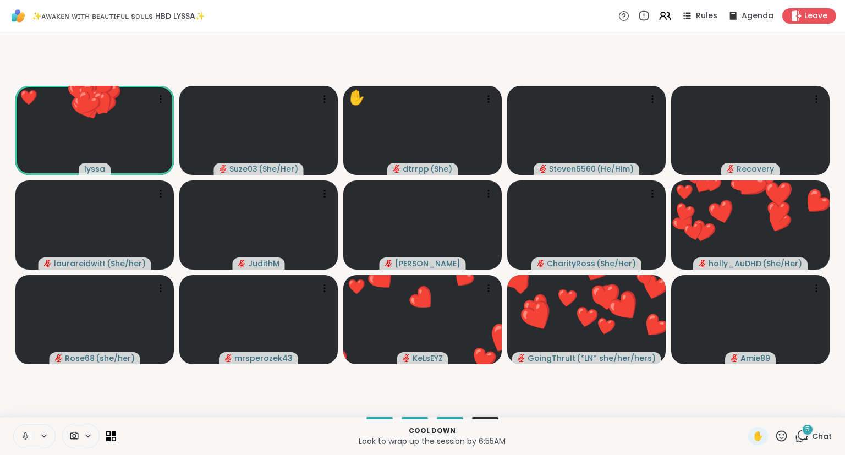
click at [779, 437] on icon at bounding box center [781, 436] width 14 height 14
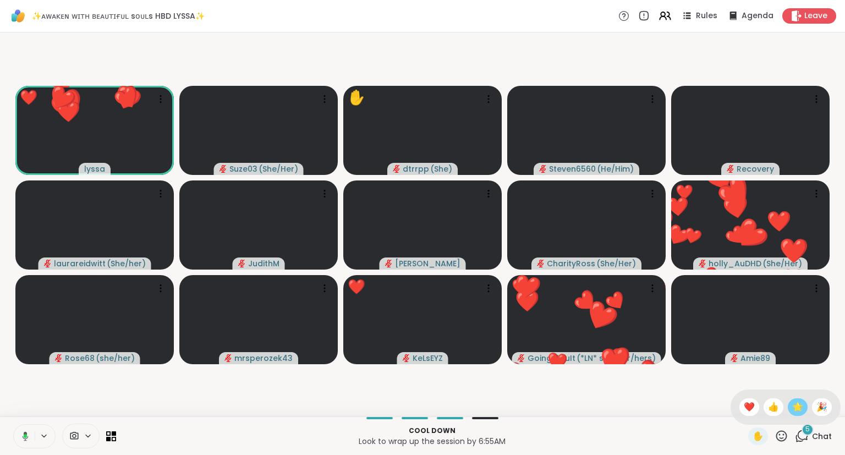
click at [795, 411] on span "🌟" at bounding box center [797, 406] width 11 height 13
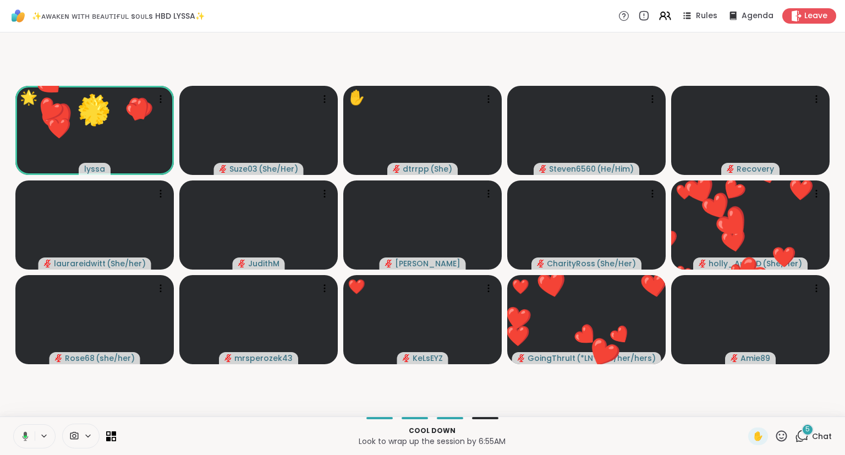
click at [777, 443] on div "✋" at bounding box center [768, 436] width 40 height 18
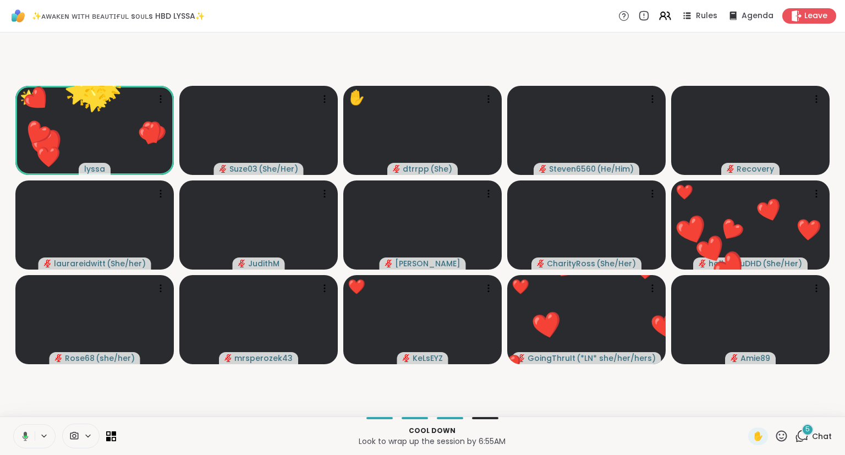
click at [819, 405] on video-player-container "🌟 lyssa ❤️ ❤️ ❤️ ❤️ ❤️ ❤️ ❤️ ❤️ ❤️ ❤️ ❤️ ❤️ ❤️ ❤️ ❤️ ❤️ ❤️ ❤️ 🌟 🌟 🌟 🌟 🌟 🌟 🌟 🌟 🌟…" at bounding box center [422, 224] width 831 height 375
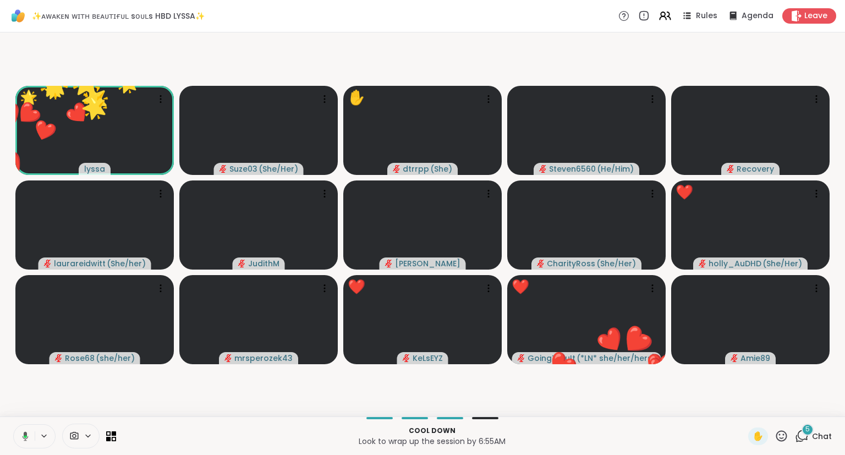
click at [779, 441] on icon at bounding box center [781, 436] width 14 height 14
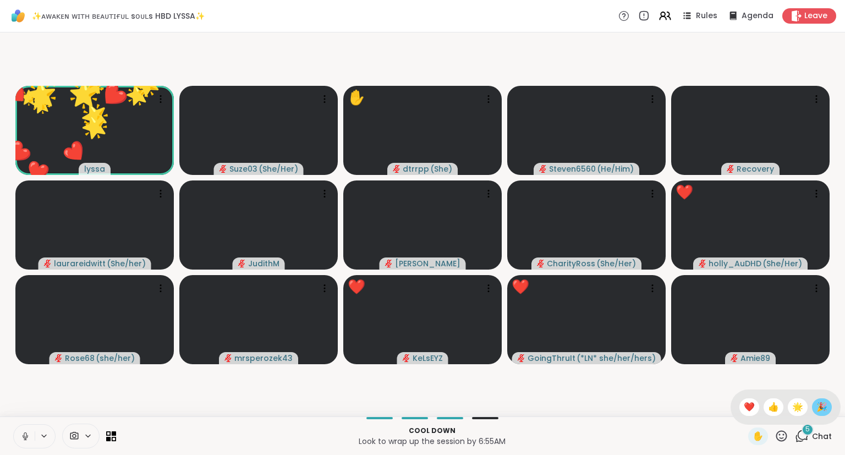
click at [816, 403] on span "🎉" at bounding box center [821, 406] width 11 height 13
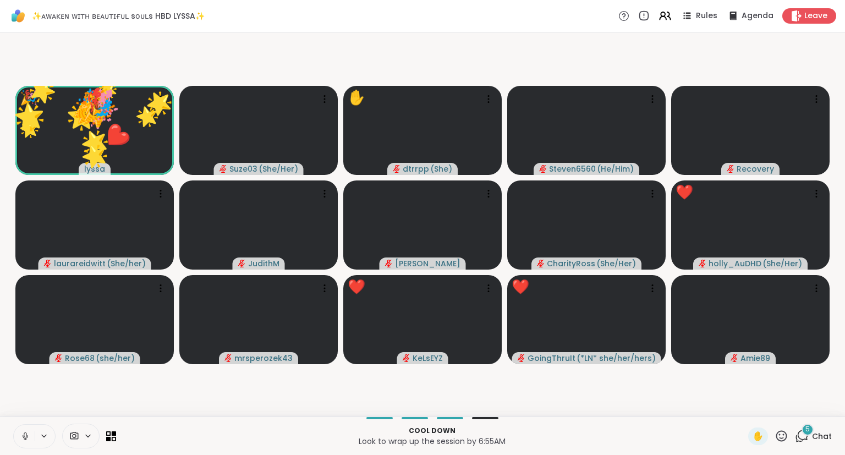
click at [780, 444] on div "✋" at bounding box center [768, 436] width 40 height 18
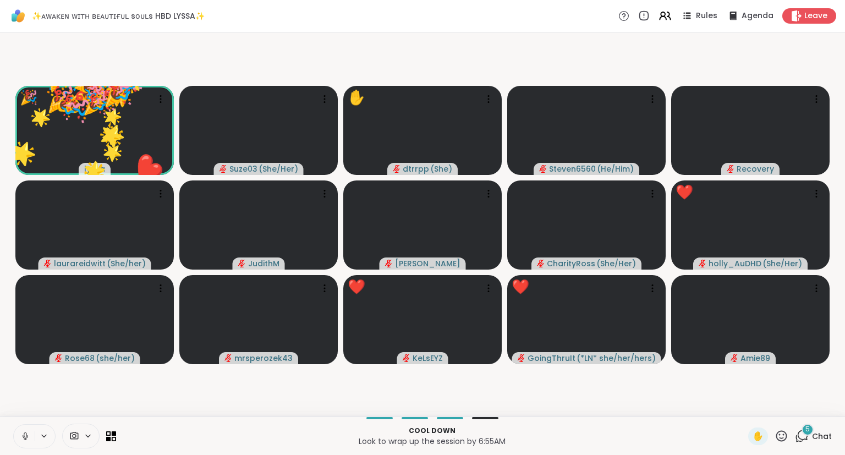
click at [743, 411] on video-player-container "🎉 lyssa ❤️ ❤️ ❤️ ❤️ ❤️ ❤️ ❤️ ❤️ ❤️ ❤️ ❤️ ❤️ ❤️ ❤️ ❤️ ❤️ ❤️ ❤️ 🌟 🌟 🌟 🌟 🌟 🌟 🌟 🌟 🌟…" at bounding box center [422, 224] width 831 height 375
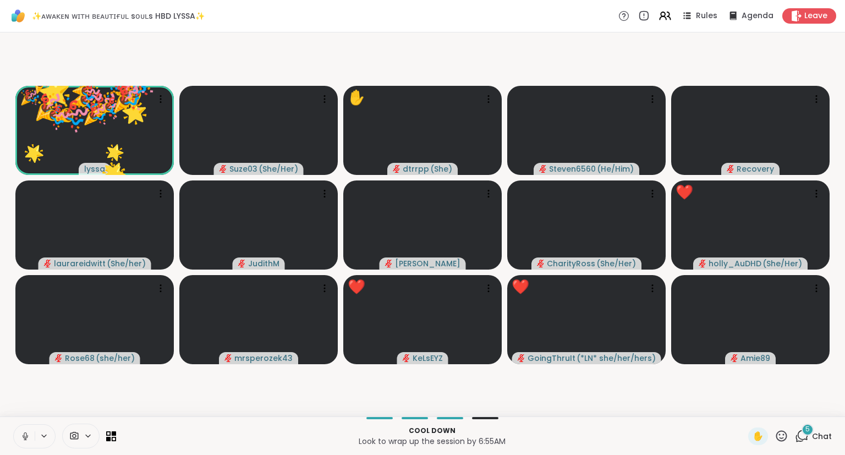
click at [785, 437] on icon at bounding box center [781, 436] width 14 height 14
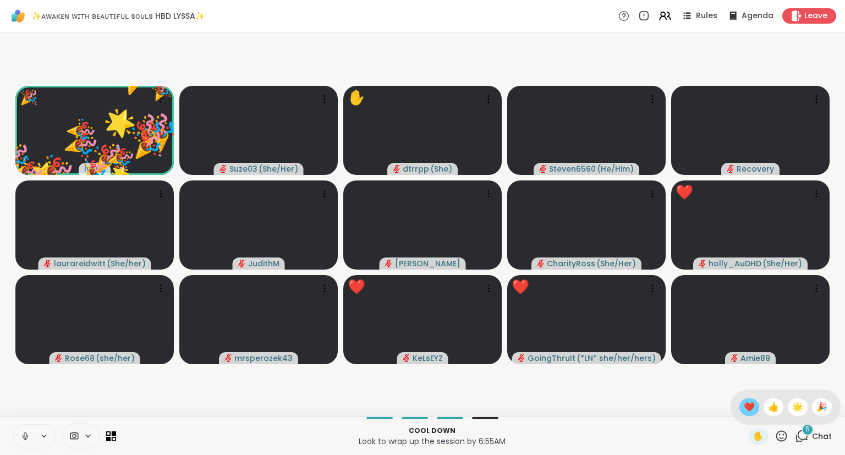
click at [746, 410] on span "❤️" at bounding box center [748, 406] width 11 height 13
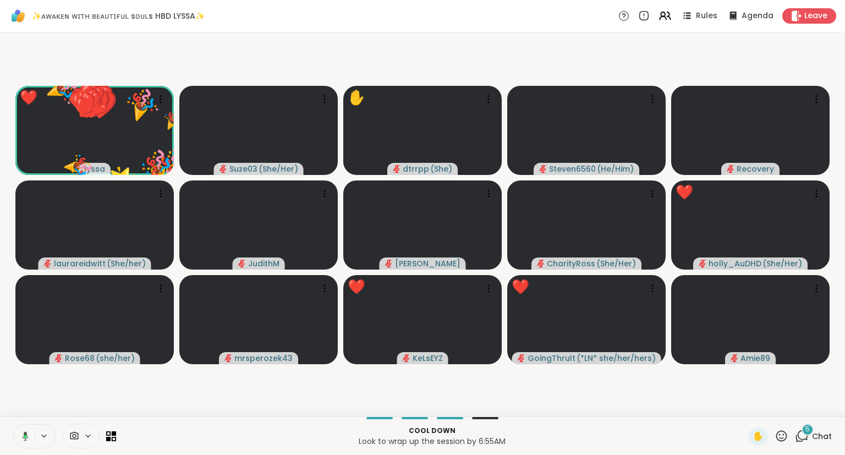
click at [776, 434] on icon at bounding box center [781, 436] width 14 height 14
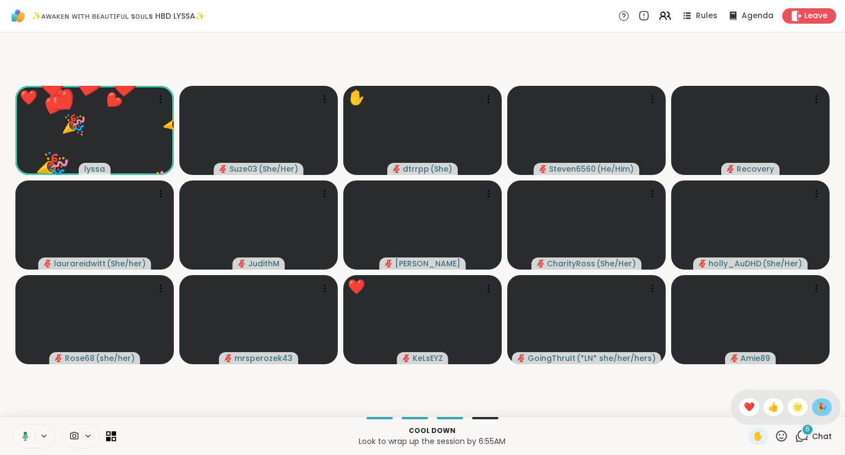
click at [816, 408] on span "🎉" at bounding box center [821, 406] width 11 height 13
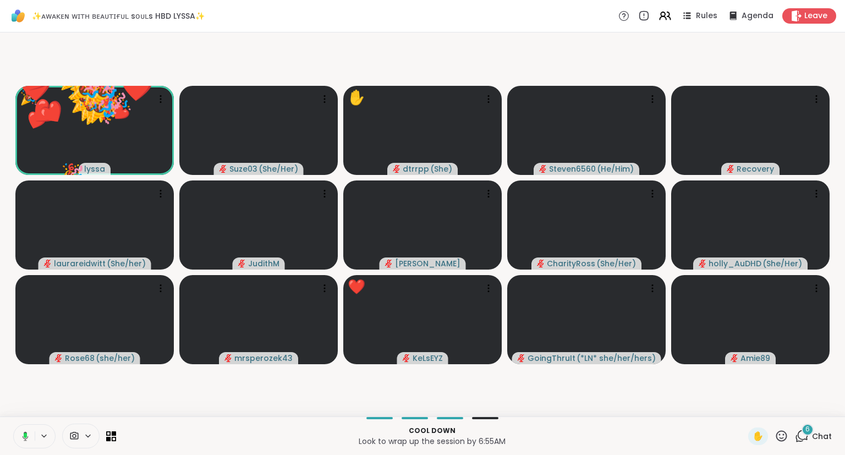
click at [780, 440] on icon at bounding box center [781, 435] width 11 height 11
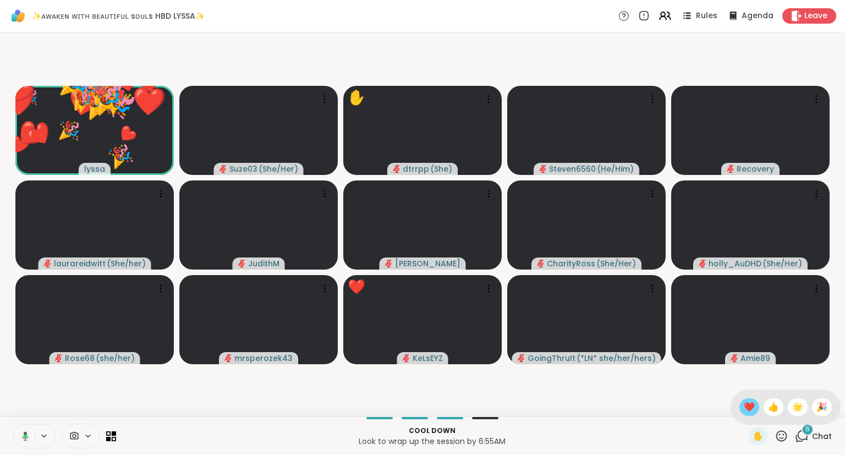
click at [744, 410] on span "❤️" at bounding box center [748, 406] width 11 height 13
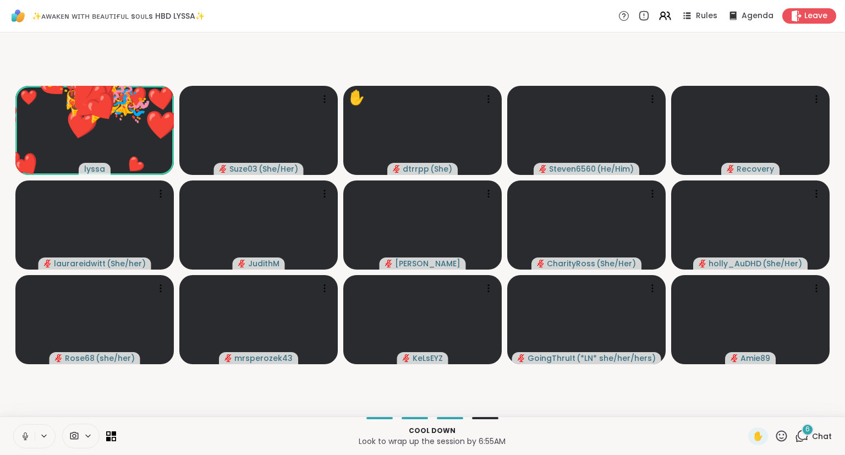
click at [777, 433] on icon at bounding box center [781, 436] width 14 height 14
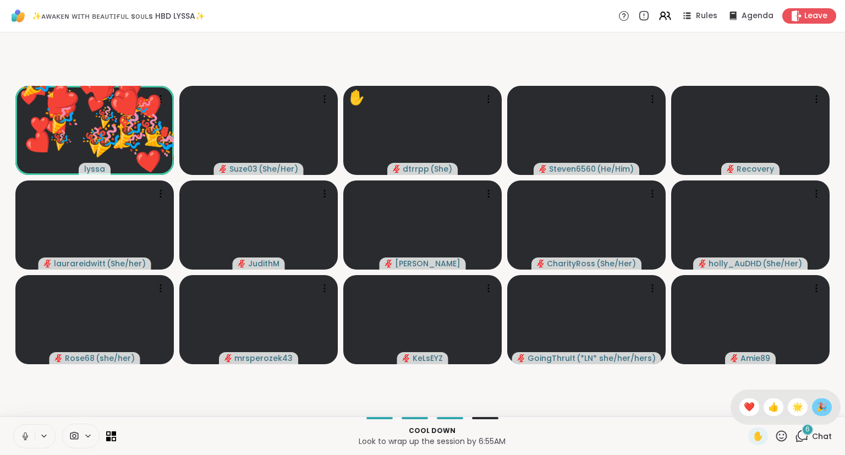
click at [813, 410] on div "🎉" at bounding box center [822, 407] width 20 height 18
click at [780, 433] on icon at bounding box center [781, 436] width 14 height 14
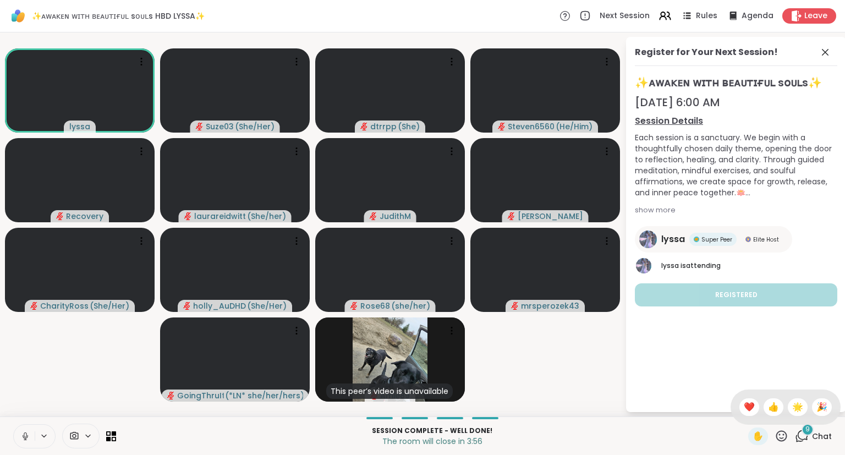
click at [819, 64] on div "Register for Your Next Session!" at bounding box center [735, 56] width 202 height 20
click at [826, 50] on icon at bounding box center [824, 52] width 13 height 13
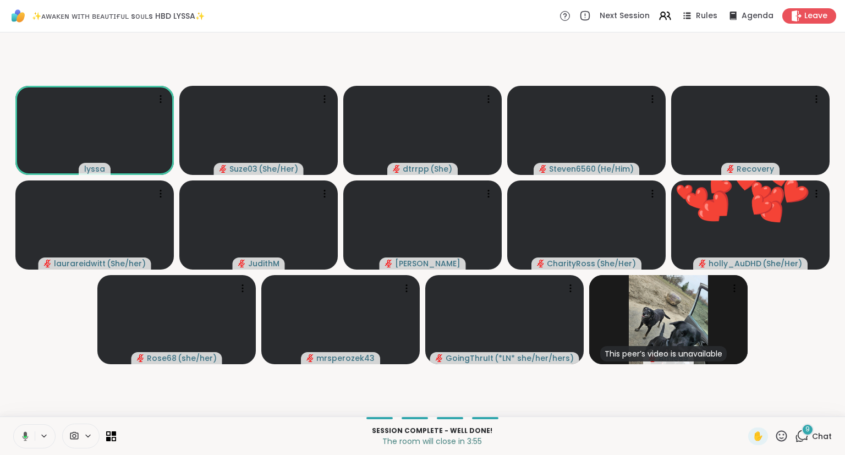
click at [818, 443] on div "9 Chat" at bounding box center [812, 436] width 37 height 18
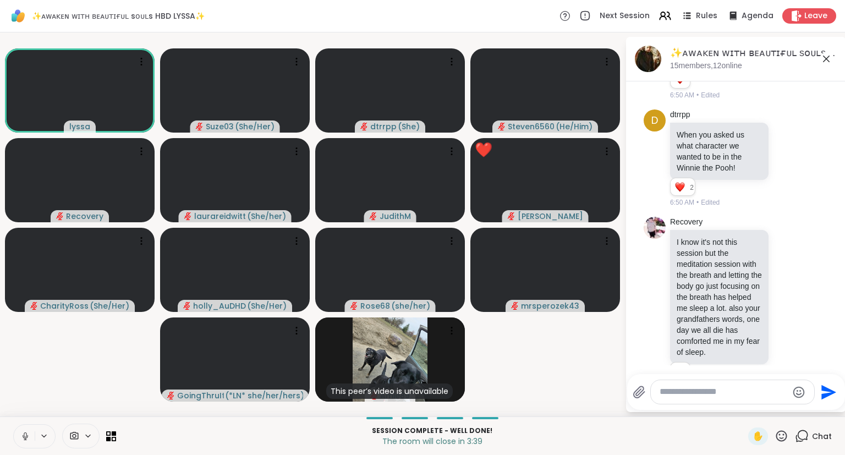
scroll to position [8024, 0]
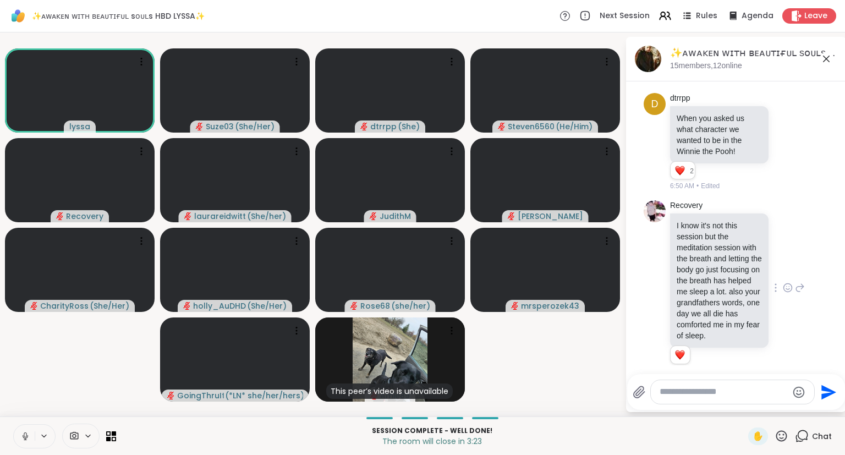
click at [802, 250] on div "Recovery I know it's not this session but the meditation session with the breat…" at bounding box center [737, 287] width 135 height 175
click at [785, 282] on icon at bounding box center [787, 287] width 10 height 11
click at [805, 196] on div "Recovery I know it's not this session but the meditation session with the breat…" at bounding box center [735, 288] width 185 height 184
click at [791, 282] on icon at bounding box center [787, 287] width 10 height 11
click at [823, 211] on div "Recovery I know it's not this session but the meditation session with the breat…" at bounding box center [735, 288] width 185 height 184
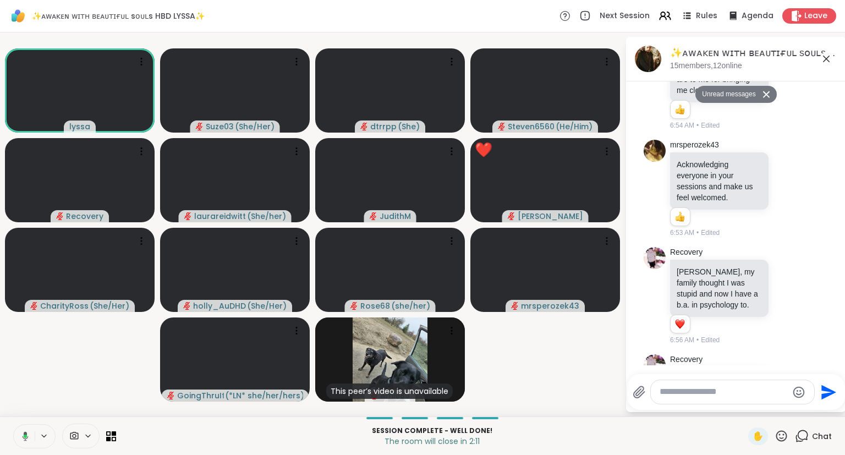
scroll to position [9541, 0]
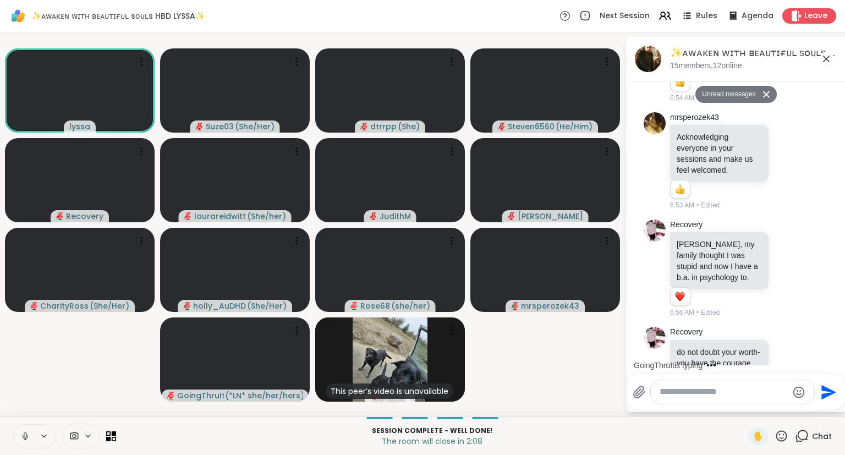
click at [829, 57] on icon at bounding box center [825, 58] width 13 height 13
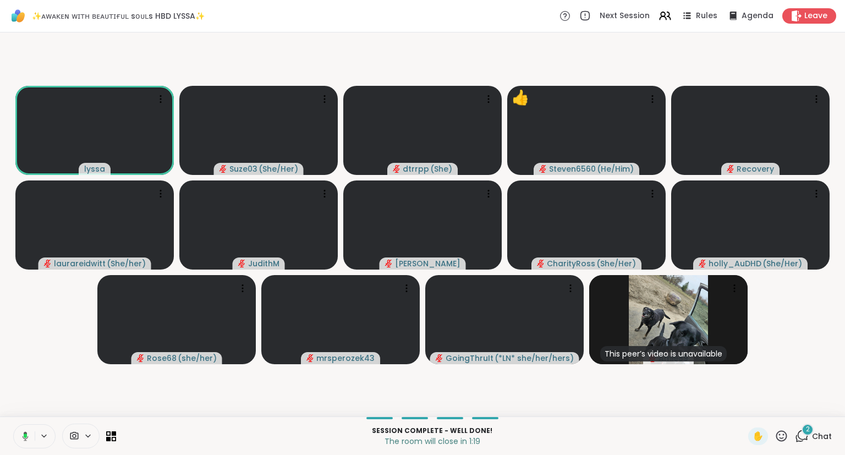
click at [810, 434] on div "2" at bounding box center [807, 429] width 12 height 12
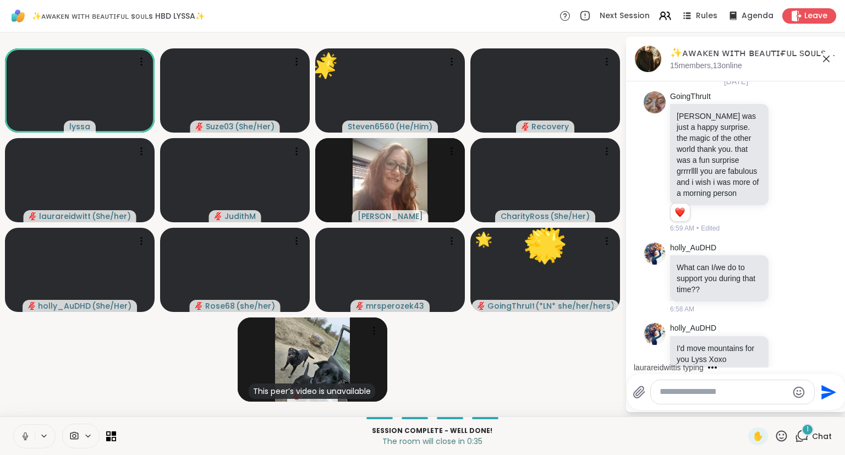
scroll to position [9954, 0]
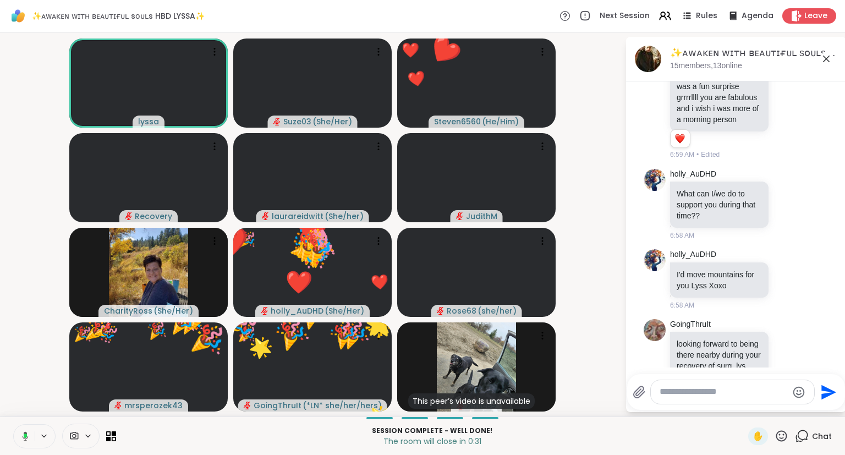
click at [826, 64] on icon at bounding box center [825, 58] width 13 height 13
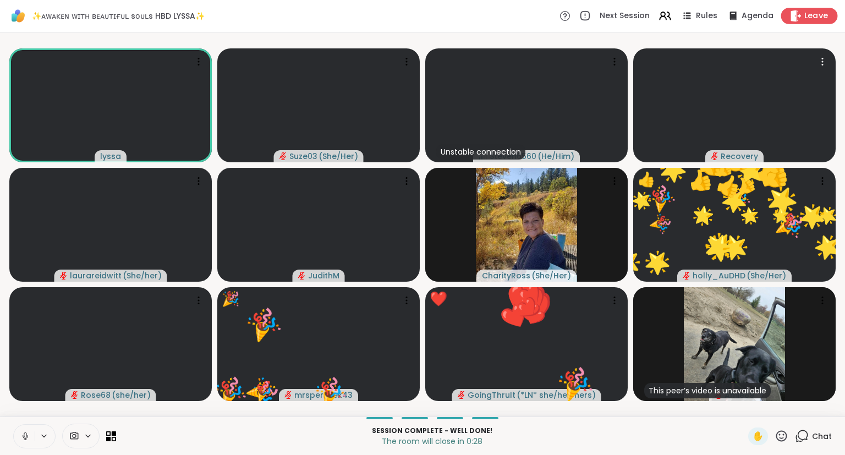
click at [808, 16] on span "Leave" at bounding box center [816, 16] width 24 height 12
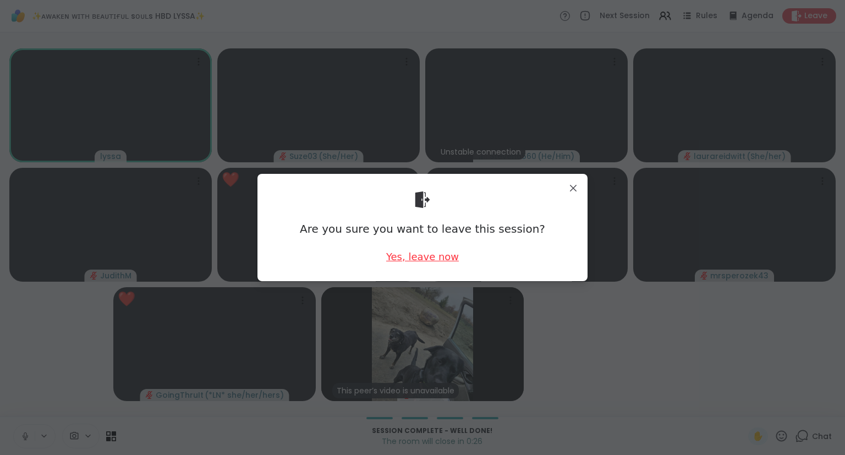
click at [430, 256] on div "Yes, leave now" at bounding box center [422, 257] width 73 height 14
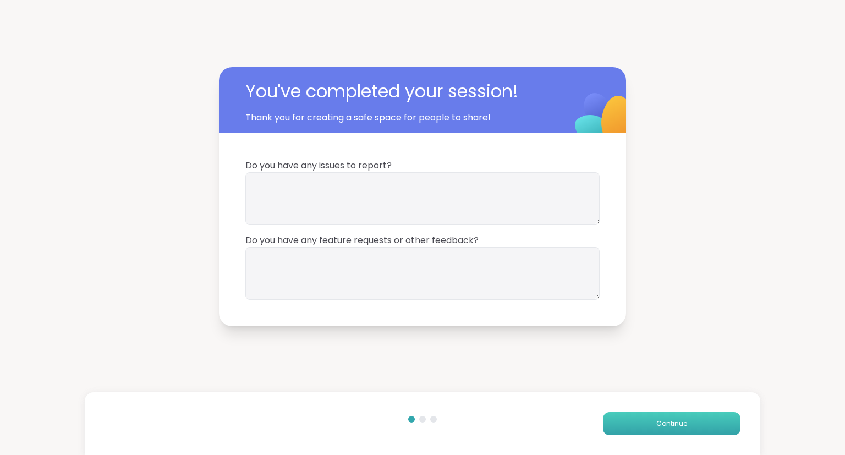
click at [648, 427] on button "Continue" at bounding box center [671, 423] width 137 height 23
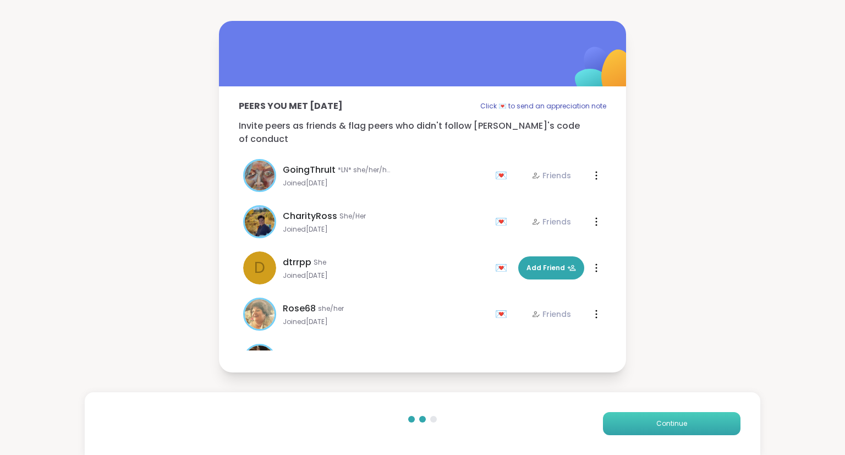
click at [648, 427] on button "Continue" at bounding box center [671, 423] width 137 height 23
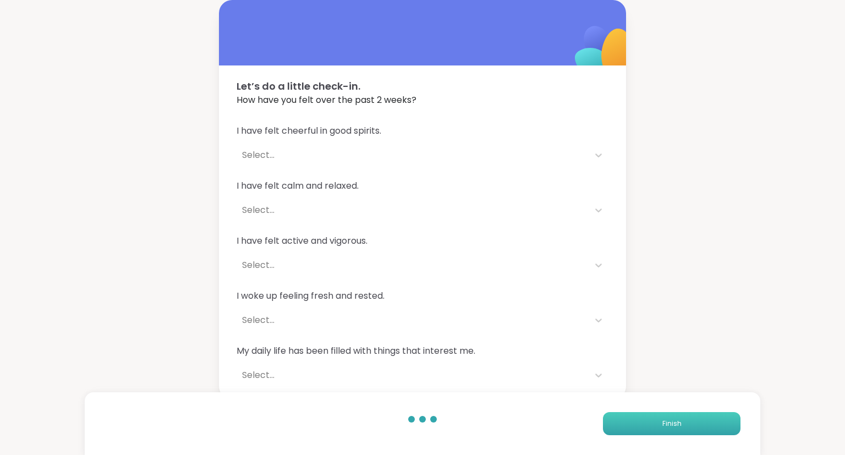
click at [643, 418] on button "Finish" at bounding box center [671, 423] width 137 height 23
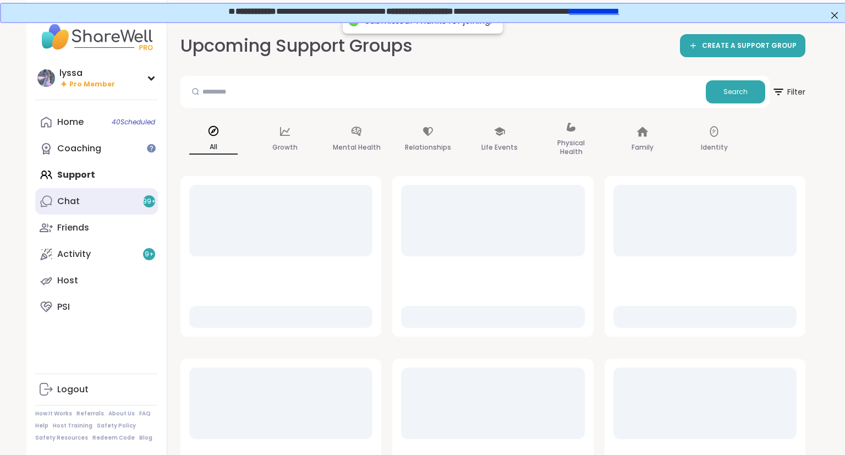
click at [72, 206] on div "Chat 99 +" at bounding box center [68, 201] width 23 height 12
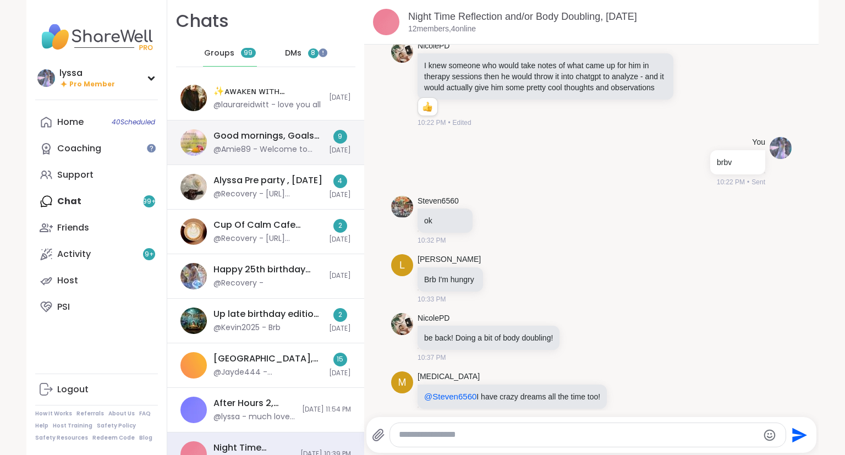
click at [298, 138] on div "Good mornings, Goals and Gratitude's , Sep 15" at bounding box center [267, 136] width 109 height 12
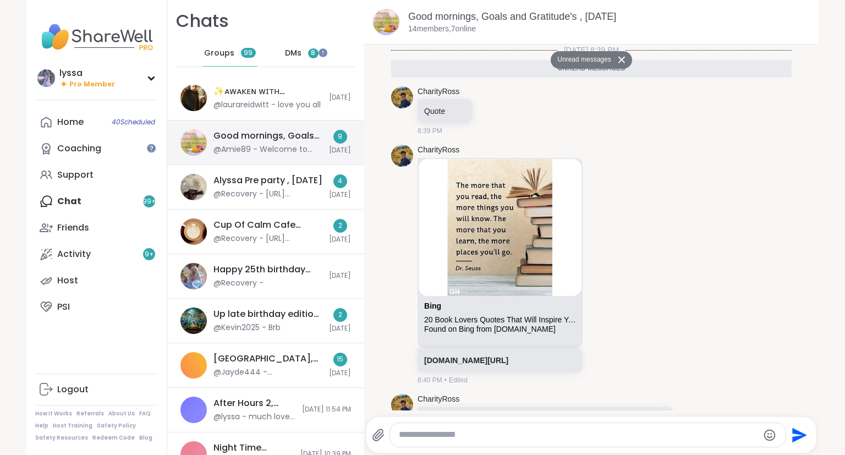
scroll to position [743, 0]
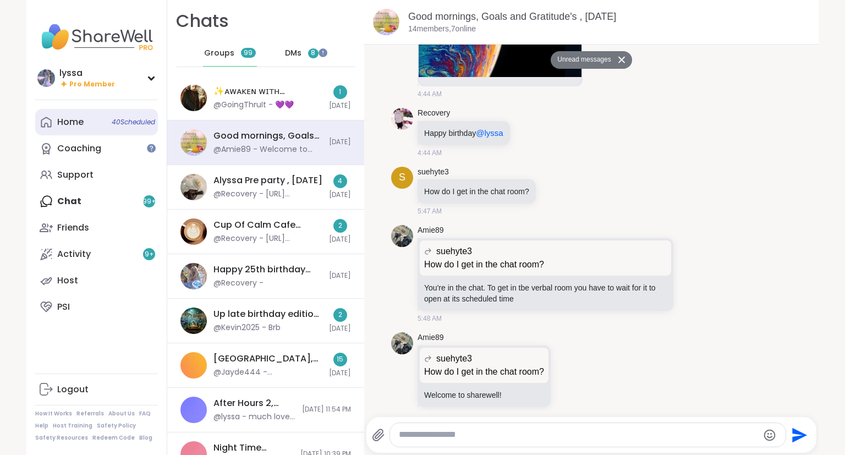
click at [69, 119] on div "Home 40 Scheduled" at bounding box center [70, 122] width 26 height 12
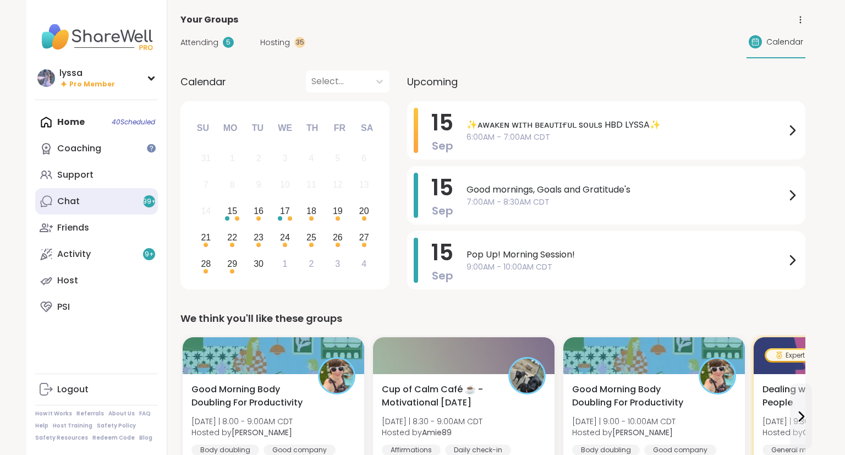
click at [123, 195] on link "Chat 99 +" at bounding box center [96, 201] width 123 height 26
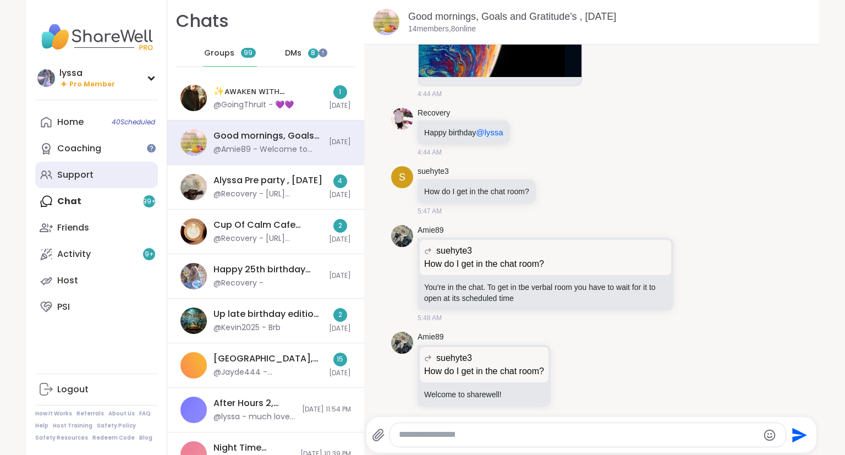
click at [120, 180] on link "Support" at bounding box center [96, 175] width 123 height 26
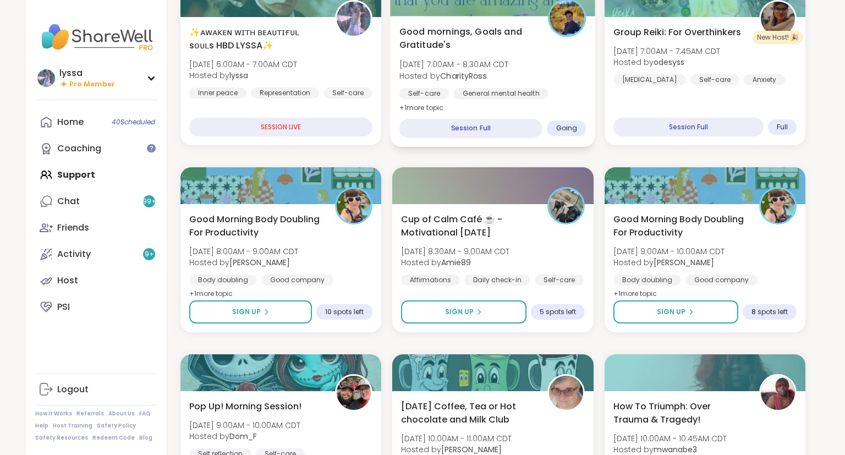
scroll to position [196, 0]
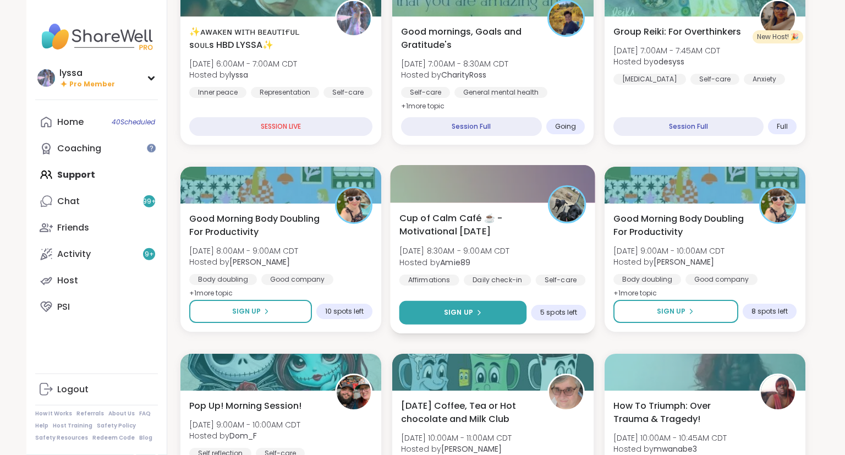
click at [488, 305] on button "Sign Up" at bounding box center [463, 313] width 128 height 24
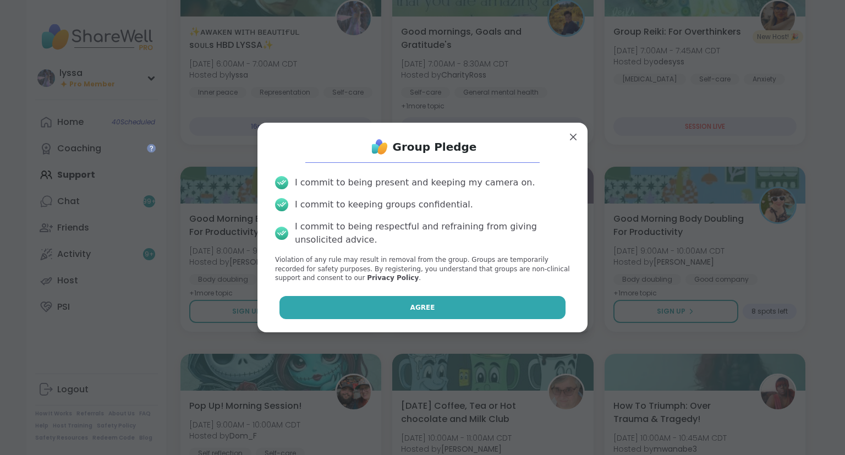
click at [451, 300] on button "Agree" at bounding box center [422, 307] width 286 height 23
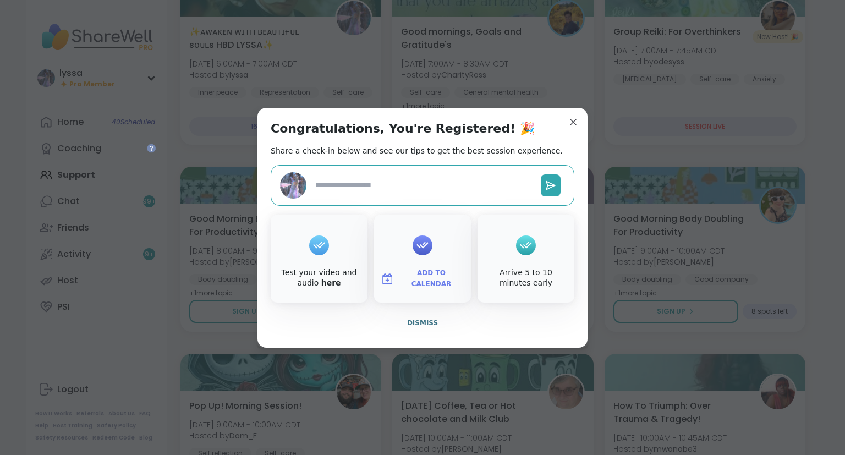
type textarea "*"
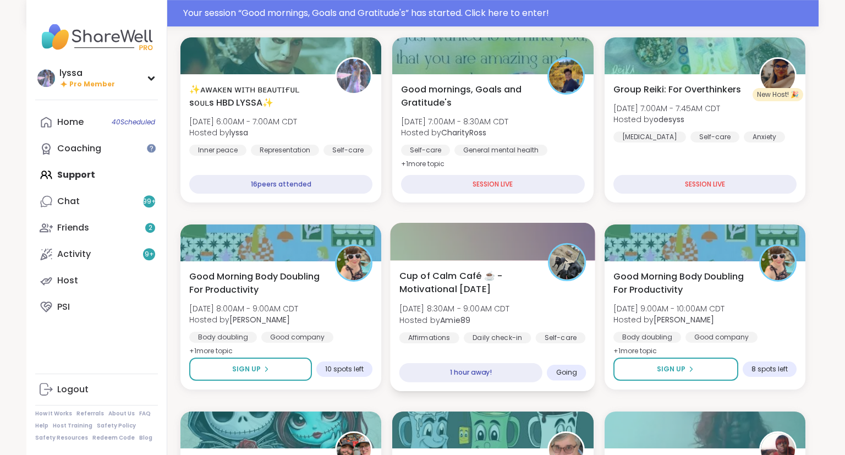
scroll to position [164, 0]
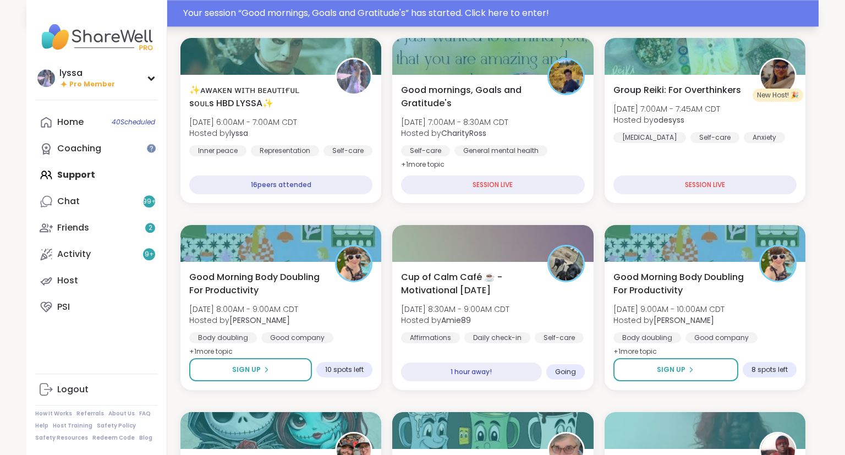
click at [575, 9] on div "Your session “ Good mornings, Goals and Gratitude's ” has started. Click here t…" at bounding box center [497, 13] width 628 height 13
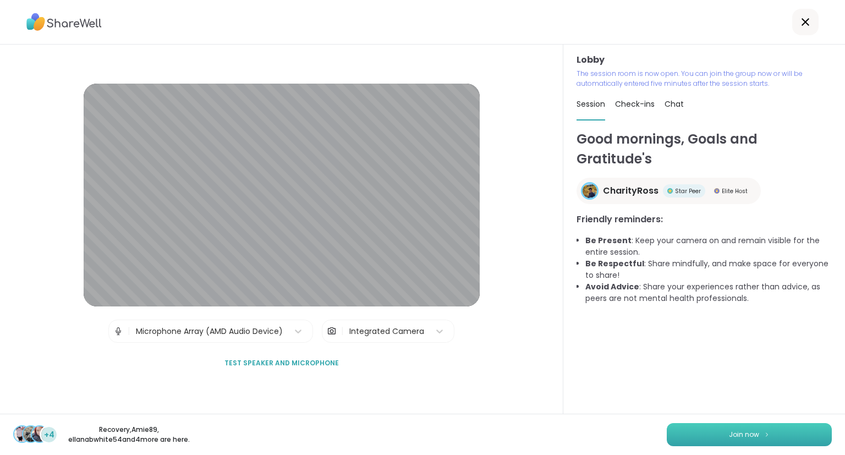
click at [787, 440] on button "Join now" at bounding box center [748, 434] width 165 height 23
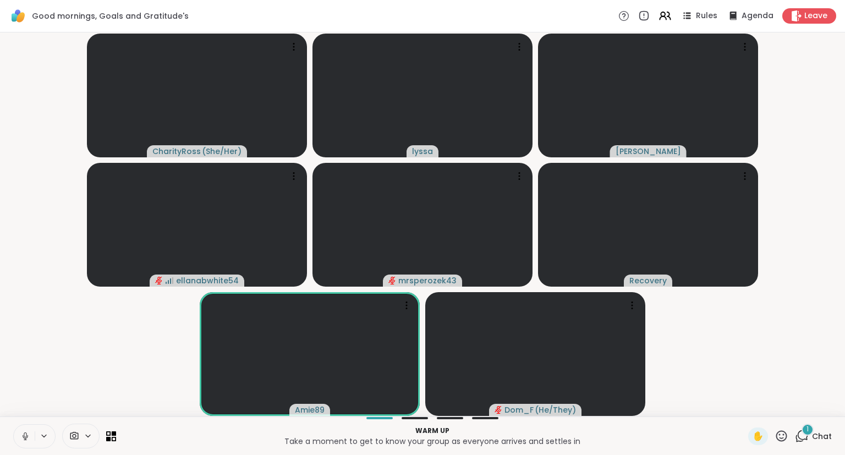
click at [21, 430] on button at bounding box center [24, 435] width 21 height 23
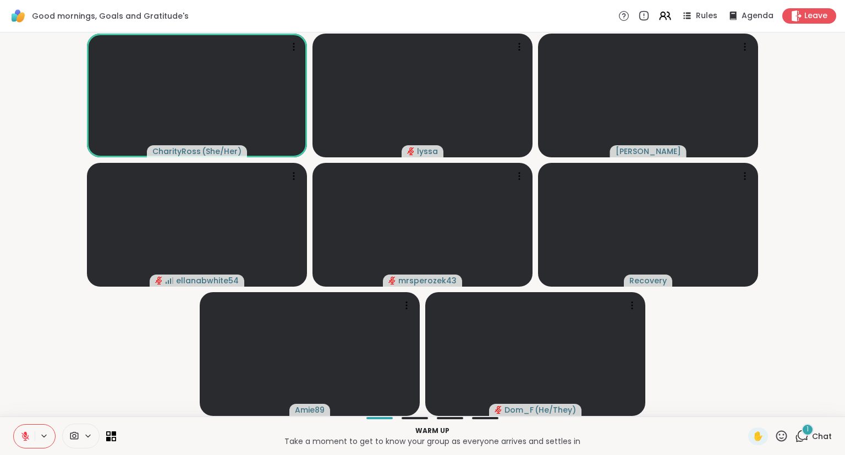
click at [815, 437] on span "Chat" at bounding box center [822, 435] width 20 height 11
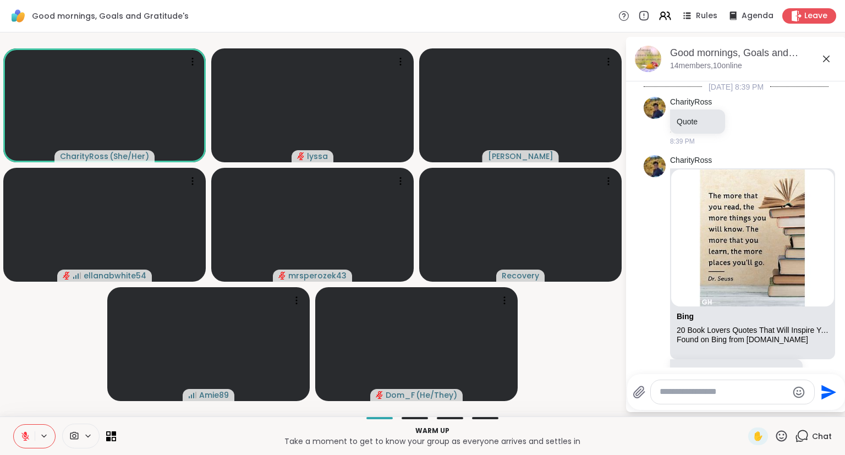
scroll to position [1006, 0]
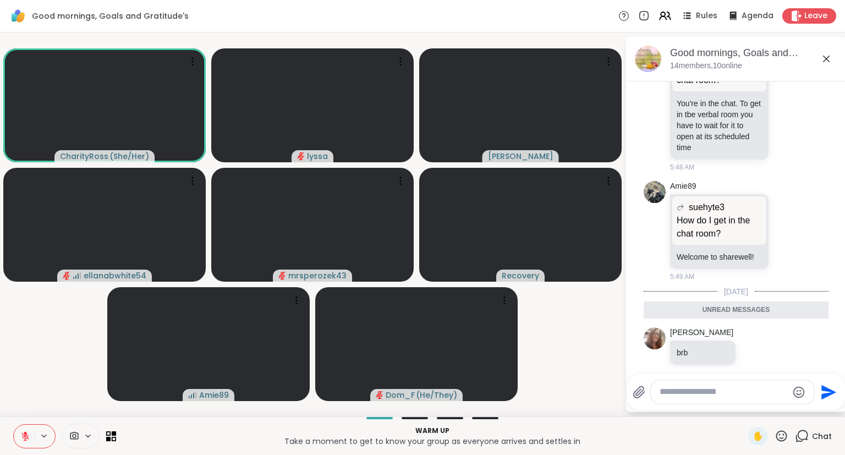
click at [761, 394] on textarea "Type your message" at bounding box center [723, 392] width 128 height 12
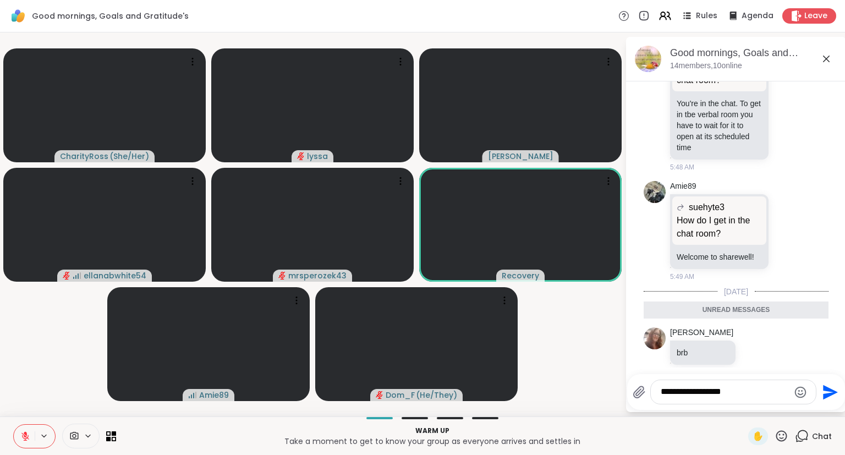
type textarea "**********"
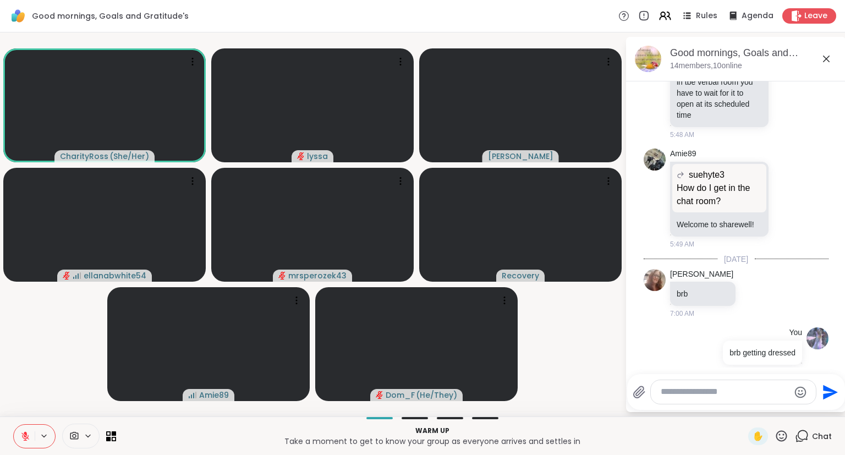
click at [826, 56] on icon at bounding box center [825, 58] width 13 height 13
